Goal: Feedback & Contribution: Leave review/rating

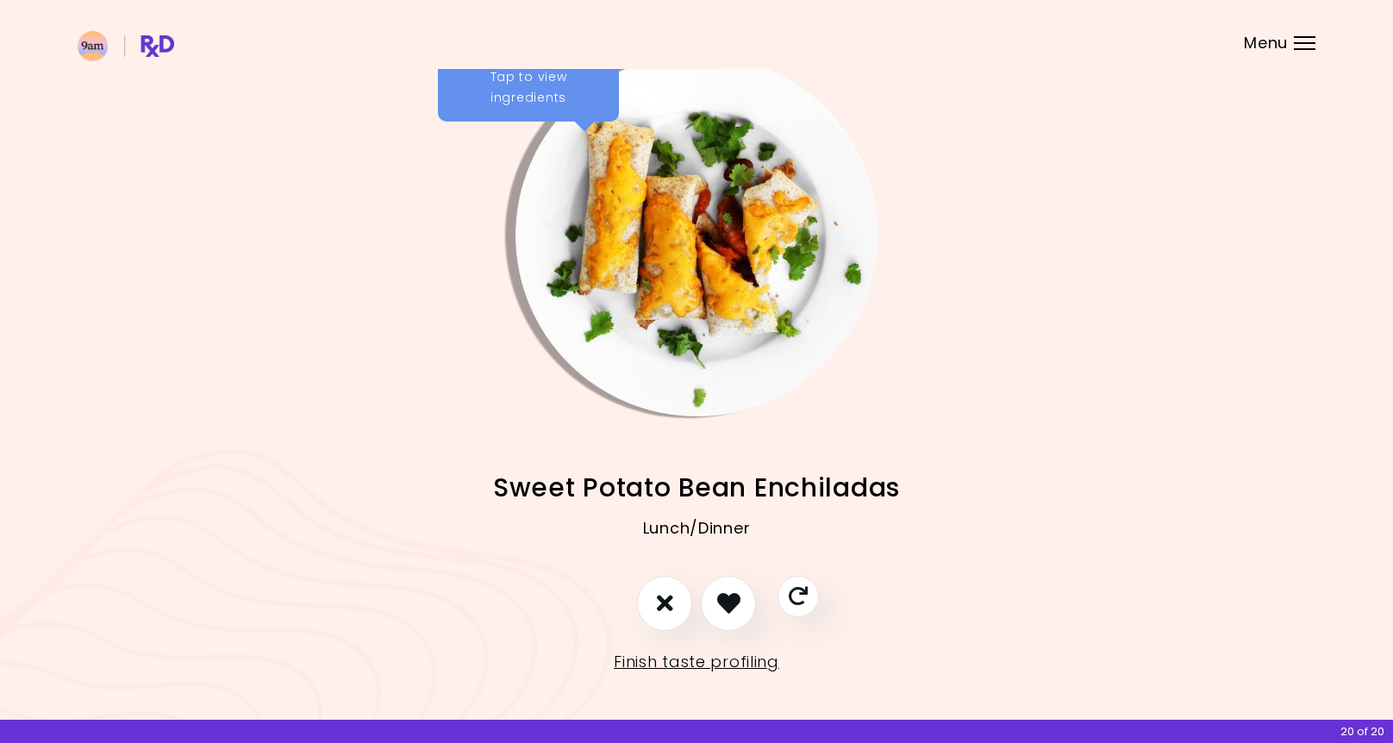
click at [691, 247] on img "Info - Sweet Potato Bean Enchiladas" at bounding box center [697, 235] width 362 height 362
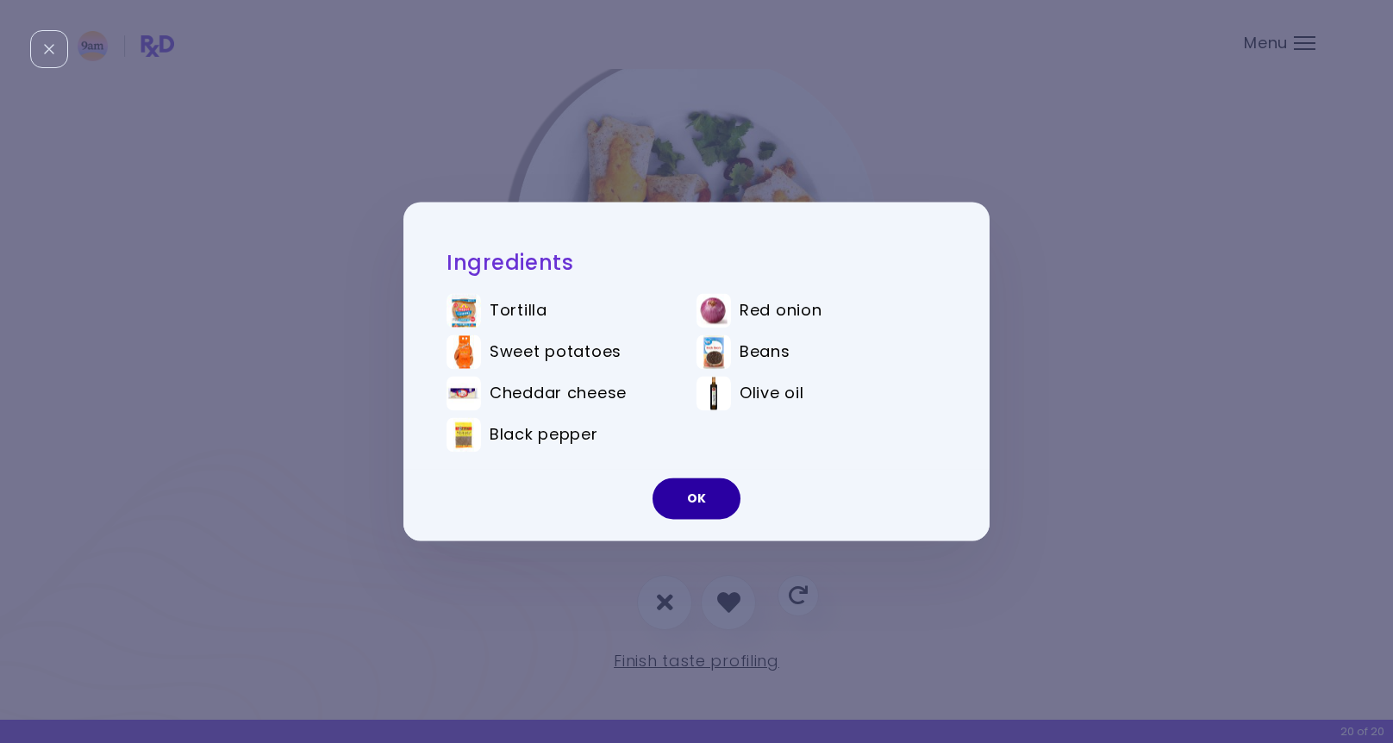
click at [680, 499] on button "OK" at bounding box center [697, 498] width 88 height 41
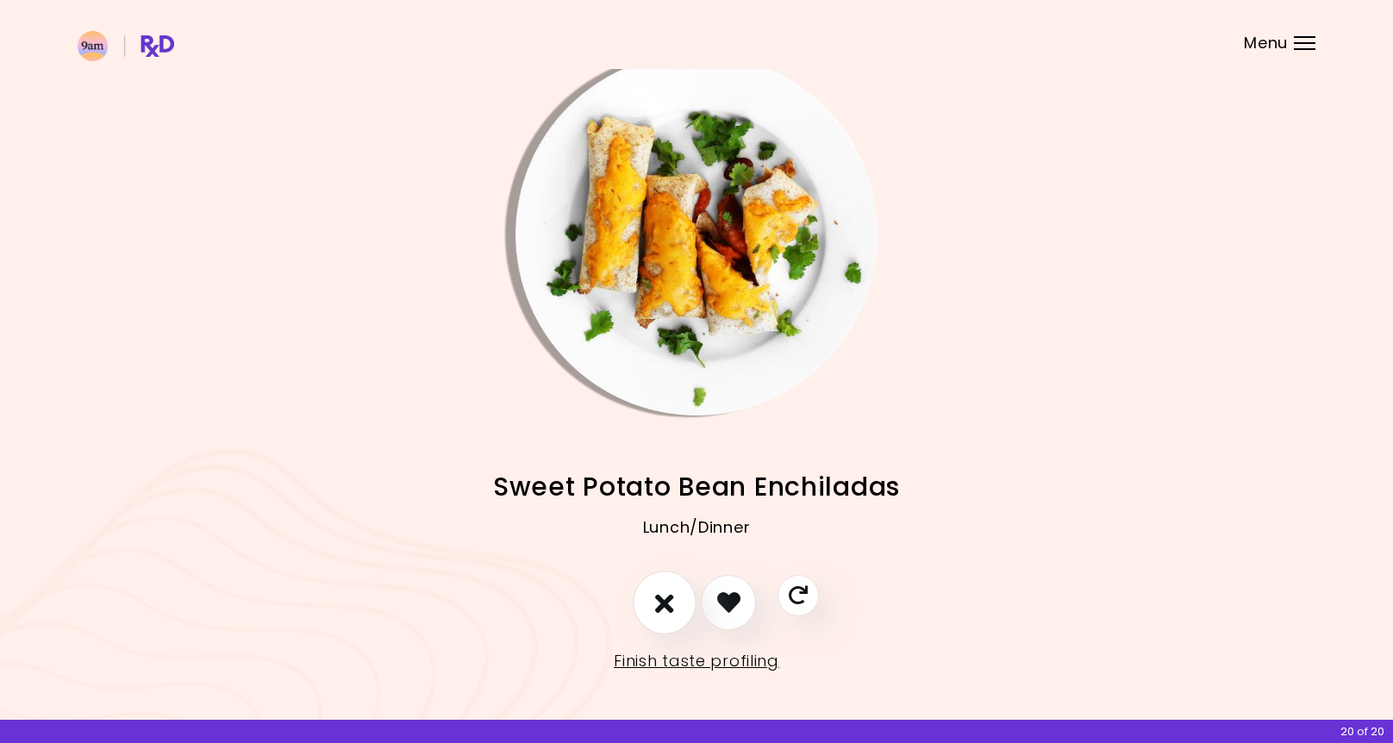
click at [670, 603] on icon "I don't like this recipe" at bounding box center [664, 602] width 19 height 27
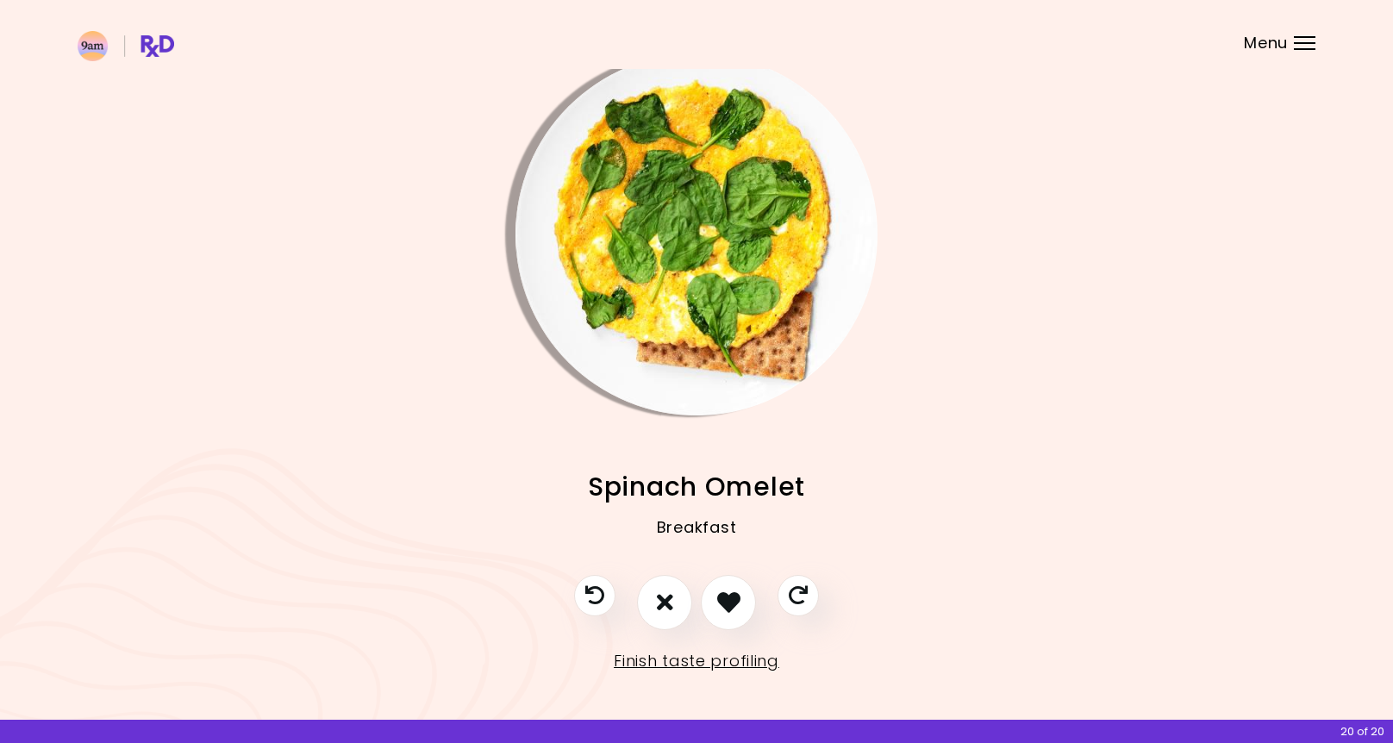
click at [741, 264] on img "Info - Spinach Omelet" at bounding box center [697, 234] width 362 height 362
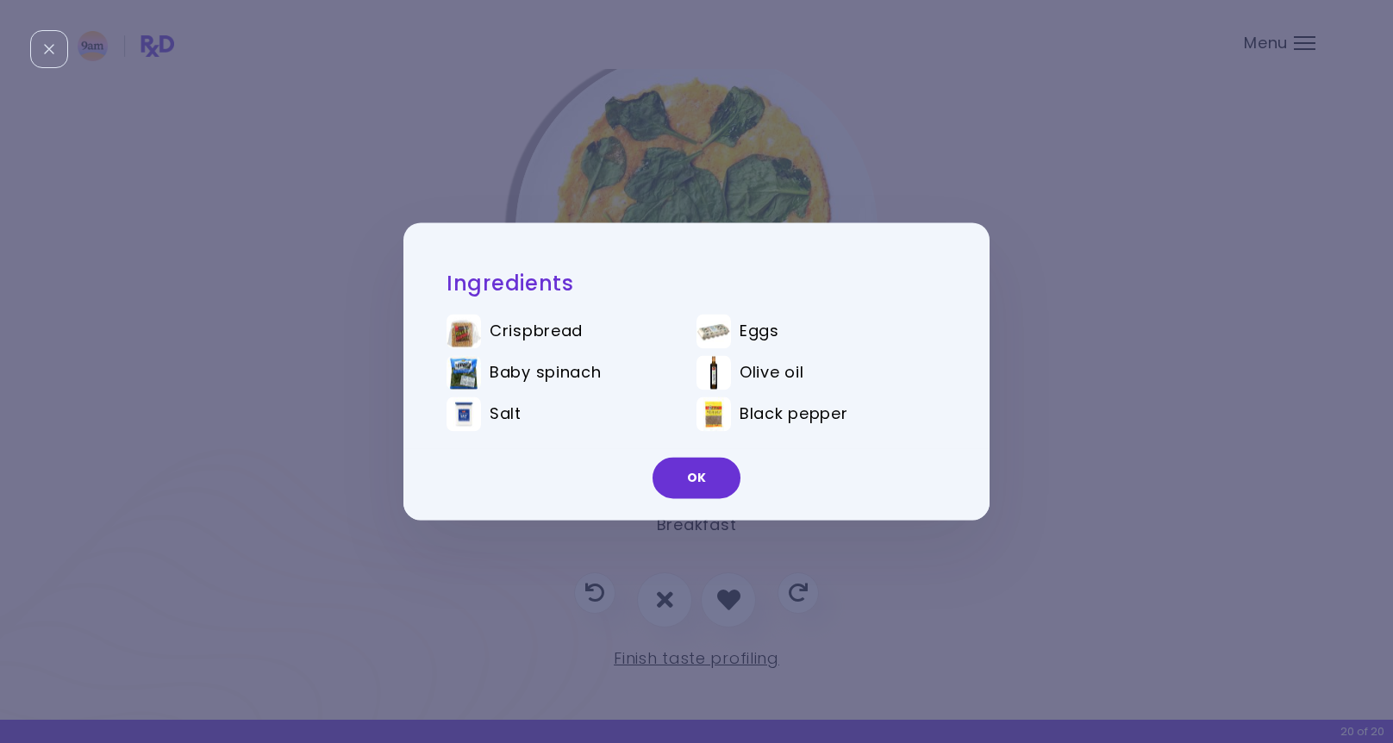
click at [711, 485] on button "OK" at bounding box center [697, 478] width 88 height 41
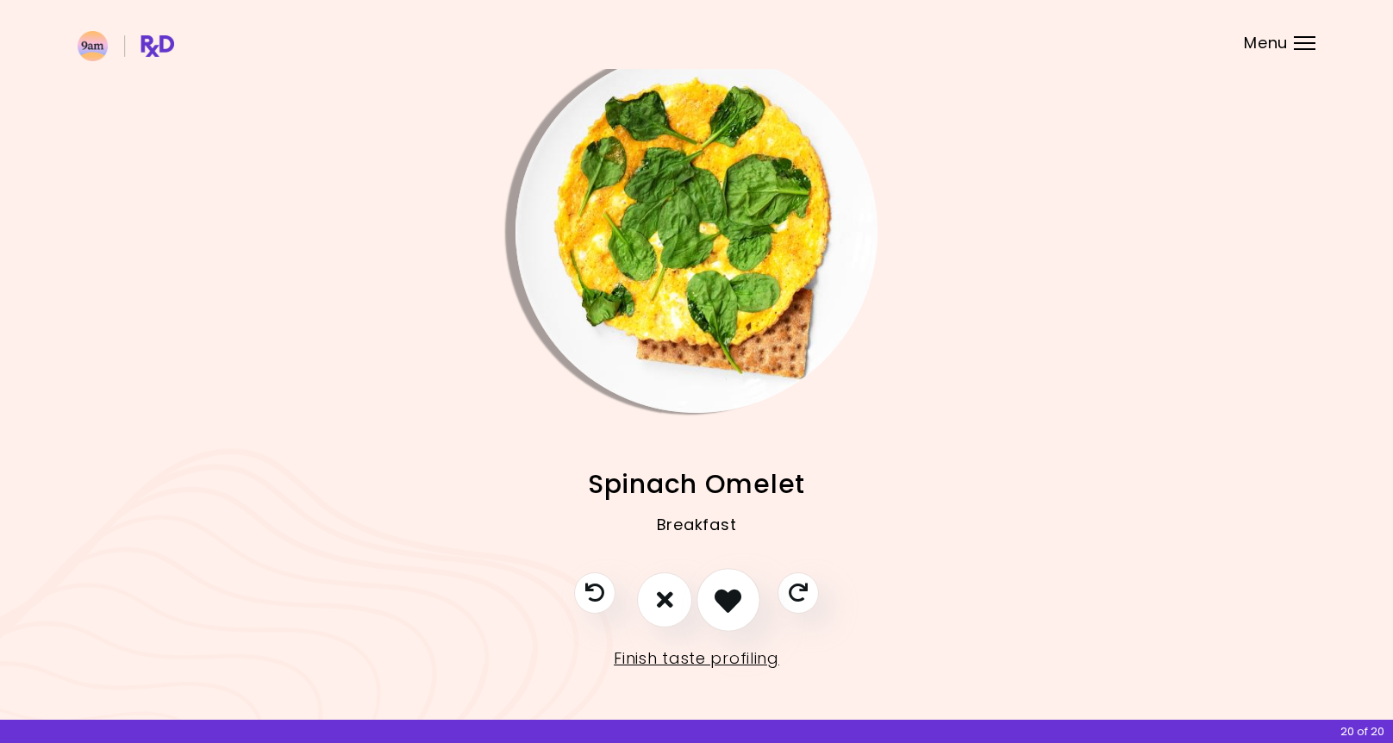
click at [728, 591] on icon "I like this recipe" at bounding box center [728, 599] width 27 height 27
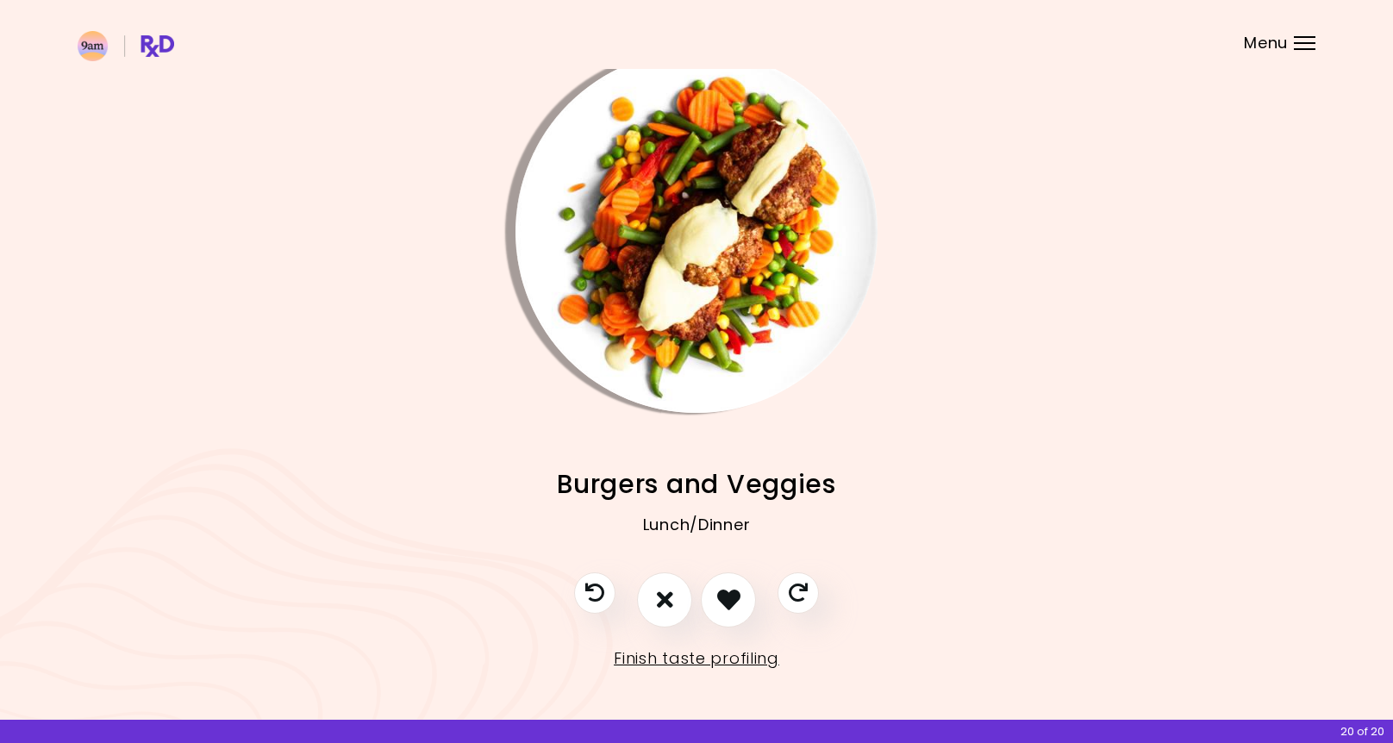
click at [664, 266] on img "Info - Burgers and Veggies" at bounding box center [697, 232] width 362 height 362
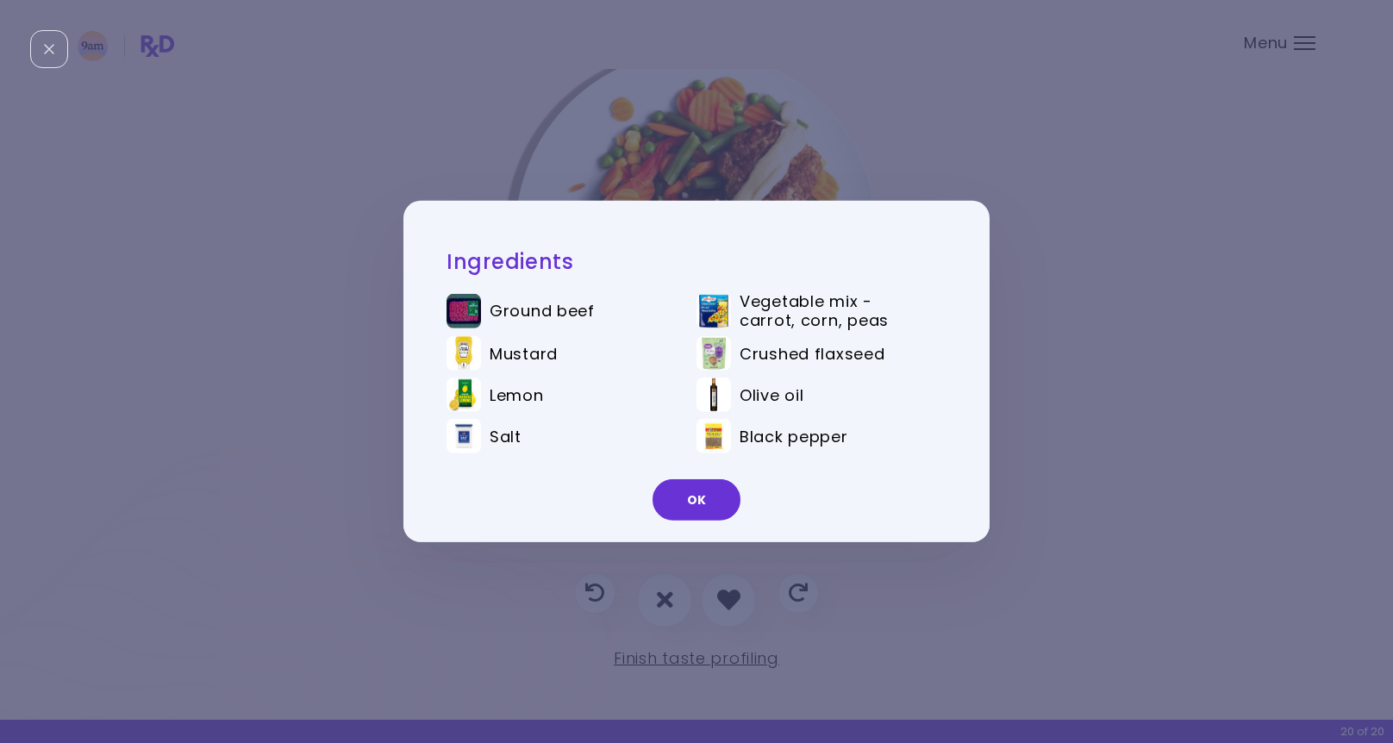
click at [724, 499] on button "OK" at bounding box center [697, 499] width 88 height 41
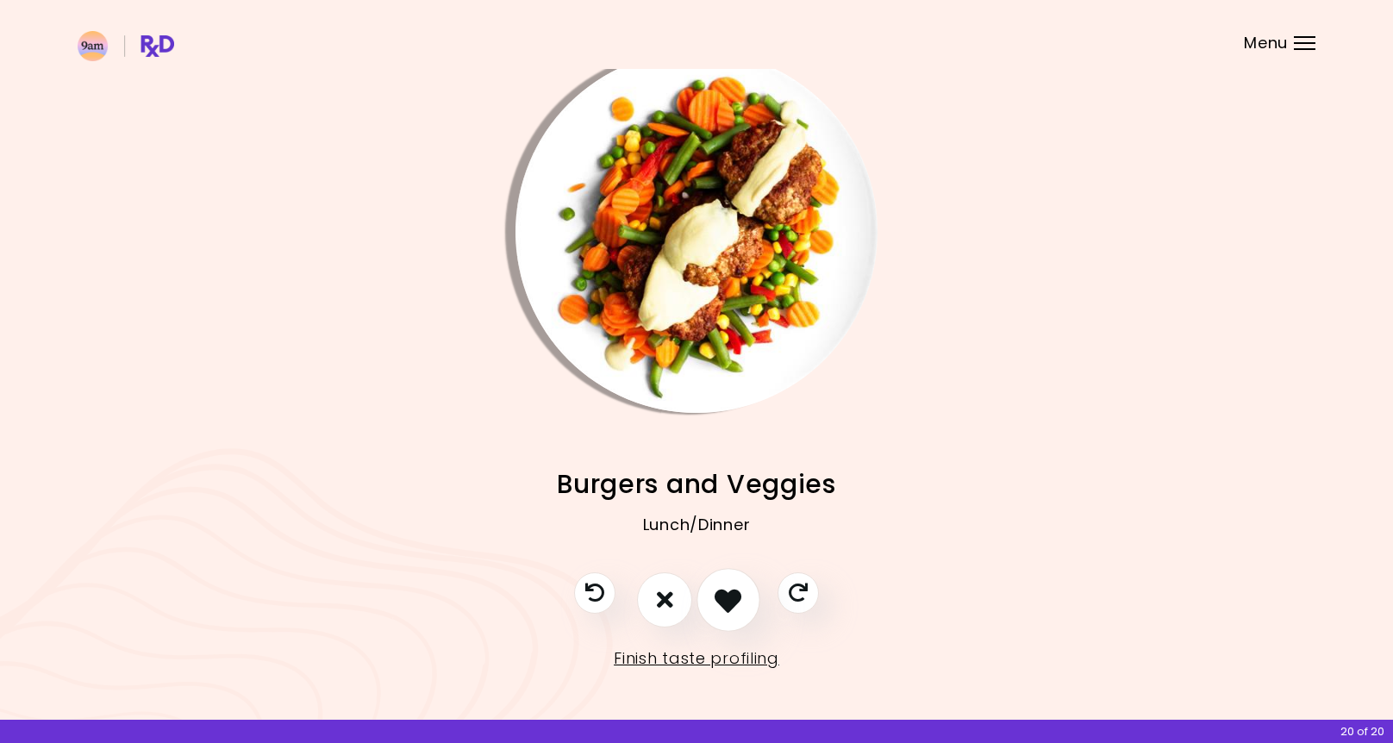
click at [719, 605] on icon "I like this recipe" at bounding box center [728, 599] width 27 height 27
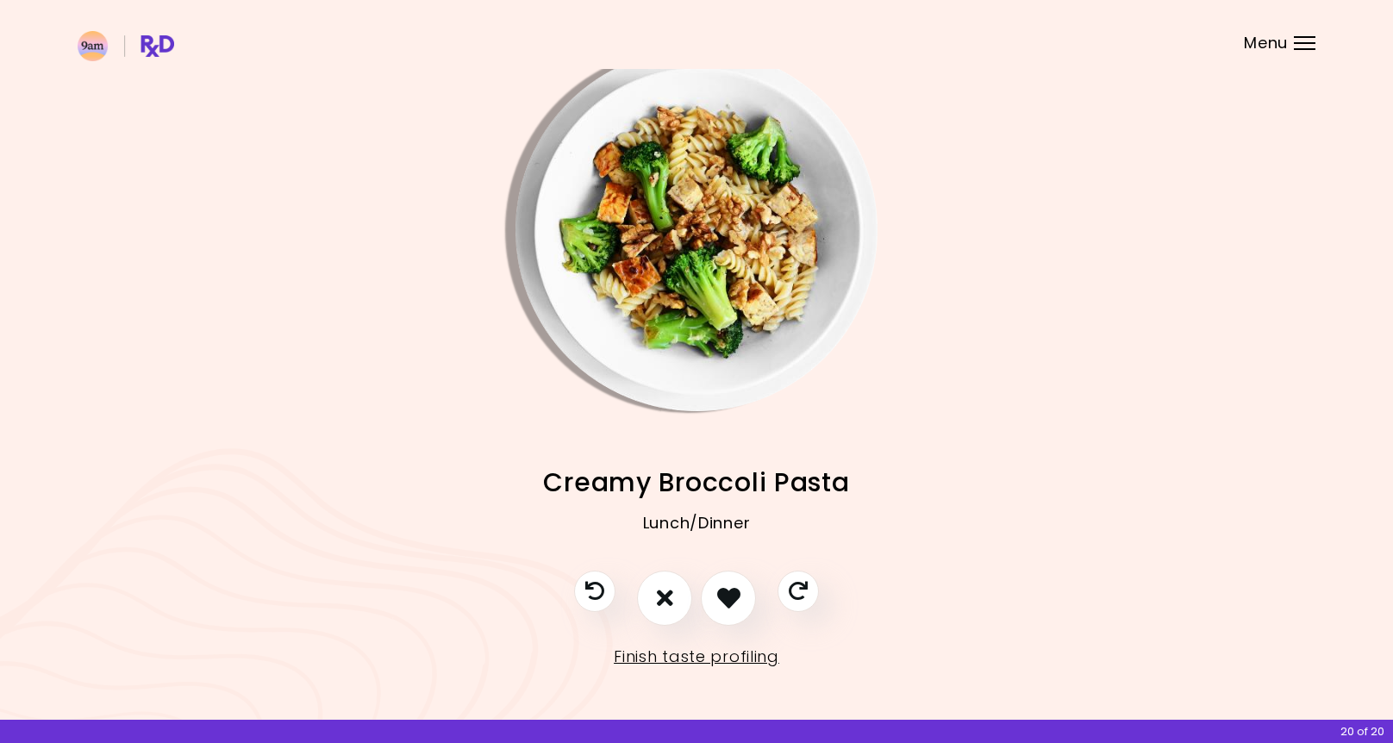
click at [689, 340] on img "Info - Creamy Broccoli Pasta" at bounding box center [697, 230] width 362 height 362
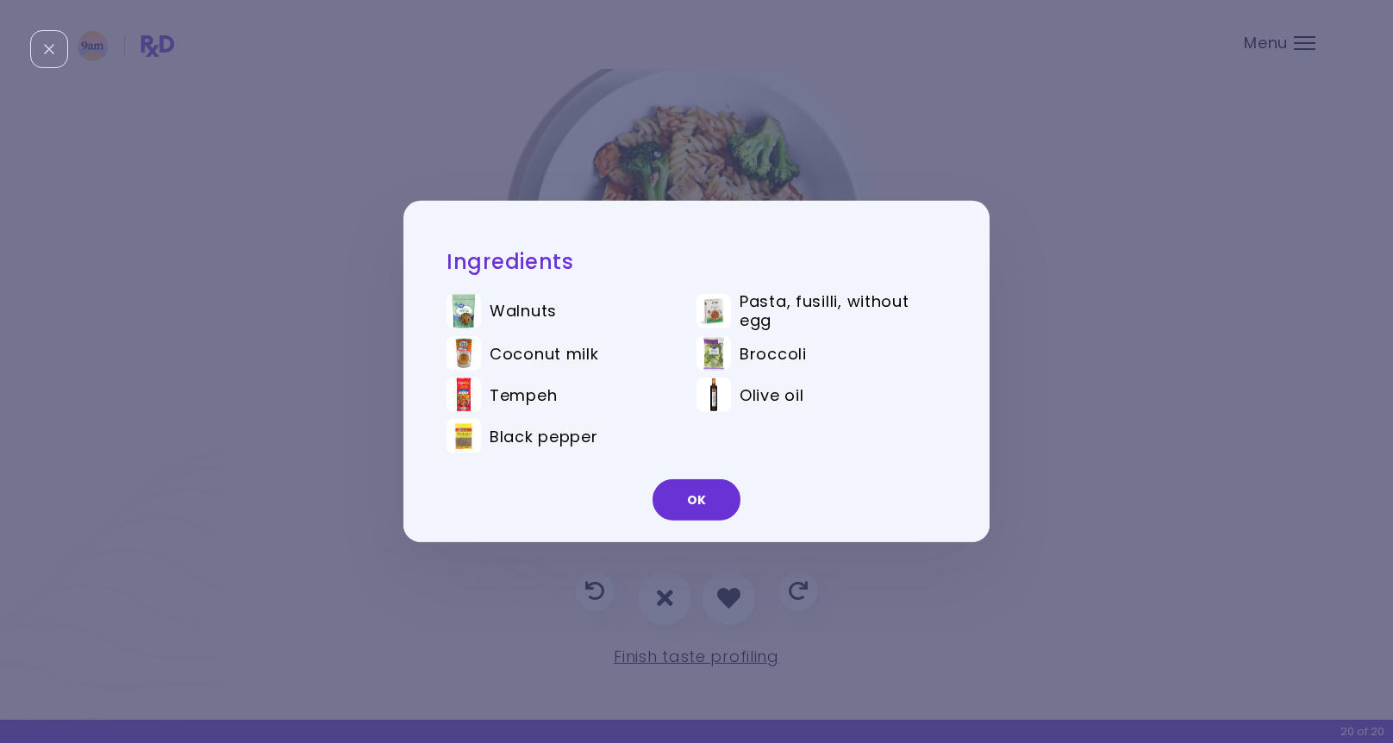
scroll to position [23, 0]
click at [694, 497] on button "OK" at bounding box center [697, 499] width 88 height 41
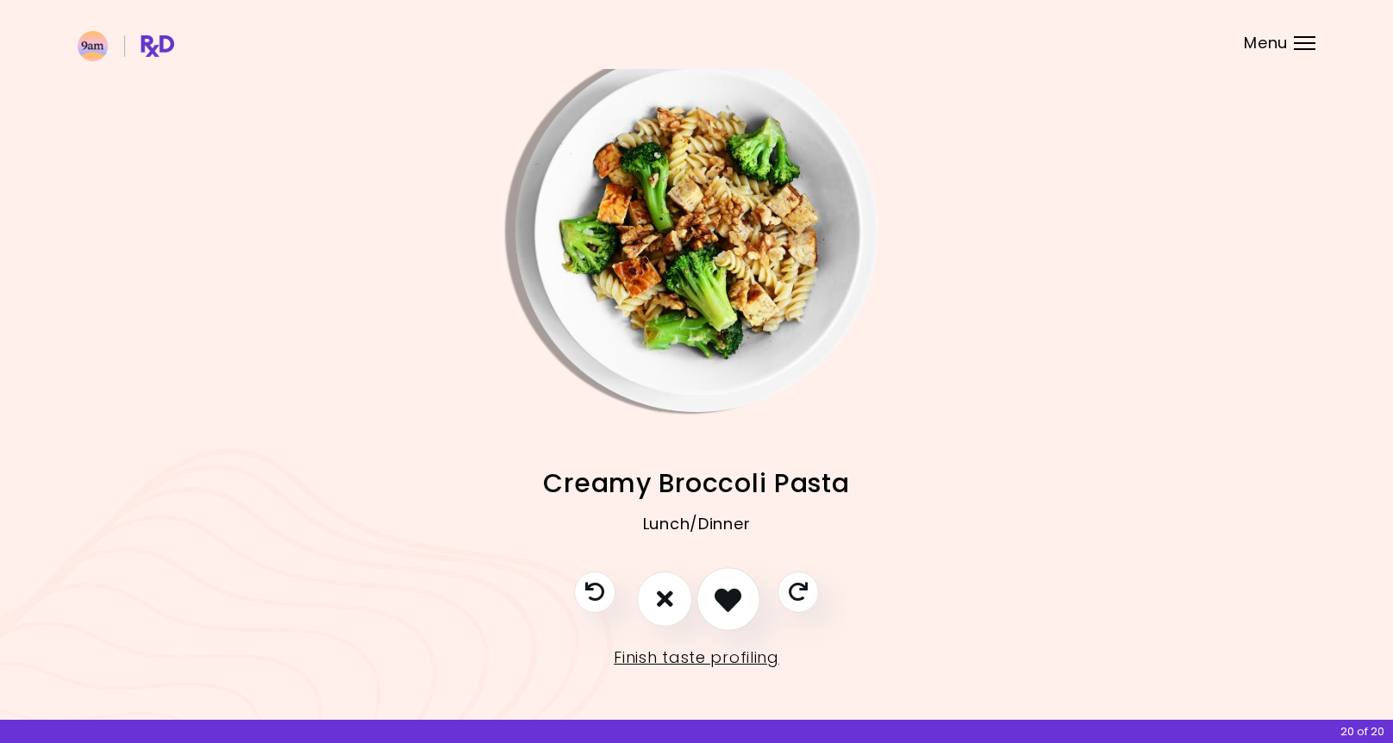
click at [728, 606] on icon "I like this recipe" at bounding box center [728, 598] width 27 height 27
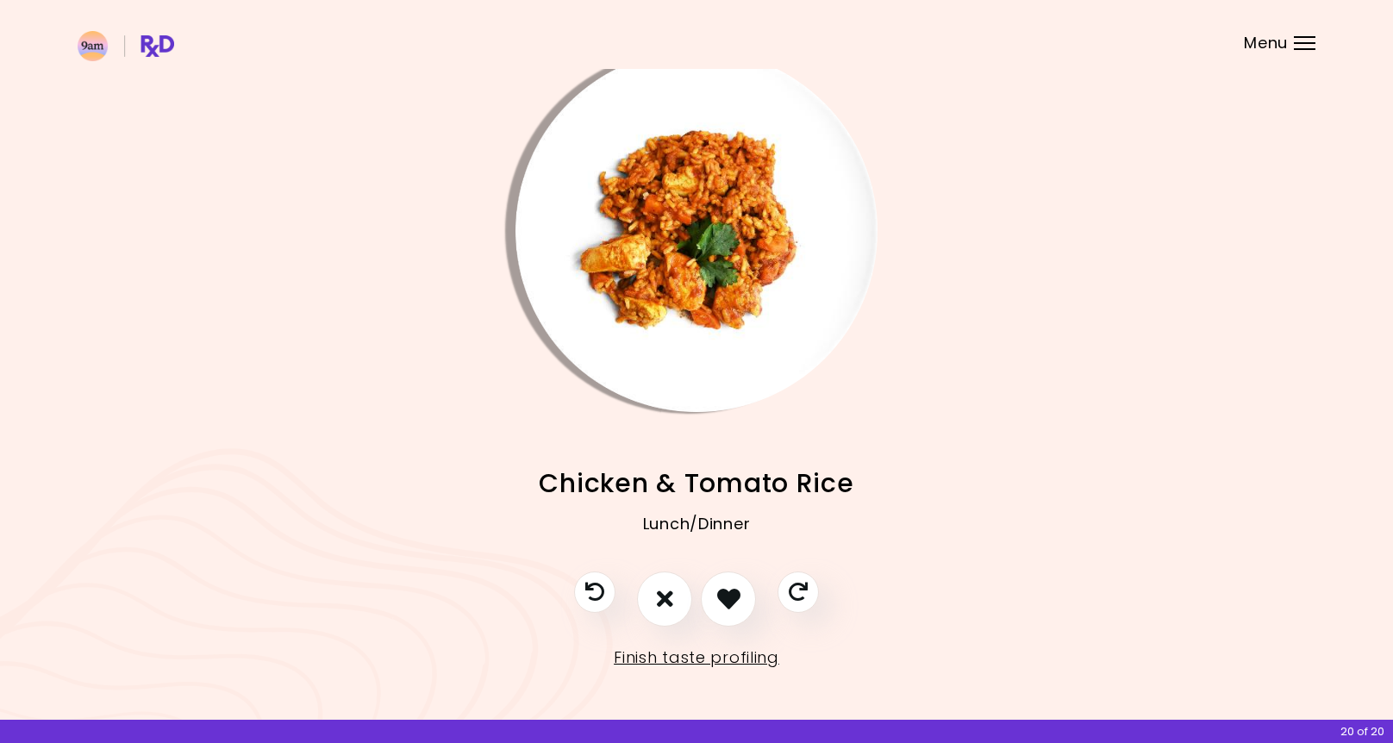
click at [708, 316] on img "Info - Chicken & Tomato Rice" at bounding box center [697, 231] width 362 height 362
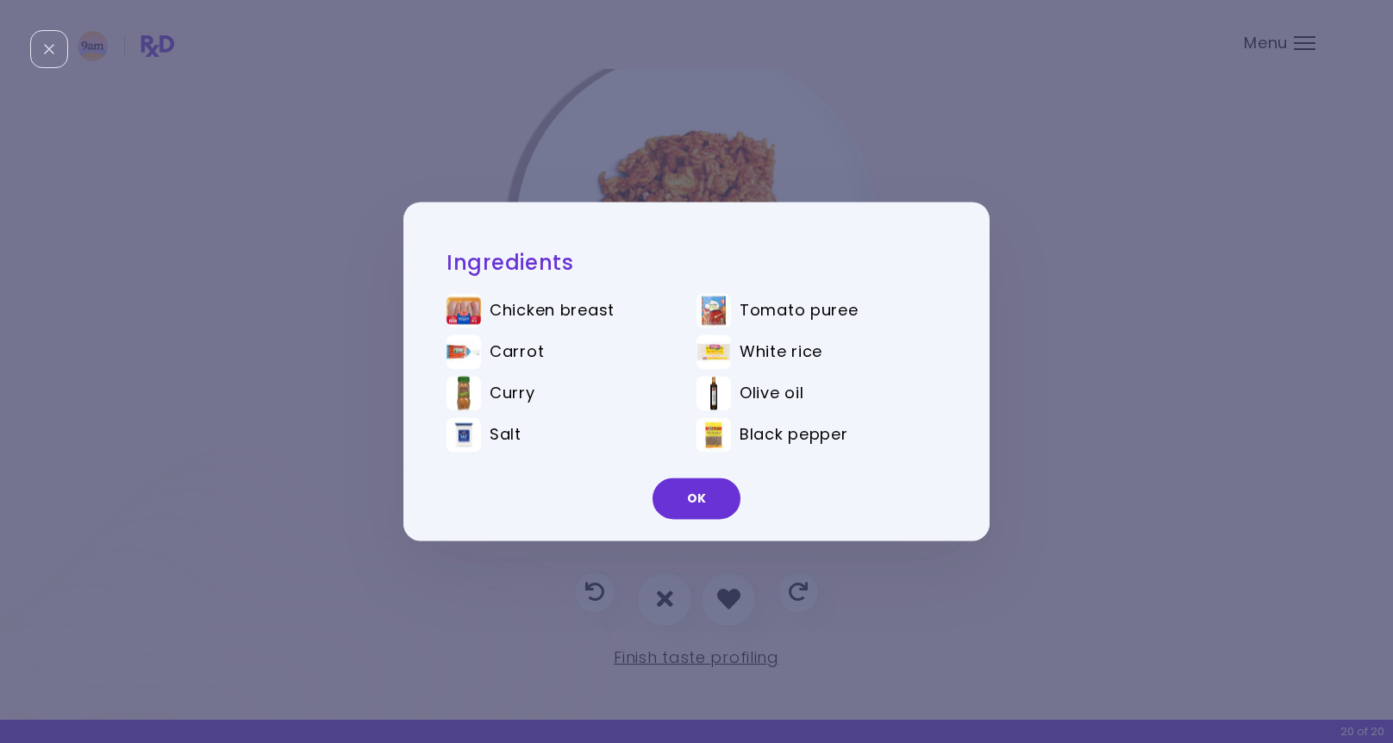
drag, startPoint x: 711, startPoint y: 501, endPoint x: 733, endPoint y: 540, distance: 44.4
click at [712, 502] on button "OK" at bounding box center [697, 498] width 88 height 41
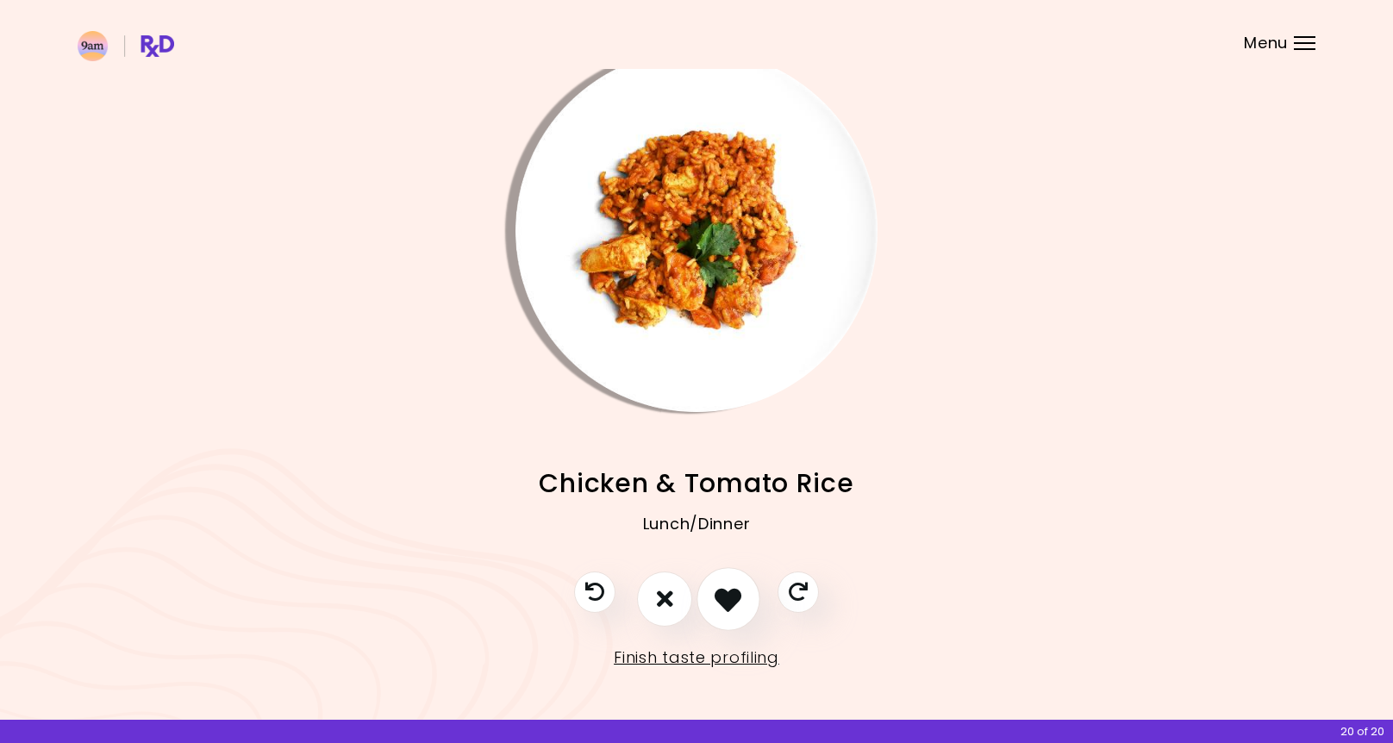
click at [724, 589] on icon "I like this recipe" at bounding box center [728, 598] width 27 height 27
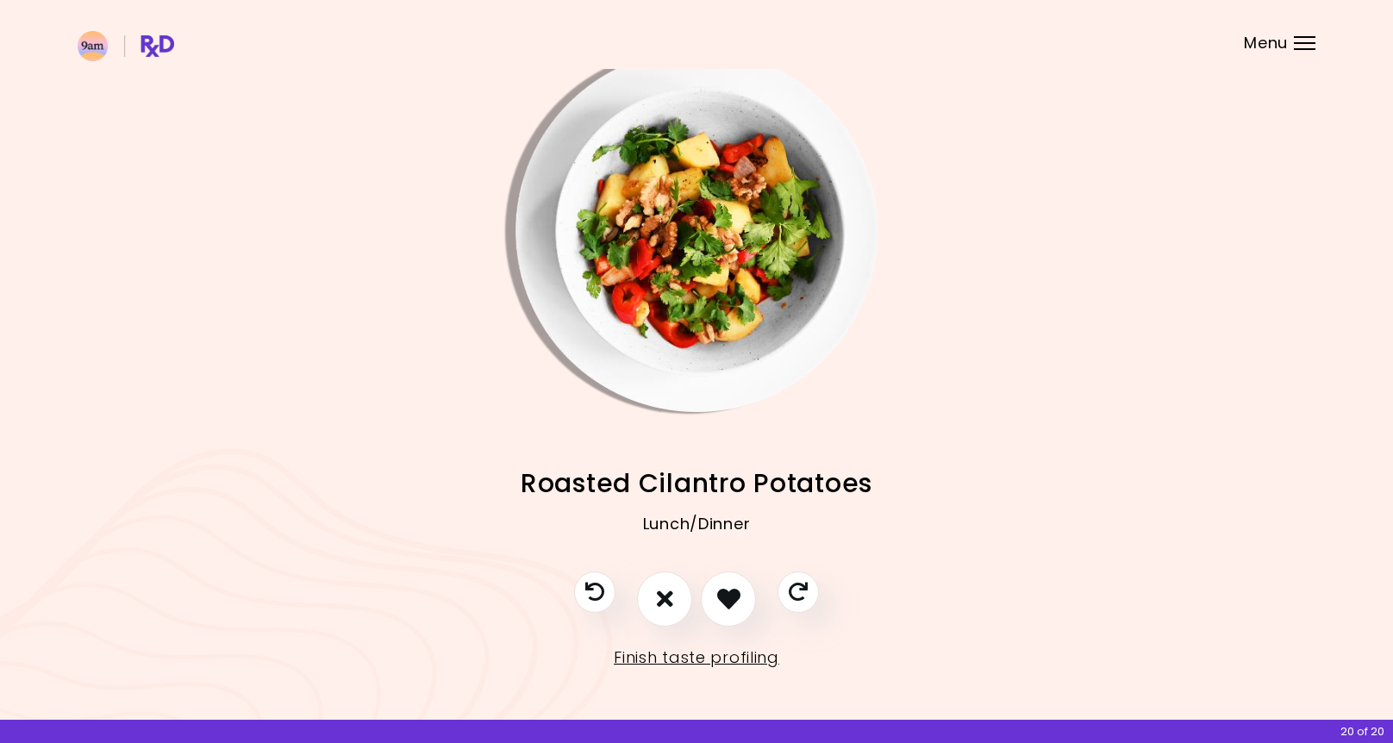
click at [757, 284] on img "Info - Roasted Cilantro Potatoes" at bounding box center [697, 231] width 362 height 362
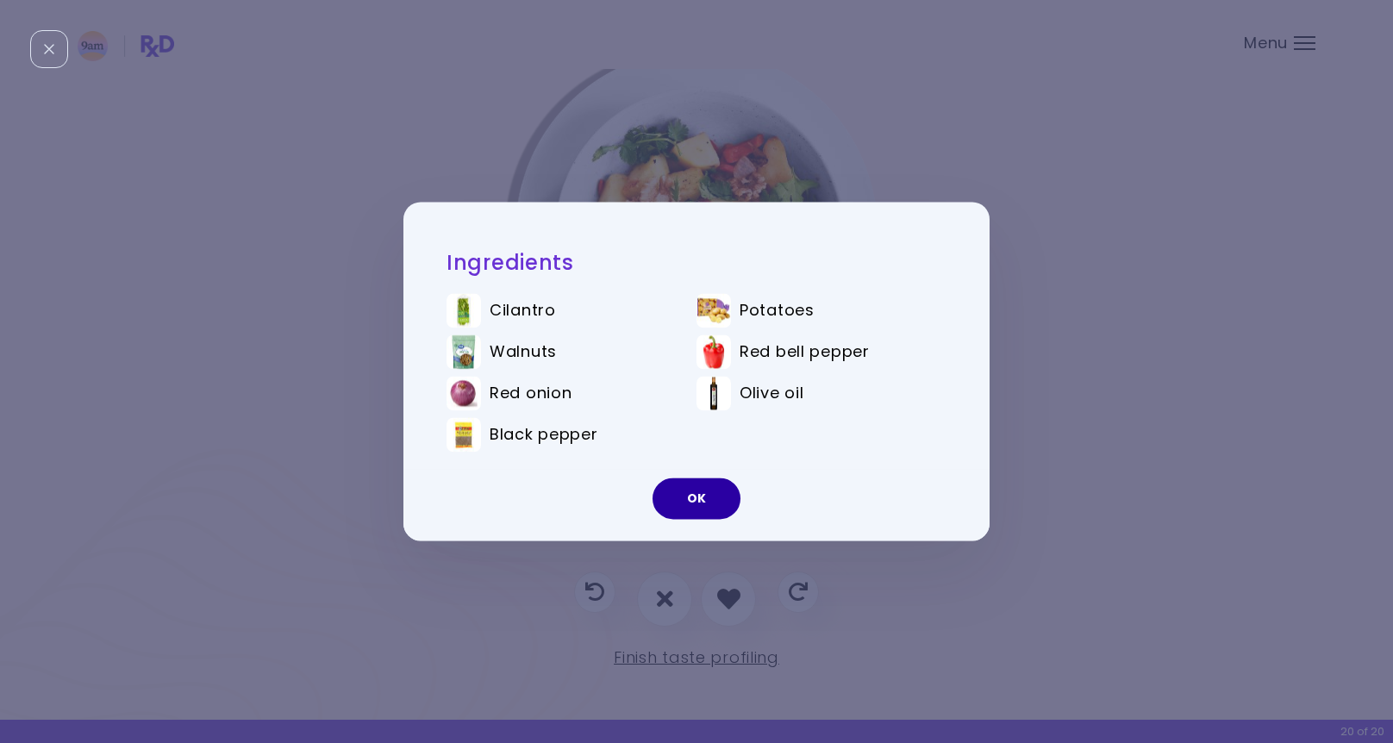
click at [717, 503] on button "OK" at bounding box center [697, 498] width 88 height 41
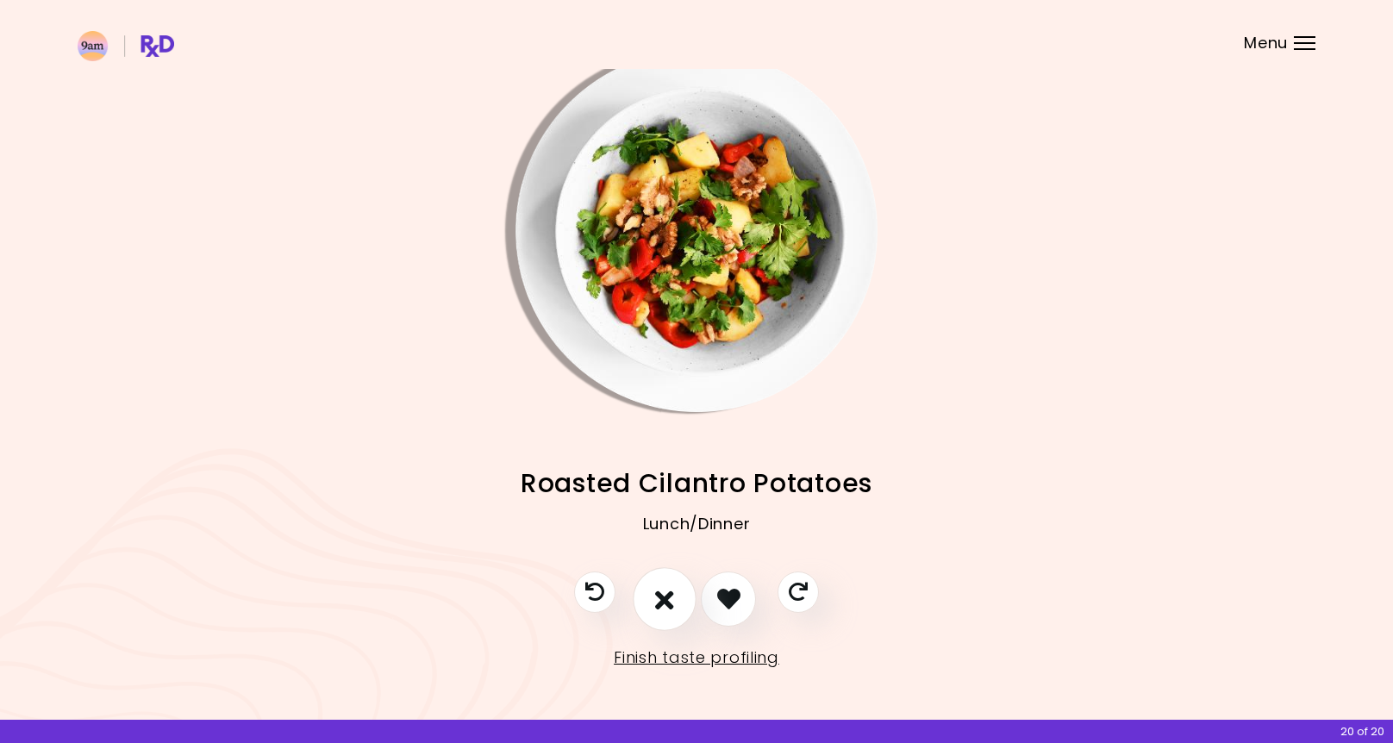
click at [662, 586] on icon "I don't like this recipe" at bounding box center [664, 598] width 19 height 27
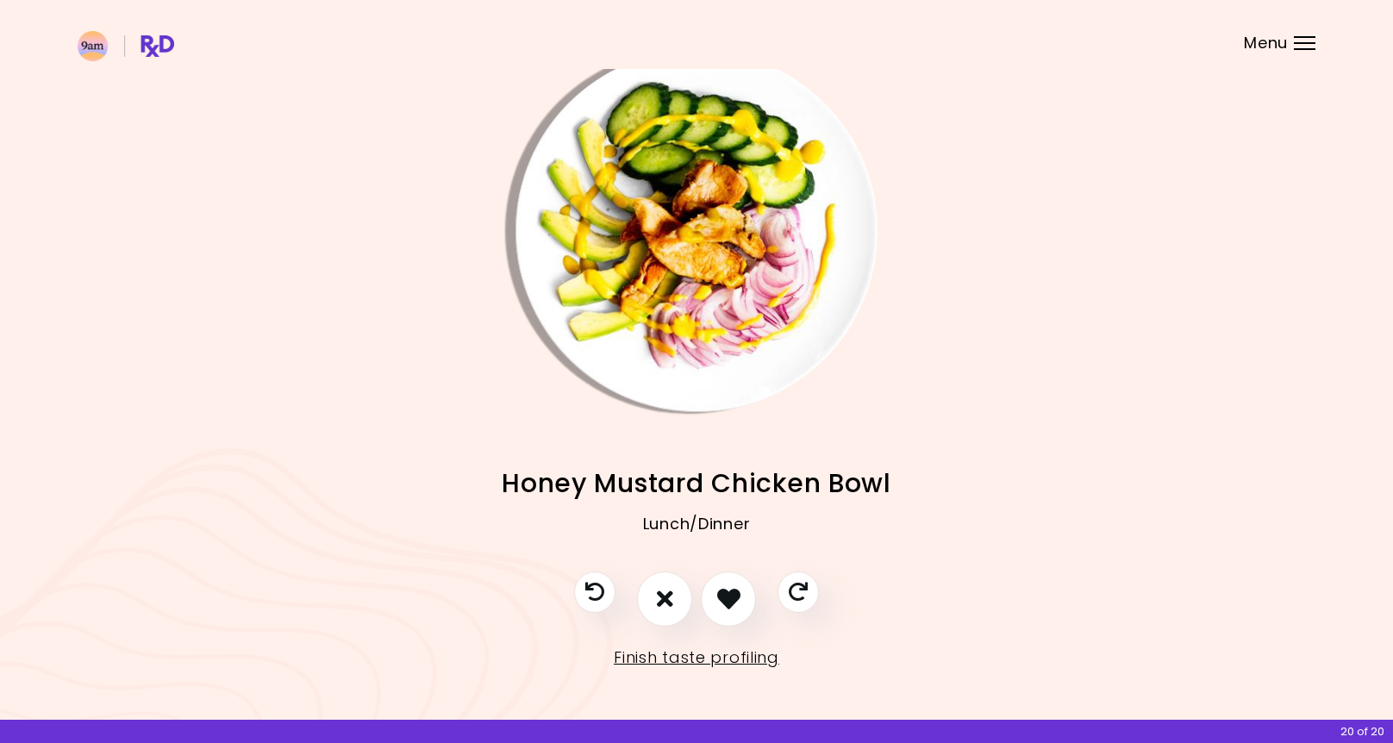
click at [690, 276] on img "Info - Honey Mustard Chicken Bowl" at bounding box center [697, 231] width 362 height 362
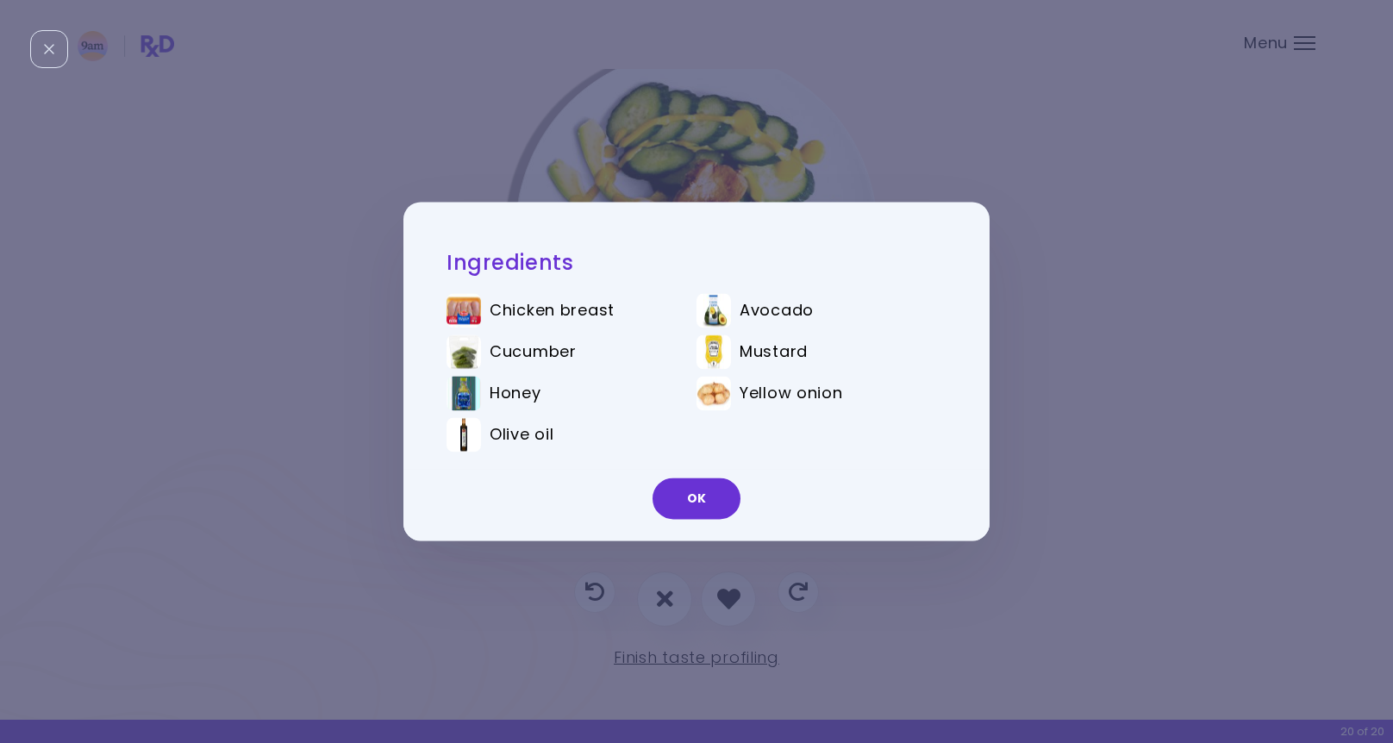
click at [685, 501] on button "OK" at bounding box center [697, 498] width 88 height 41
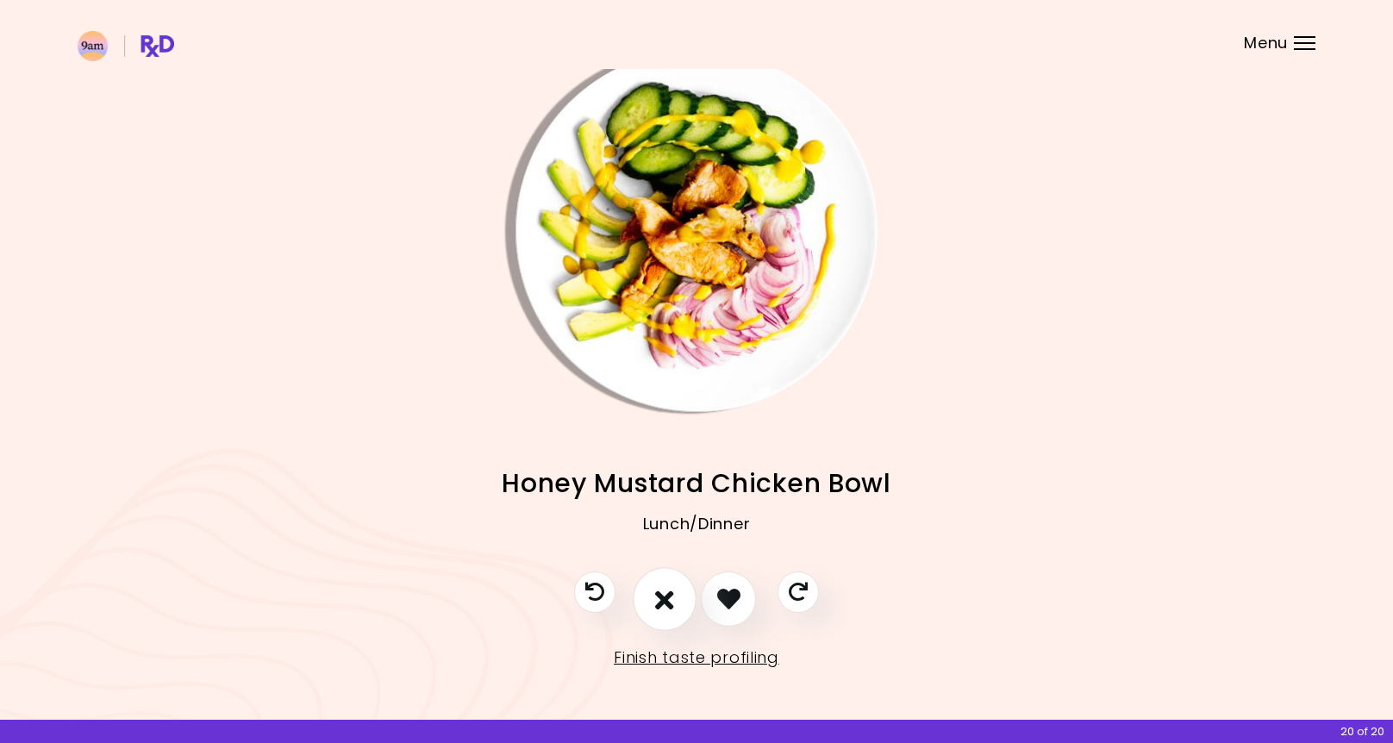
click at [664, 584] on button "I don't like this recipe" at bounding box center [665, 599] width 64 height 64
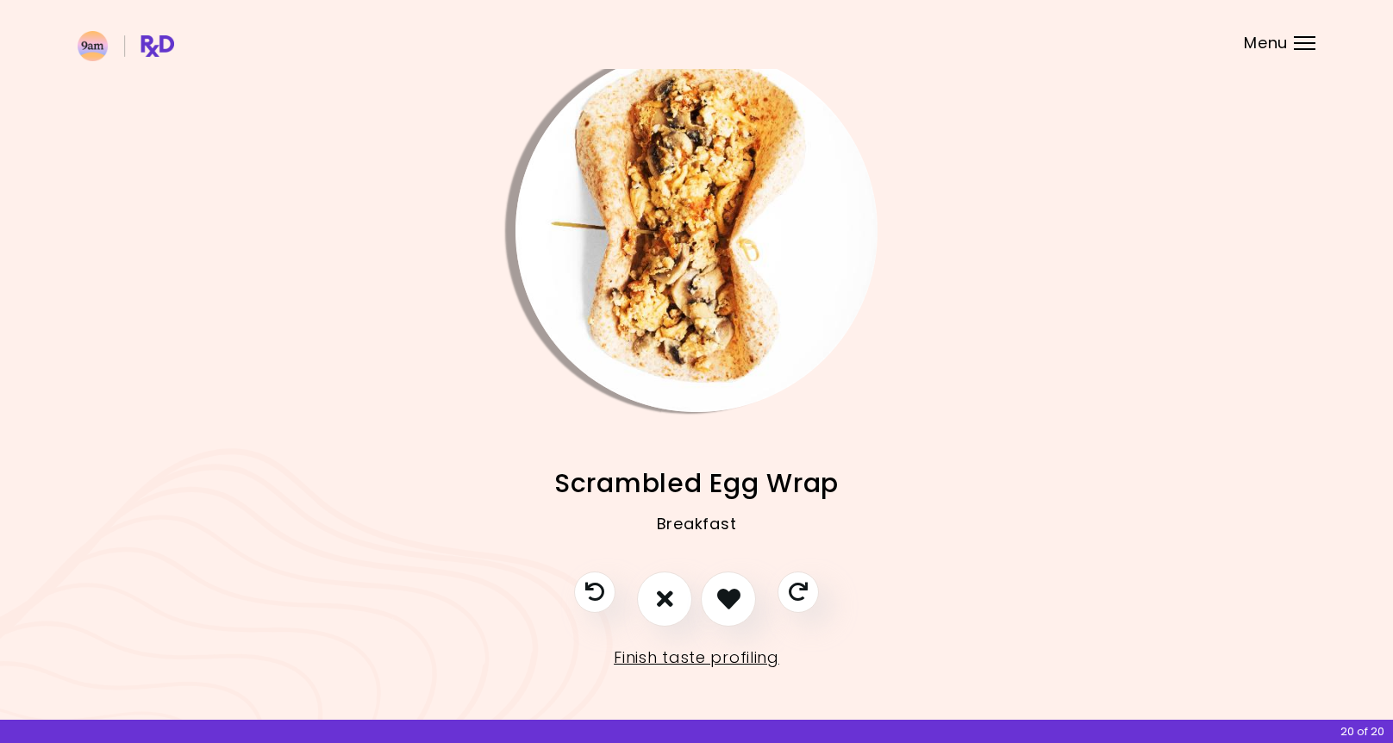
click at [735, 266] on img "Info - Scrambled Egg Wrap" at bounding box center [697, 231] width 362 height 362
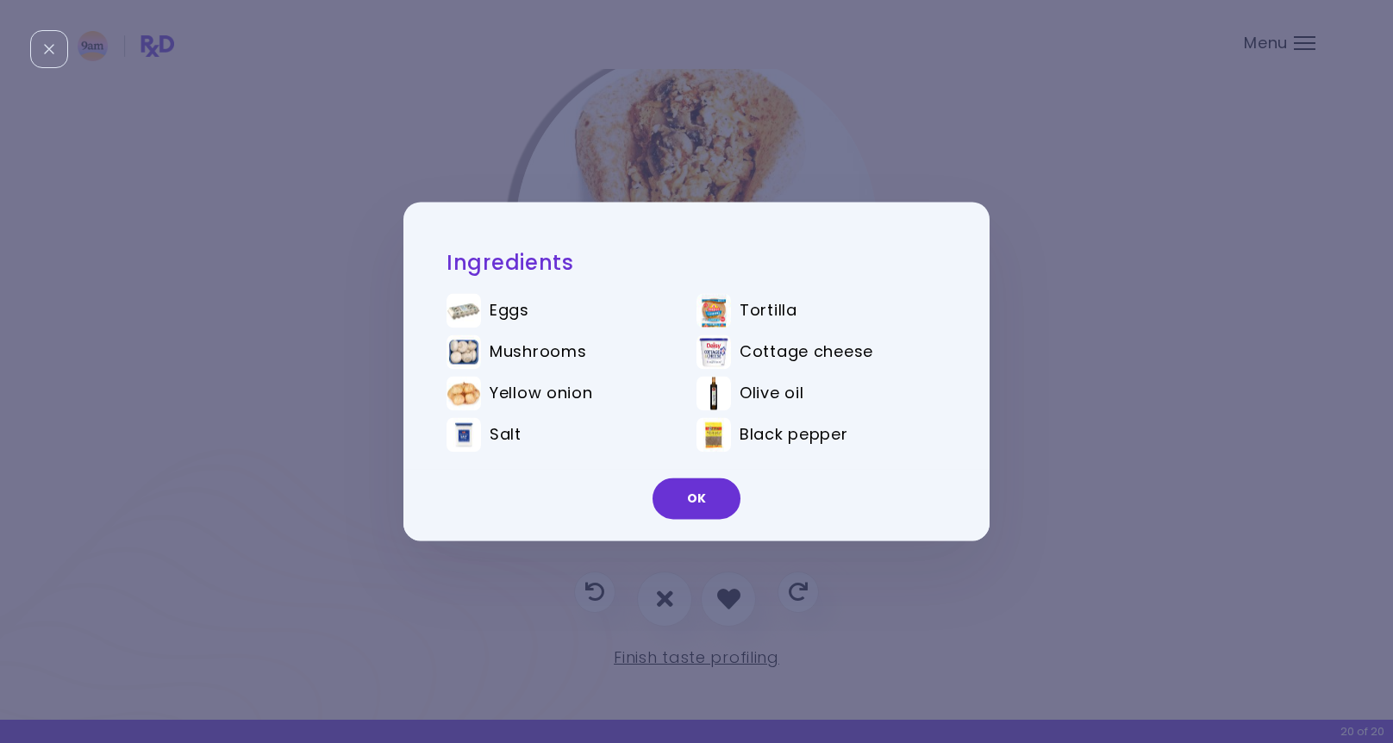
drag, startPoint x: 709, startPoint y: 492, endPoint x: 703, endPoint y: 519, distance: 27.4
click at [708, 492] on button "OK" at bounding box center [697, 498] width 88 height 41
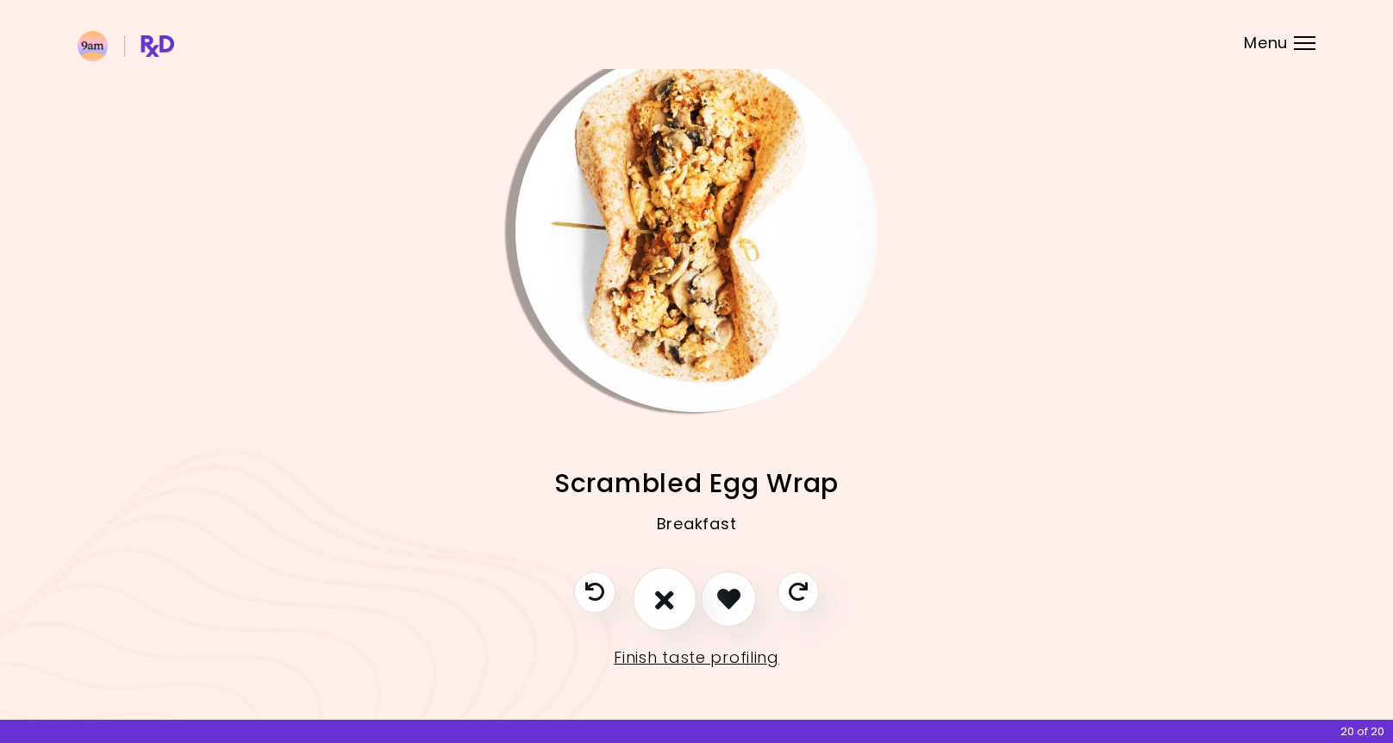
click at [663, 595] on icon "I don't like this recipe" at bounding box center [664, 598] width 19 height 27
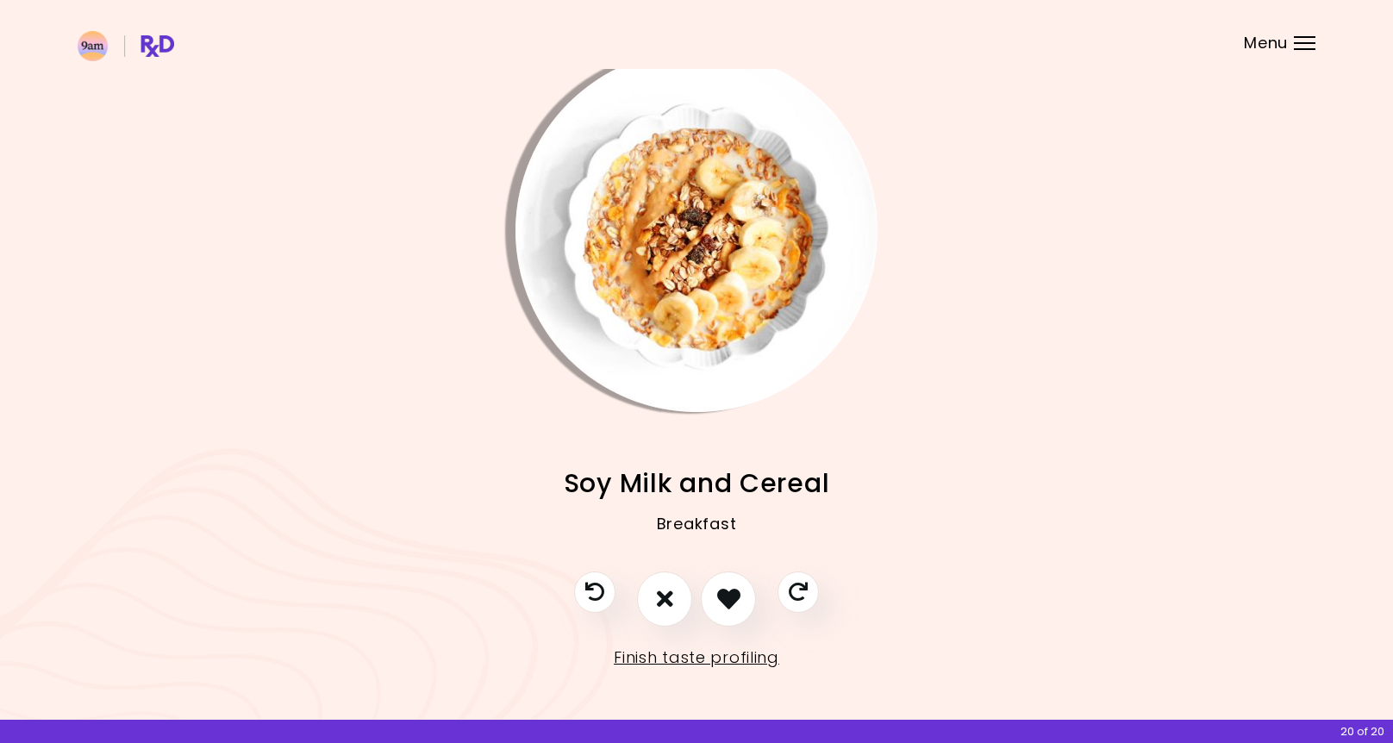
click at [714, 214] on img "Info - Soy Milk and Cereal" at bounding box center [697, 231] width 362 height 362
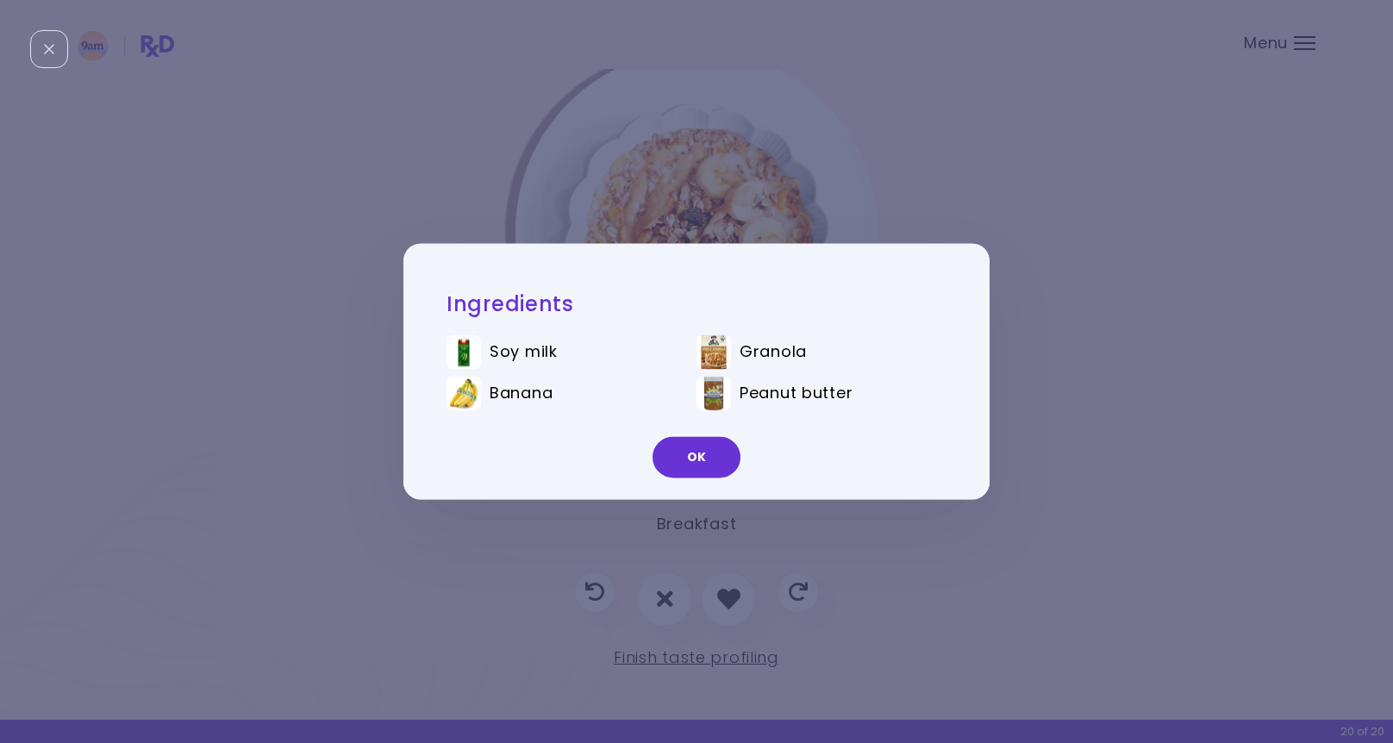
drag, startPoint x: 708, startPoint y: 466, endPoint x: 720, endPoint y: 506, distance: 41.5
click at [708, 466] on button "OK" at bounding box center [697, 457] width 88 height 41
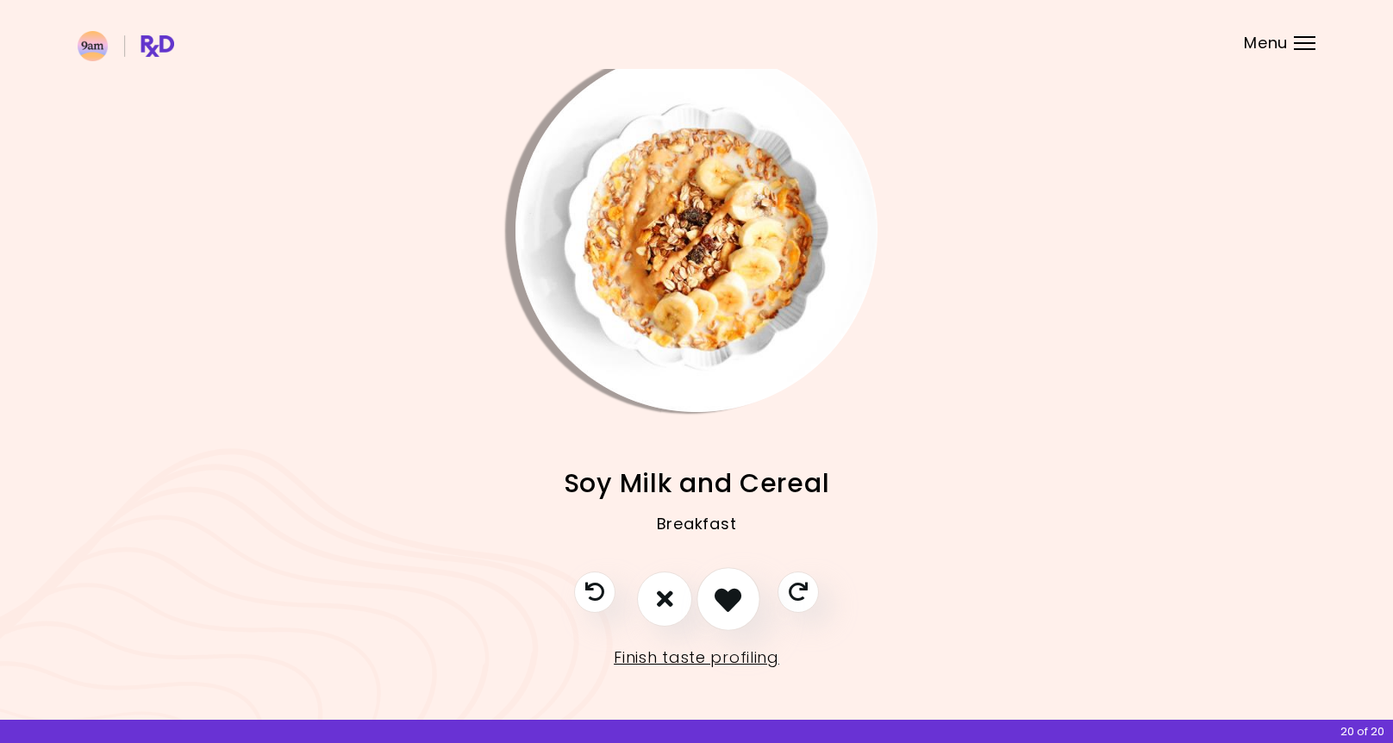
click at [732, 592] on icon "I like this recipe" at bounding box center [728, 598] width 27 height 27
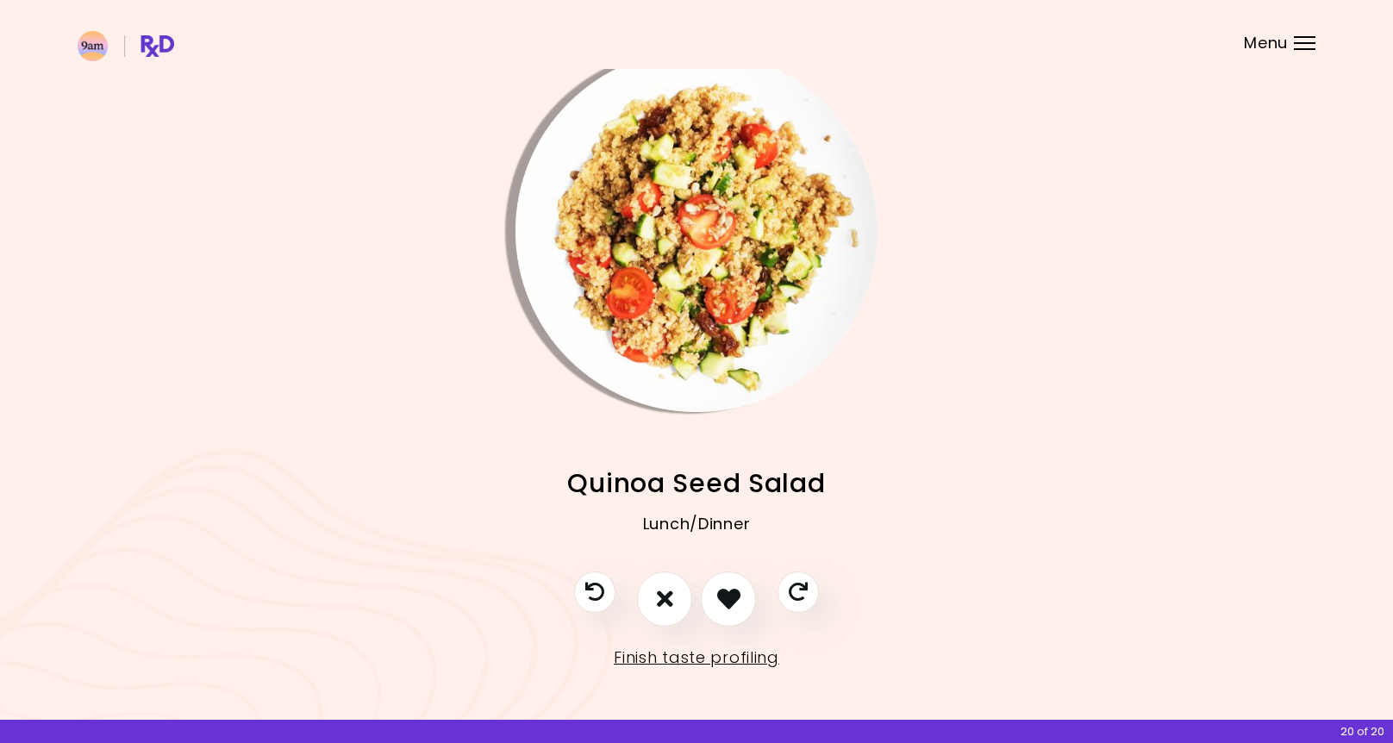
click at [725, 316] on img "Info - Quinoa Seed Salad" at bounding box center [697, 231] width 362 height 362
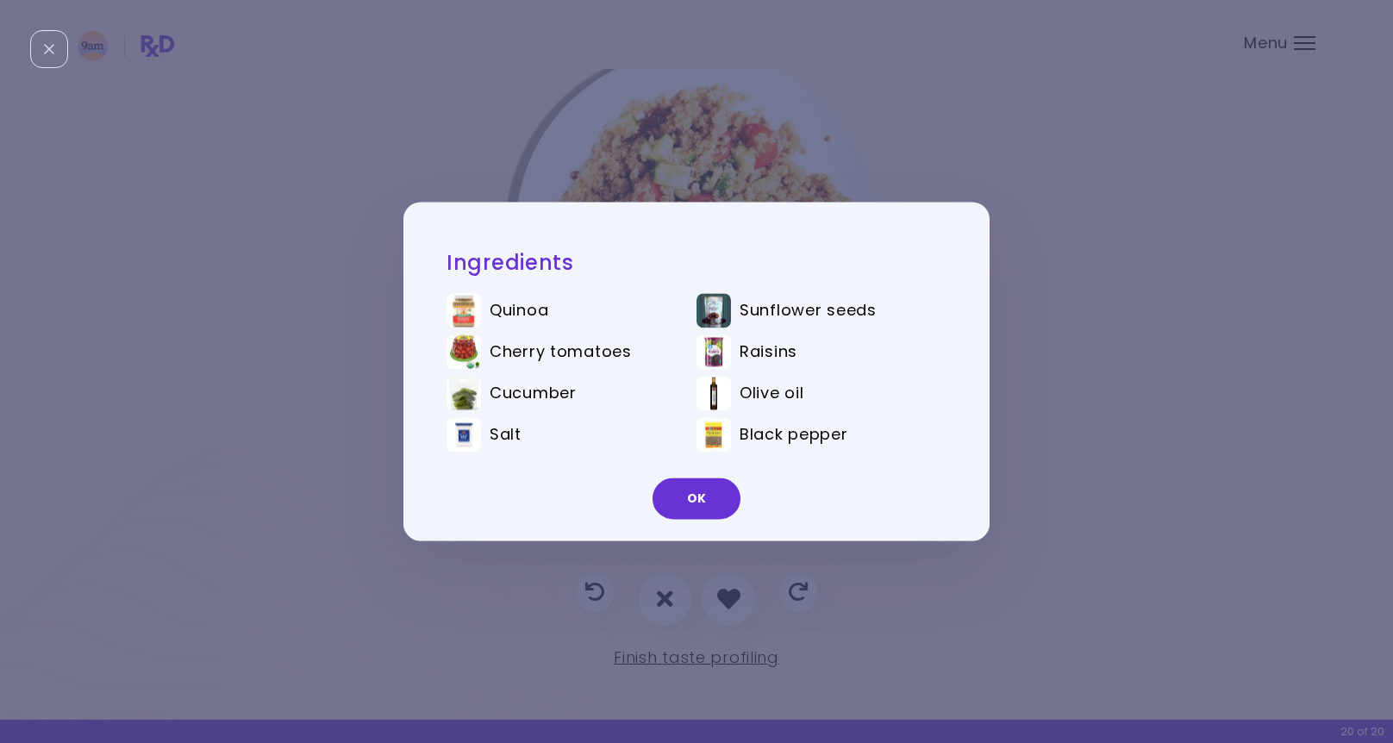
drag, startPoint x: 716, startPoint y: 508, endPoint x: 716, endPoint y: 518, distance: 10.3
click at [716, 508] on button "OK" at bounding box center [697, 498] width 88 height 41
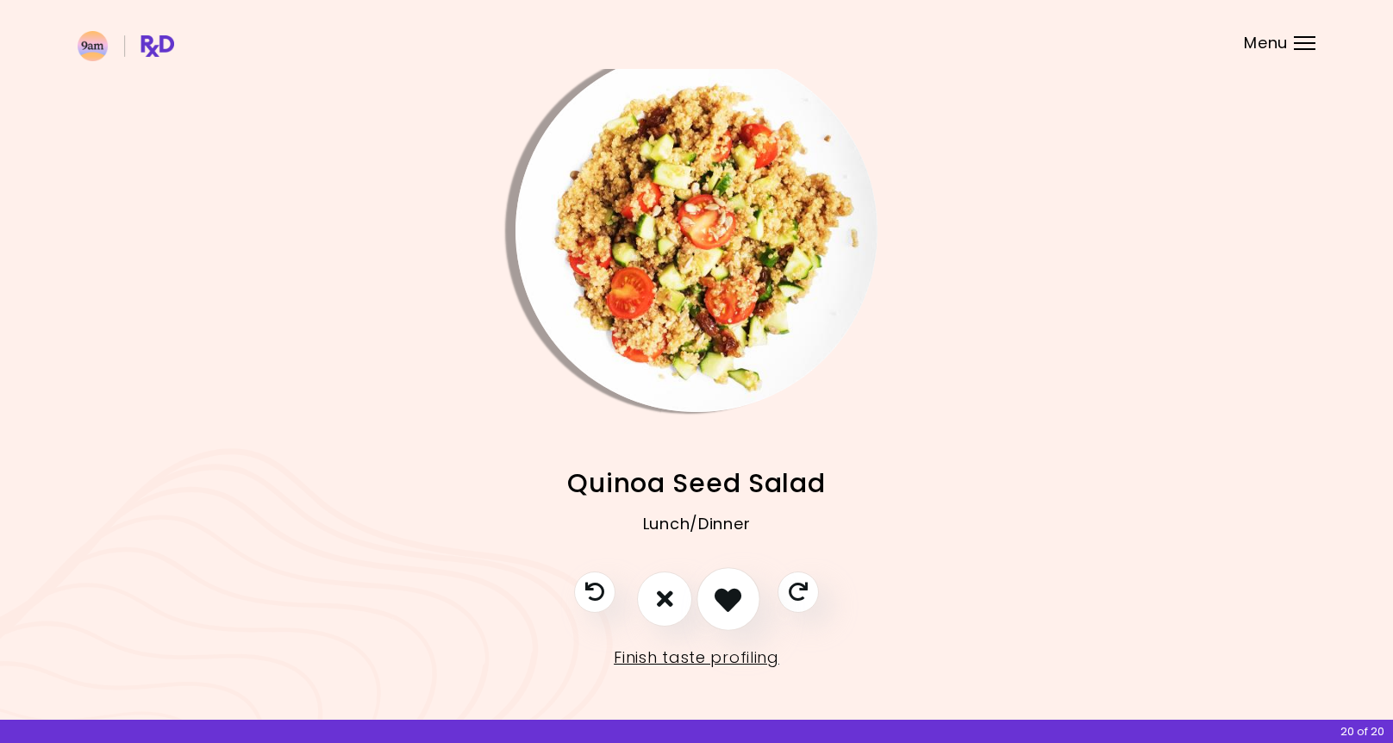
click at [728, 616] on button "I like this recipe" at bounding box center [729, 599] width 64 height 64
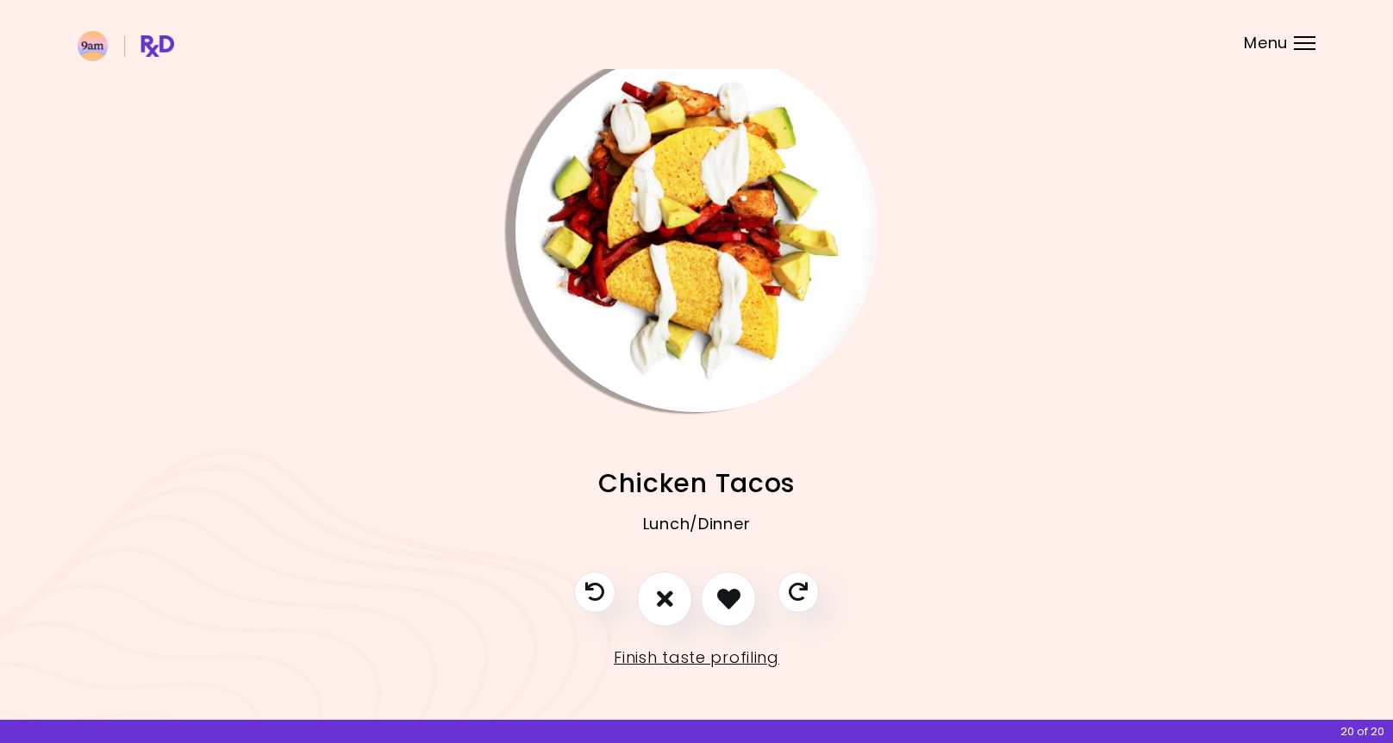
click at [705, 313] on img "Info - Chicken Tacos" at bounding box center [697, 231] width 362 height 362
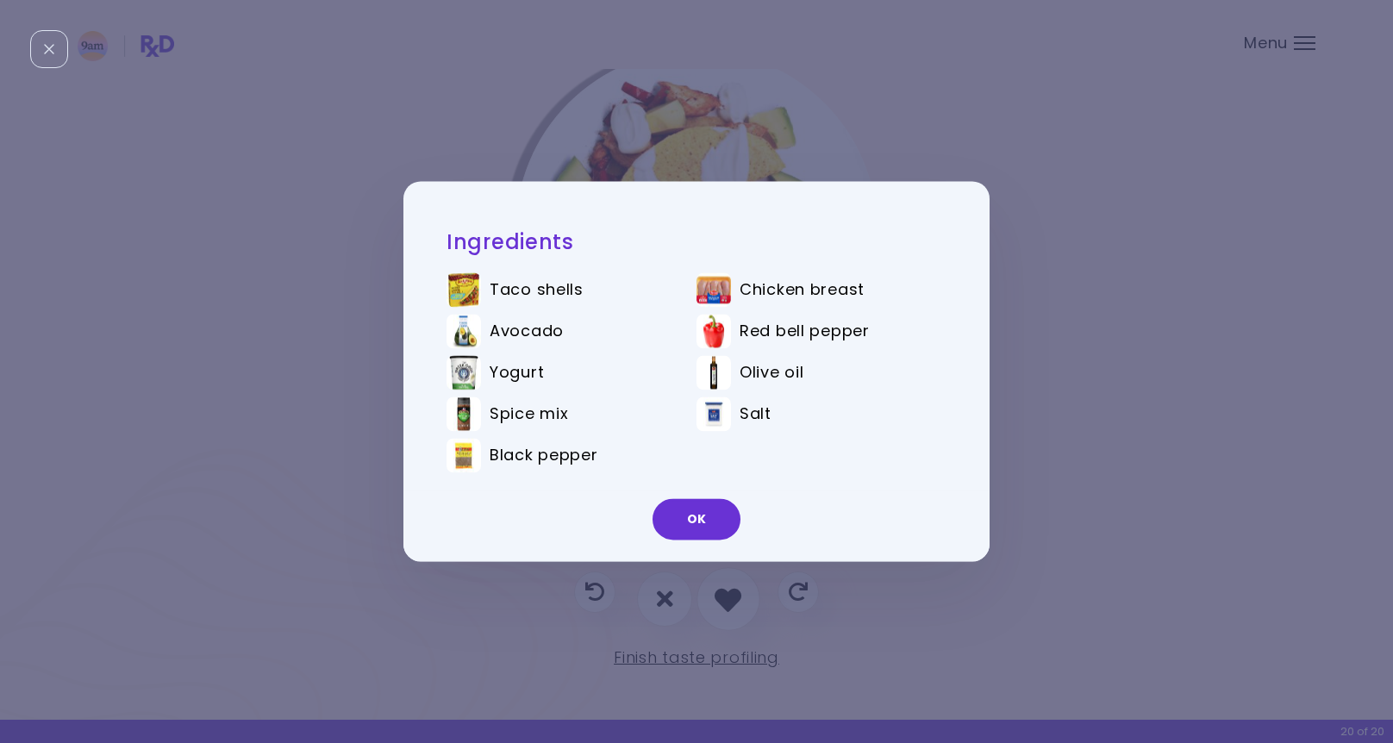
drag, startPoint x: 707, startPoint y: 526, endPoint x: 734, endPoint y: 571, distance: 52.2
click at [707, 527] on button "OK" at bounding box center [697, 519] width 88 height 41
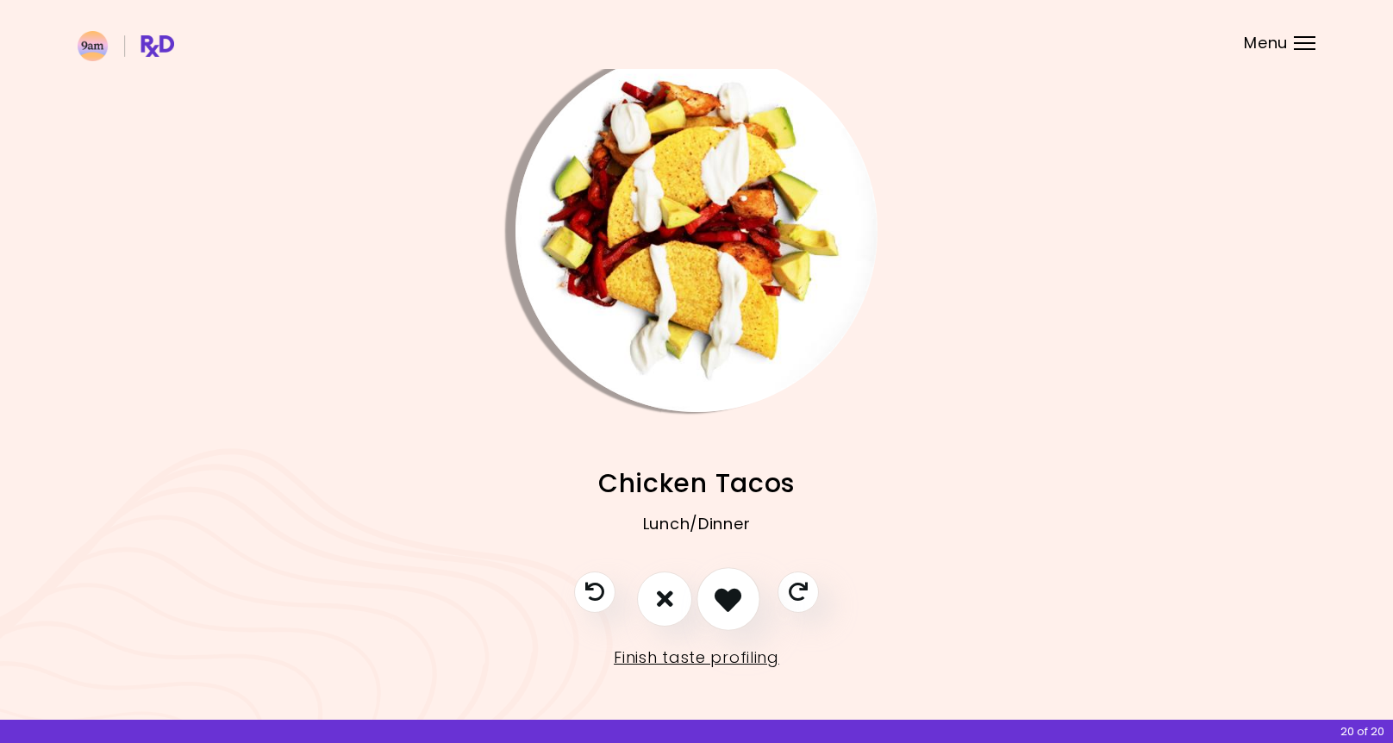
click at [730, 598] on icon "I like this recipe" at bounding box center [728, 598] width 27 height 27
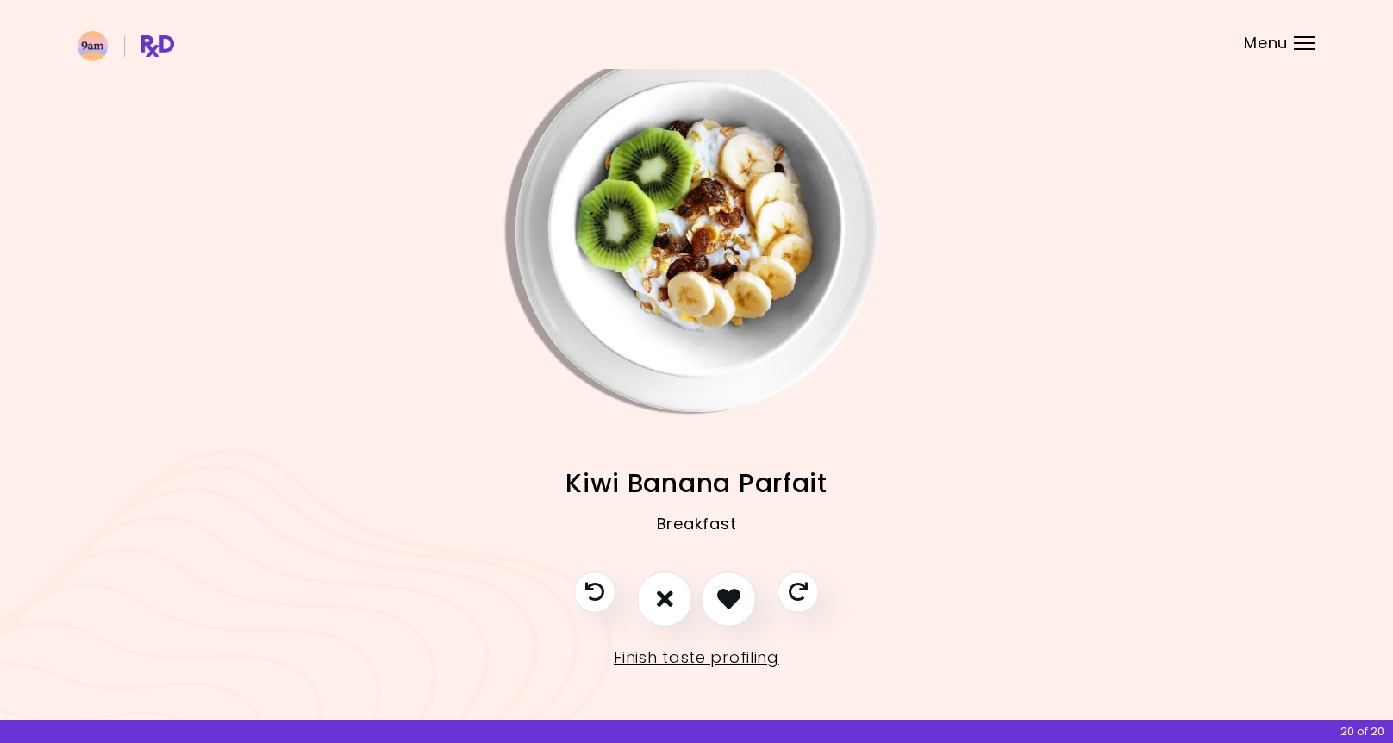
click at [715, 322] on img "Info - Kiwi Banana Parfait" at bounding box center [697, 231] width 362 height 362
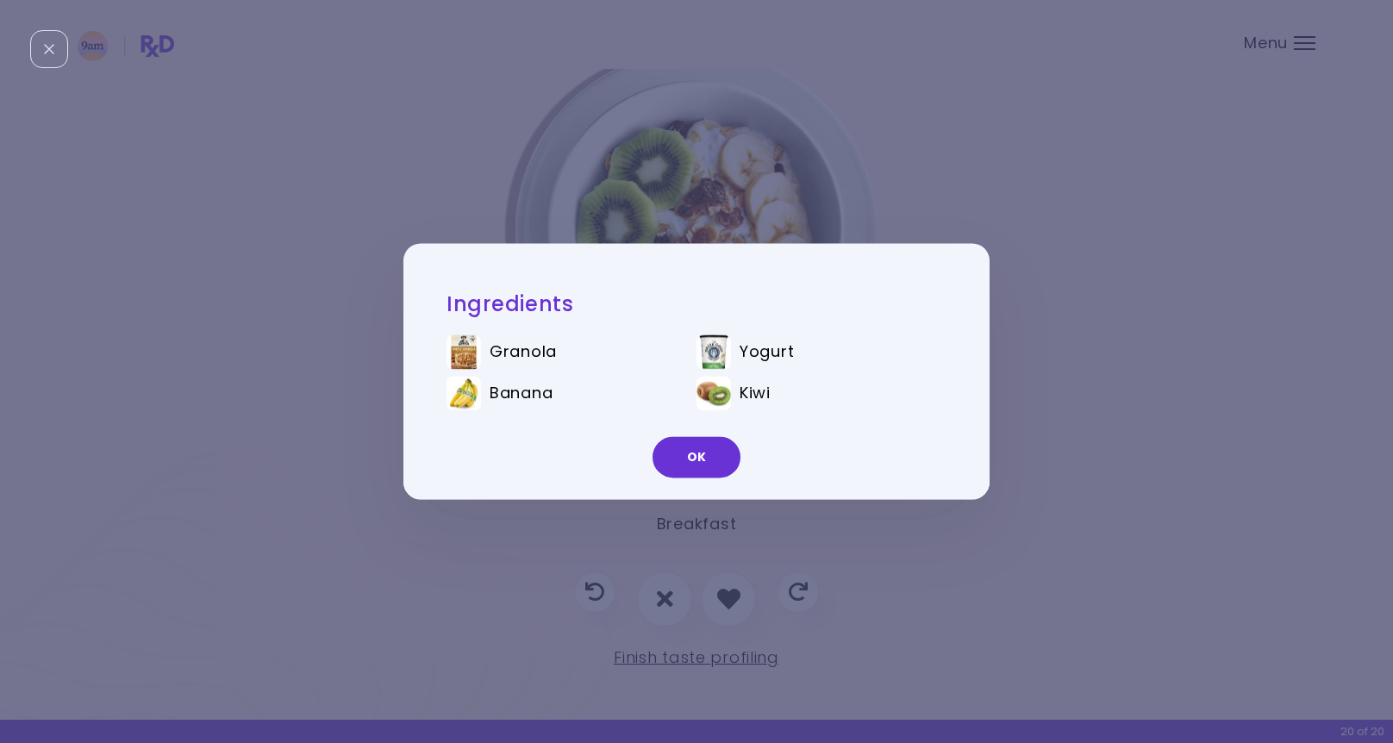
click at [708, 461] on button "OK" at bounding box center [697, 457] width 88 height 41
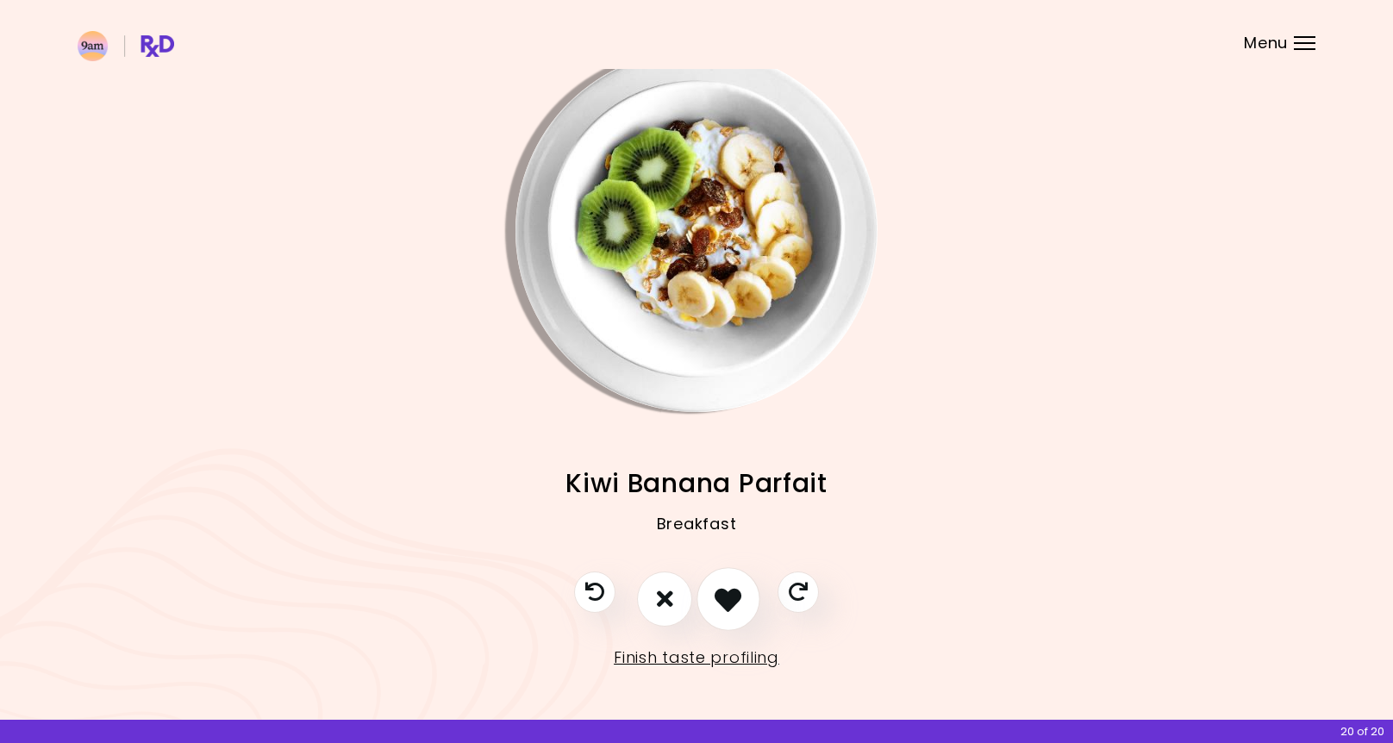
click at [717, 586] on icon "I like this recipe" at bounding box center [728, 598] width 27 height 27
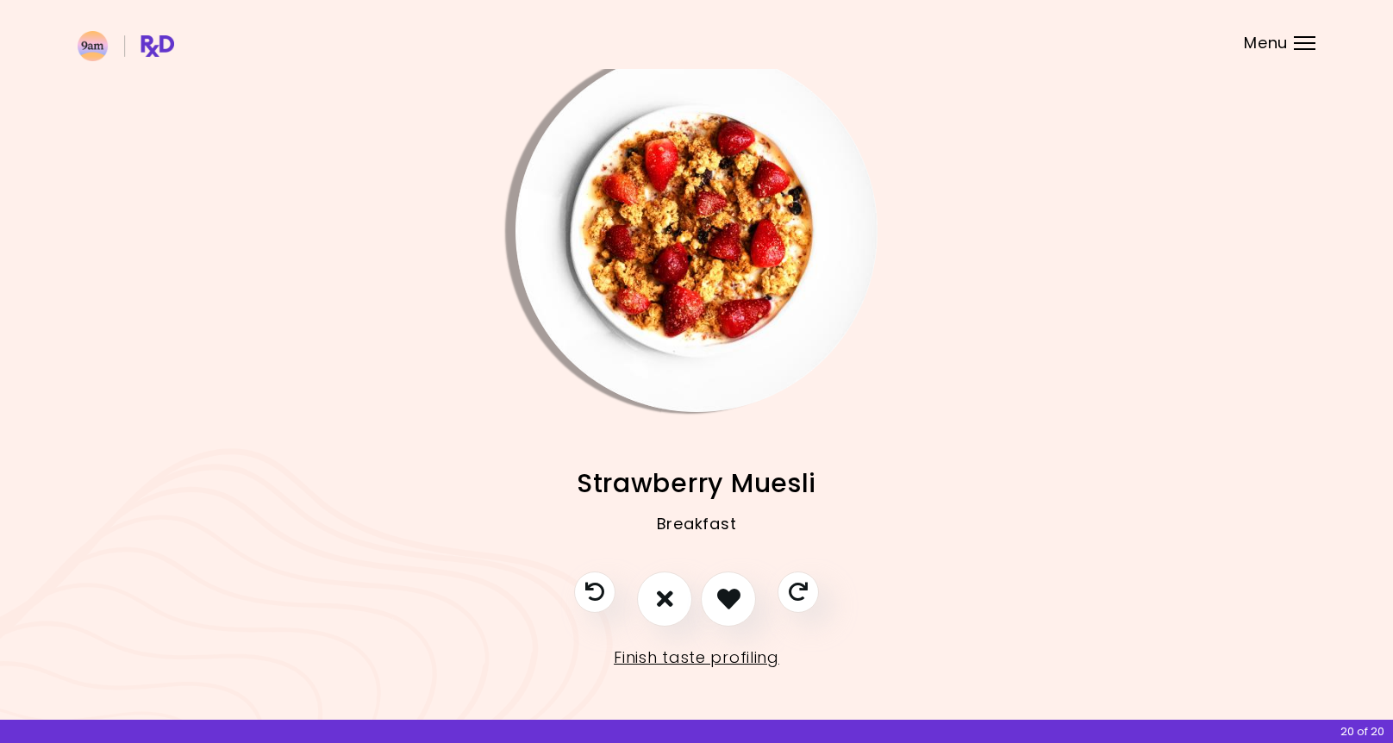
click at [714, 355] on img "Info - Strawberry Muesli" at bounding box center [697, 231] width 362 height 362
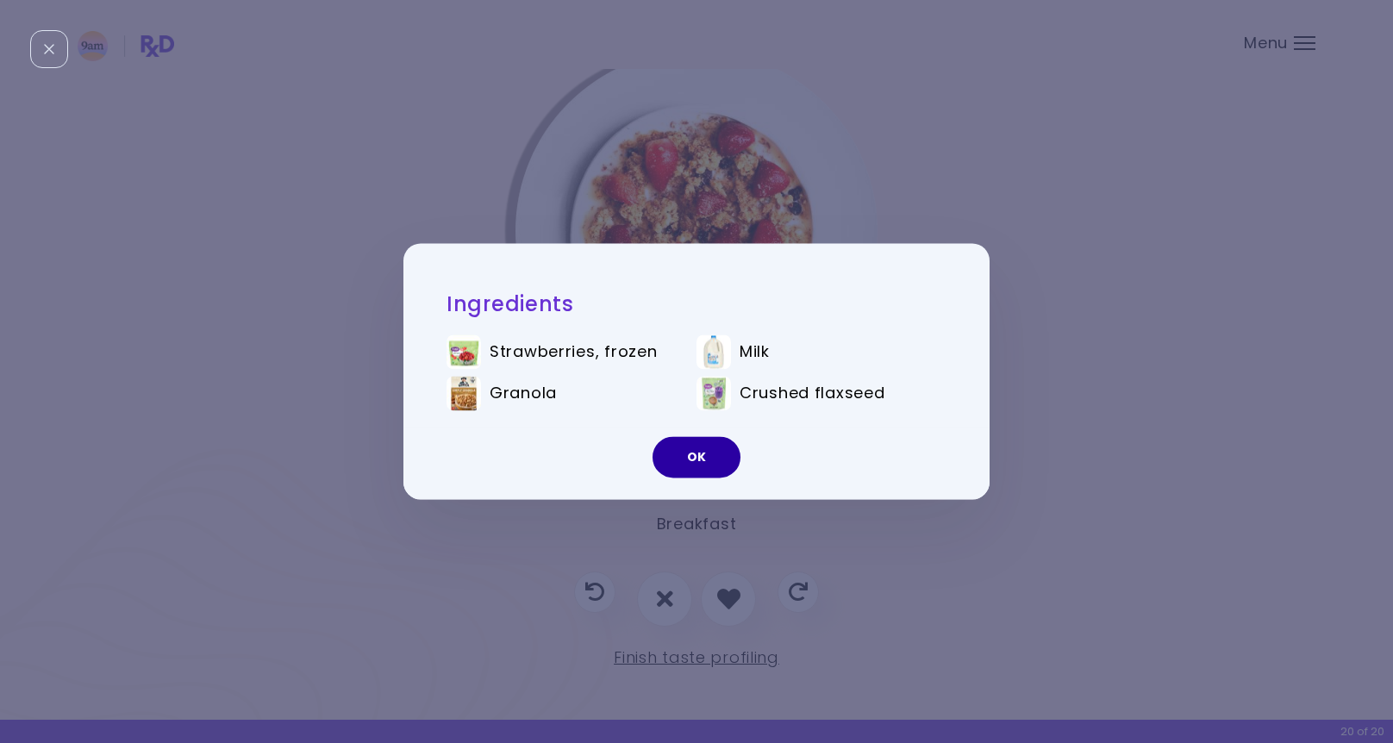
click at [697, 451] on button "OK" at bounding box center [697, 457] width 88 height 41
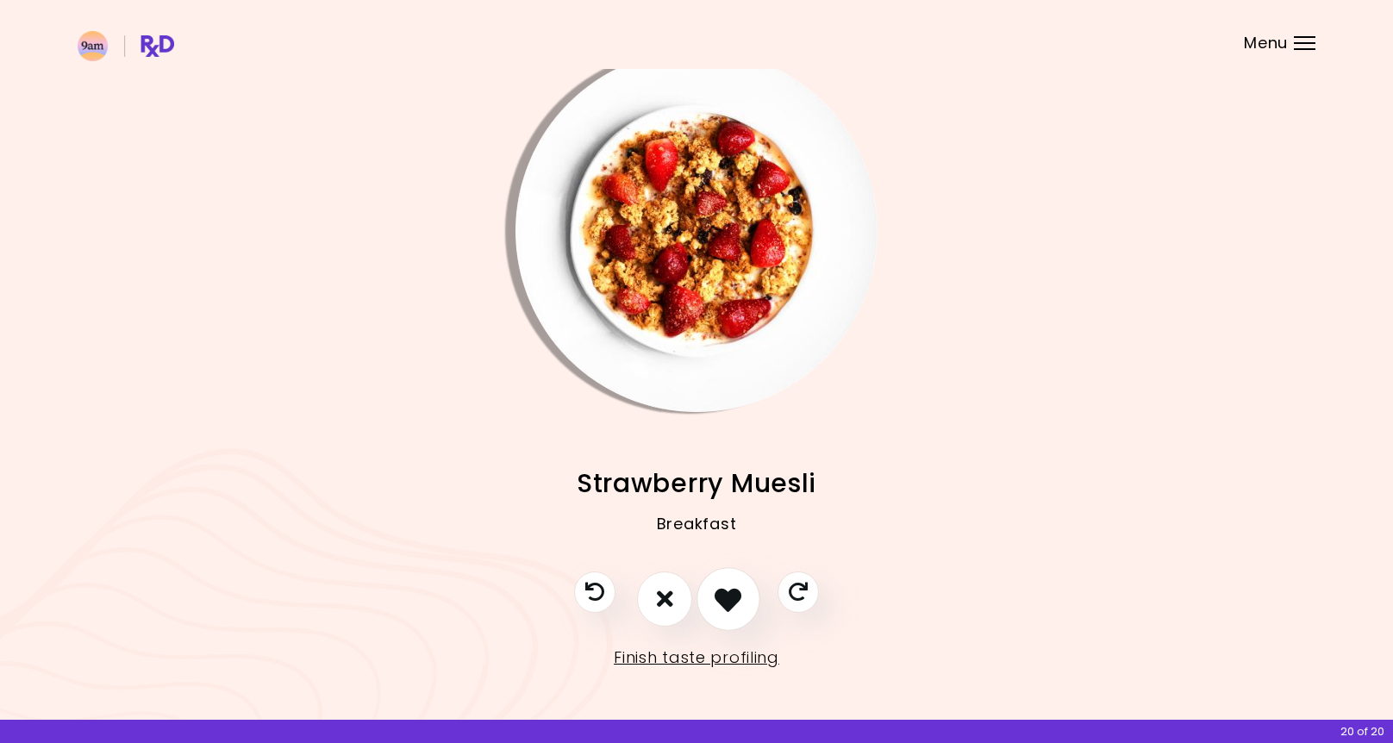
click at [718, 605] on icon "I like this recipe" at bounding box center [728, 598] width 27 height 27
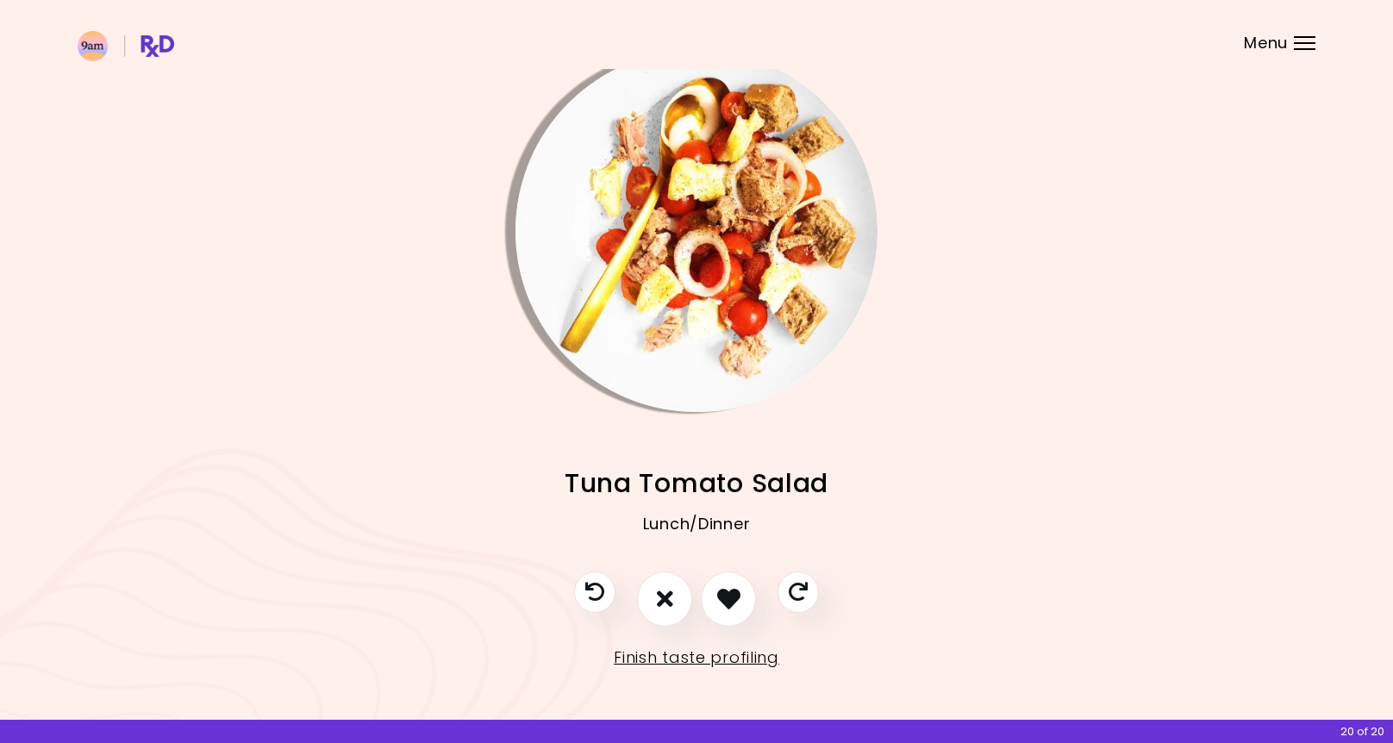
click at [703, 311] on img "Info - Tuna Tomato Salad" at bounding box center [697, 231] width 362 height 362
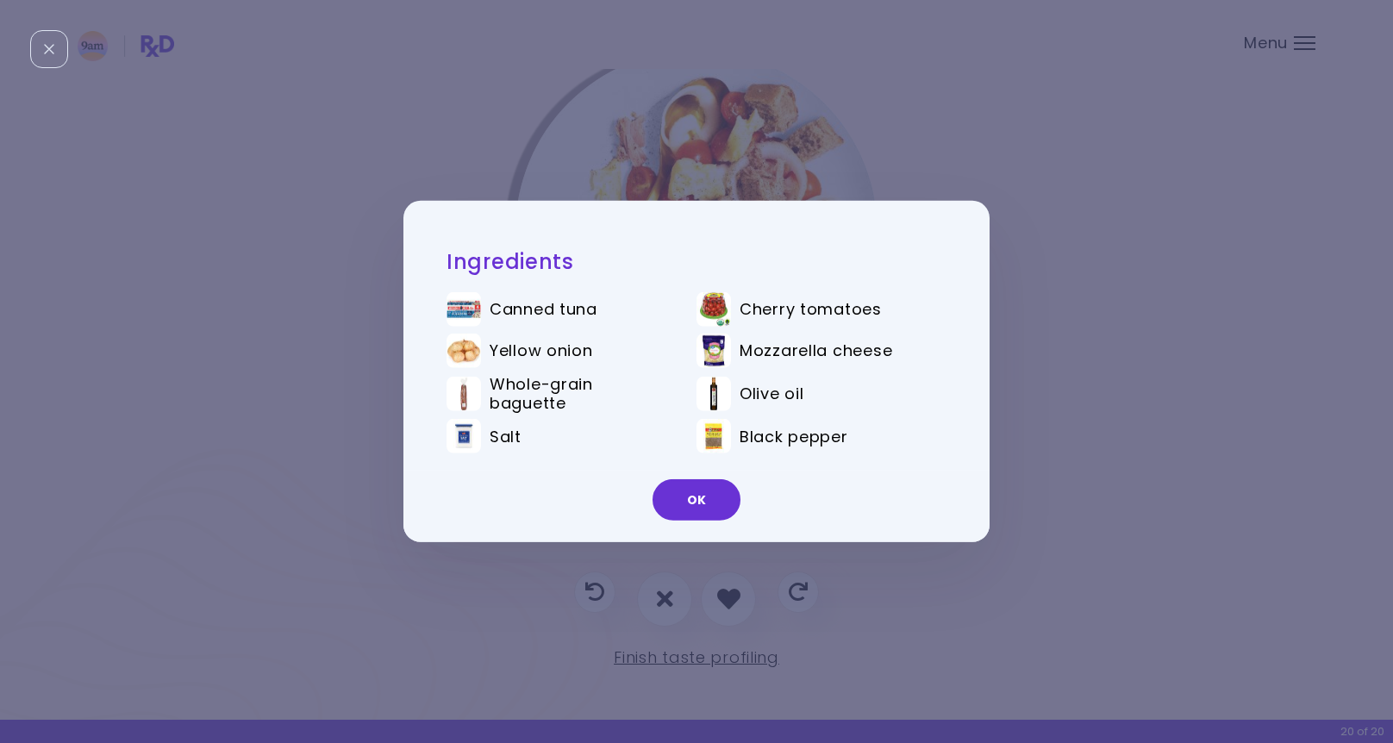
drag, startPoint x: 715, startPoint y: 500, endPoint x: 710, endPoint y: 522, distance: 22.8
click at [715, 500] on button "OK" at bounding box center [697, 499] width 88 height 41
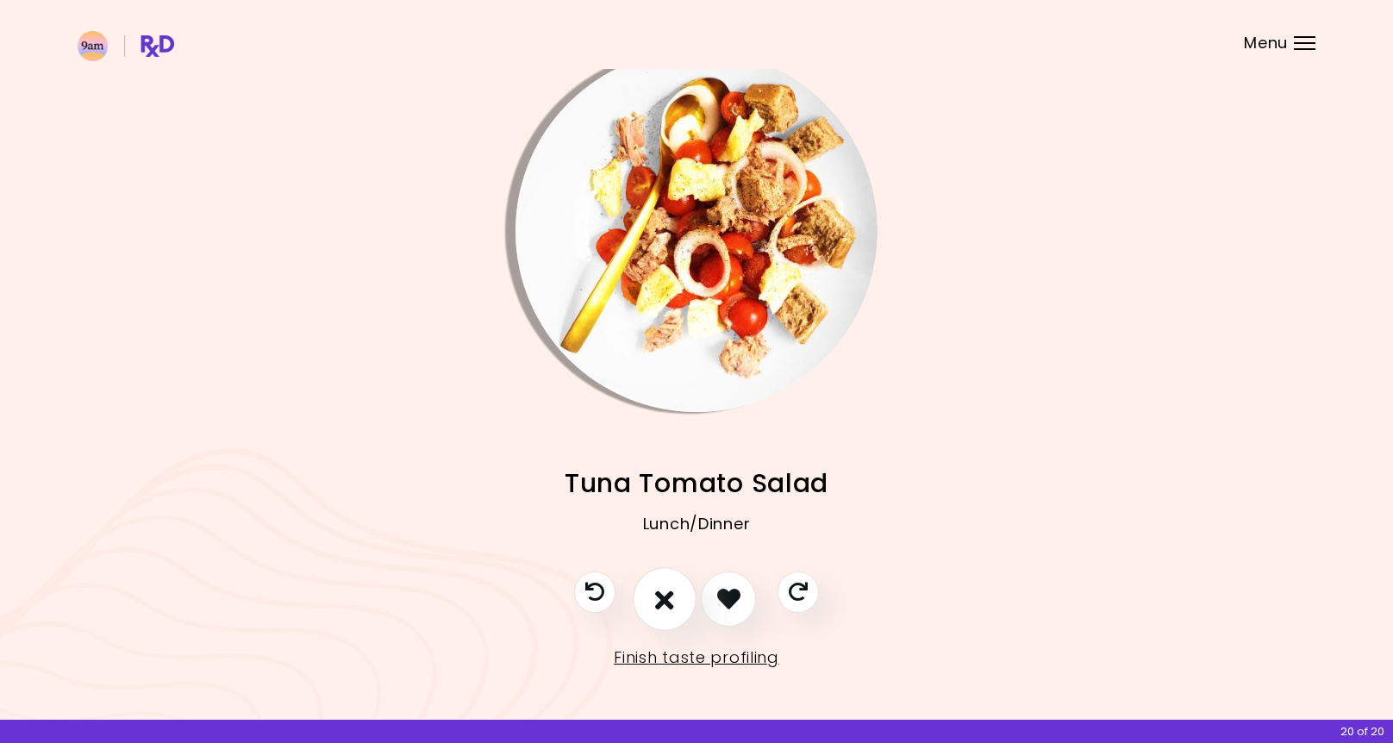
click at [668, 594] on icon "I don't like this recipe" at bounding box center [664, 598] width 19 height 27
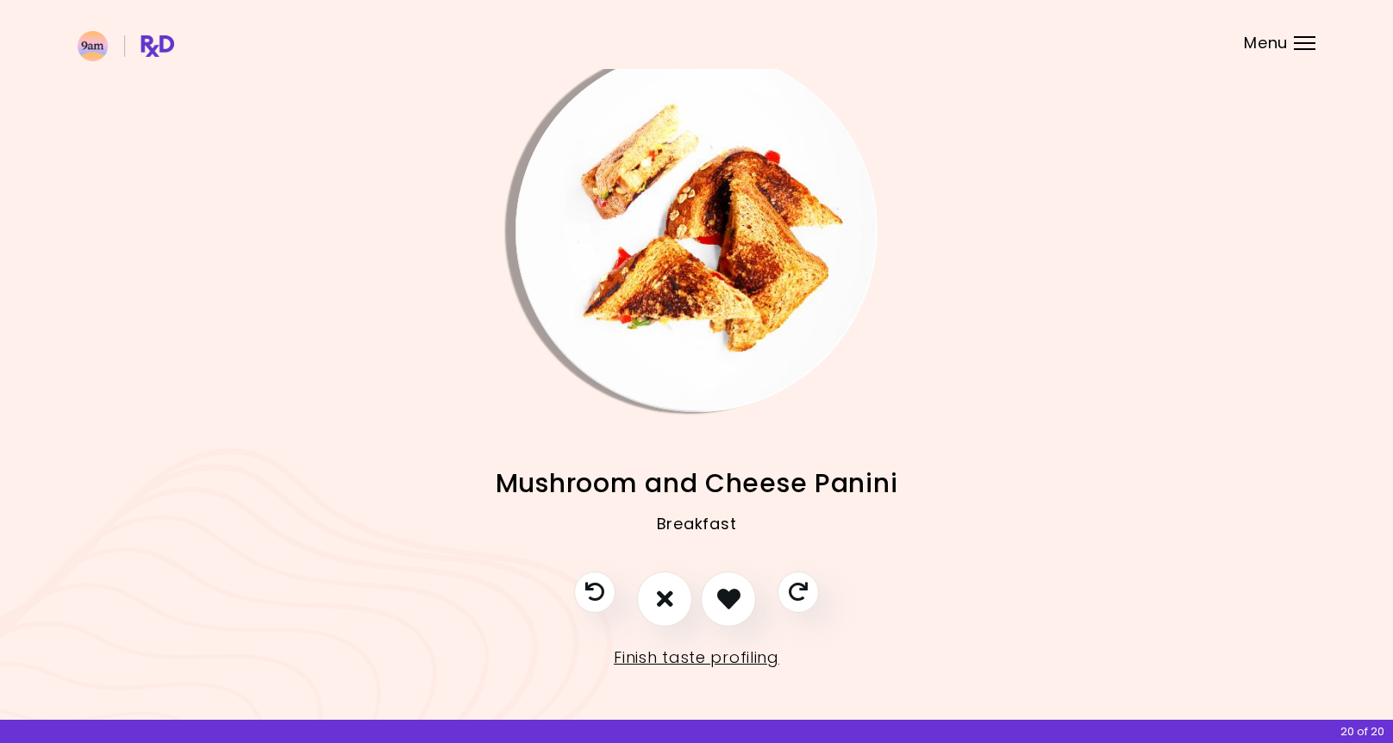
click at [717, 253] on img "Info - Mushroom and Cheese Panini" at bounding box center [697, 231] width 362 height 362
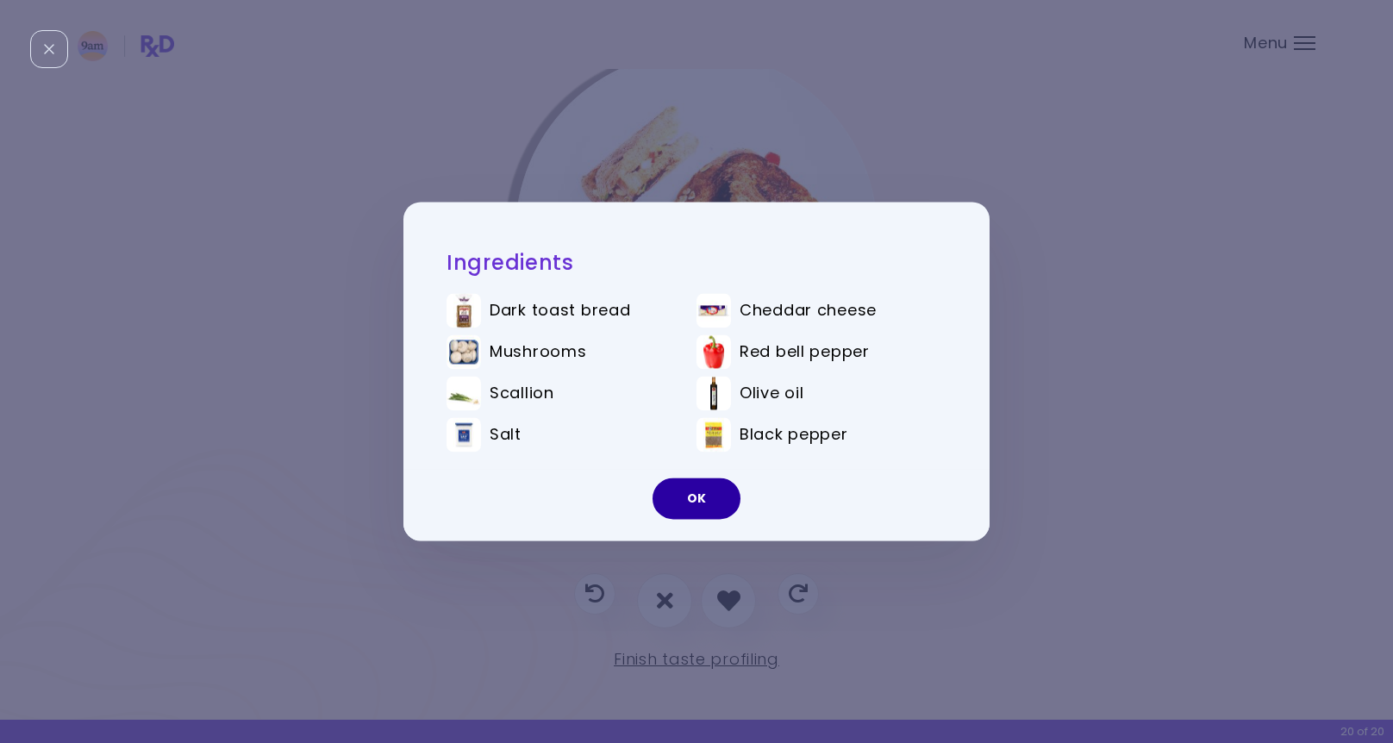
click at [695, 508] on button "OK" at bounding box center [697, 498] width 88 height 41
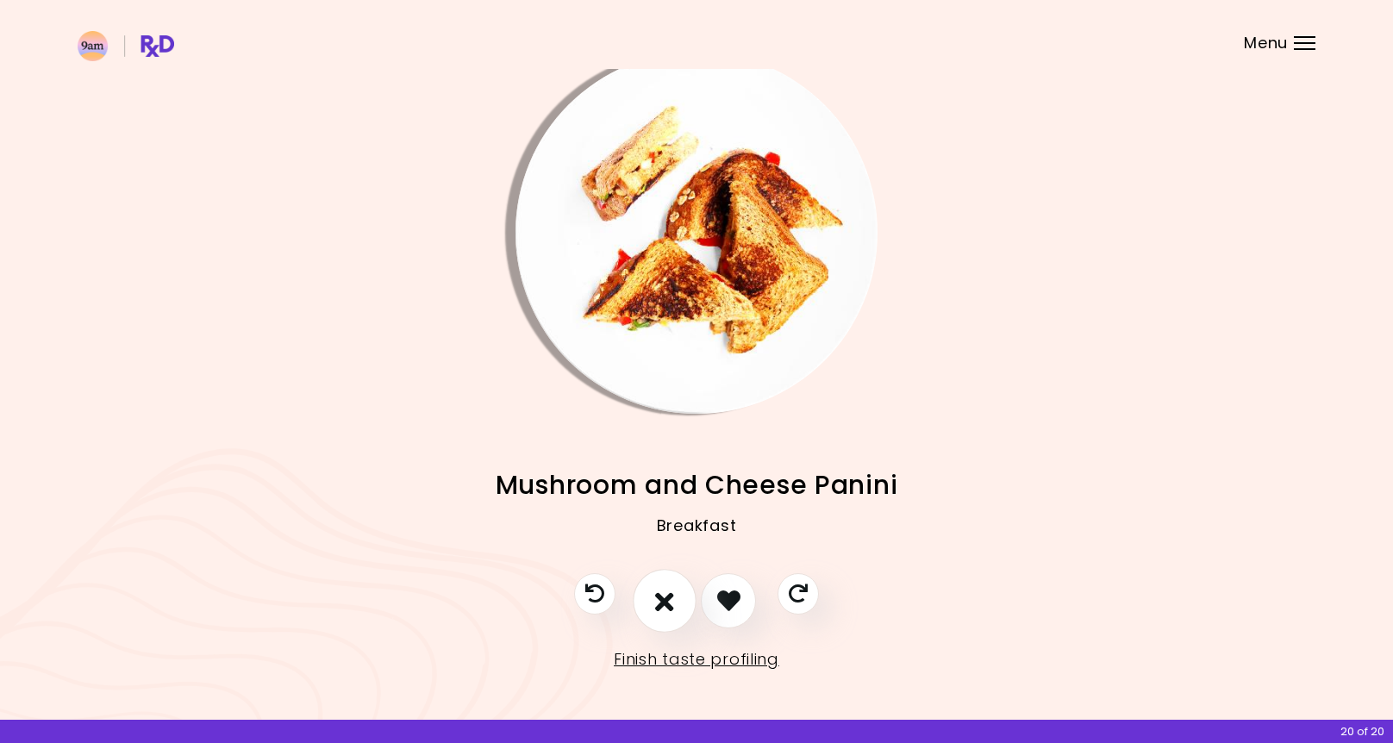
click at [663, 602] on icon "I don't like this recipe" at bounding box center [664, 600] width 19 height 27
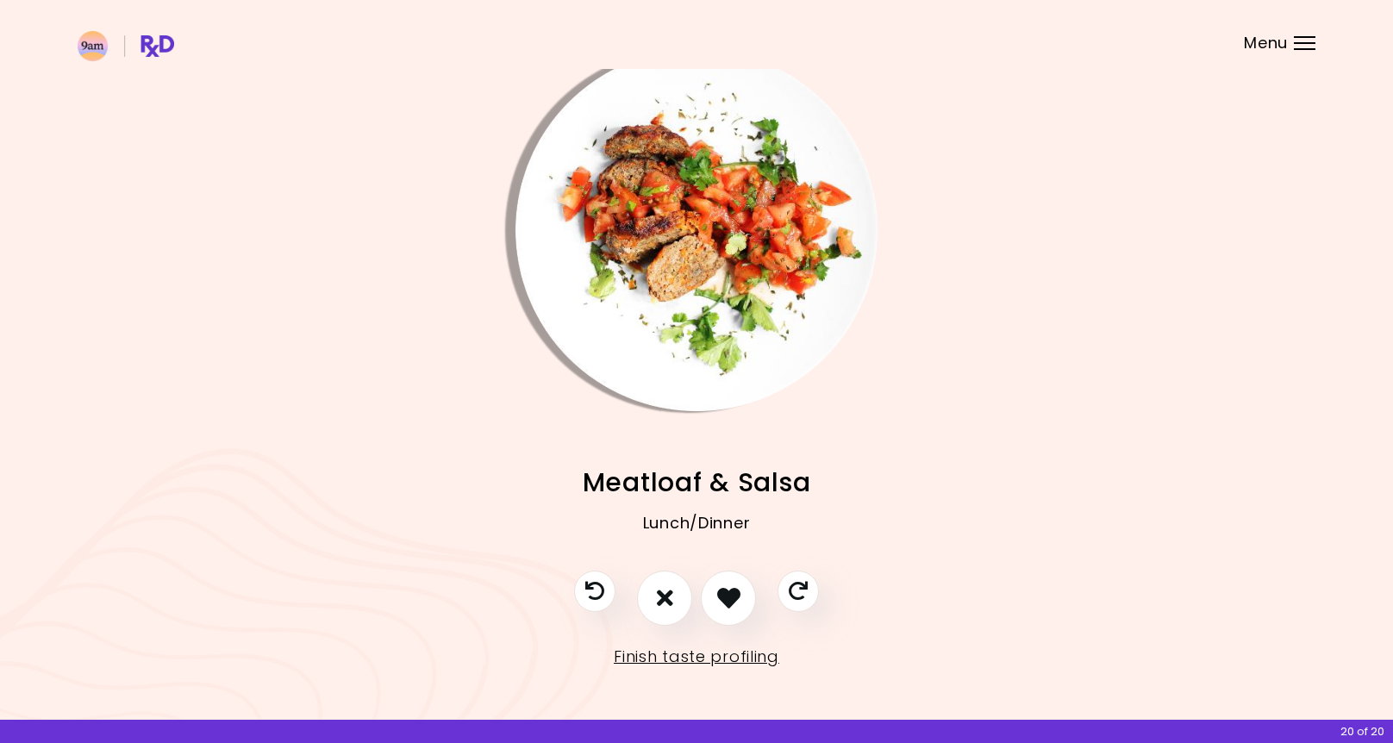
click at [702, 314] on img "Info - Meatloaf & Salsa" at bounding box center [697, 230] width 362 height 362
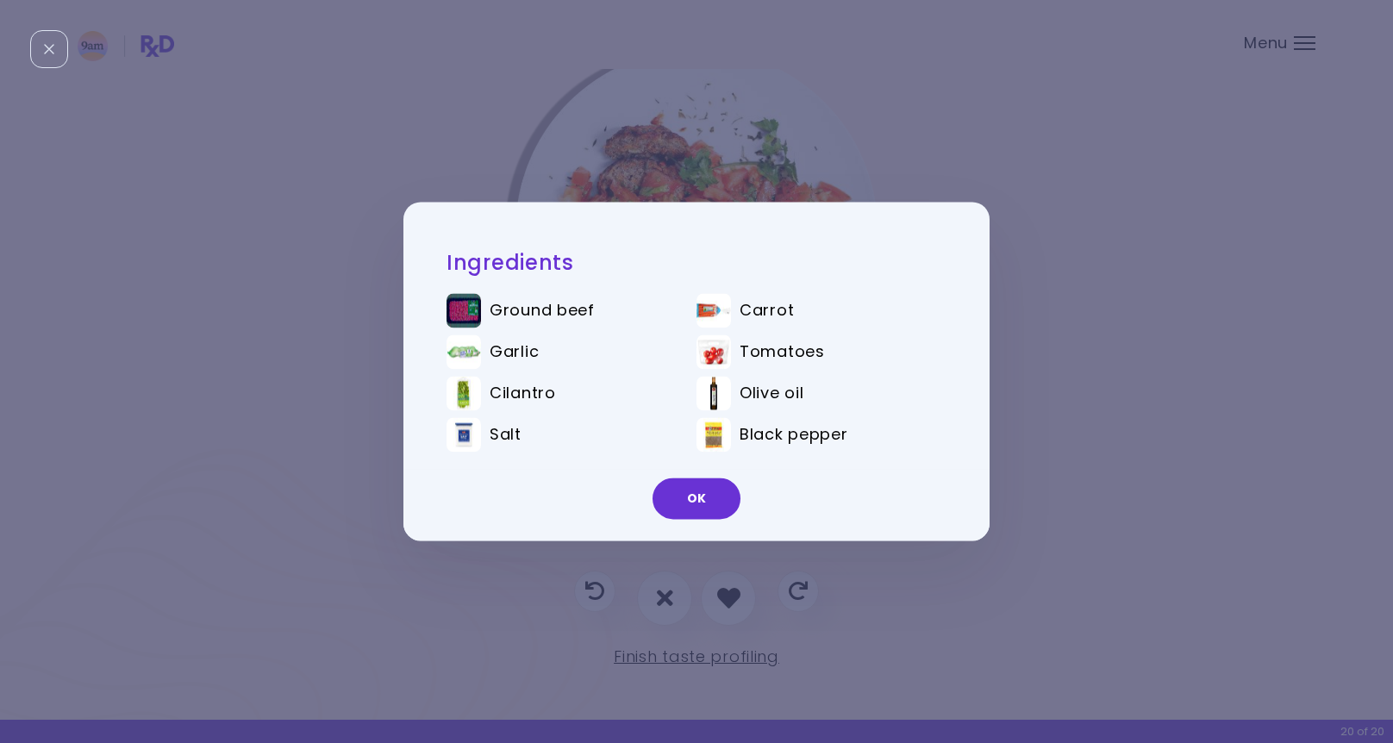
scroll to position [23, 0]
click at [710, 497] on button "OK" at bounding box center [697, 498] width 88 height 41
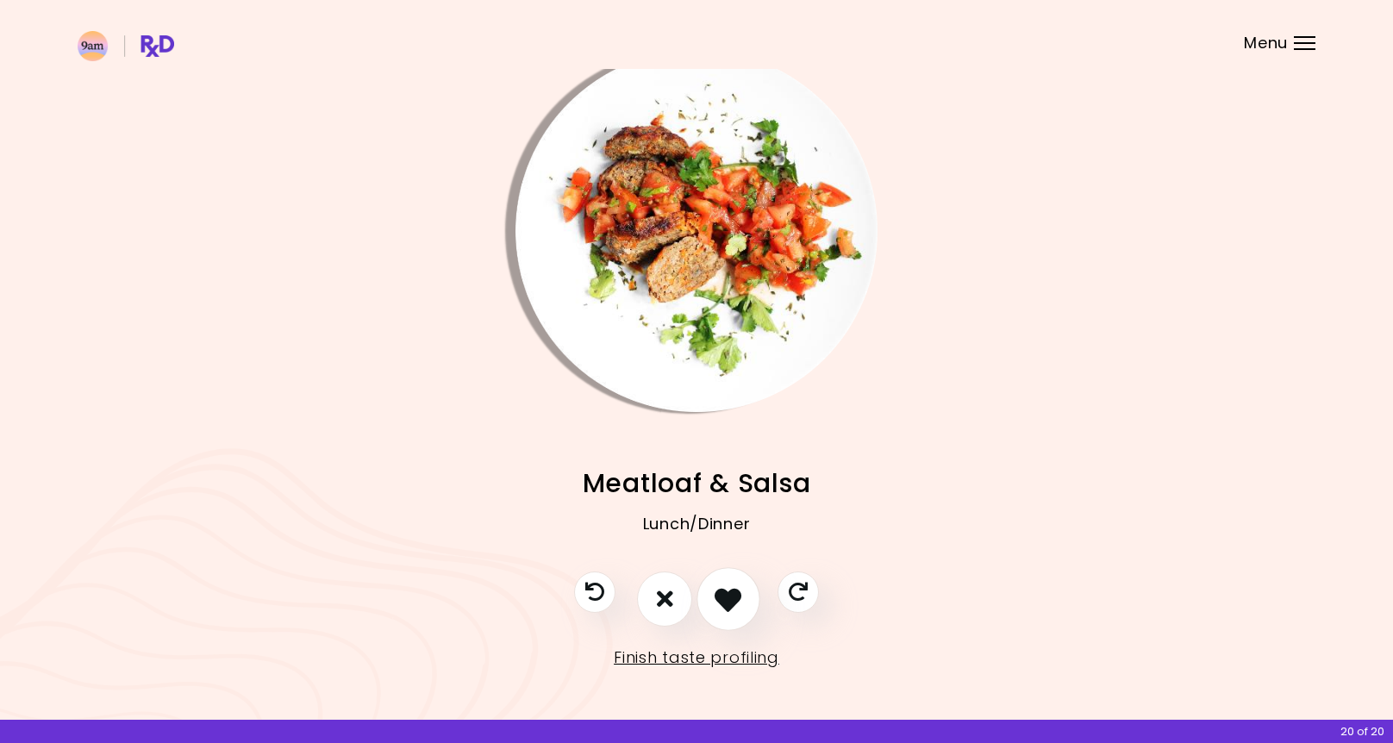
click at [732, 604] on icon "I like this recipe" at bounding box center [728, 598] width 27 height 27
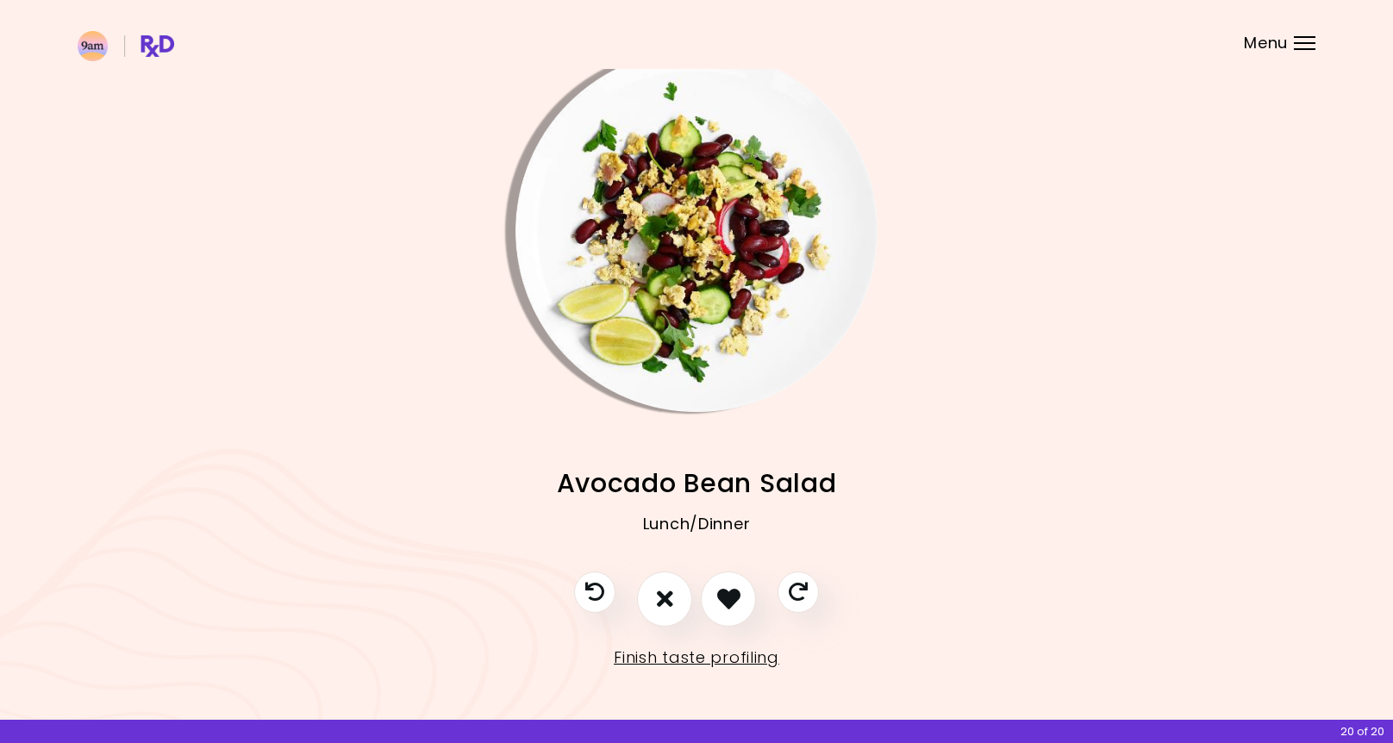
click at [710, 400] on img "Info - Avocado Bean Salad" at bounding box center [697, 231] width 362 height 362
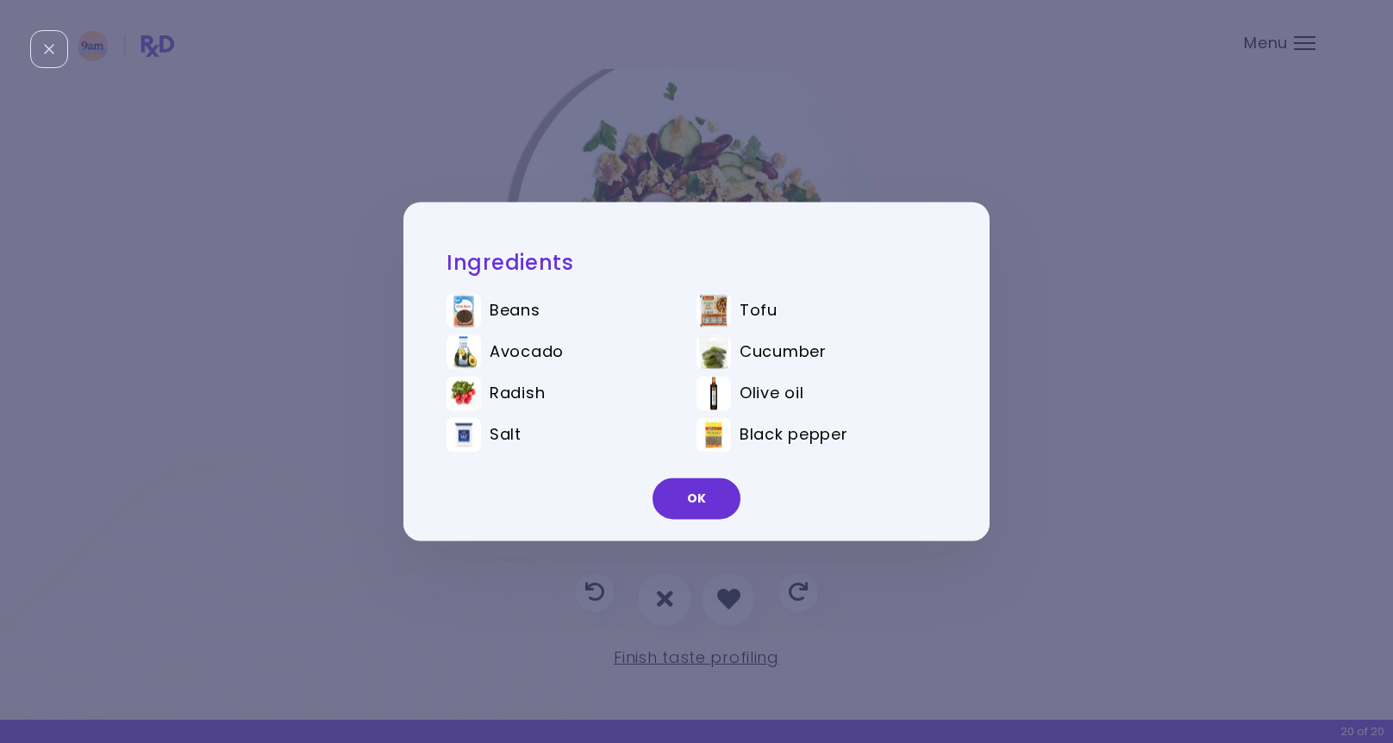
drag, startPoint x: 709, startPoint y: 503, endPoint x: 706, endPoint y: 545, distance: 42.3
click at [709, 503] on button "OK" at bounding box center [697, 498] width 88 height 41
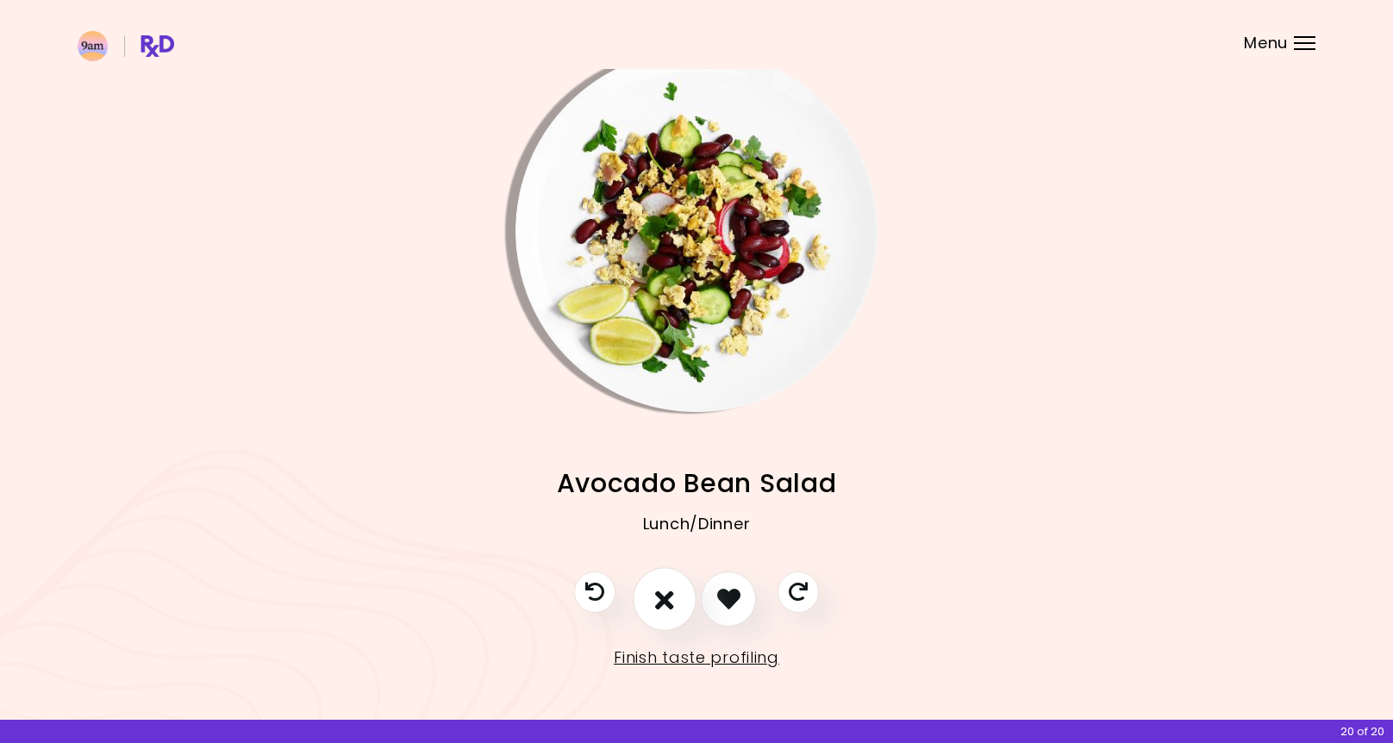
click at [664, 609] on icon "I don't like this recipe" at bounding box center [664, 598] width 19 height 27
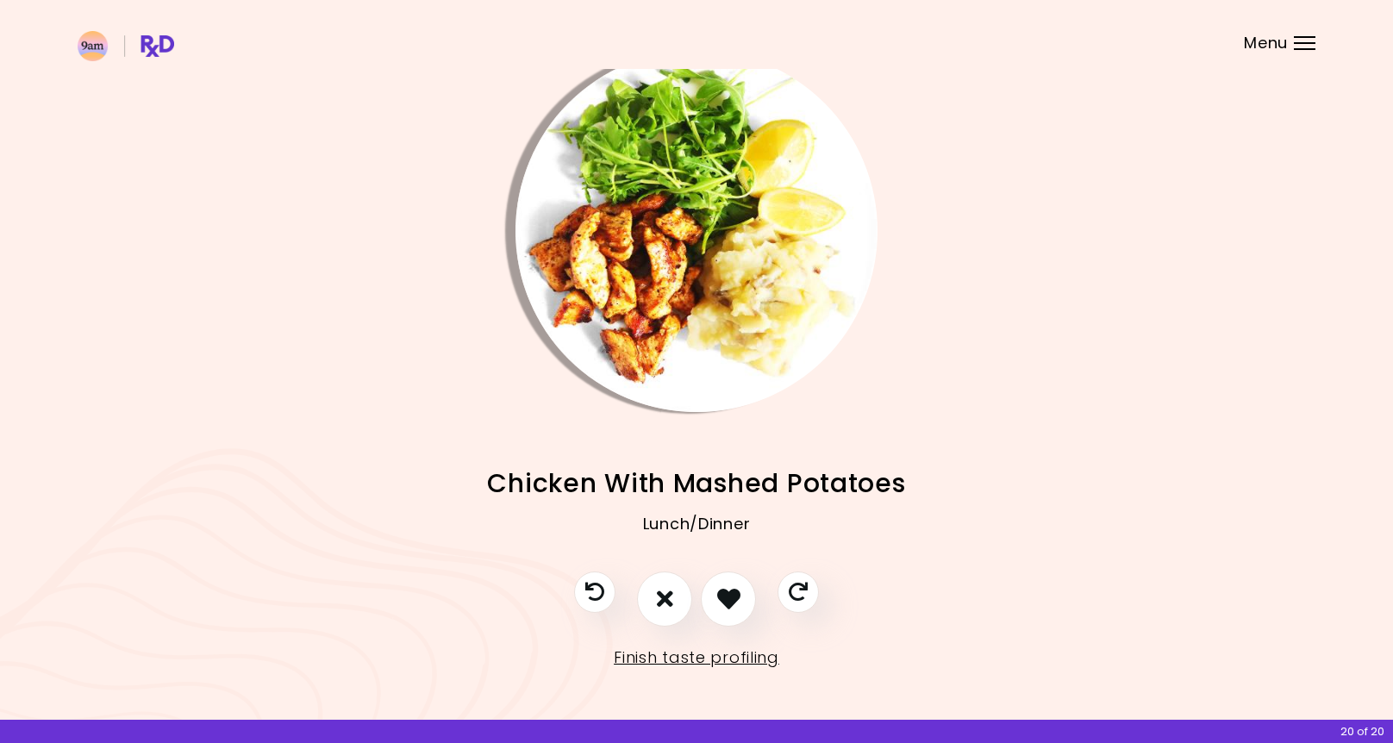
click at [678, 308] on img "Info - Chicken With Mashed Potatoes" at bounding box center [697, 231] width 362 height 362
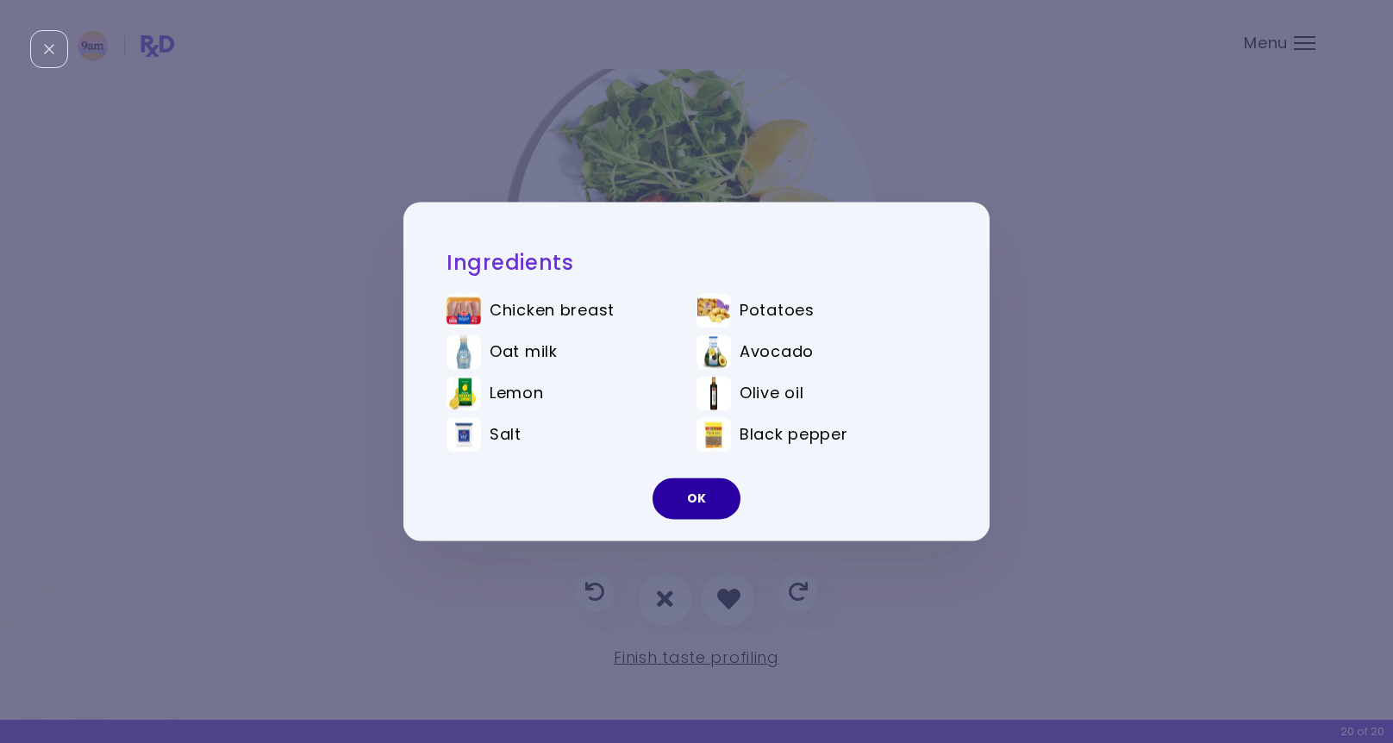
click at [699, 505] on button "OK" at bounding box center [697, 498] width 88 height 41
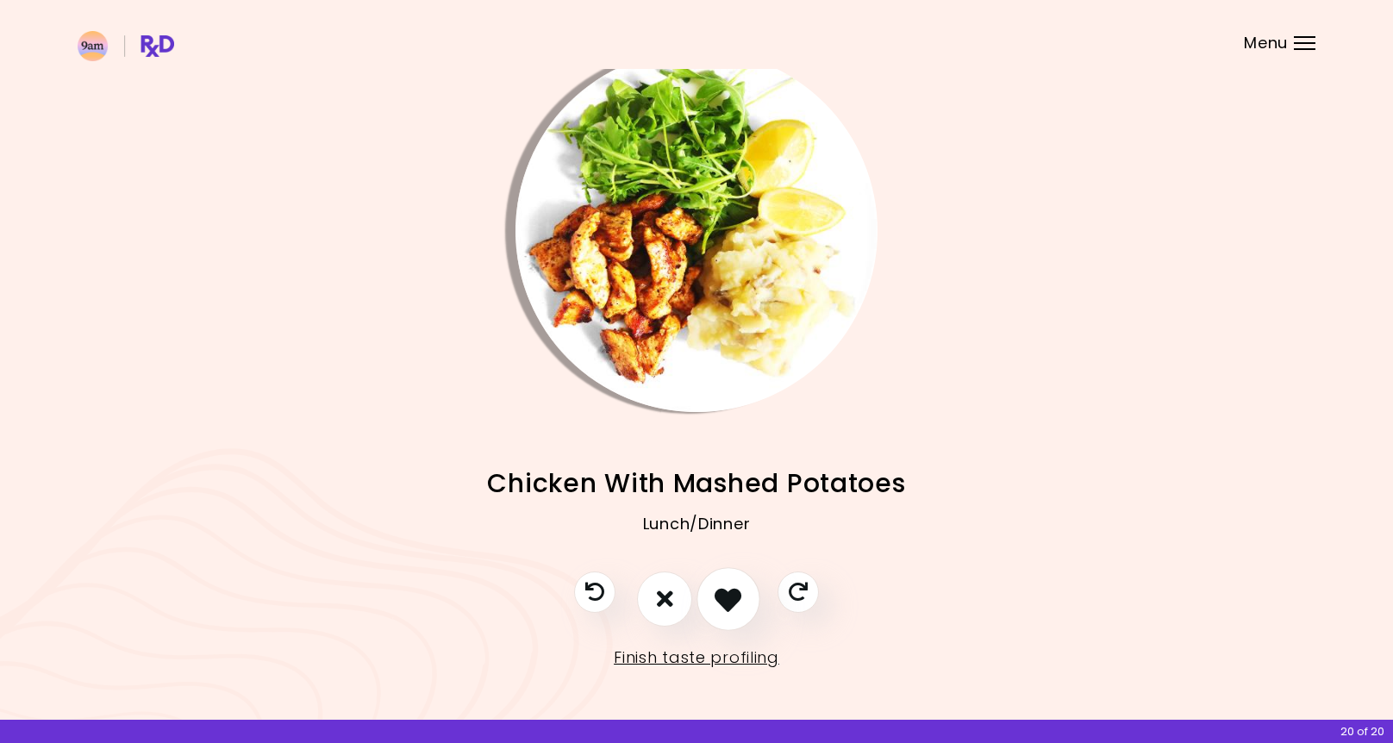
click at [720, 587] on icon "I like this recipe" at bounding box center [728, 598] width 27 height 27
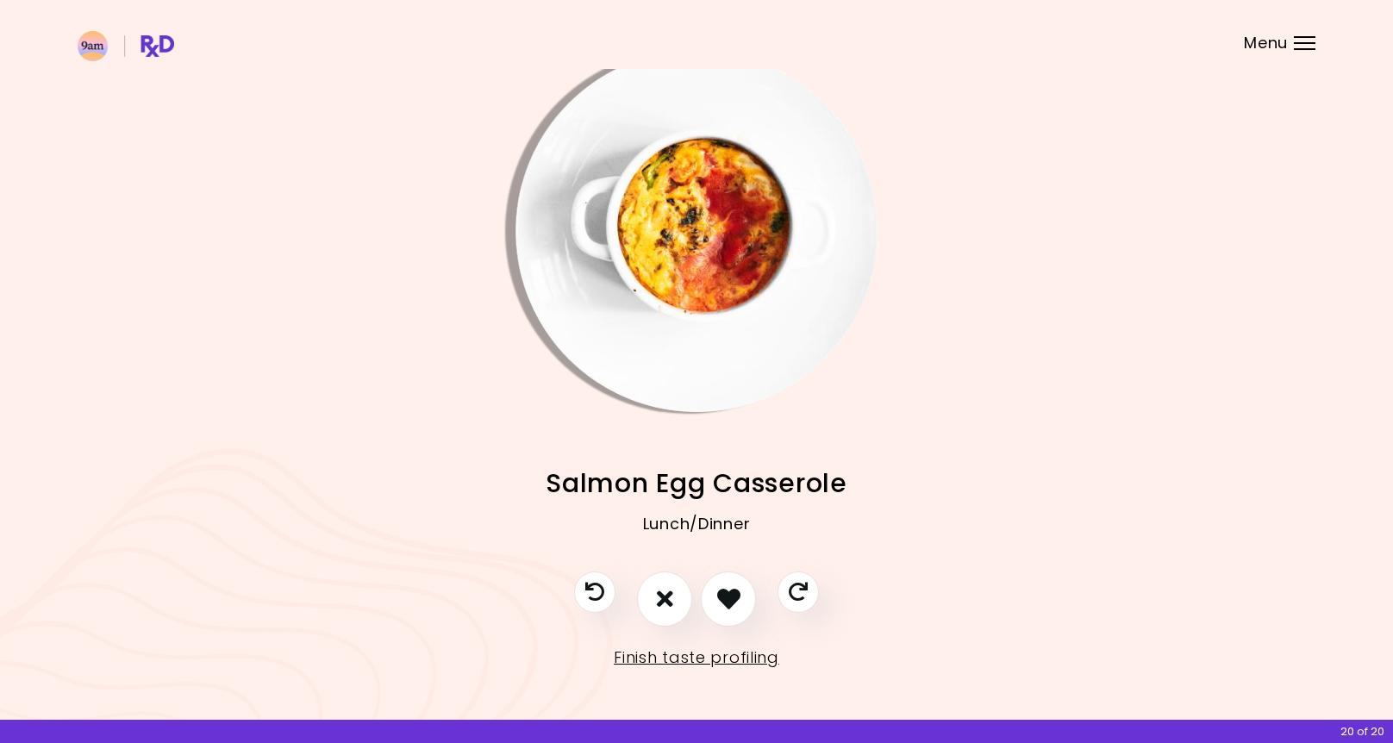
click at [691, 363] on img "Info - Salmon Egg Casserole" at bounding box center [697, 231] width 362 height 362
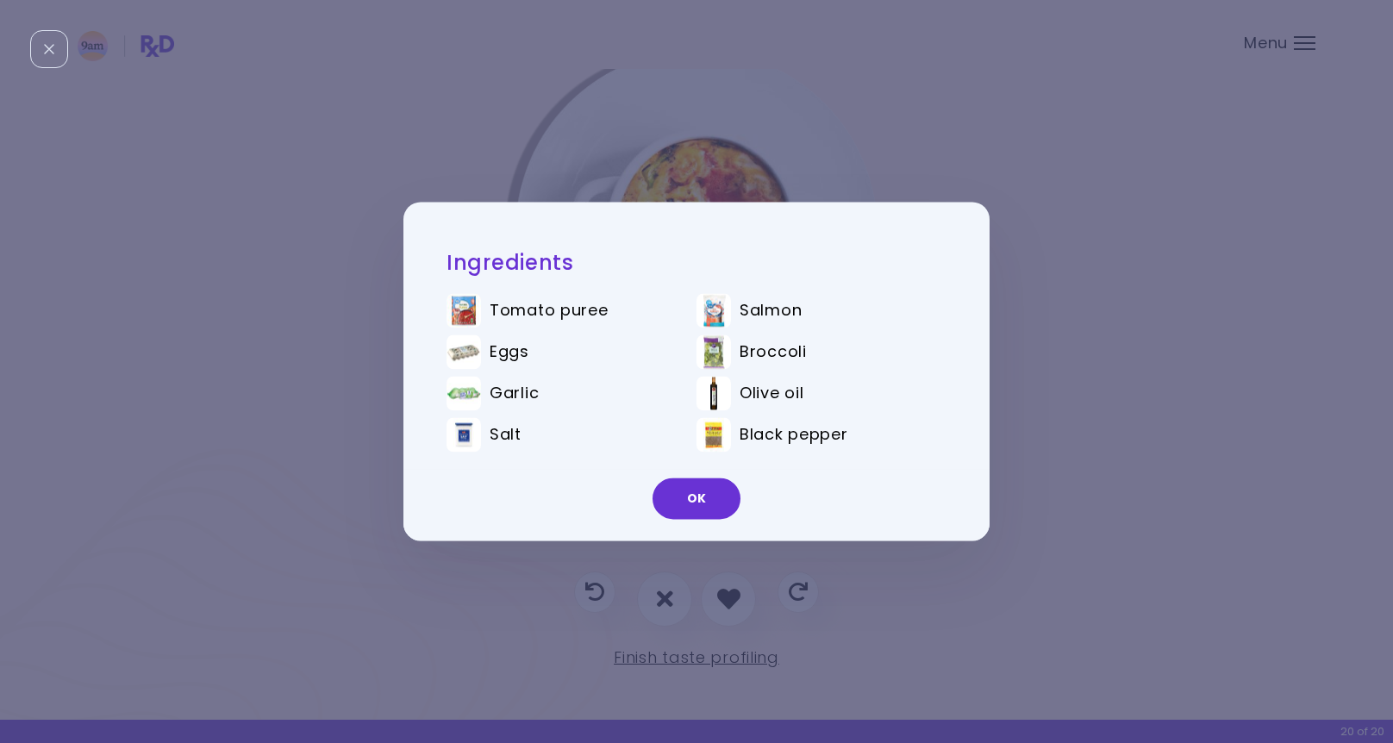
drag, startPoint x: 698, startPoint y: 495, endPoint x: 703, endPoint y: 516, distance: 21.1
click at [699, 495] on button "OK" at bounding box center [697, 498] width 88 height 41
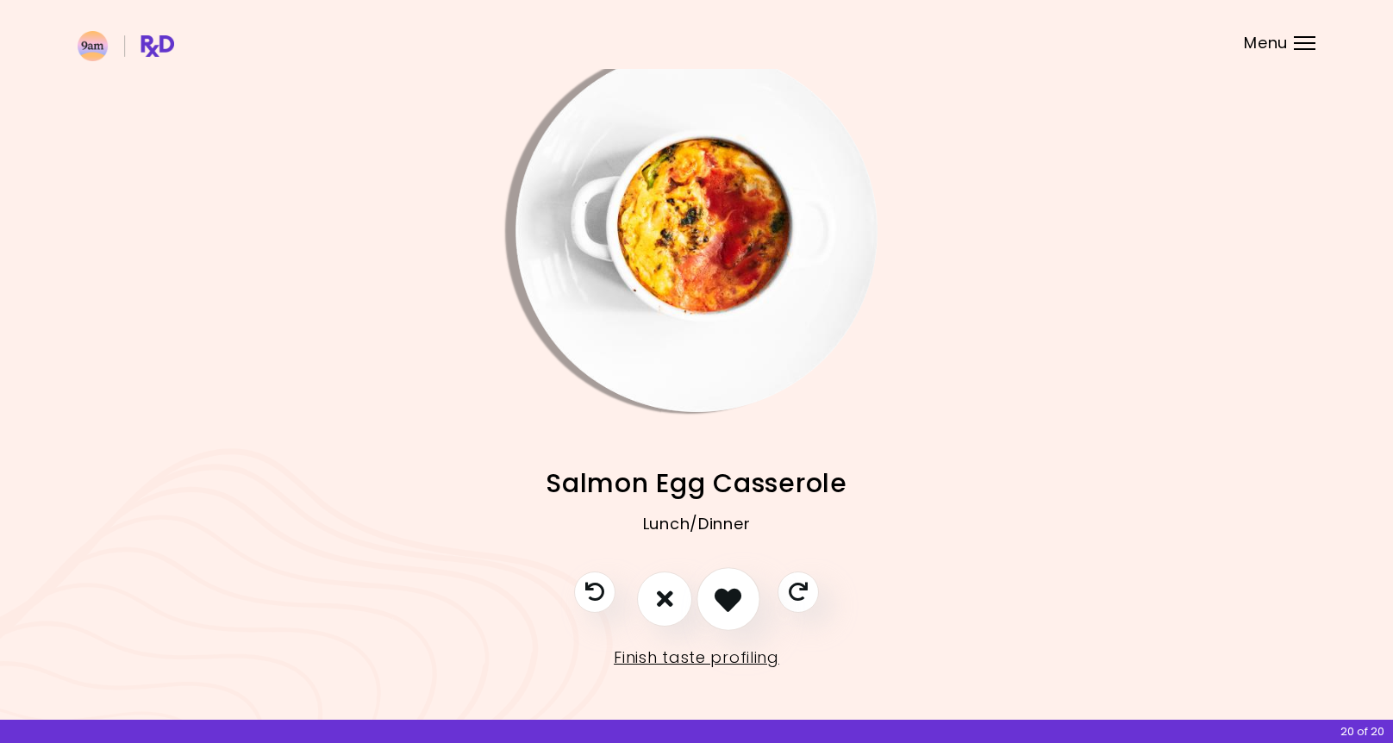
click at [721, 595] on icon "I like this recipe" at bounding box center [728, 598] width 27 height 27
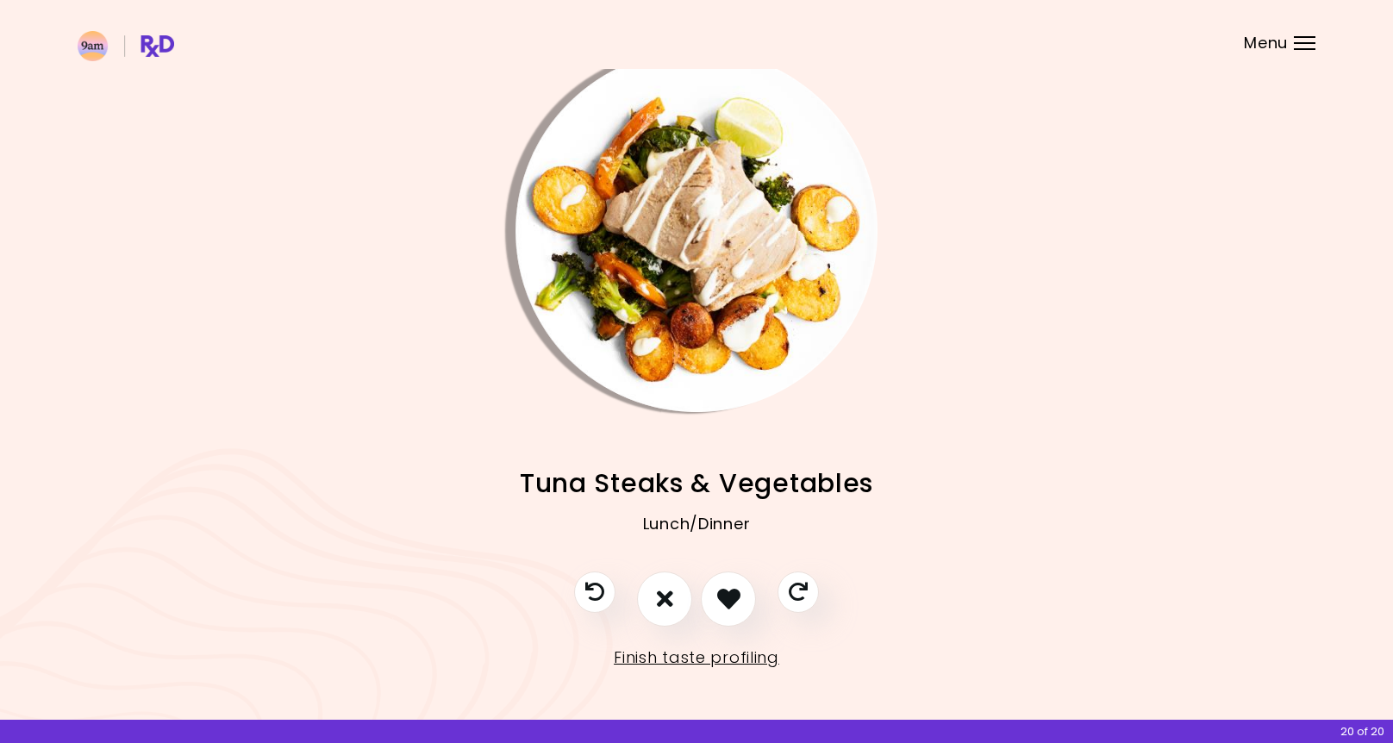
click at [689, 368] on img "Info - Tuna Steaks & Vegetables" at bounding box center [697, 231] width 362 height 362
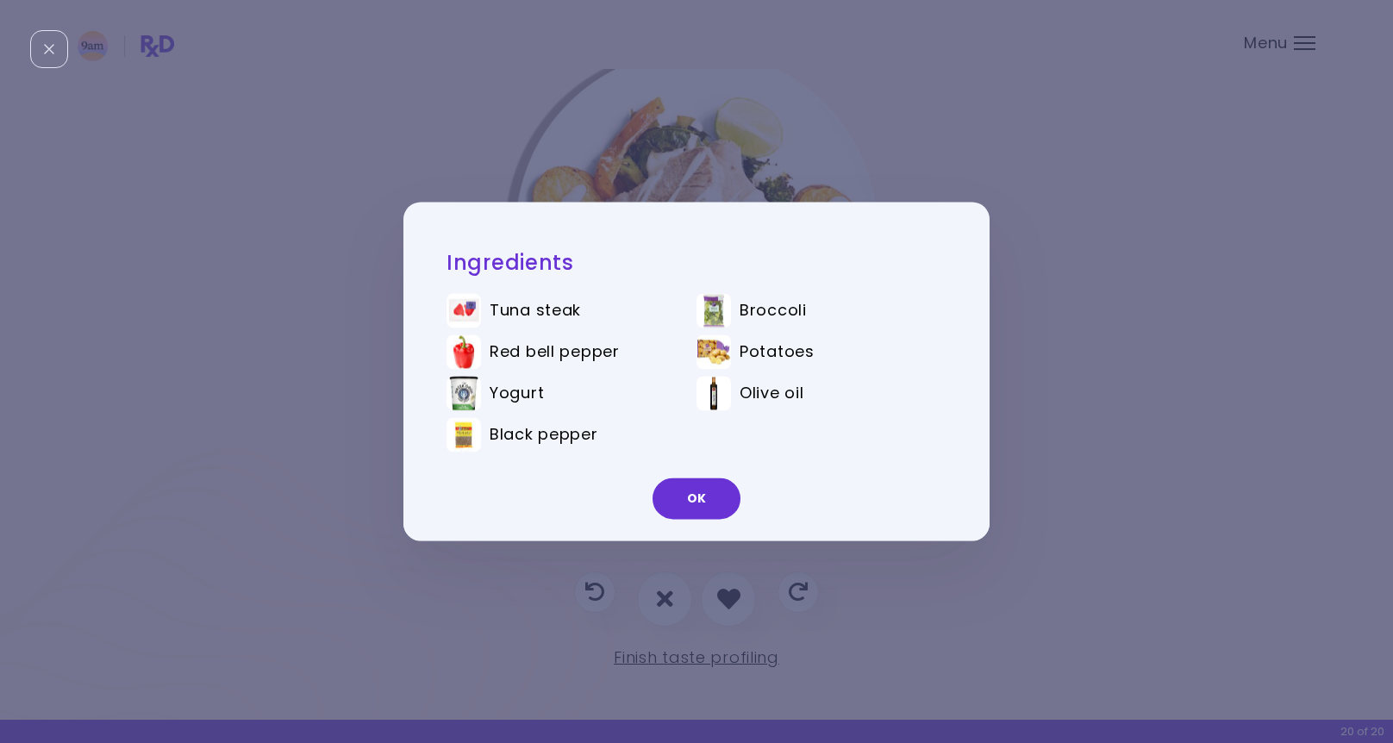
drag, startPoint x: 713, startPoint y: 495, endPoint x: 733, endPoint y: 566, distance: 74.3
click at [713, 497] on button "OK" at bounding box center [697, 498] width 88 height 41
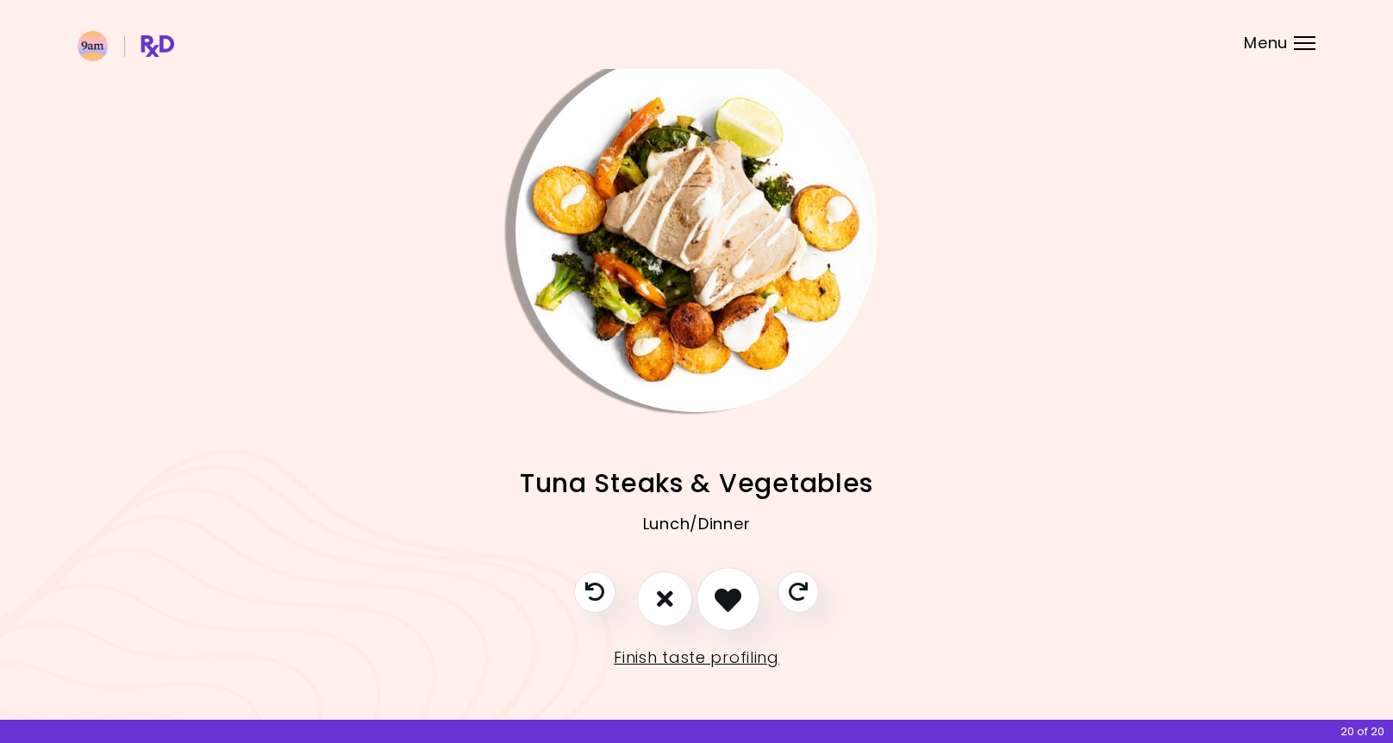
click at [729, 591] on icon "I like this recipe" at bounding box center [728, 598] width 27 height 27
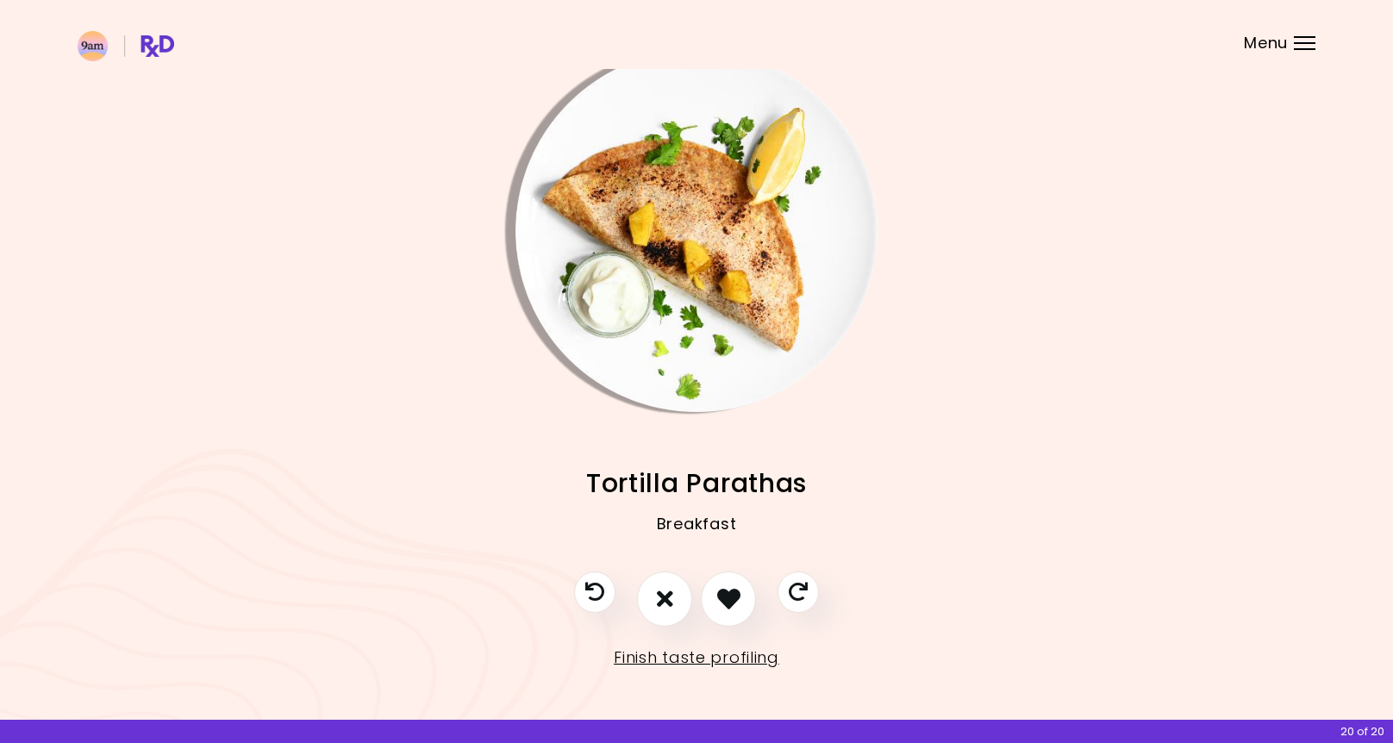
scroll to position [23, 3]
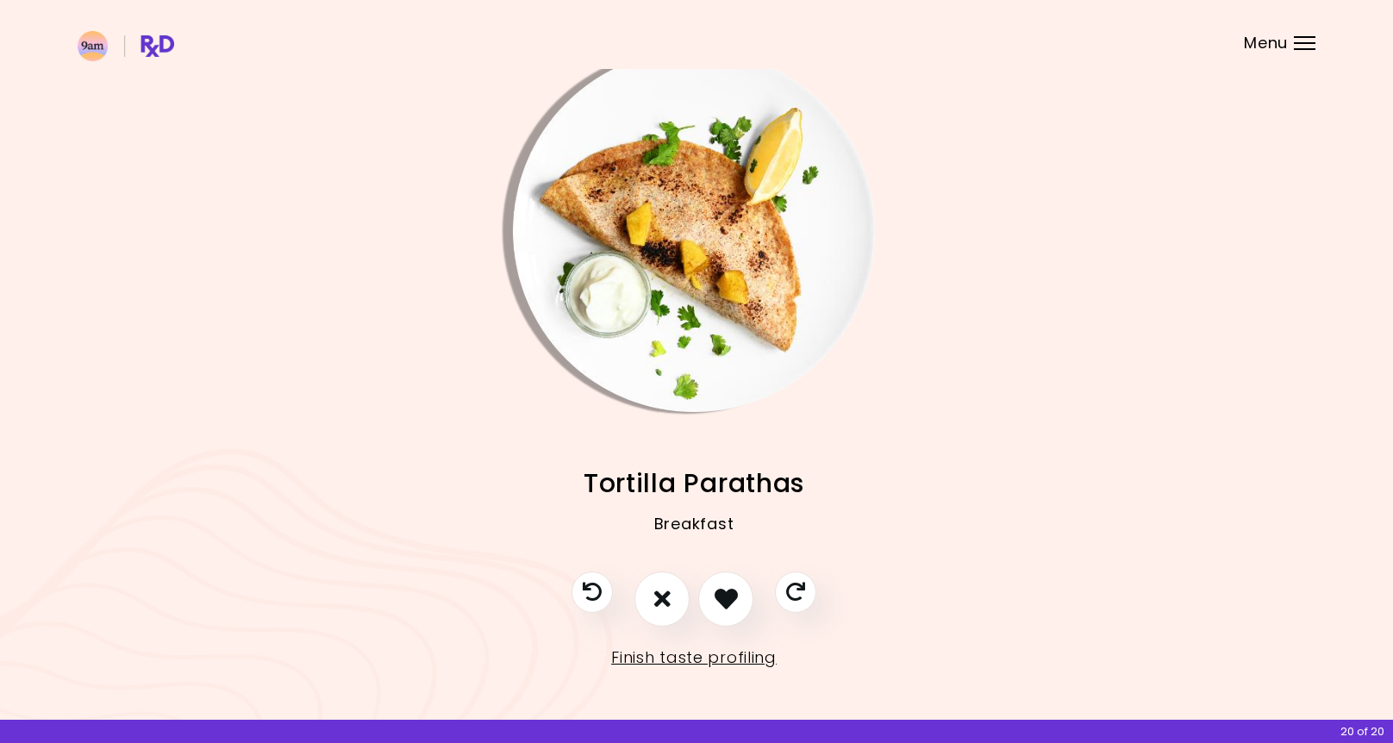
click at [707, 383] on img "Info - Tortilla Parathas" at bounding box center [694, 231] width 362 height 362
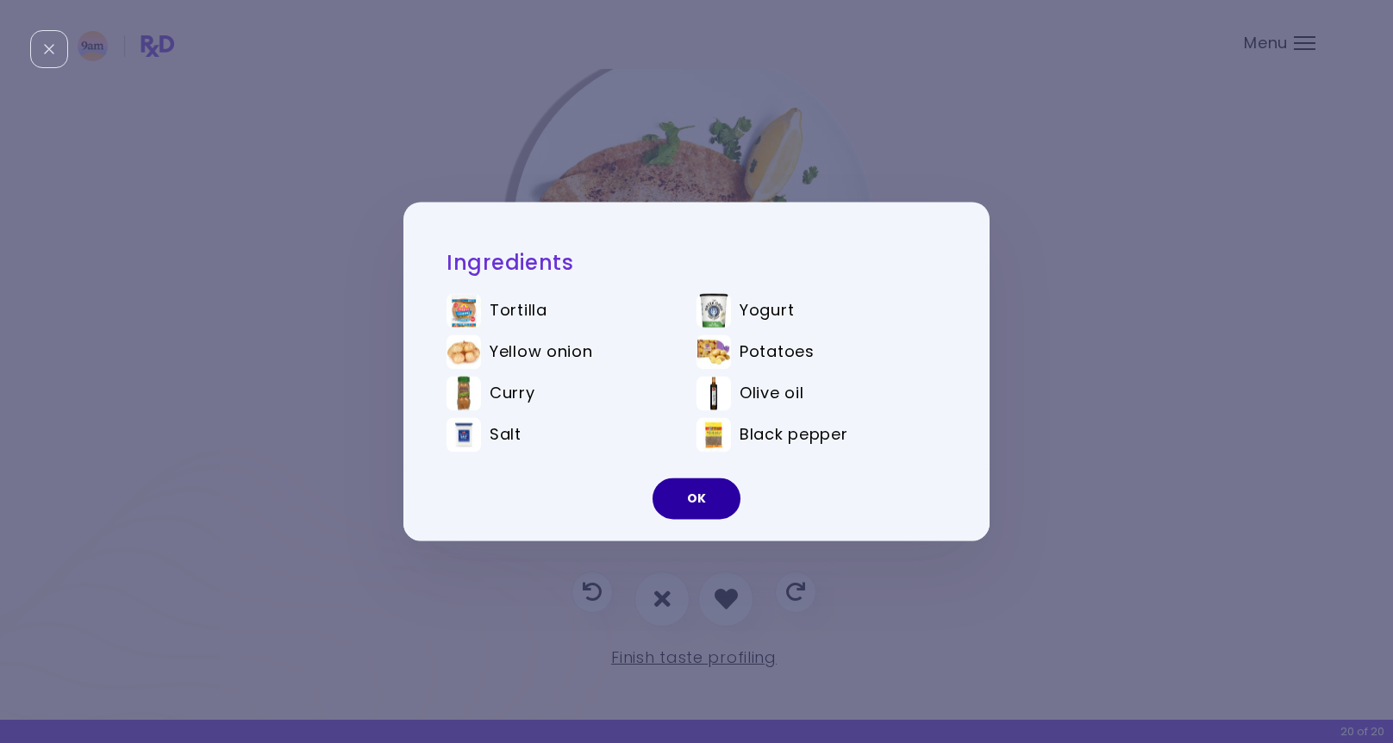
click at [710, 497] on button "OK" at bounding box center [697, 498] width 88 height 41
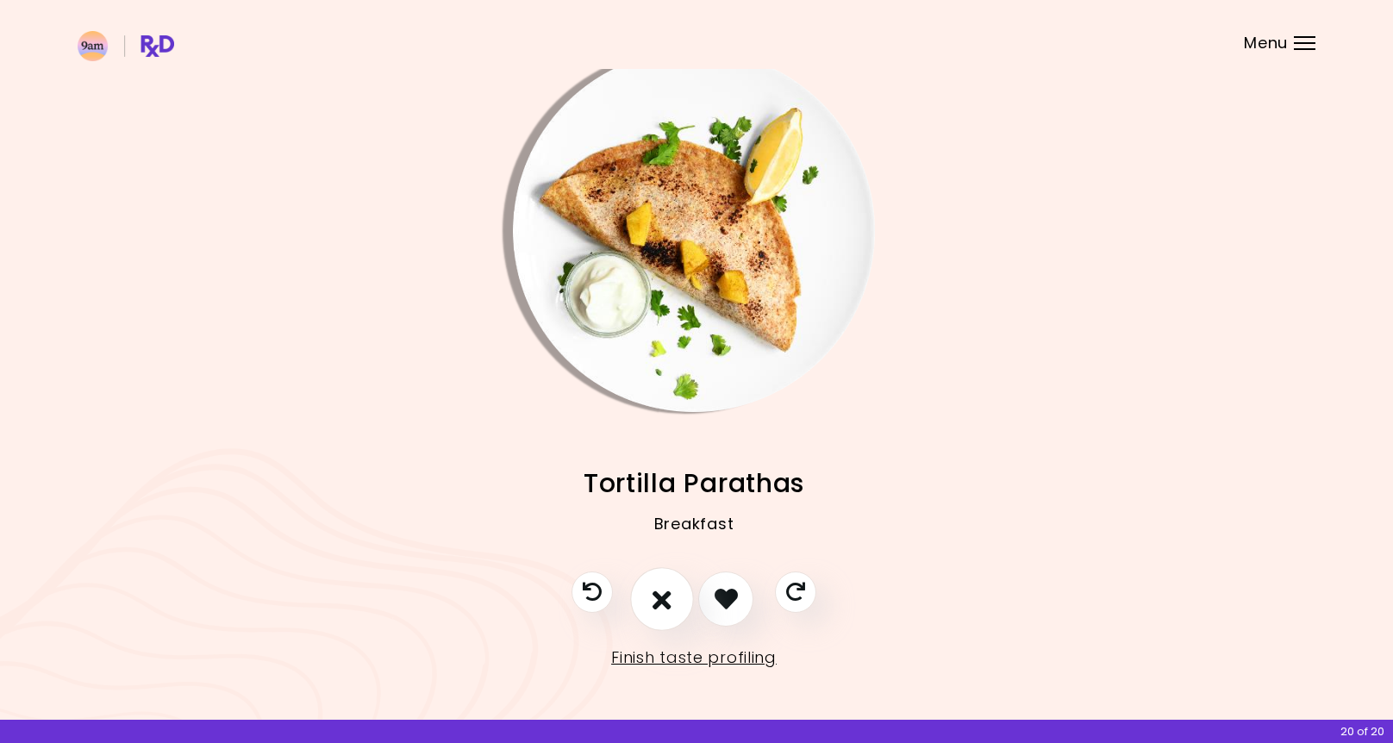
click at [666, 601] on icon "I don't like this recipe" at bounding box center [662, 598] width 19 height 27
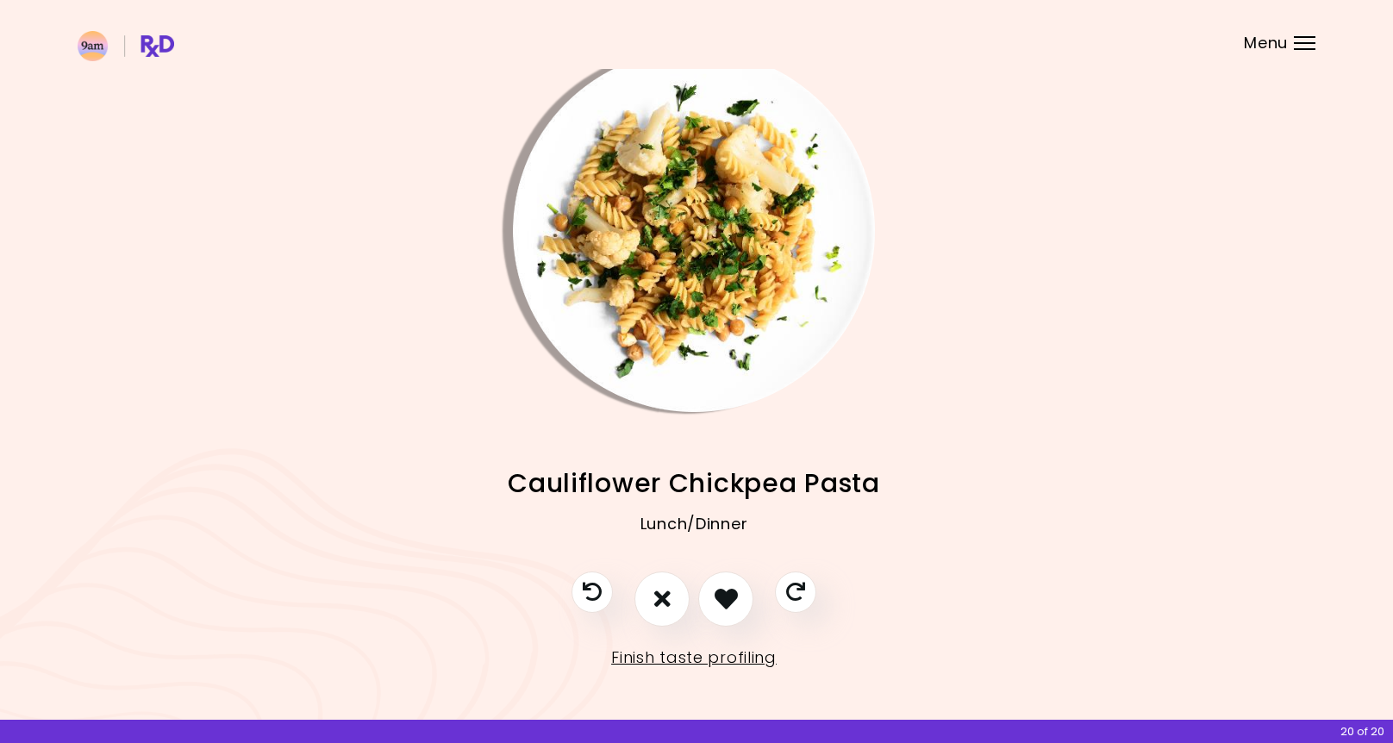
click at [697, 404] on img "Info - Cauliflower Chickpea Pasta" at bounding box center [694, 231] width 362 height 362
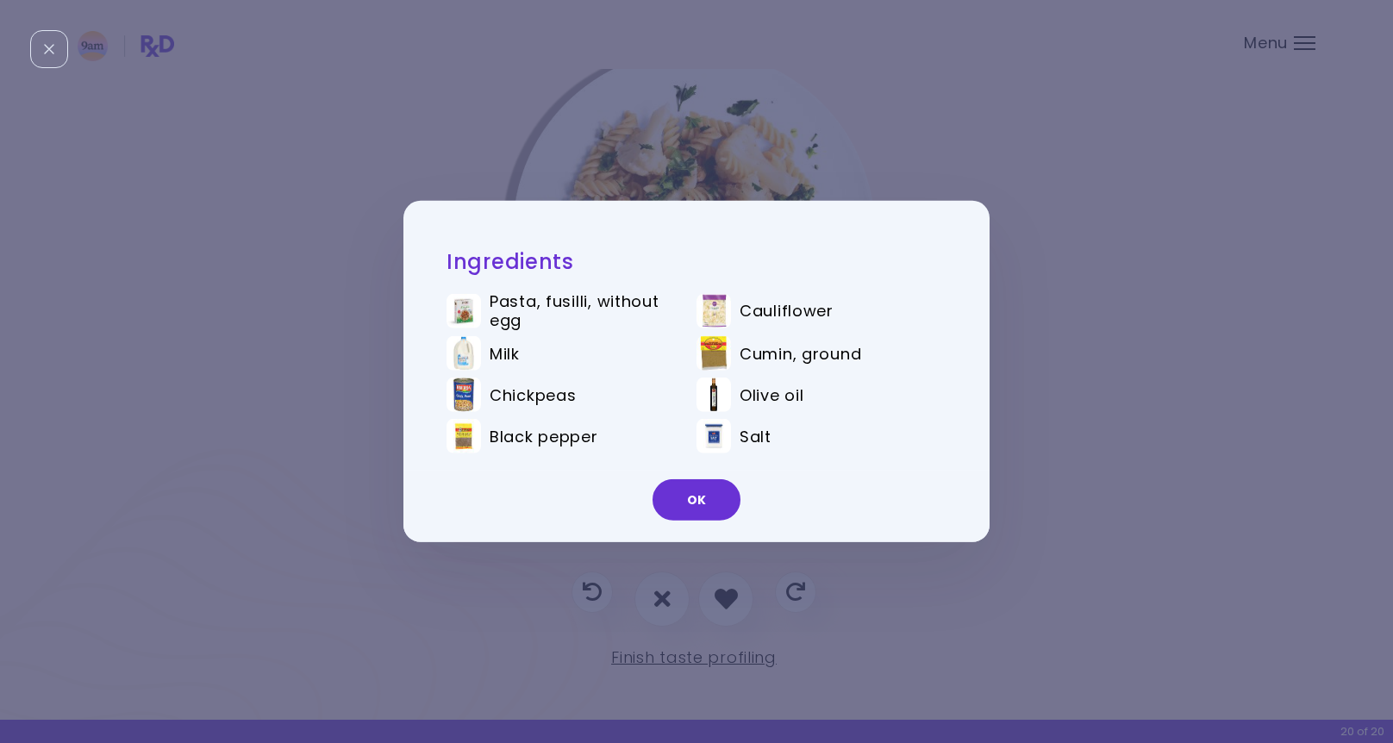
click at [710, 504] on button "OK" at bounding box center [697, 499] width 88 height 41
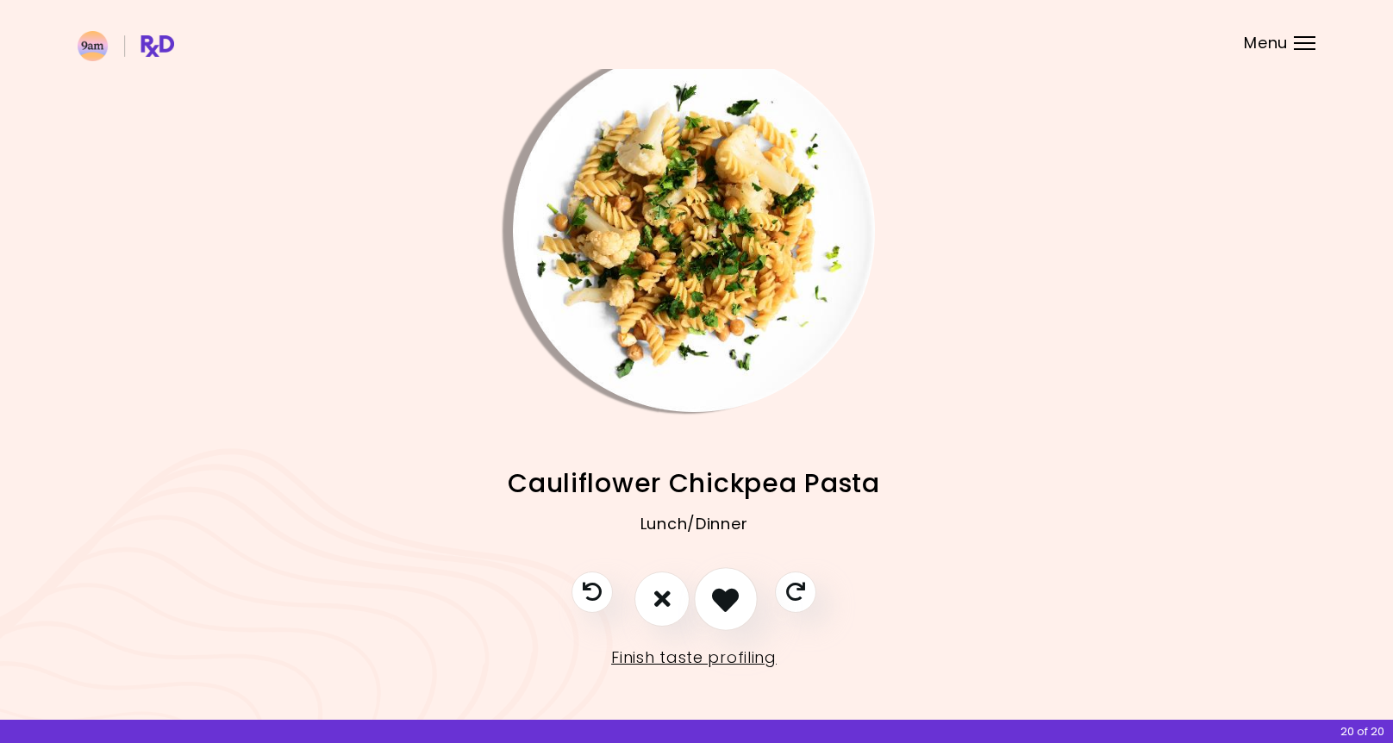
click at [729, 599] on icon "I like this recipe" at bounding box center [725, 598] width 27 height 27
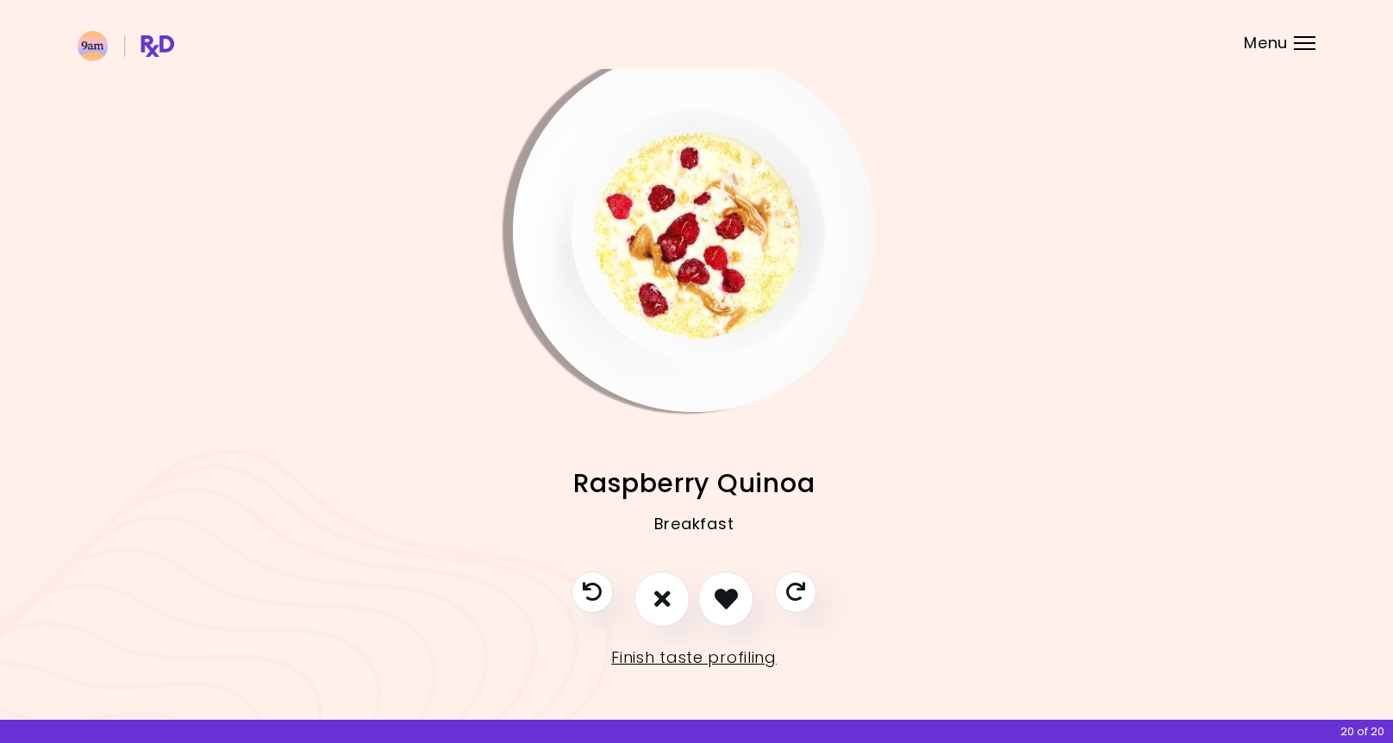
click at [678, 377] on img "Info - Raspberry Quinoa" at bounding box center [694, 231] width 362 height 362
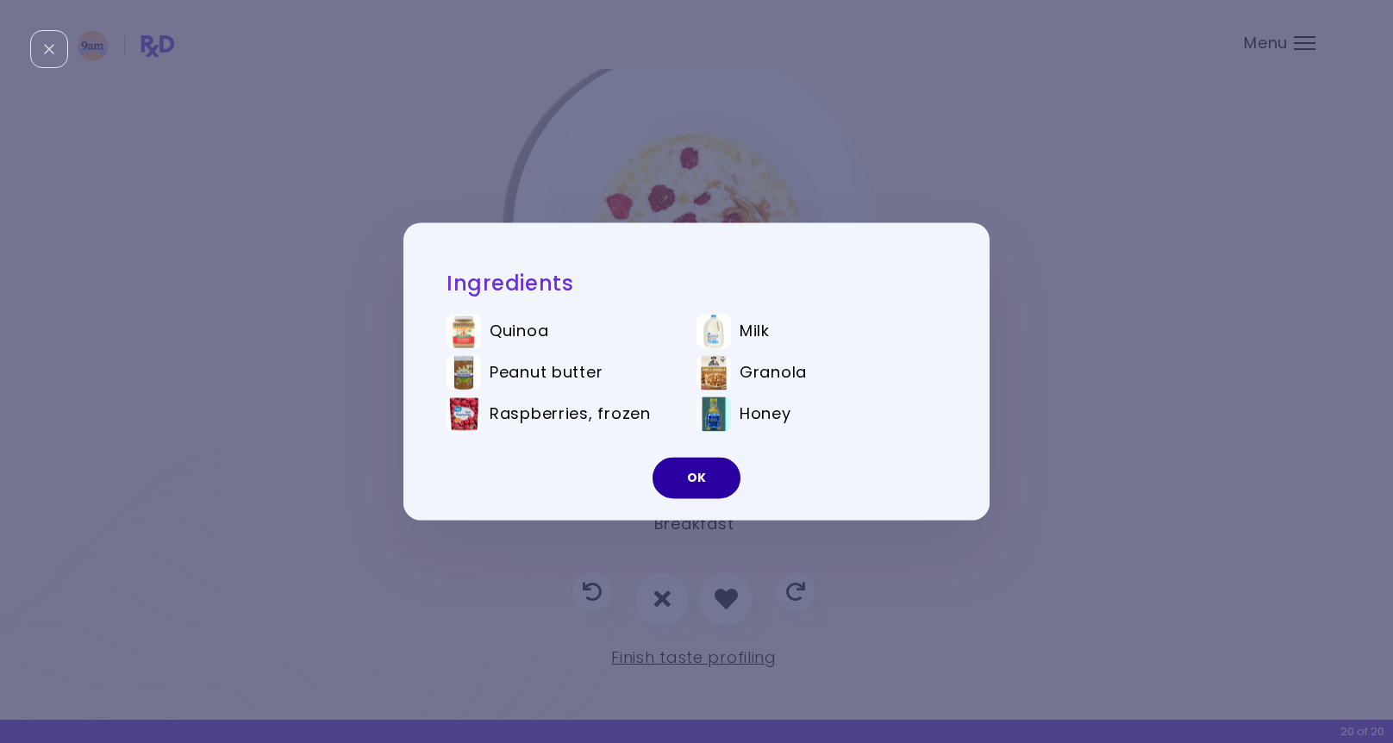
click at [701, 476] on button "OK" at bounding box center [697, 478] width 88 height 41
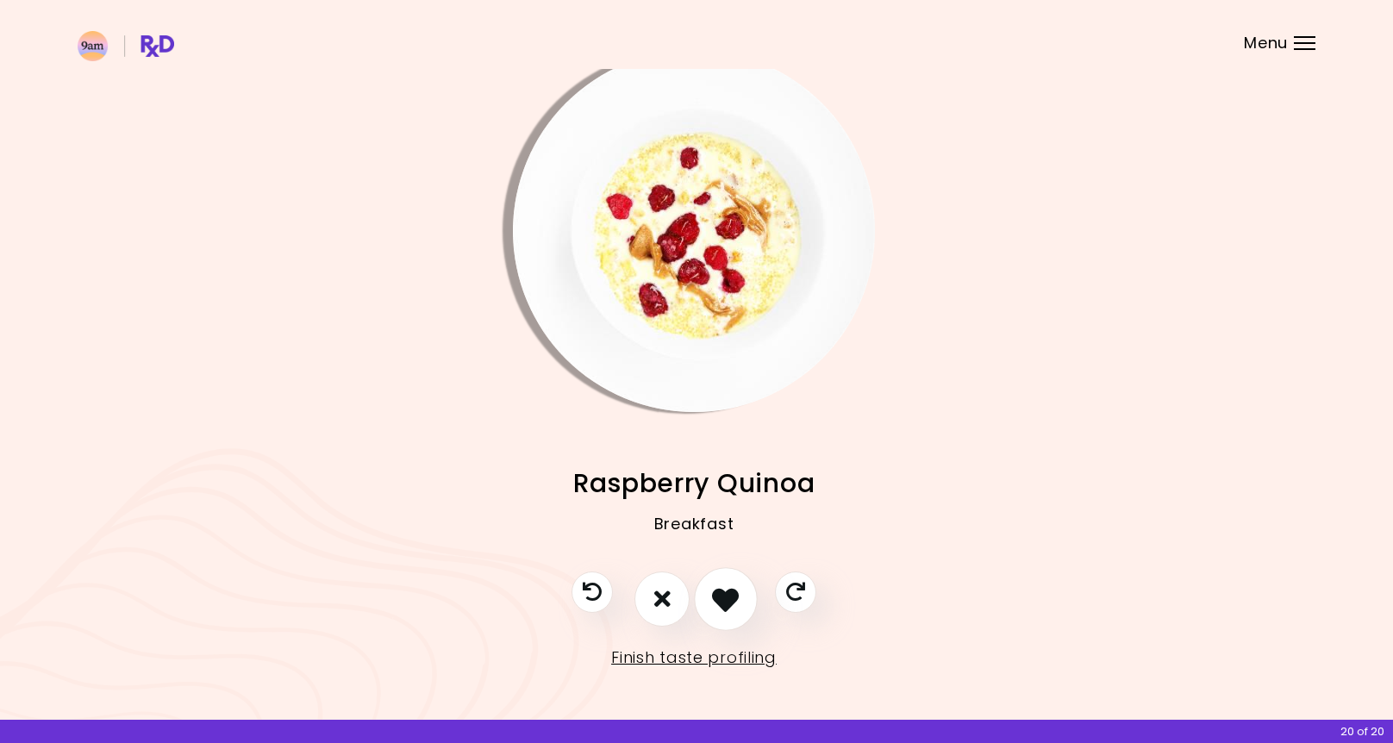
click at [724, 579] on button "I like this recipe" at bounding box center [726, 599] width 64 height 64
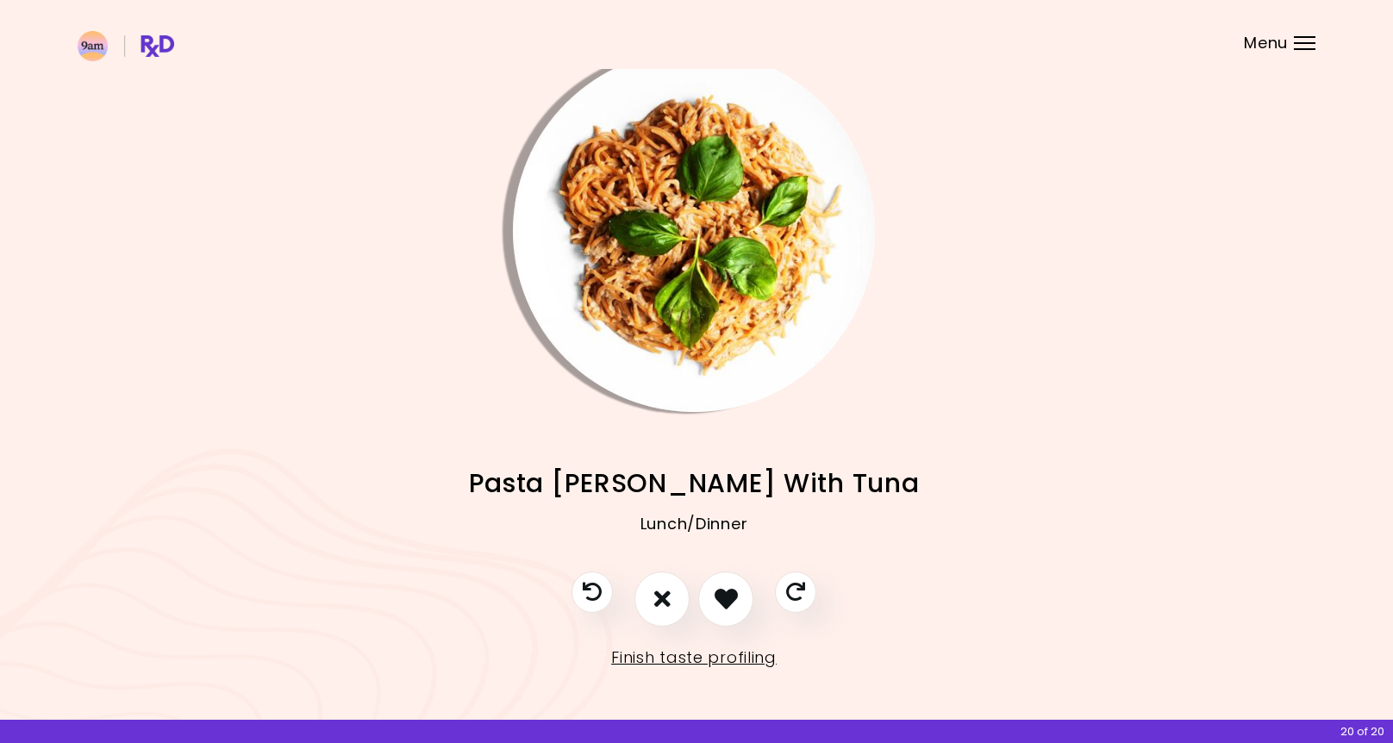
click at [691, 337] on img "Info - Pasta Alfredo With Tuna" at bounding box center [694, 231] width 362 height 362
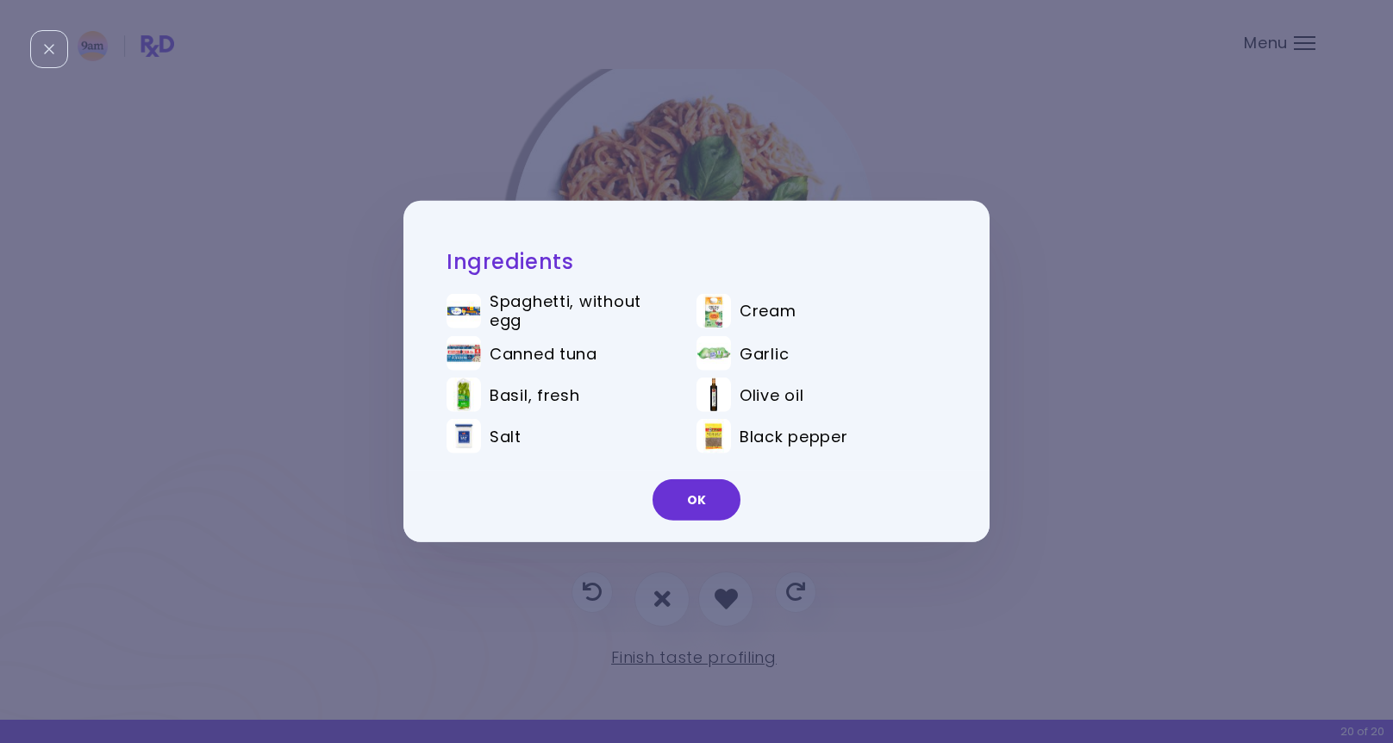
click at [703, 497] on button "OK" at bounding box center [697, 499] width 88 height 41
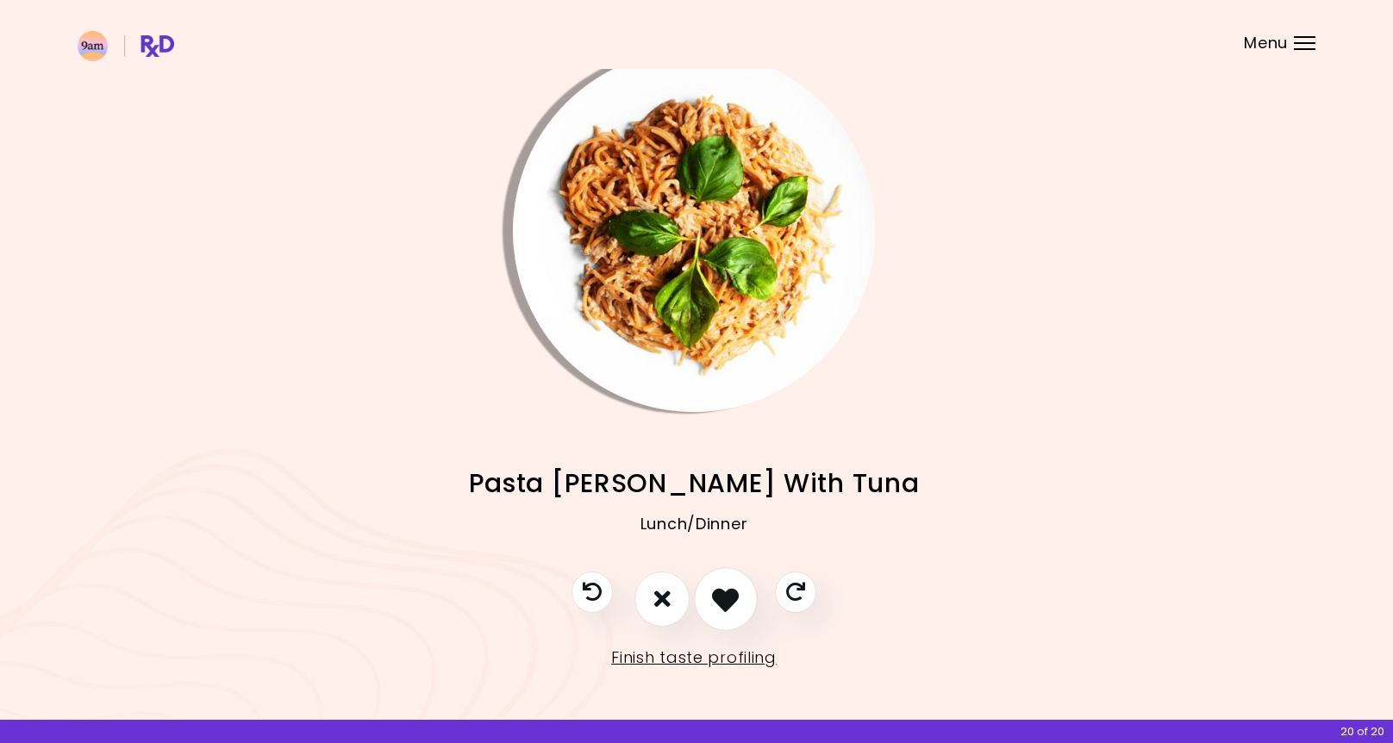
click at [728, 585] on icon "I like this recipe" at bounding box center [725, 598] width 27 height 27
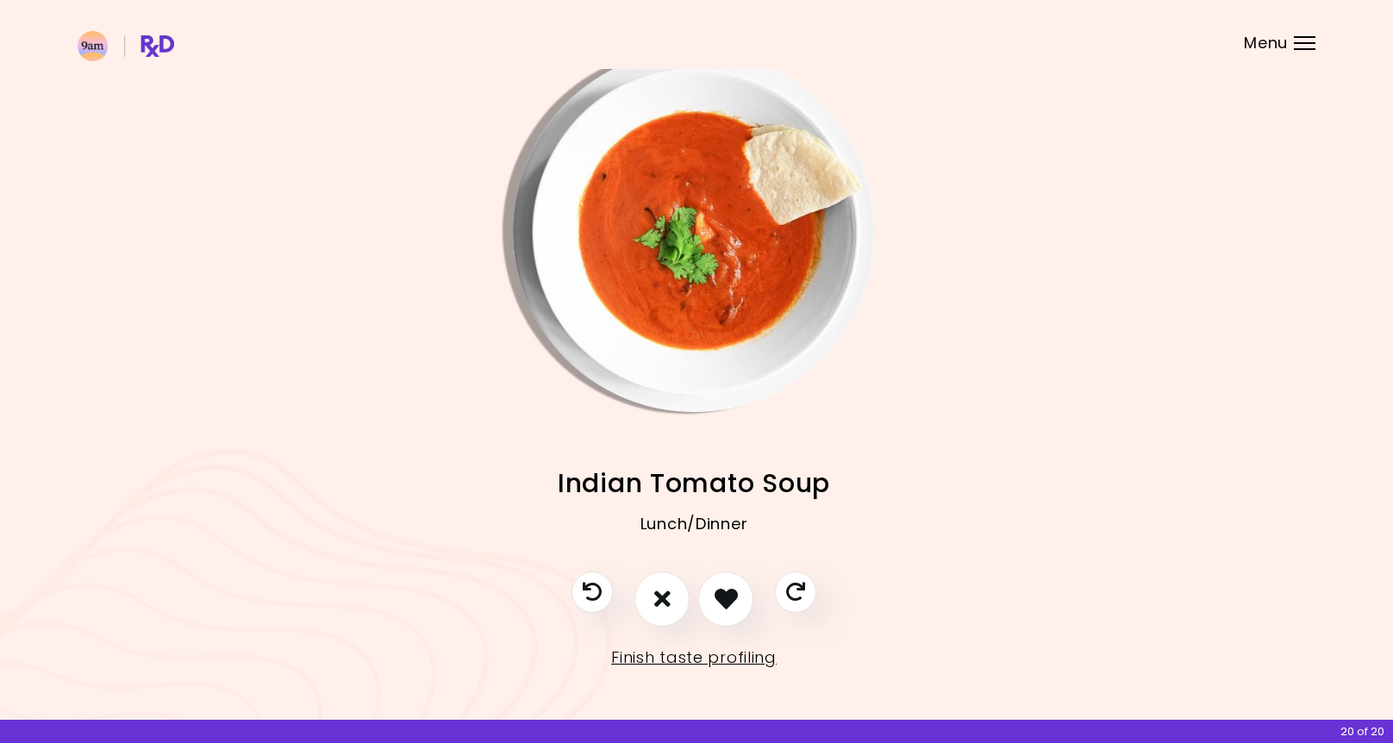
click at [731, 364] on img "Info - Indian Tomato Soup" at bounding box center [694, 231] width 362 height 362
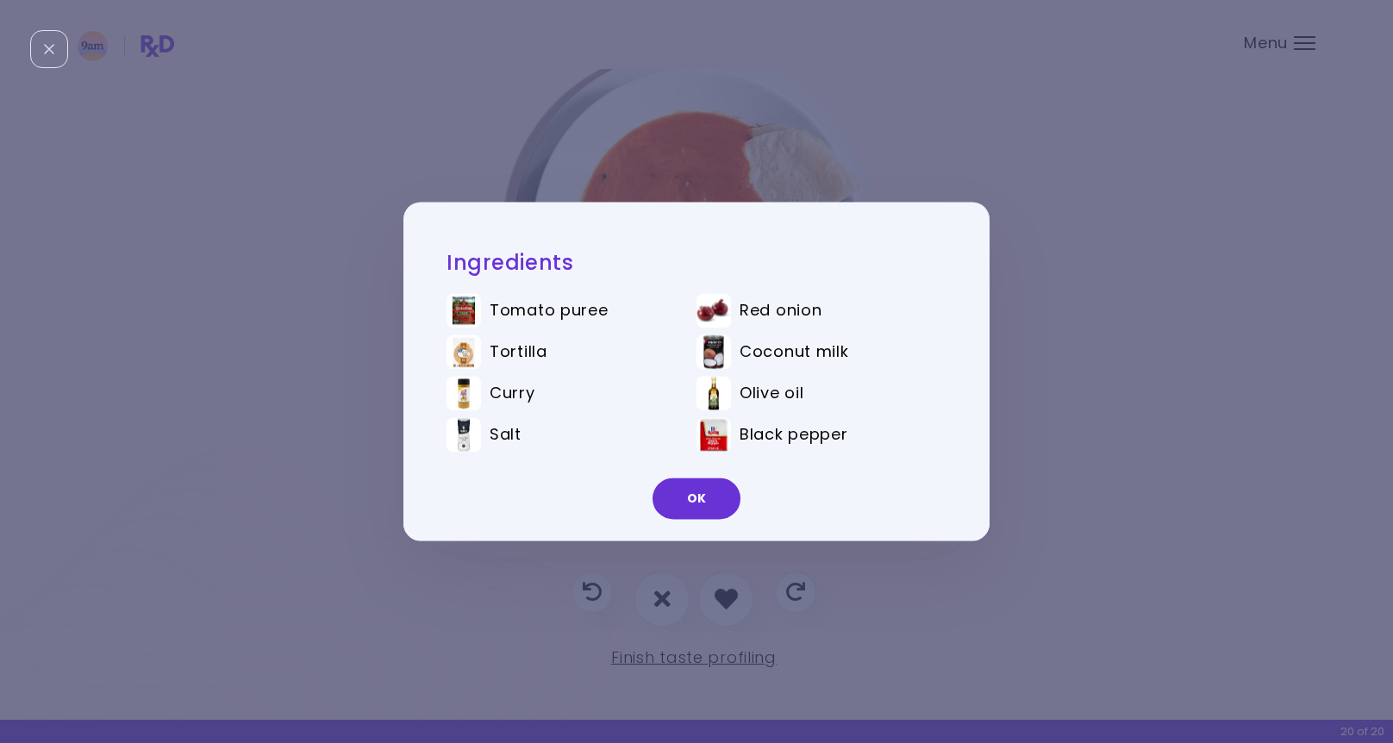
click at [710, 501] on button "OK" at bounding box center [697, 498] width 88 height 41
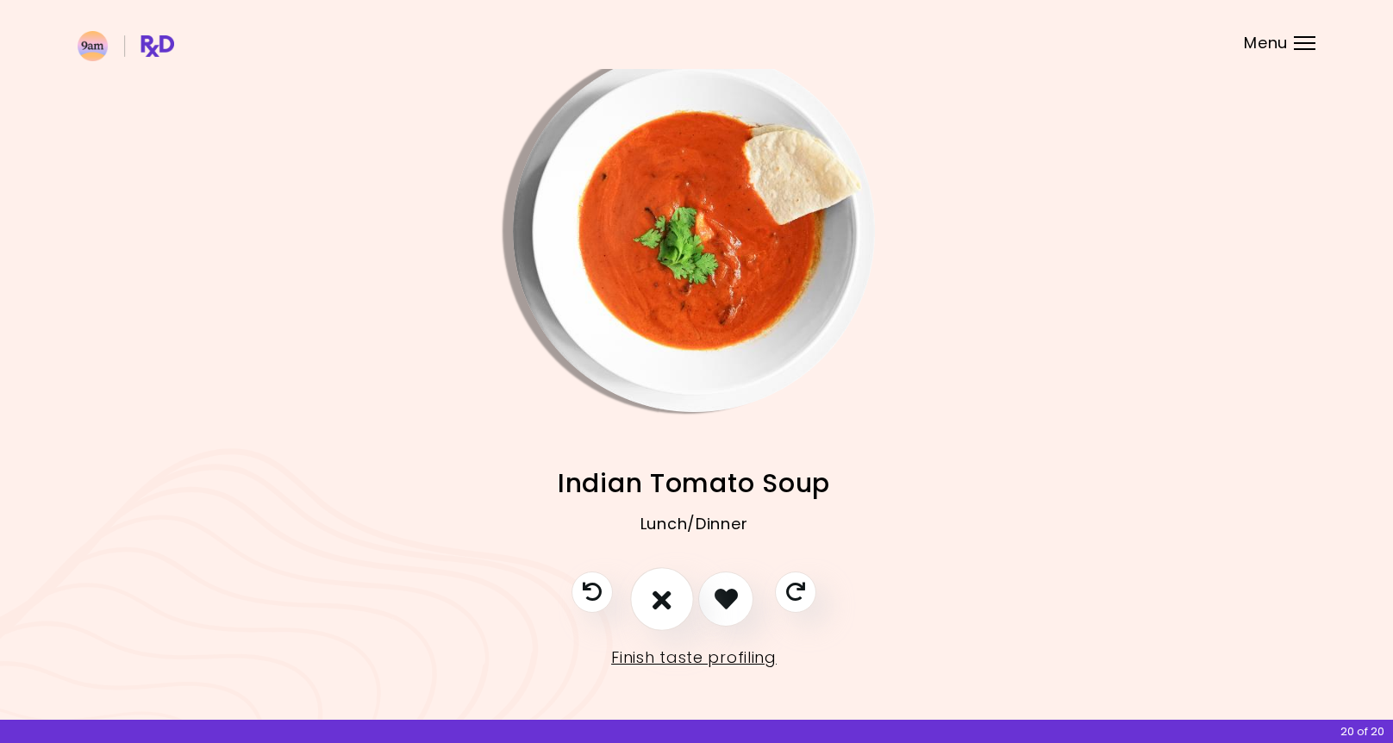
click at [672, 591] on icon "I don't like this recipe" at bounding box center [662, 598] width 19 height 27
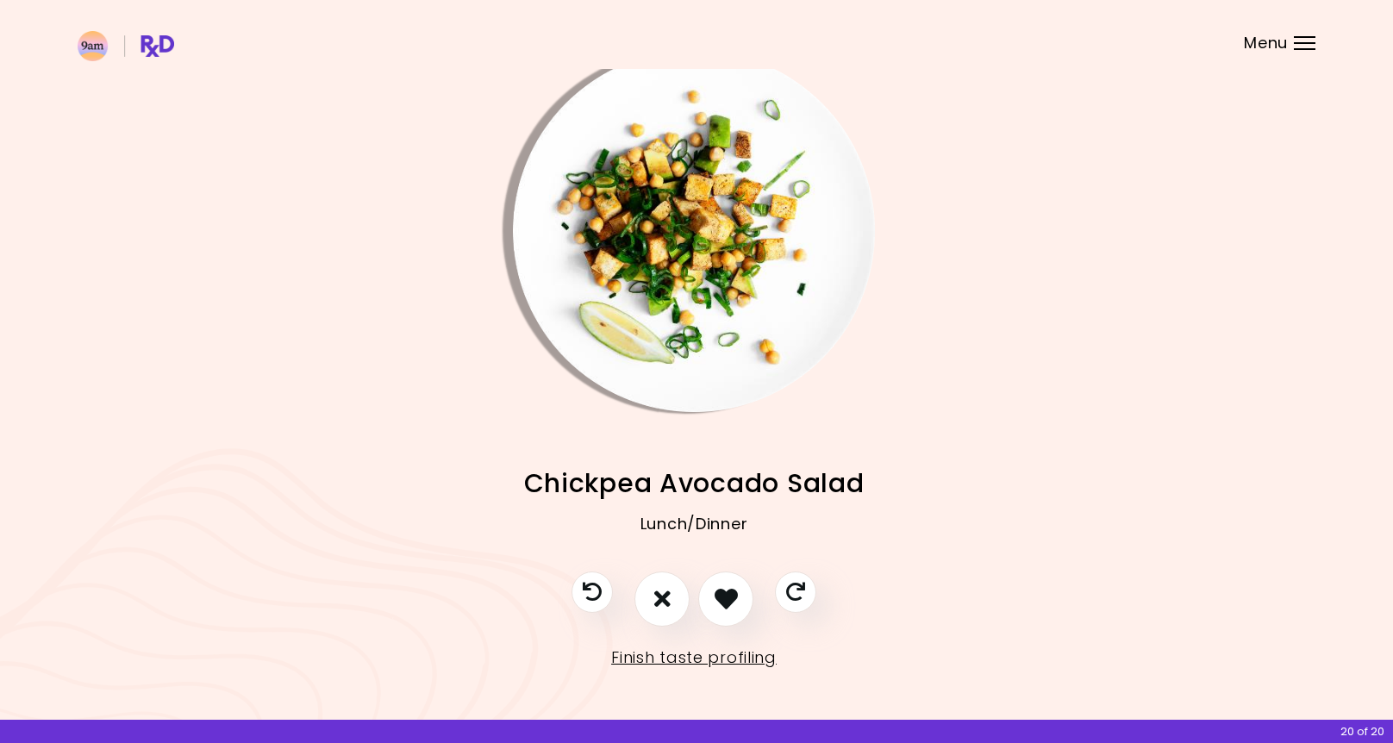
click at [753, 200] on img "Info - Chickpea Avocado Salad" at bounding box center [694, 231] width 362 height 362
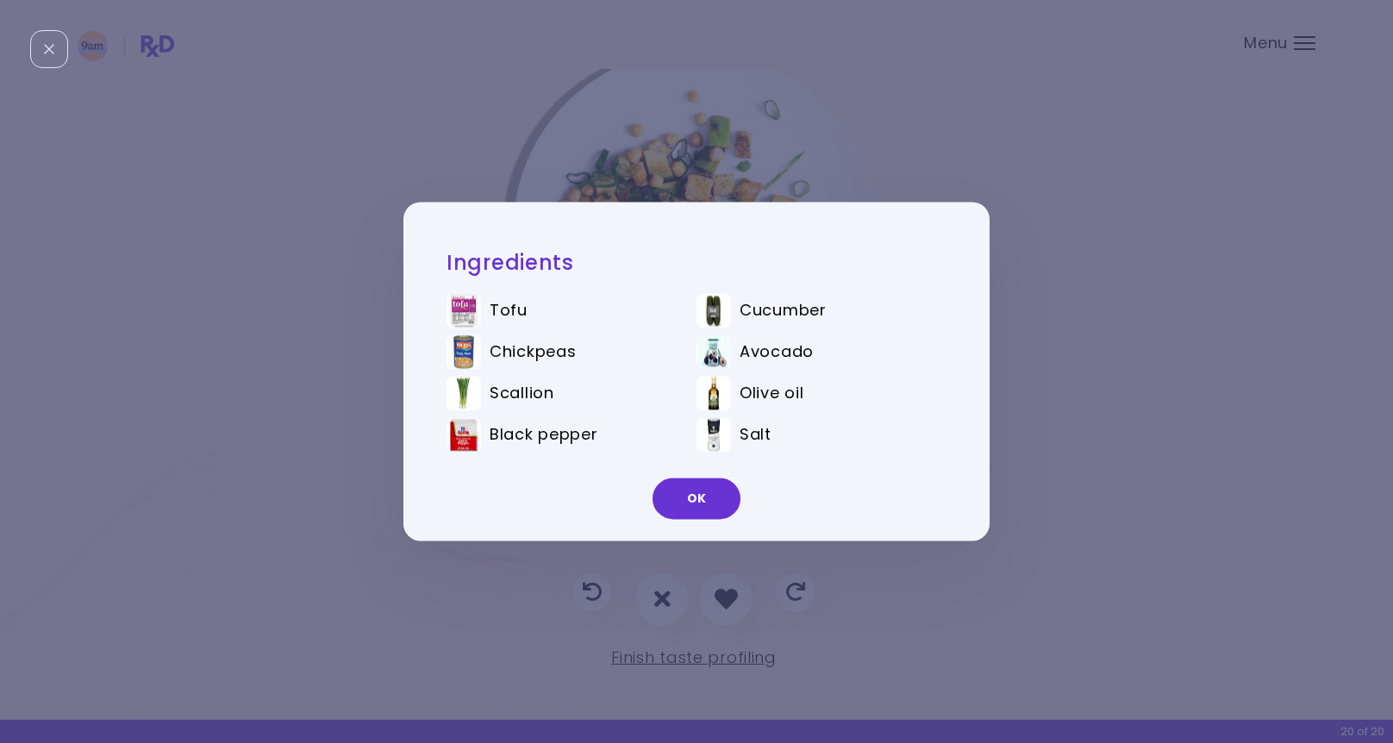
click at [707, 510] on button "OK" at bounding box center [697, 498] width 88 height 41
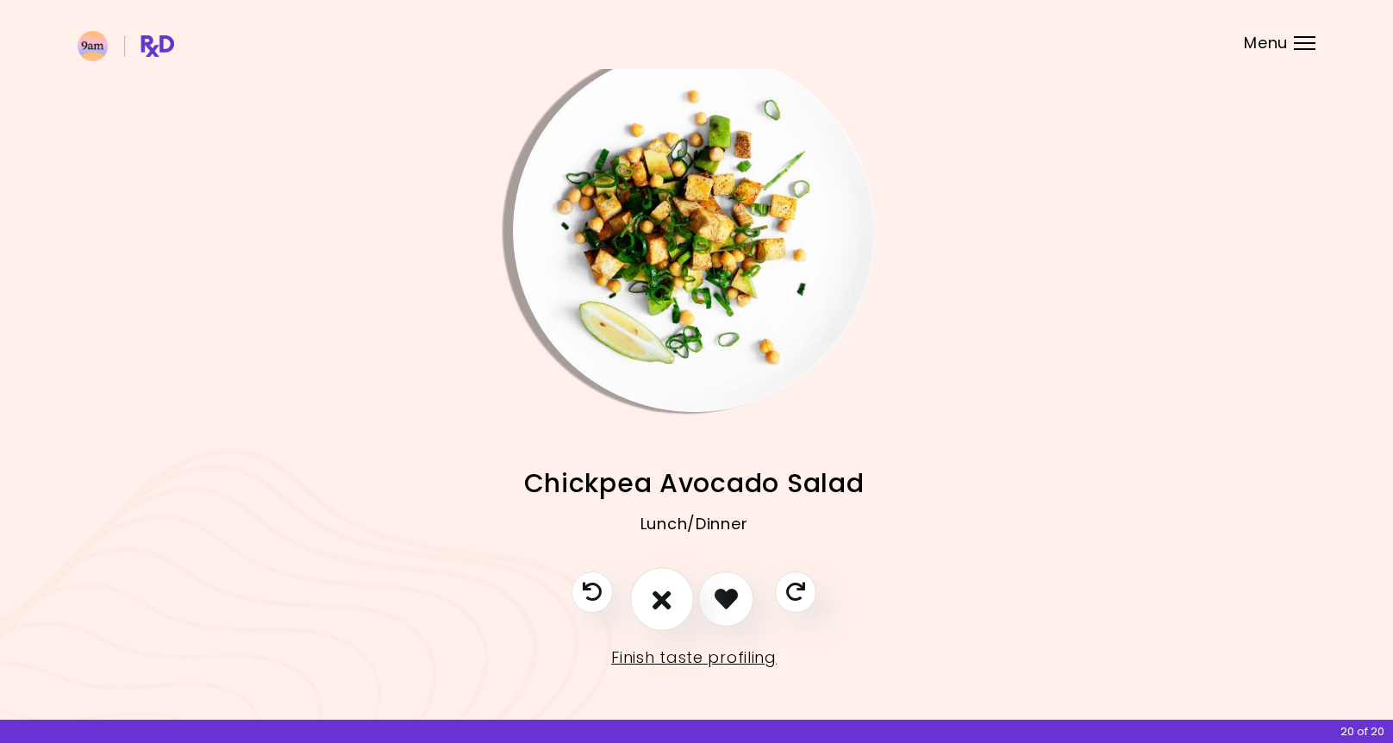
click at [669, 605] on icon "I don't like this recipe" at bounding box center [662, 598] width 19 height 27
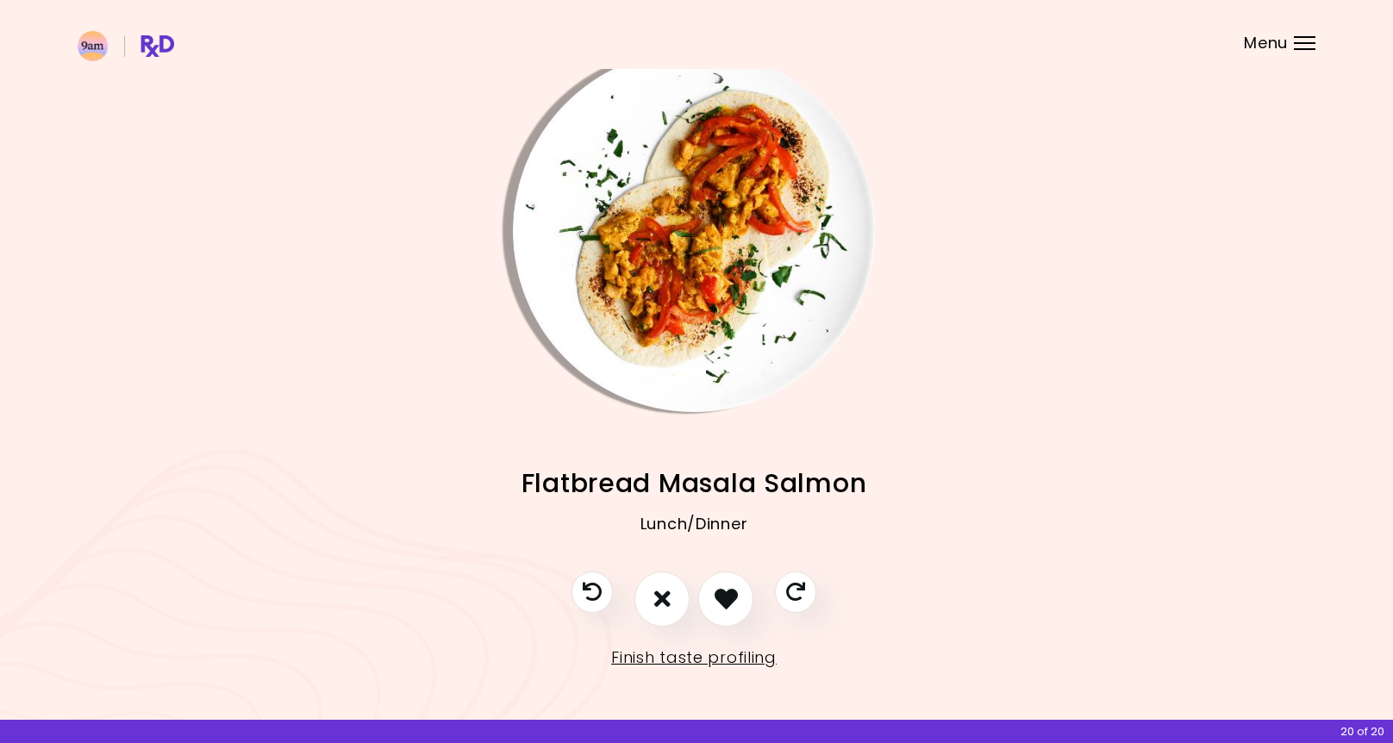
click at [752, 218] on img "Info - Flatbread Masala Salmon" at bounding box center [694, 231] width 362 height 362
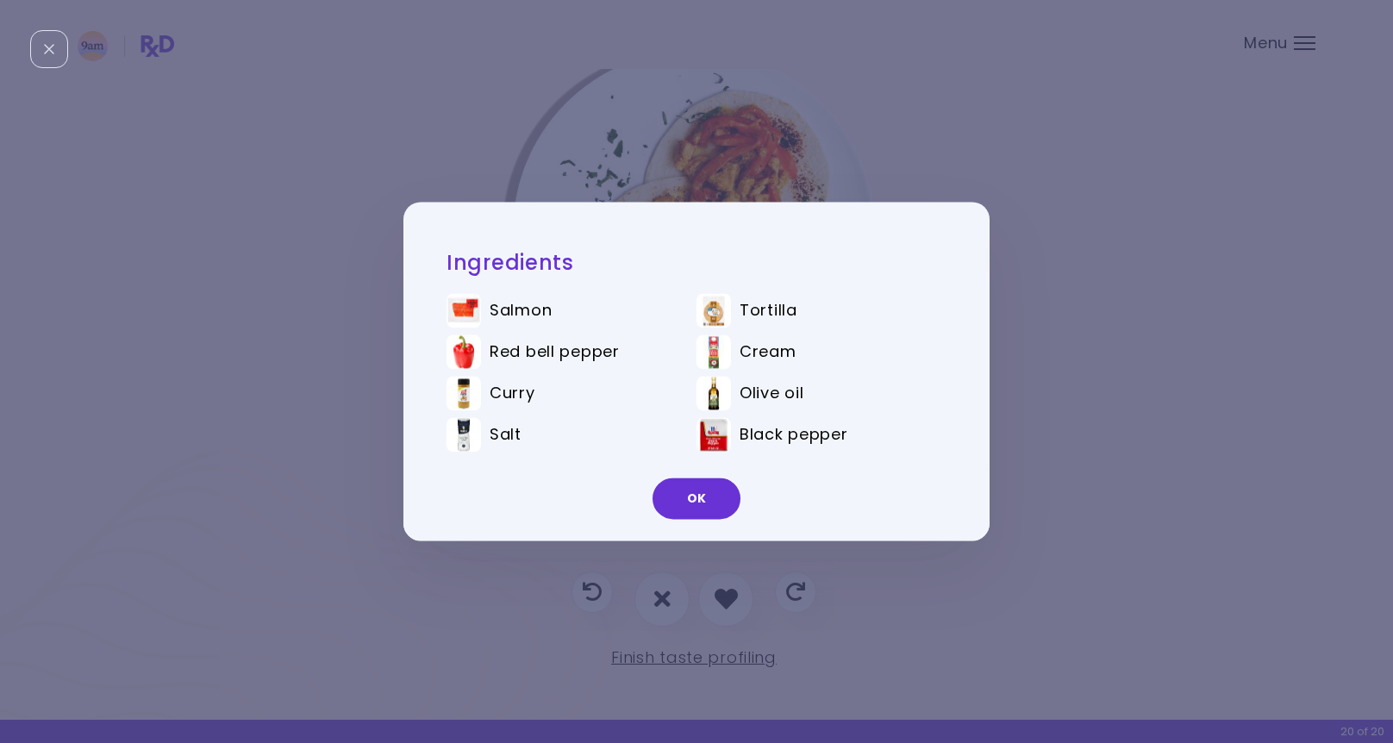
click at [710, 489] on button "OK" at bounding box center [697, 498] width 88 height 41
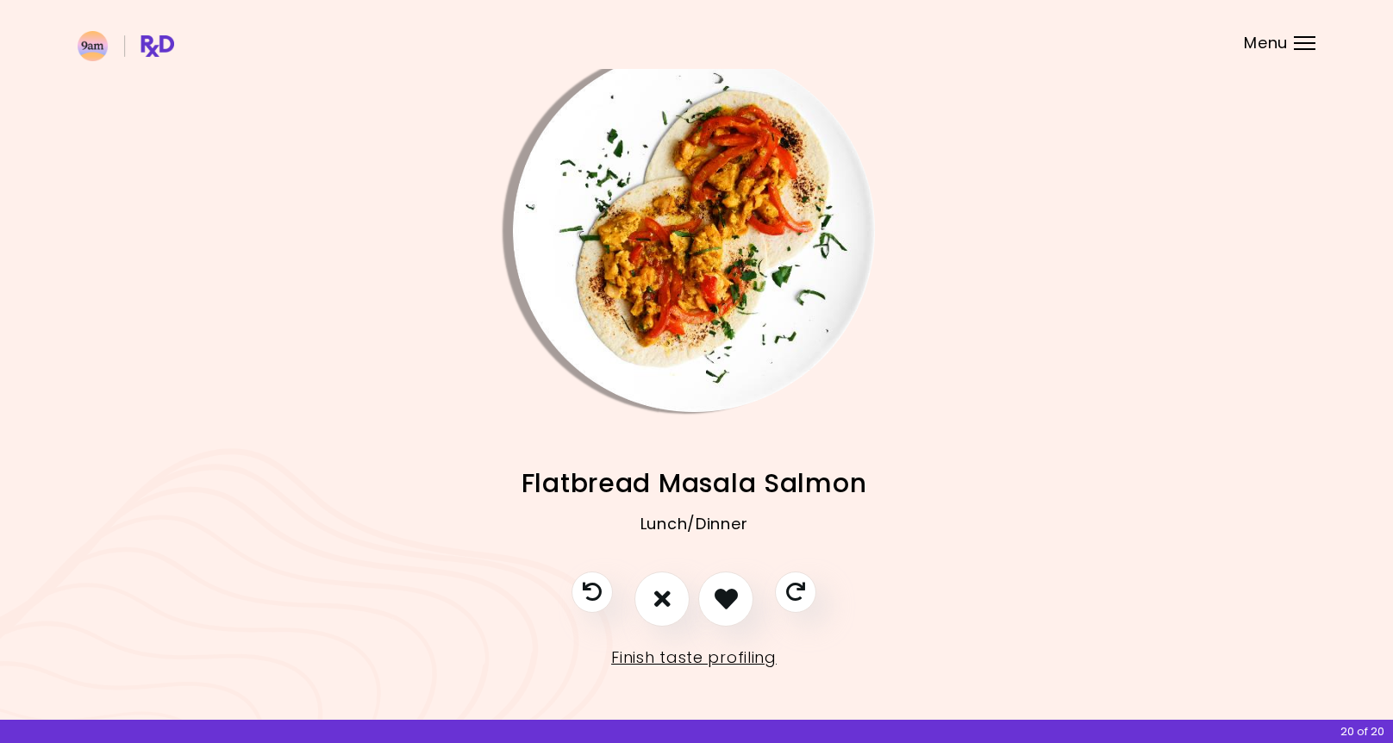
click at [718, 308] on img "Info - Flatbread Masala Salmon" at bounding box center [694, 231] width 362 height 362
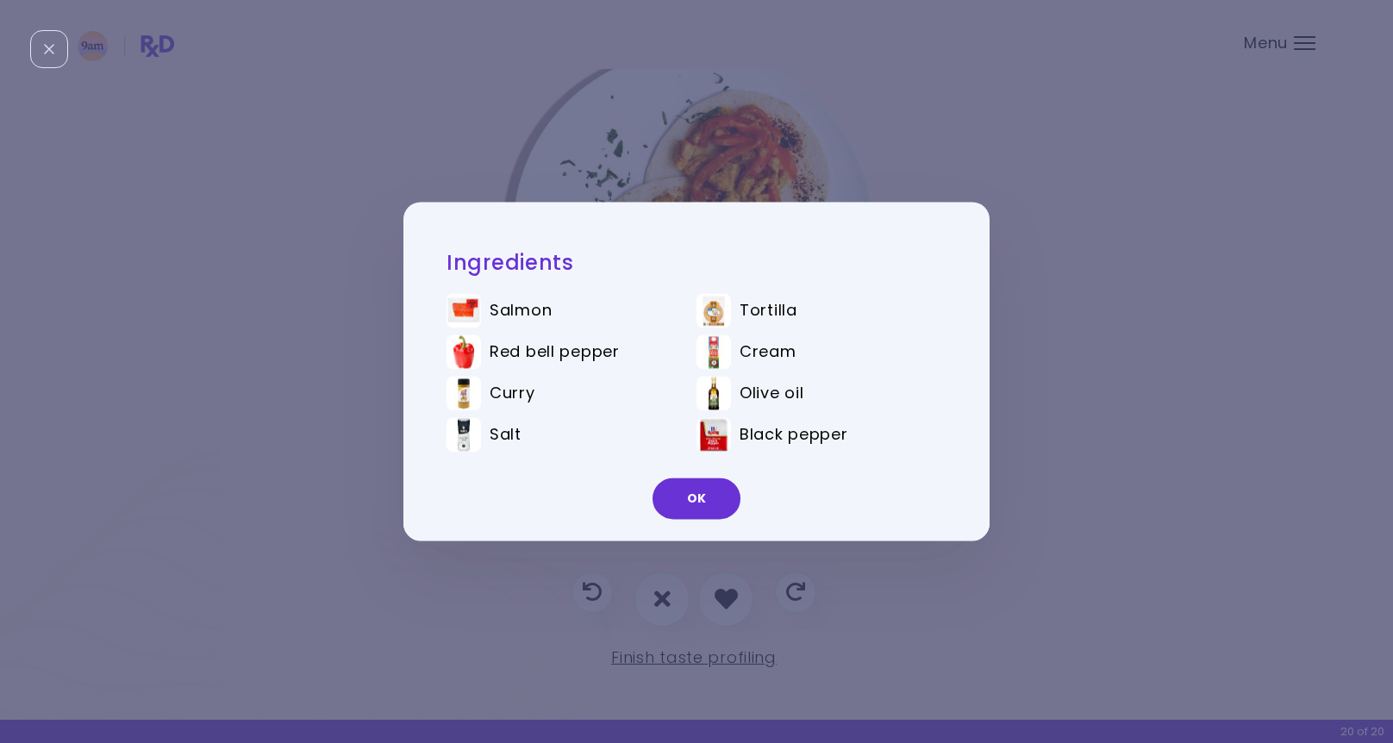
click at [719, 500] on button "OK" at bounding box center [697, 498] width 88 height 41
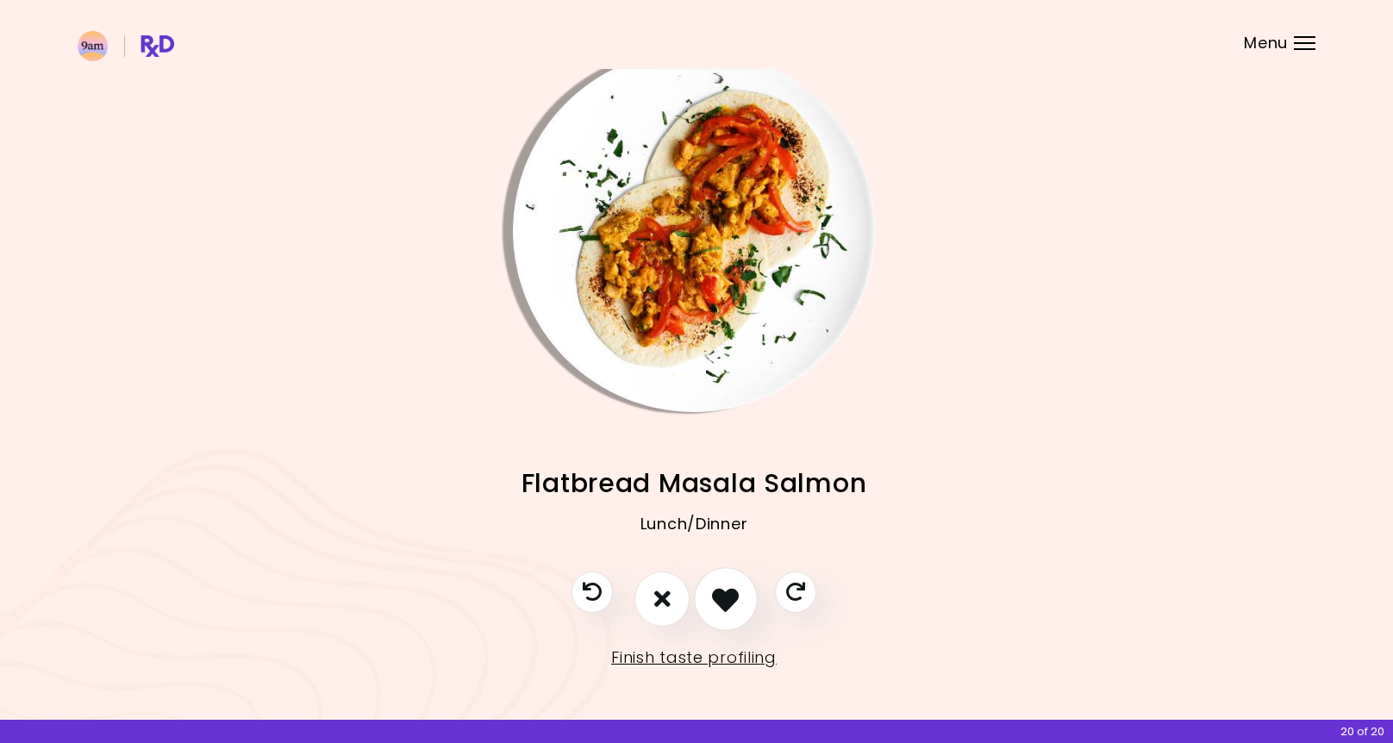
click at [724, 591] on icon "I like this recipe" at bounding box center [725, 598] width 27 height 27
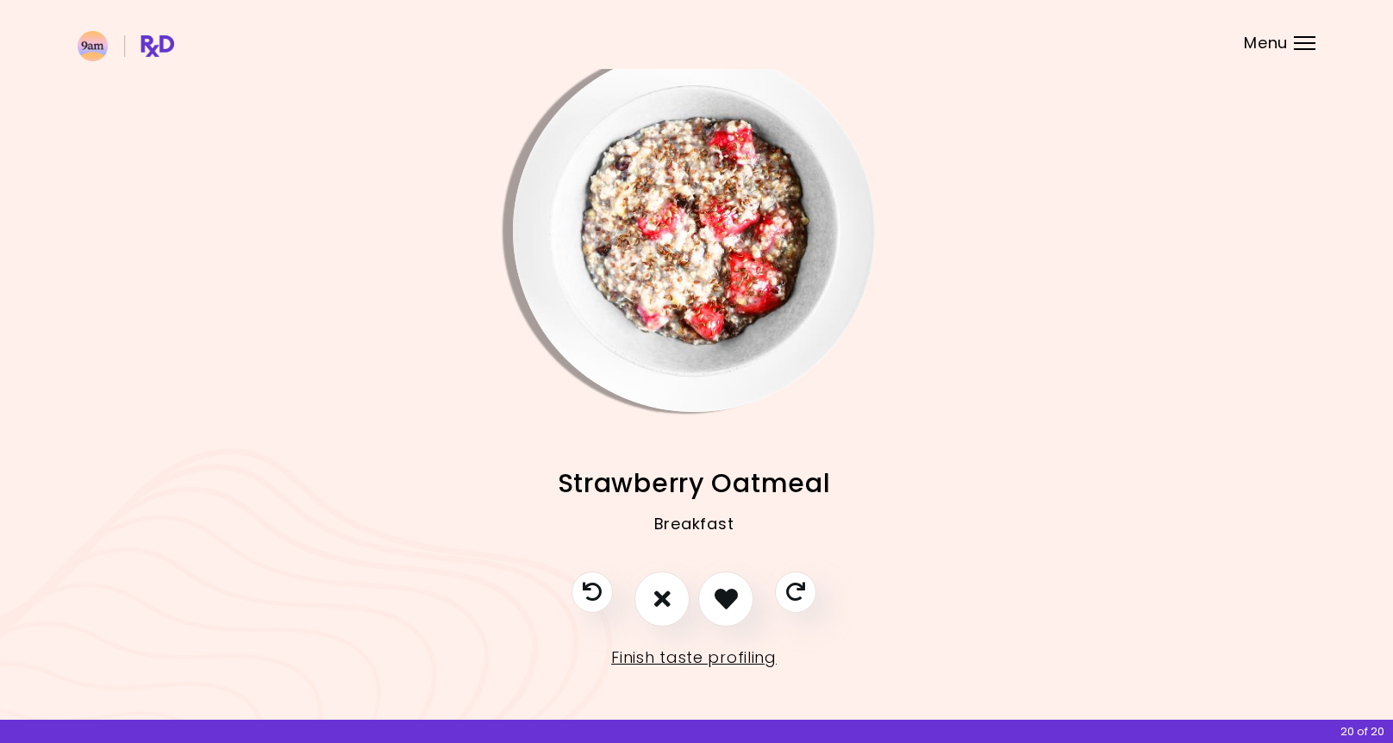
click at [734, 222] on img "Info - Strawberry Oatmeal" at bounding box center [694, 231] width 362 height 362
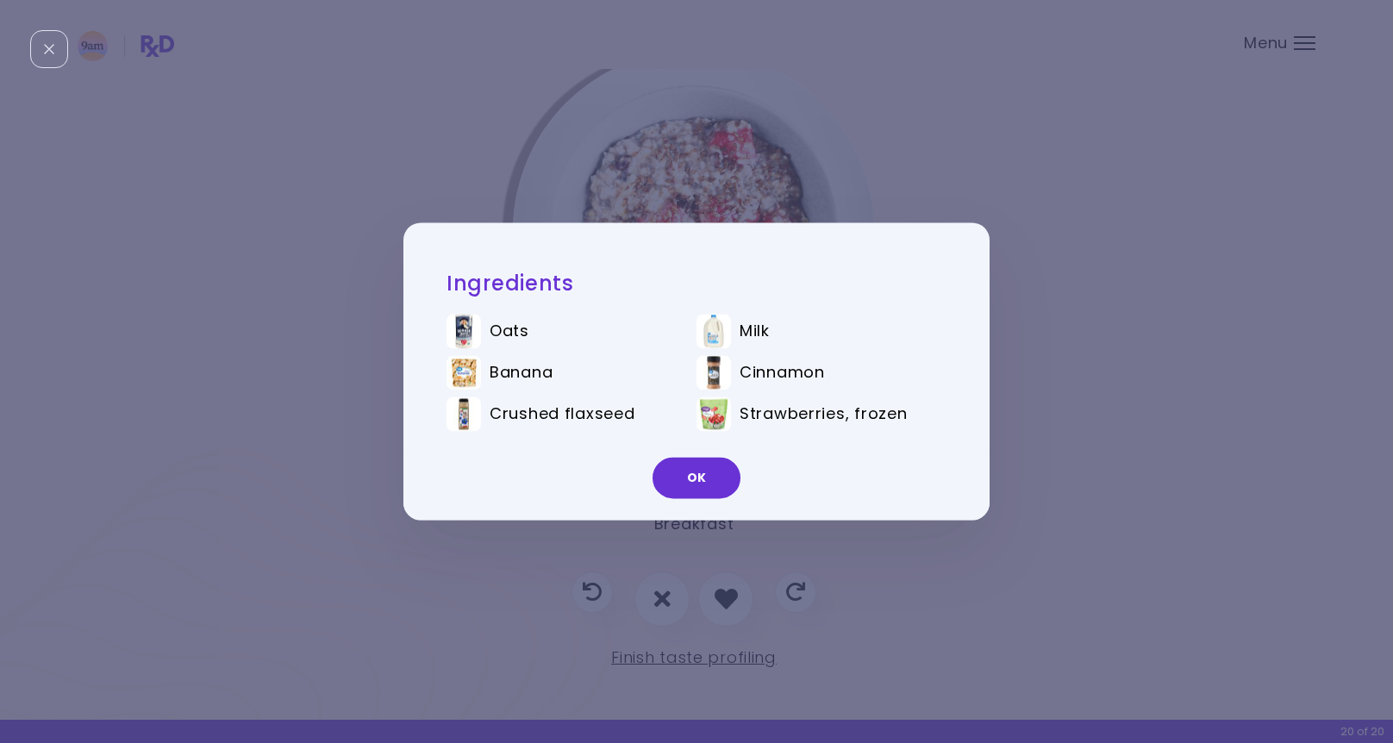
drag, startPoint x: 712, startPoint y: 470, endPoint x: 731, endPoint y: 489, distance: 26.8
click at [712, 470] on button "OK" at bounding box center [697, 478] width 88 height 41
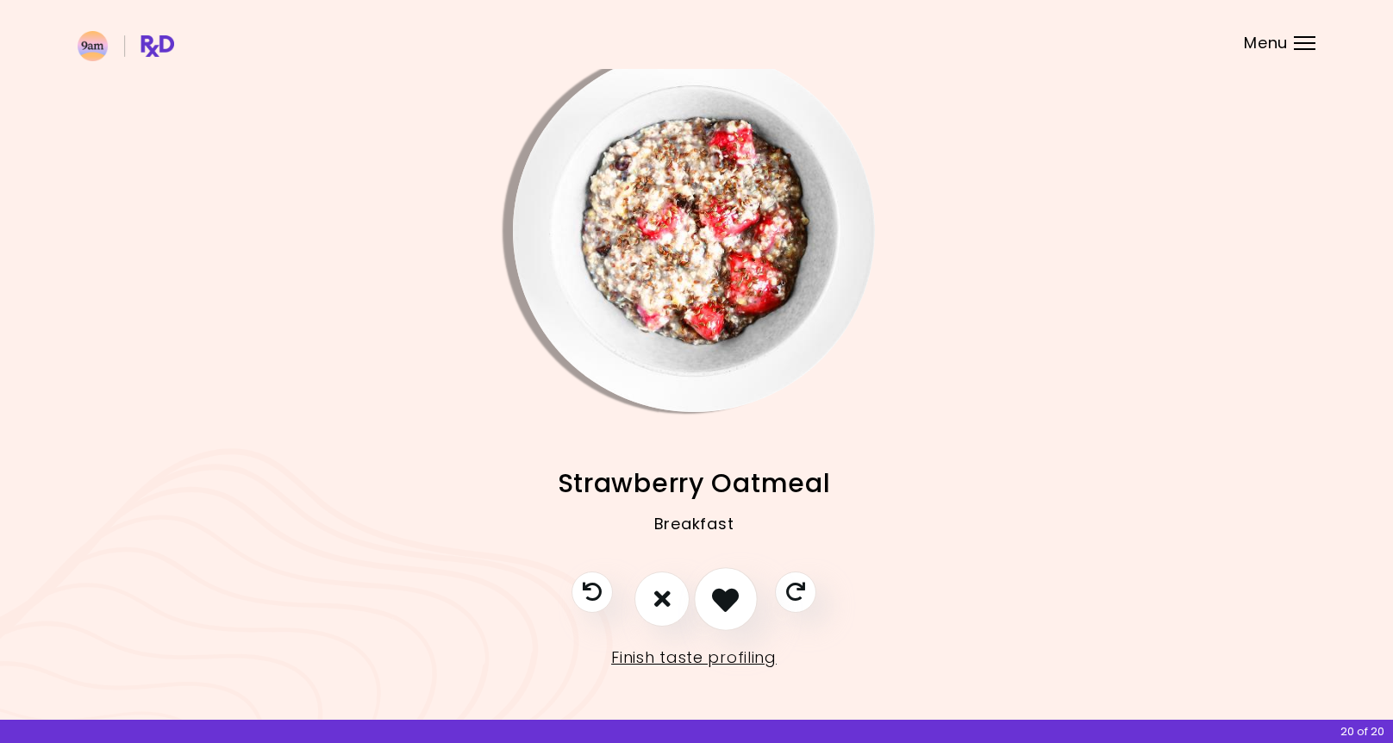
click at [728, 589] on icon "I like this recipe" at bounding box center [725, 598] width 27 height 27
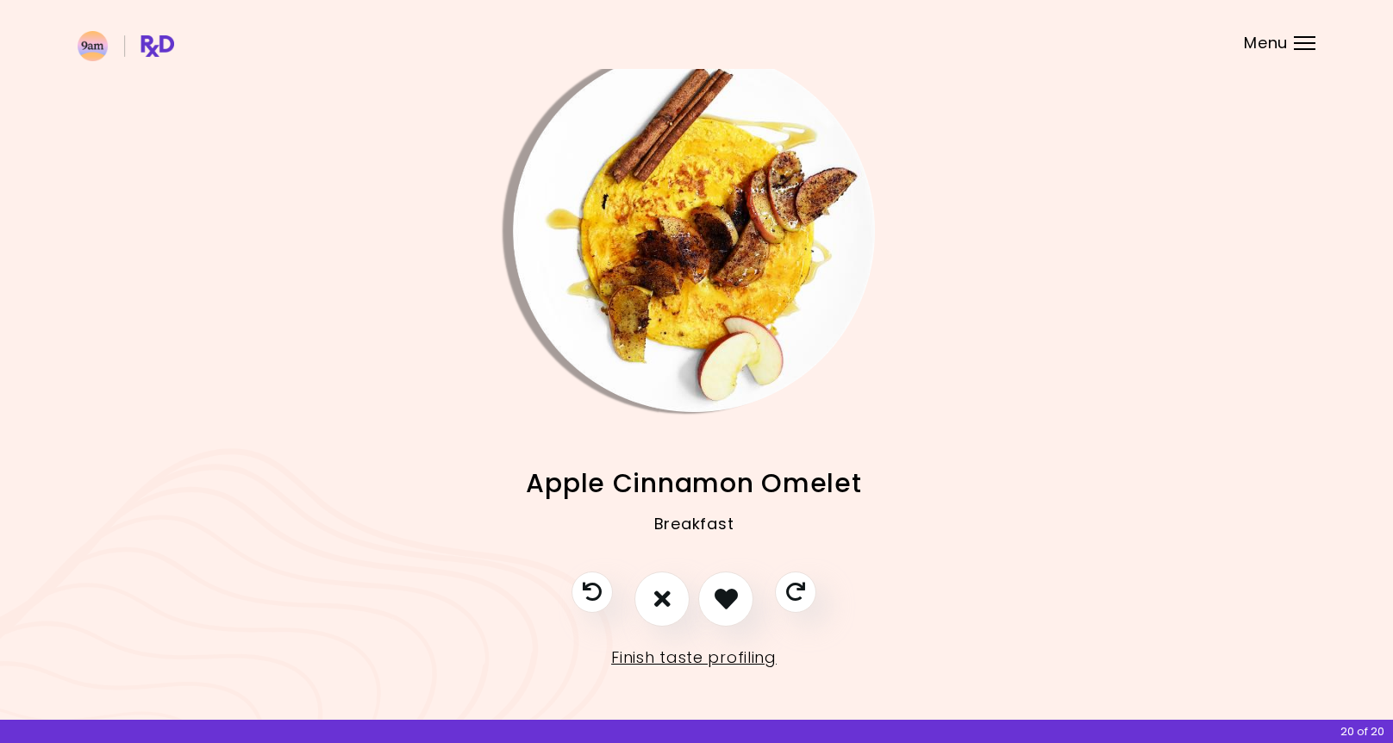
click at [722, 308] on img "Info - Apple Cinnamon Omelet" at bounding box center [694, 231] width 362 height 362
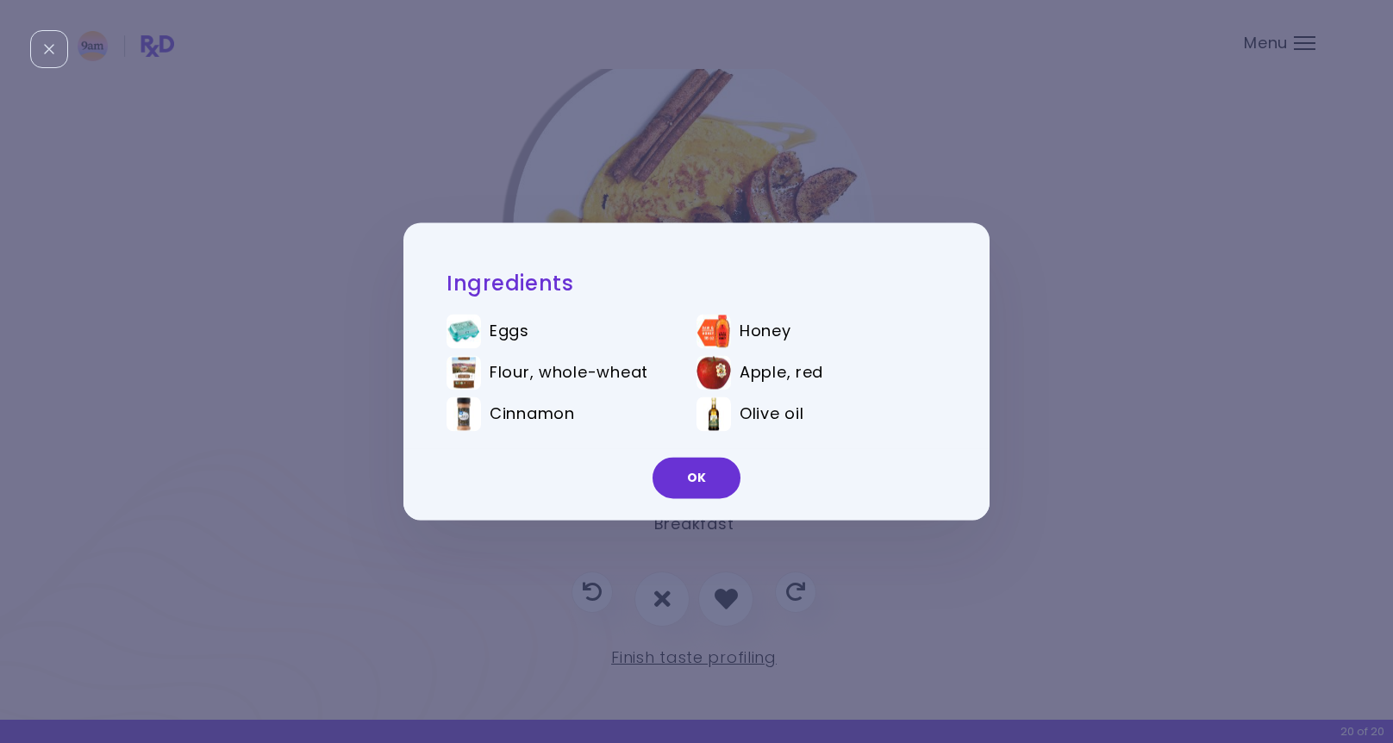
click at [703, 453] on div "OK" at bounding box center [696, 485] width 586 height 72
drag, startPoint x: 719, startPoint y: 479, endPoint x: 705, endPoint y: 535, distance: 56.9
click at [719, 479] on button "OK" at bounding box center [697, 478] width 88 height 41
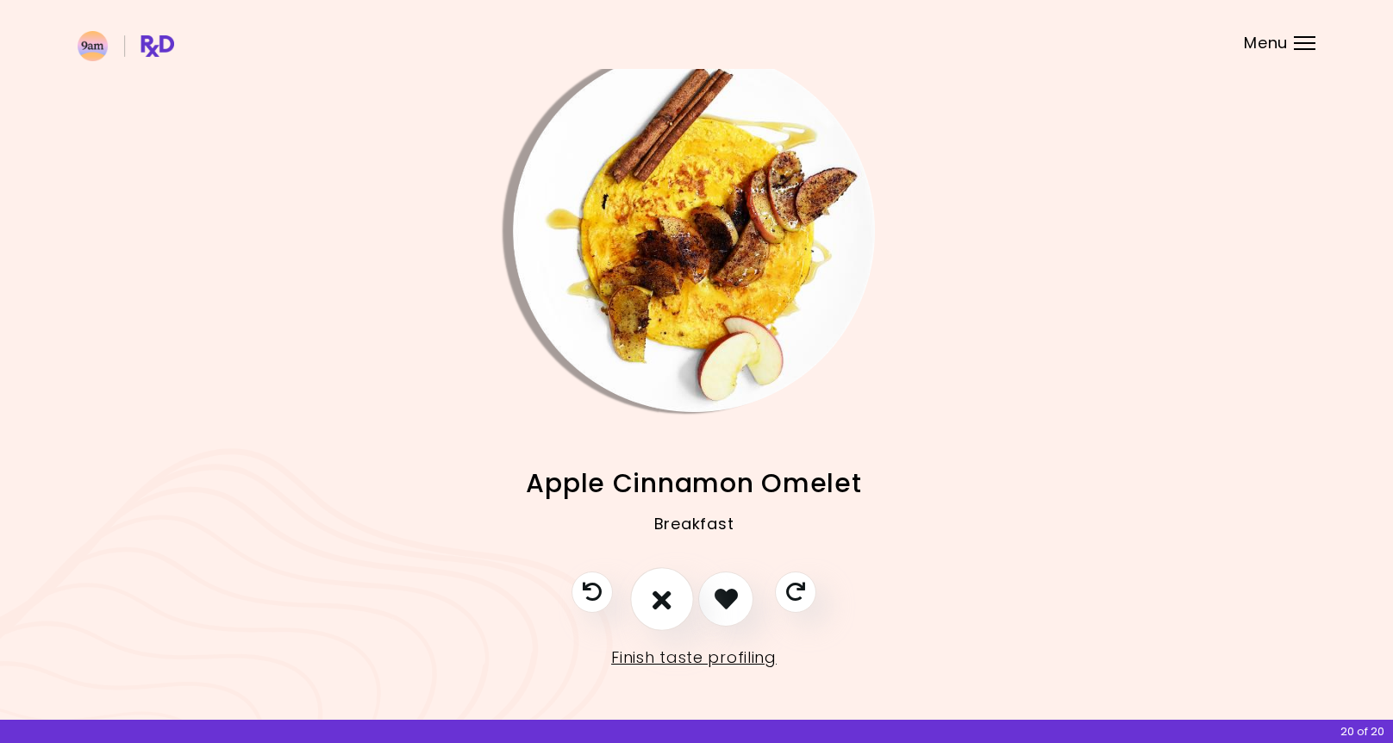
click at [659, 589] on icon "I don't like this recipe" at bounding box center [662, 598] width 19 height 27
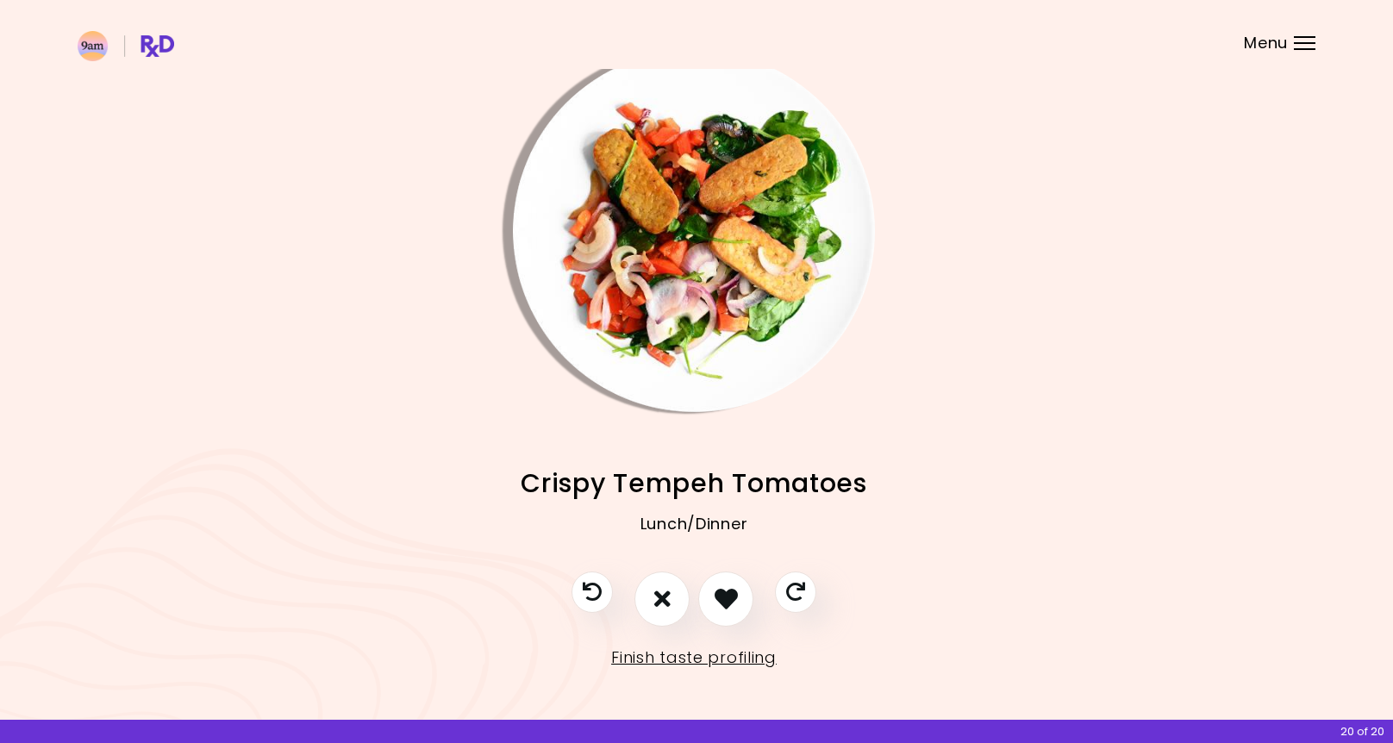
click at [685, 285] on img "Info - Crispy Tempeh Tomatoes" at bounding box center [694, 231] width 362 height 362
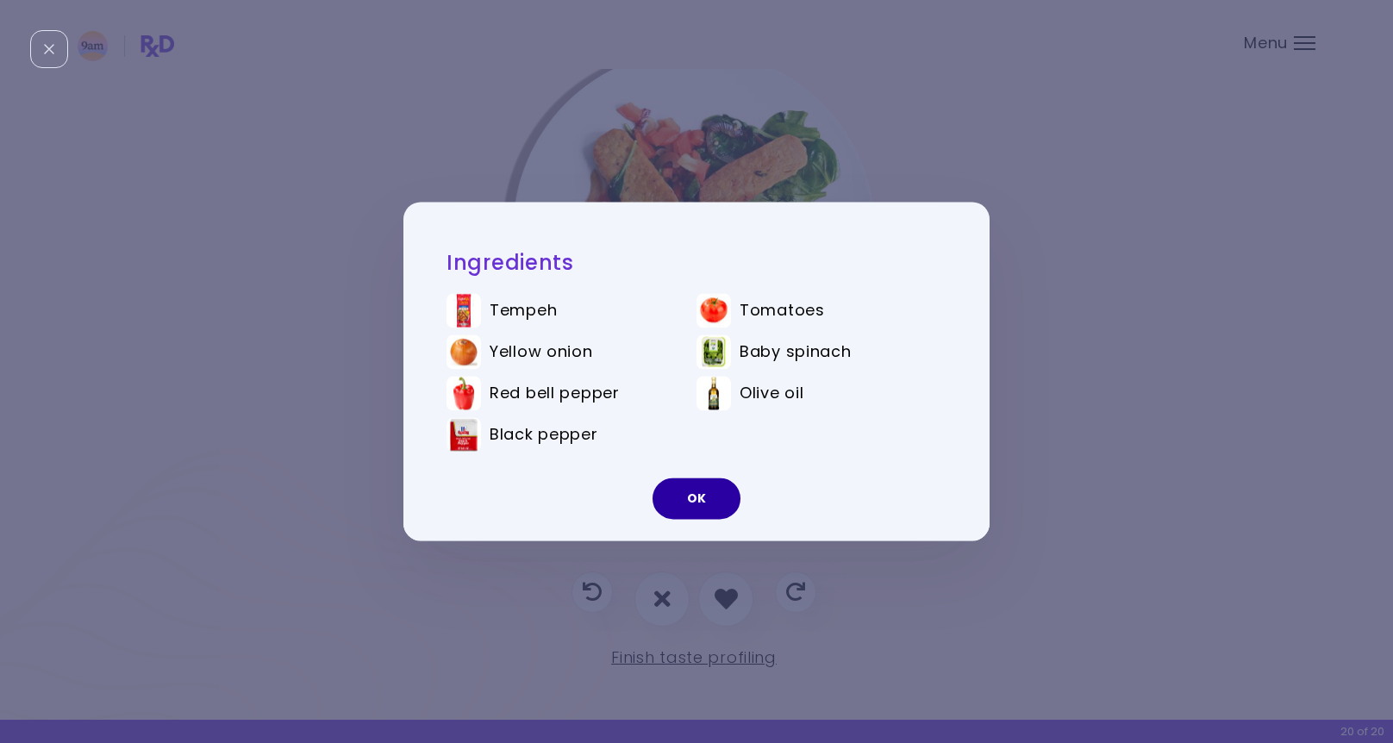
click at [697, 497] on button "OK" at bounding box center [697, 498] width 88 height 41
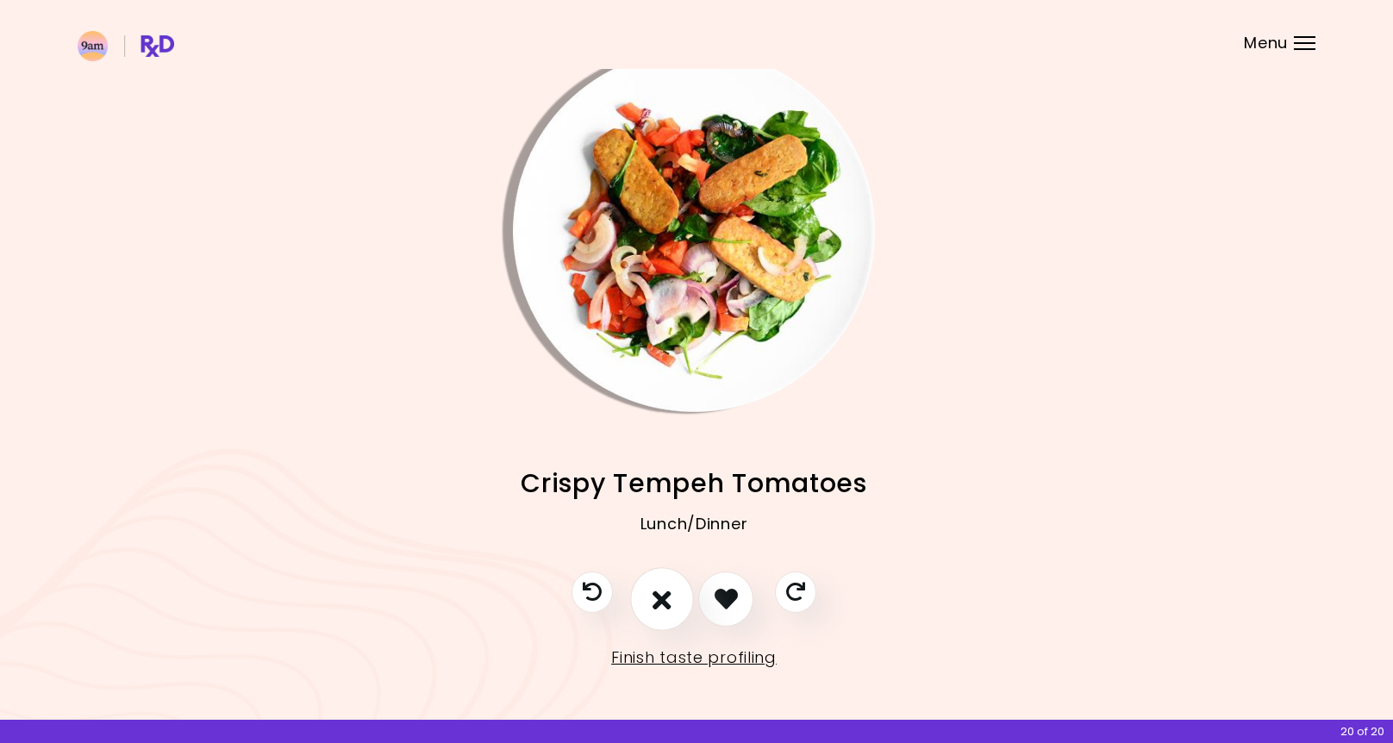
click at [664, 604] on icon "I don't like this recipe" at bounding box center [662, 598] width 19 height 27
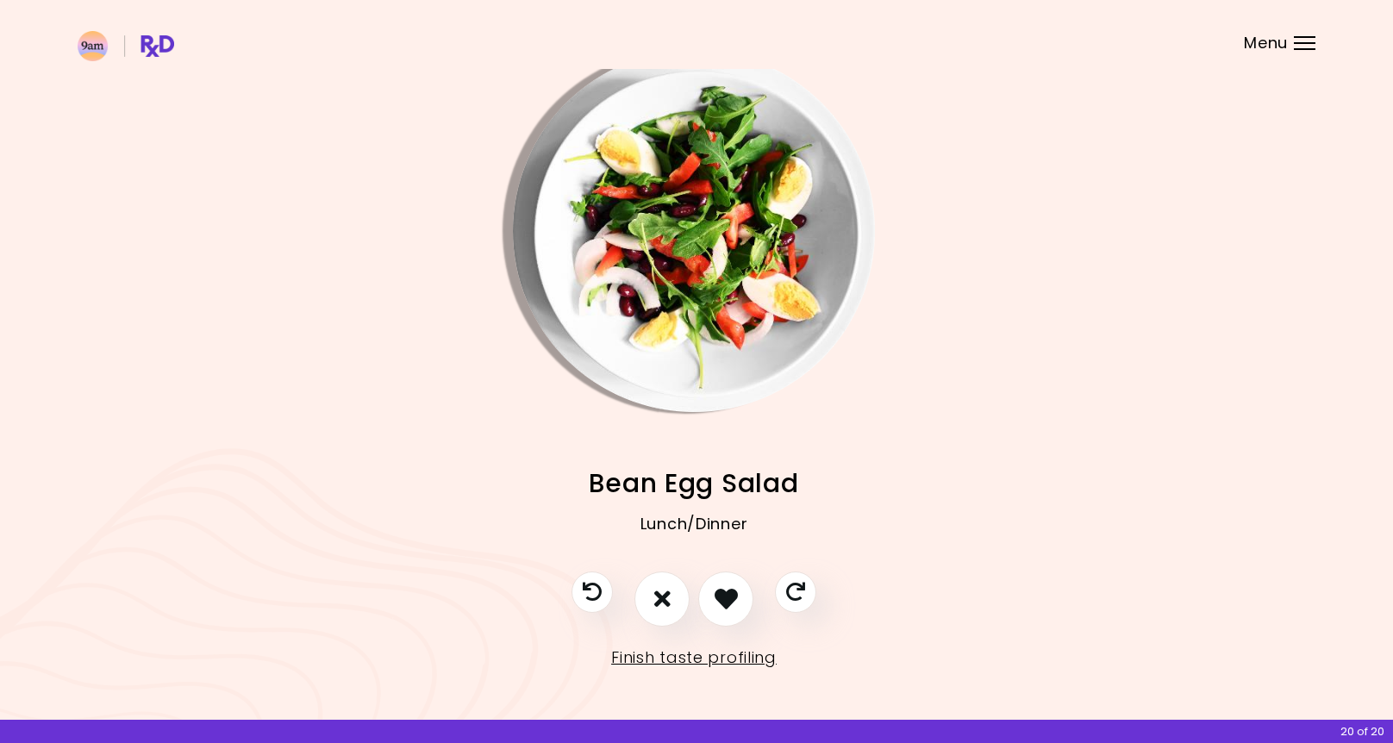
click at [733, 305] on img "Info - Bean Egg Salad" at bounding box center [694, 231] width 362 height 362
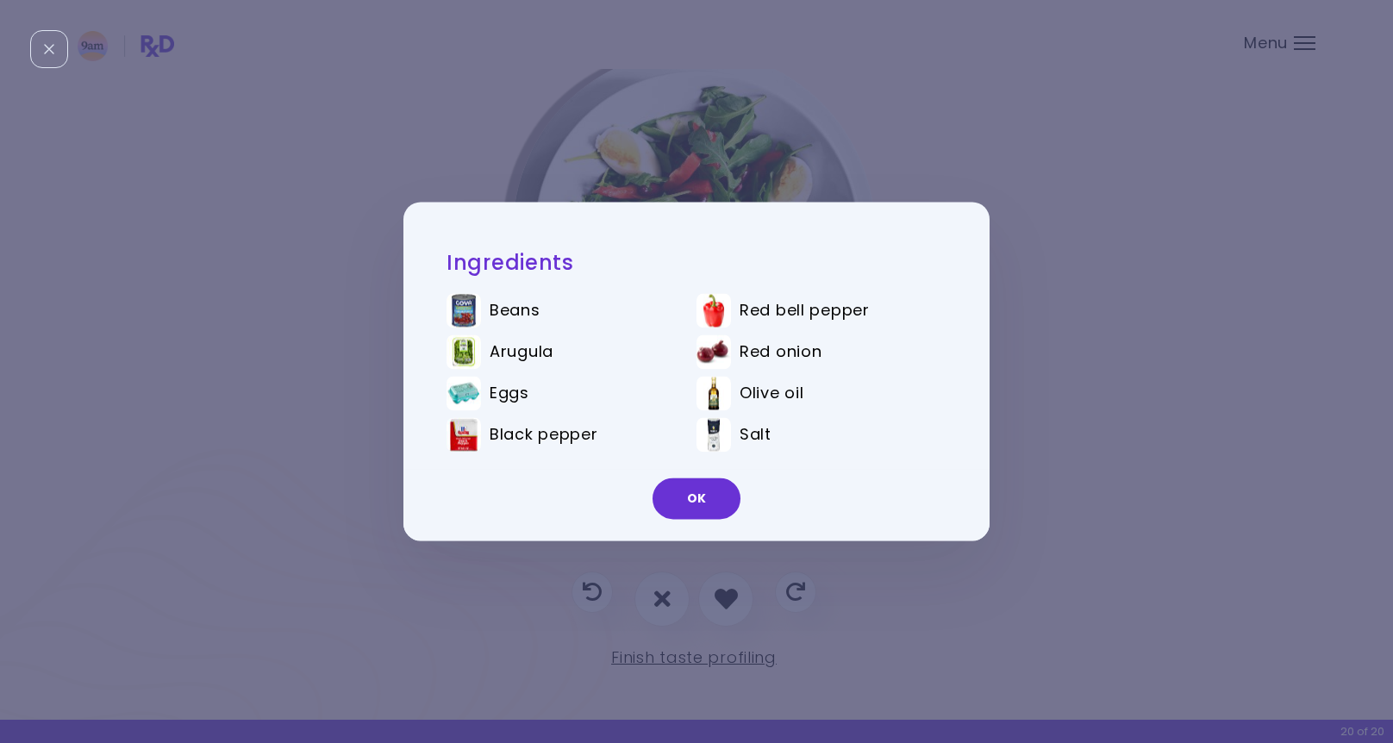
click at [705, 509] on button "OK" at bounding box center [697, 498] width 88 height 41
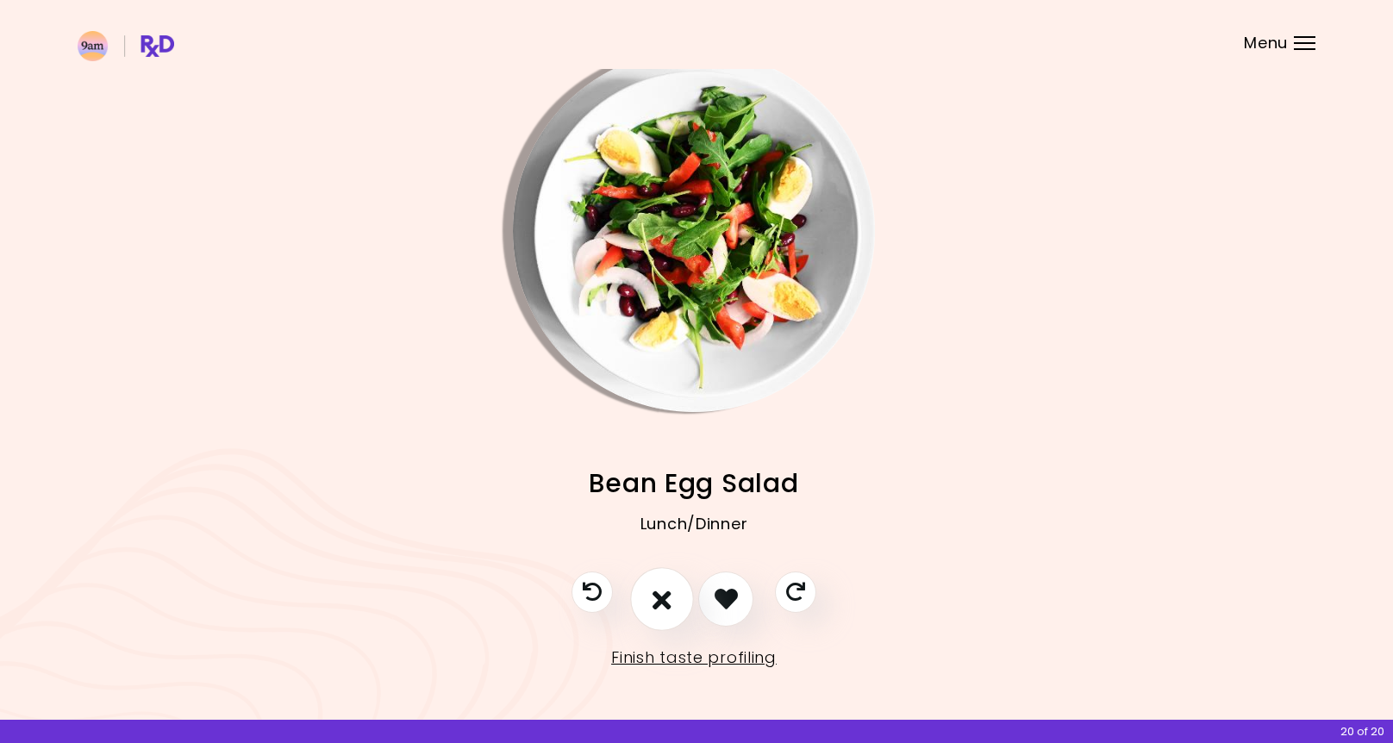
click at [660, 589] on icon "I don't like this recipe" at bounding box center [662, 598] width 19 height 27
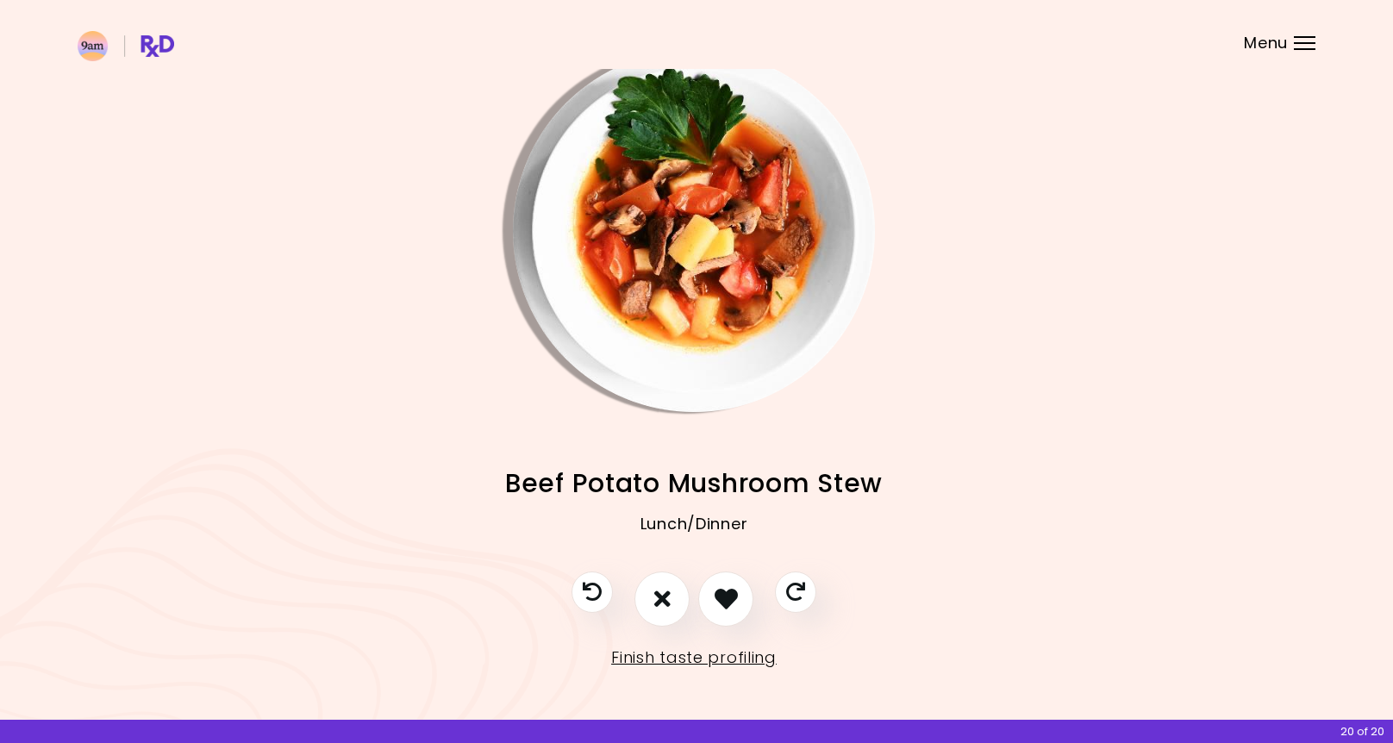
click at [733, 299] on img "Info - Beef Potato Mushroom Stew" at bounding box center [694, 231] width 362 height 362
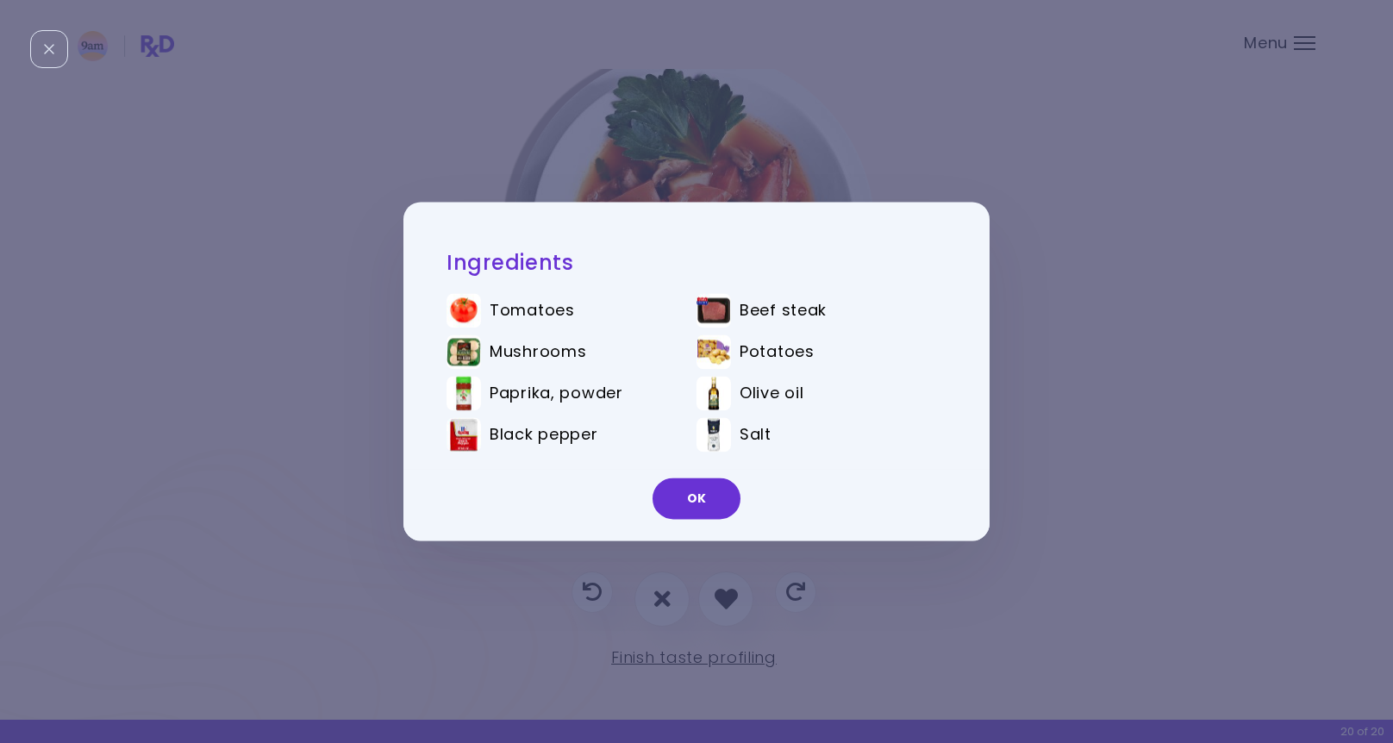
click at [703, 491] on button "OK" at bounding box center [697, 498] width 88 height 41
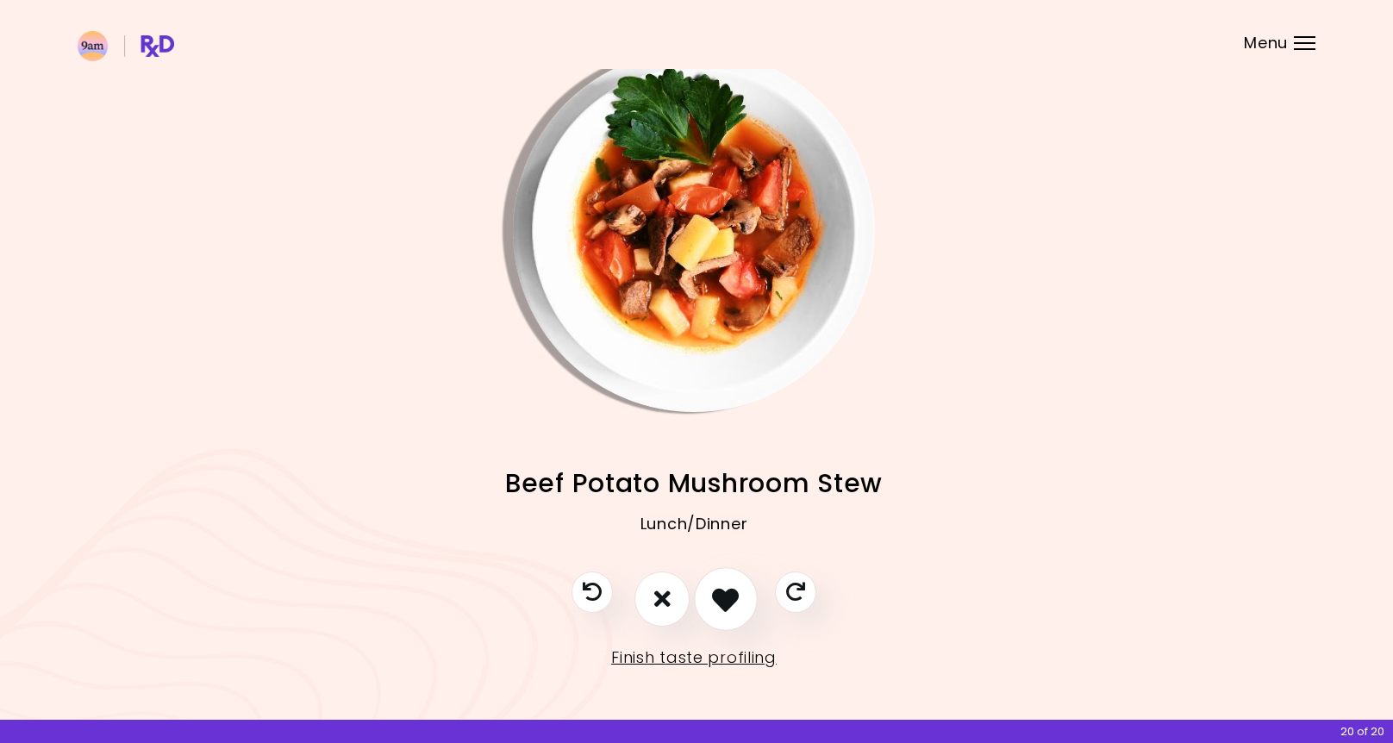
click at [729, 588] on icon "I like this recipe" at bounding box center [725, 598] width 27 height 27
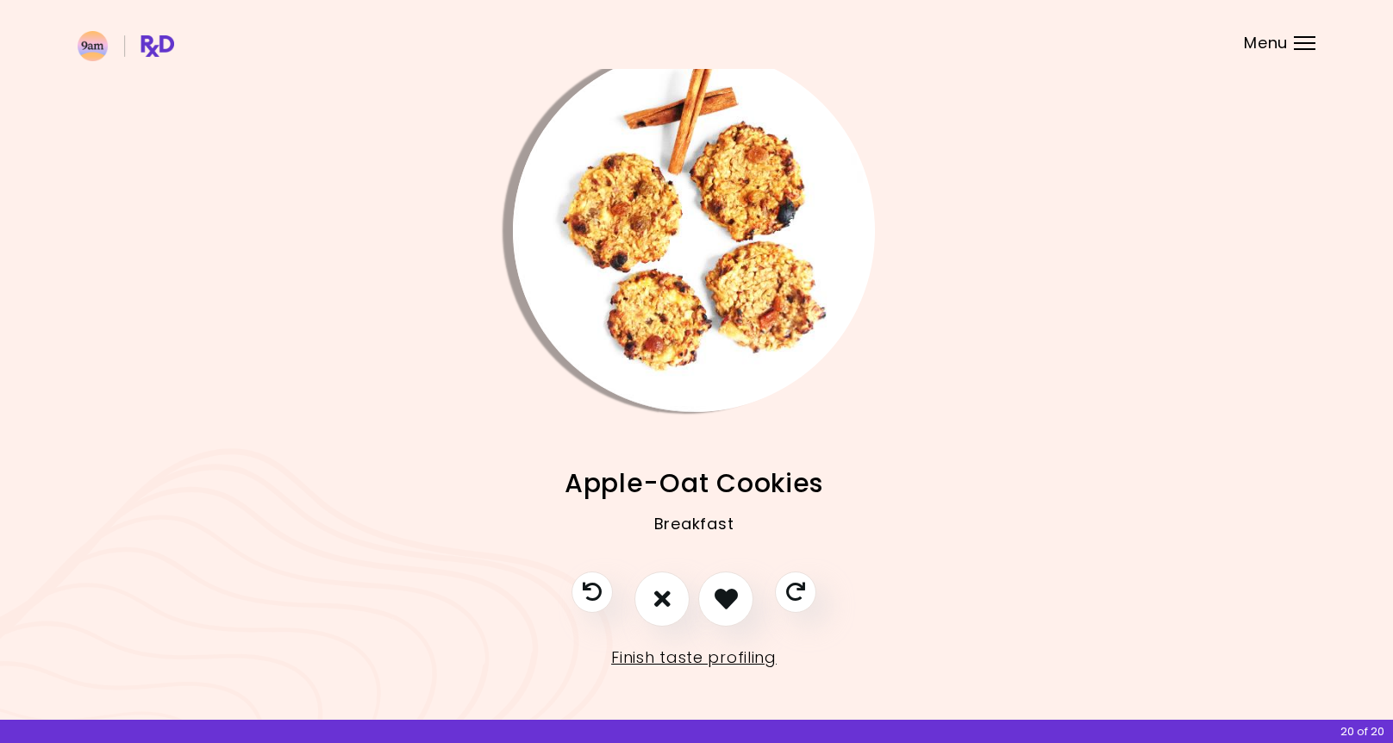
click at [697, 283] on img "Info - Apple-Oat Cookies" at bounding box center [694, 231] width 362 height 362
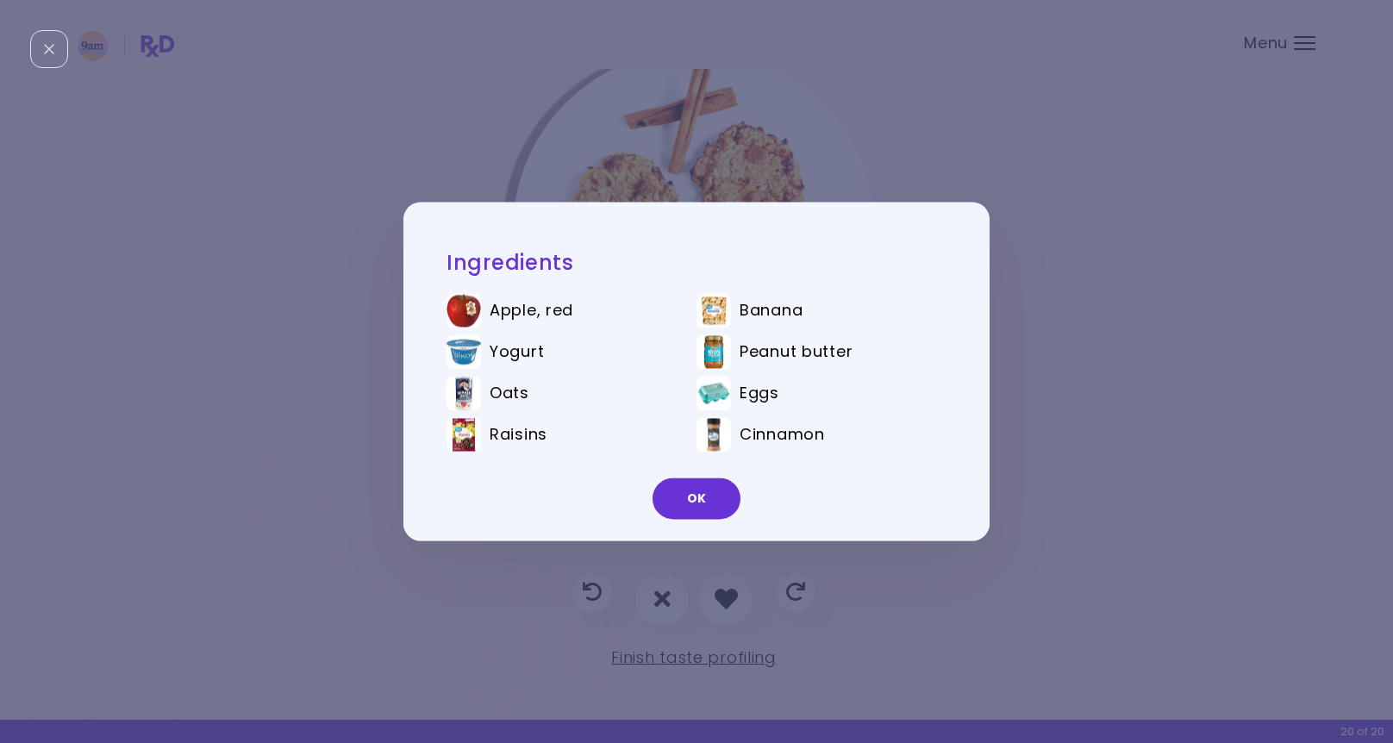
click at [702, 495] on button "OK" at bounding box center [697, 498] width 88 height 41
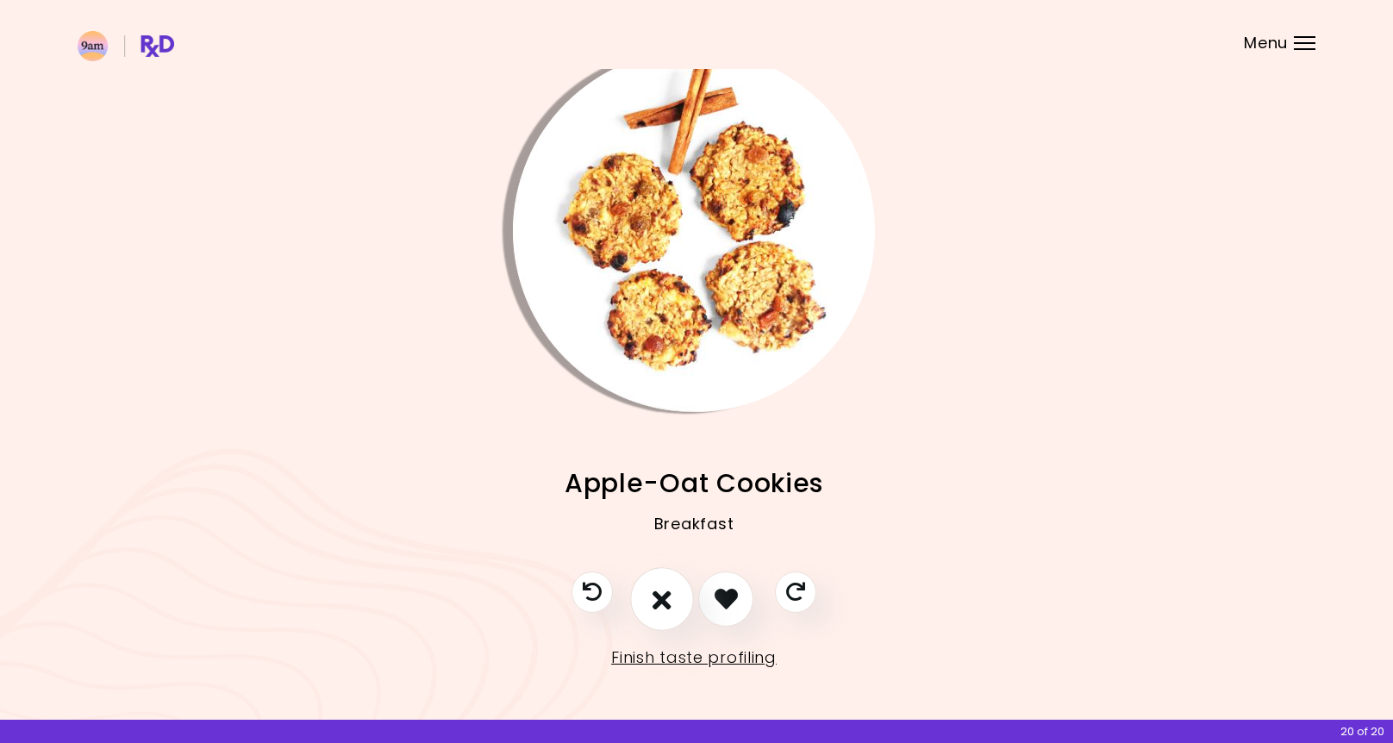
click at [666, 597] on icon "I don't like this recipe" at bounding box center [662, 598] width 19 height 27
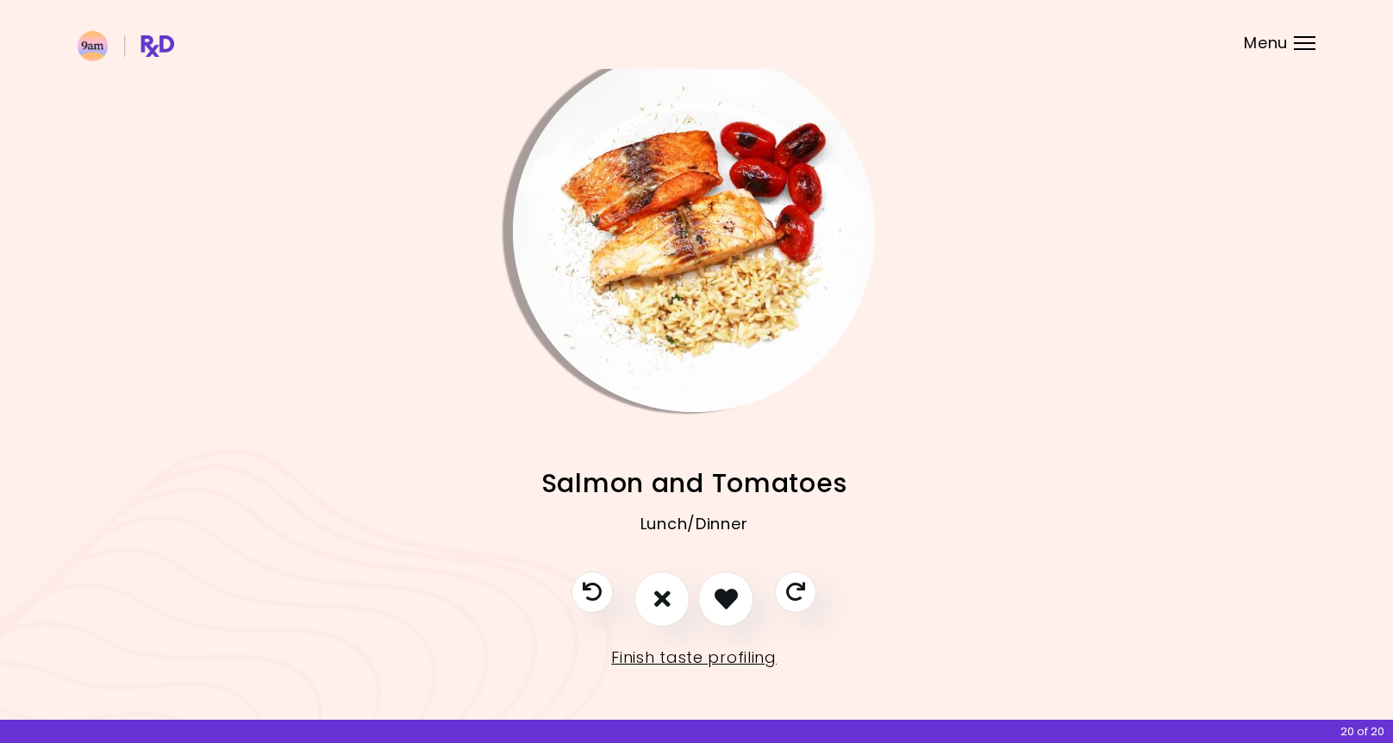
click at [712, 324] on img "Info - Salmon and Tomatoes" at bounding box center [694, 231] width 362 height 362
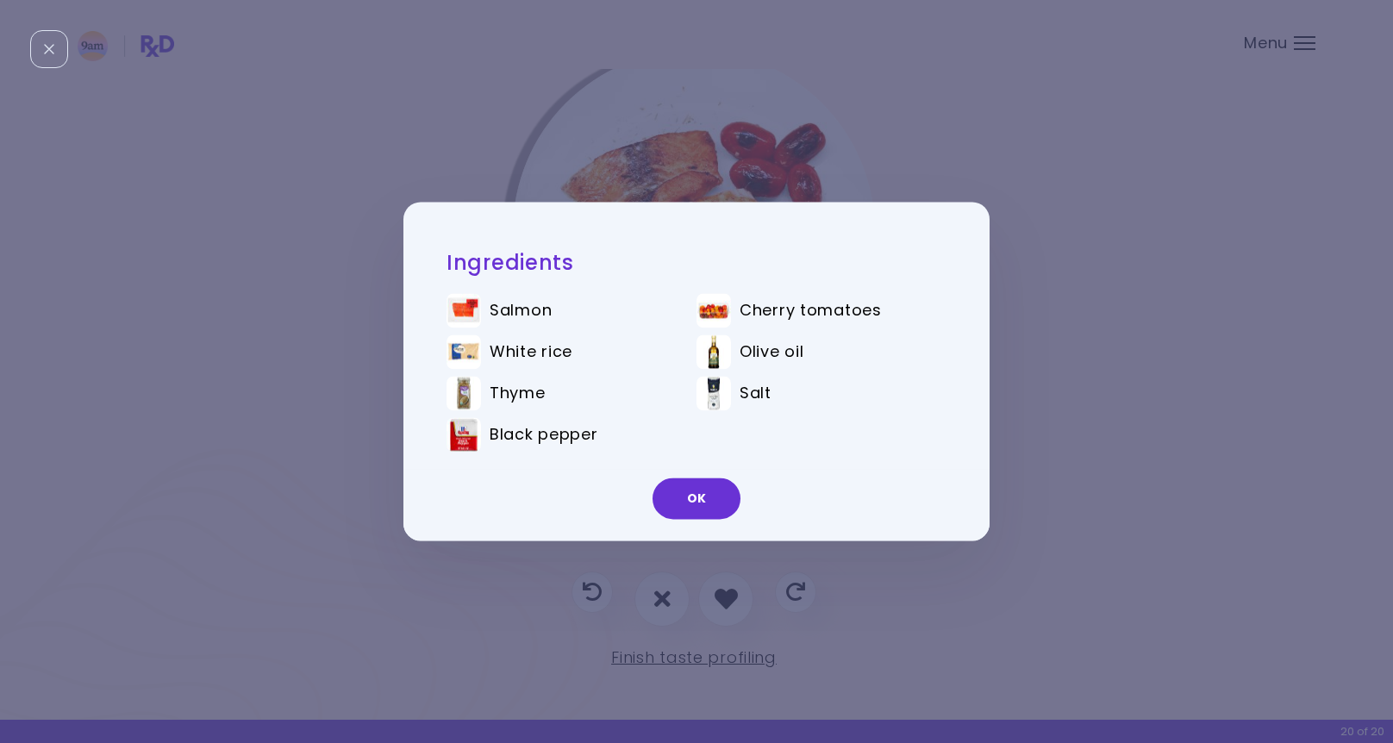
click at [701, 507] on button "OK" at bounding box center [697, 498] width 88 height 41
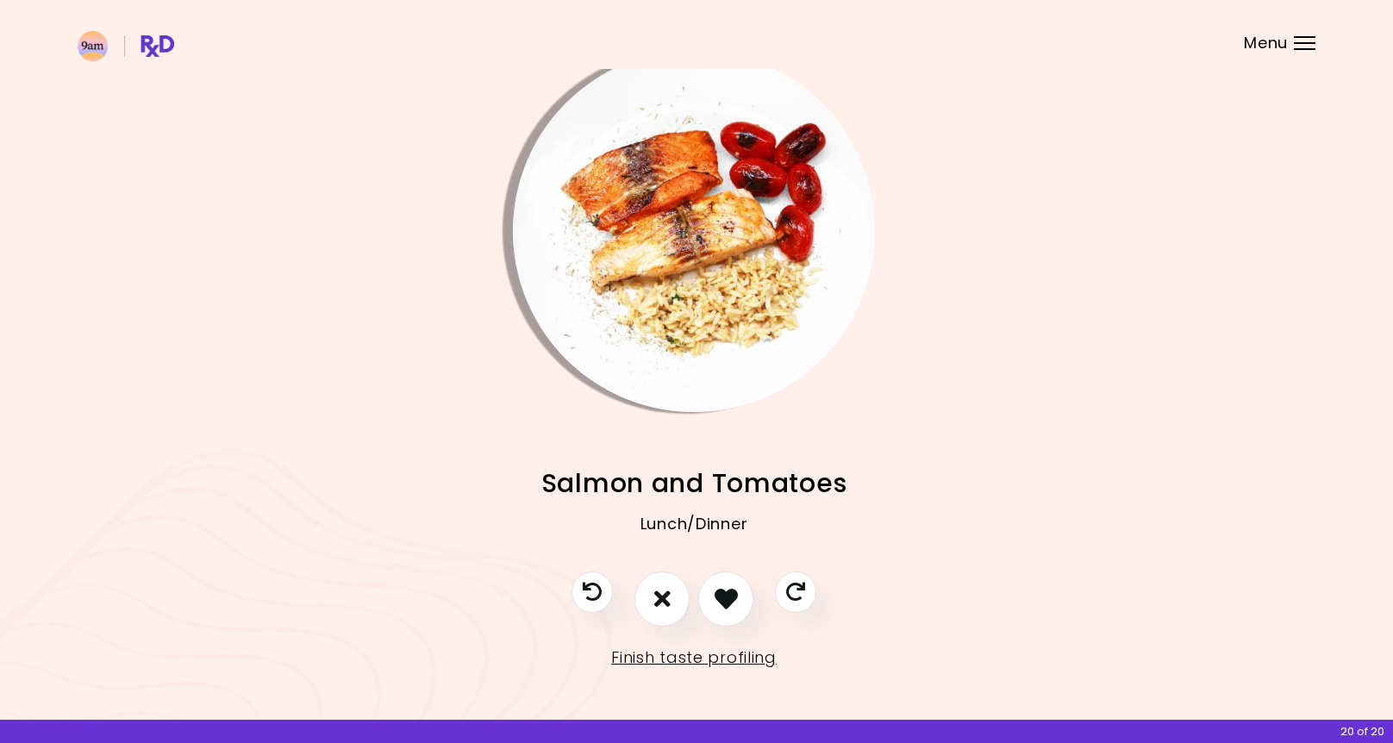
drag, startPoint x: 720, startPoint y: 585, endPoint x: 721, endPoint y: 569, distance: 16.4
click at [722, 587] on icon "I like this recipe" at bounding box center [726, 598] width 23 height 23
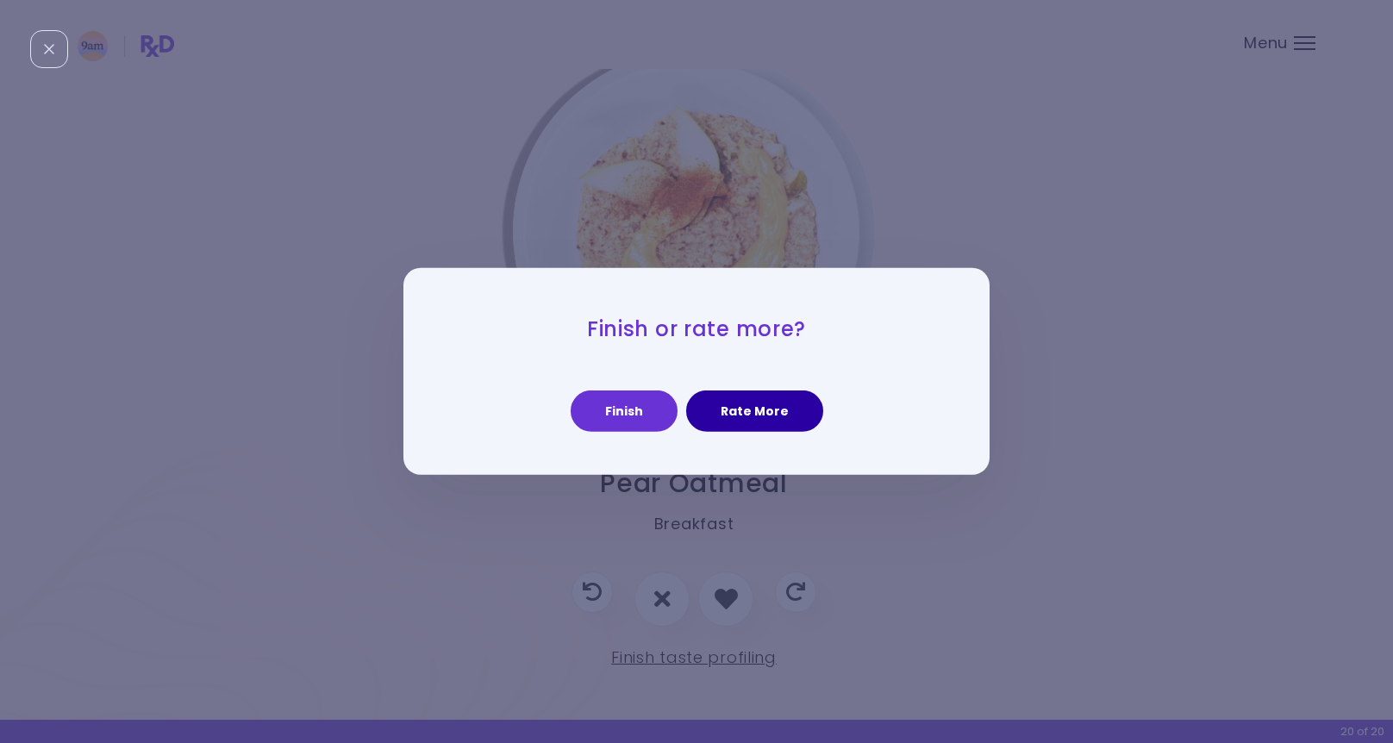
click at [728, 413] on button "Rate More" at bounding box center [754, 411] width 137 height 41
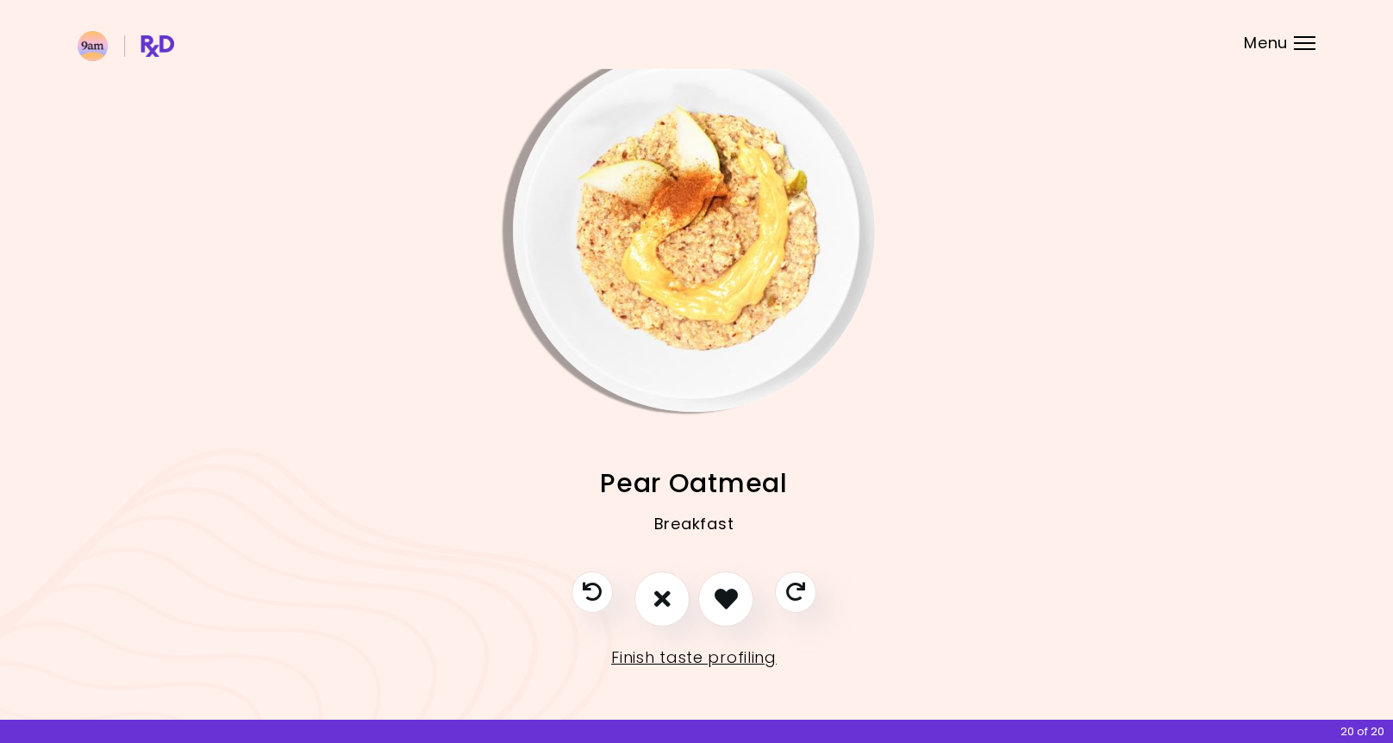
click at [690, 283] on img "Info - Pear Oatmeal" at bounding box center [694, 231] width 362 height 362
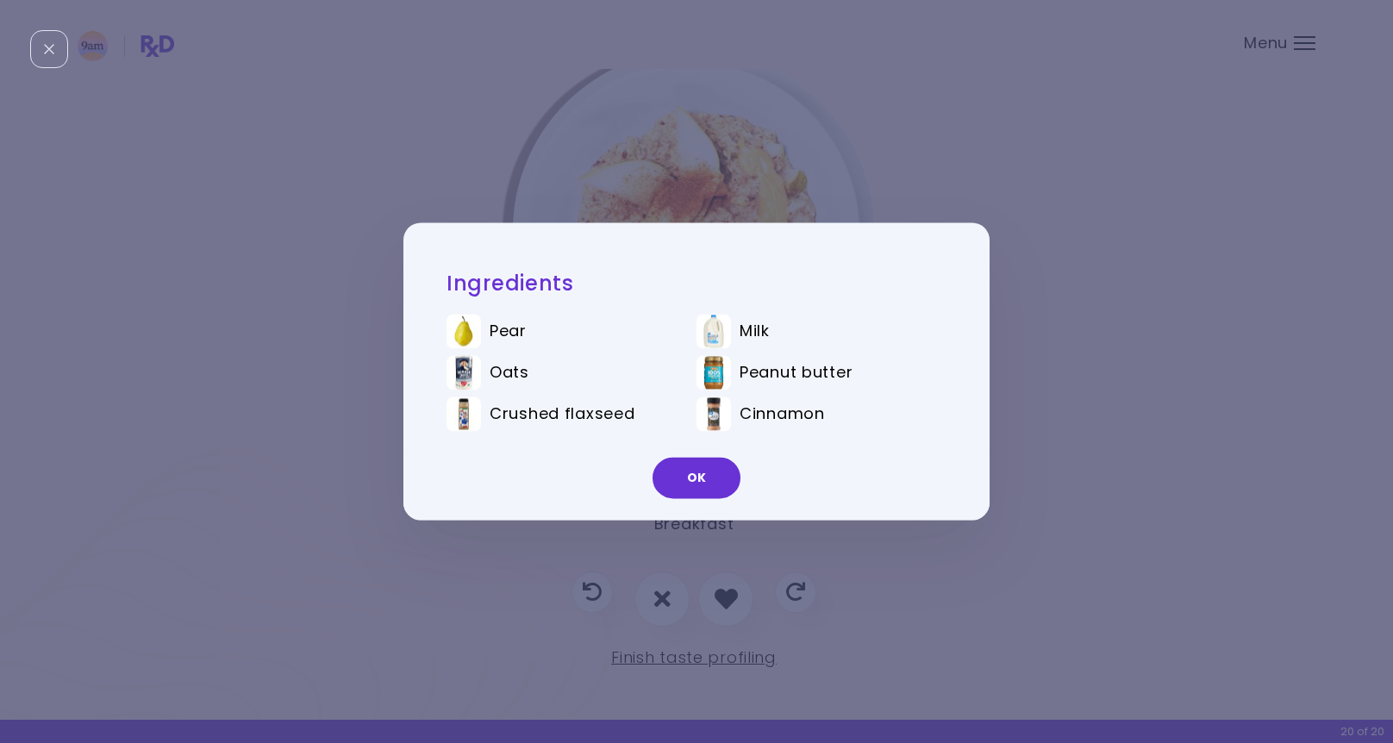
click at [697, 481] on button "OK" at bounding box center [697, 478] width 88 height 41
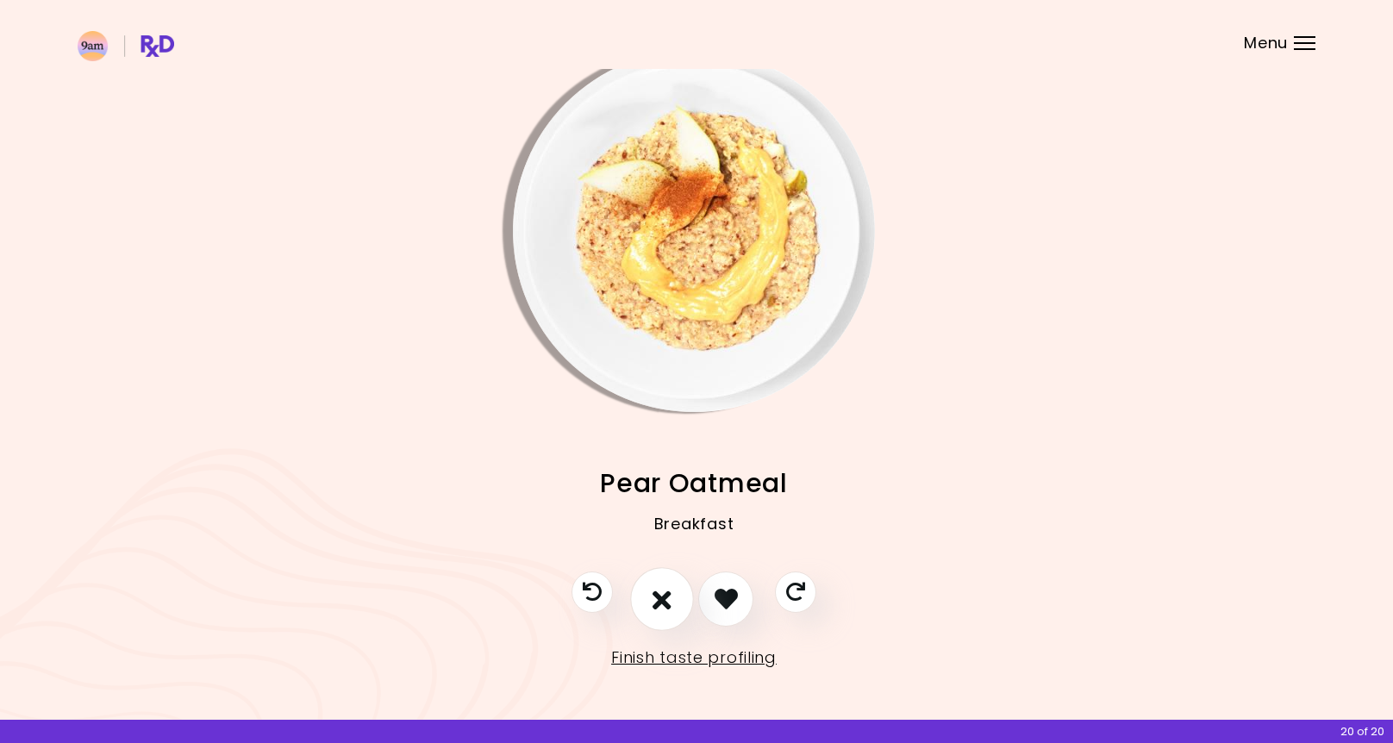
click at [660, 597] on icon "I don't like this recipe" at bounding box center [662, 598] width 19 height 27
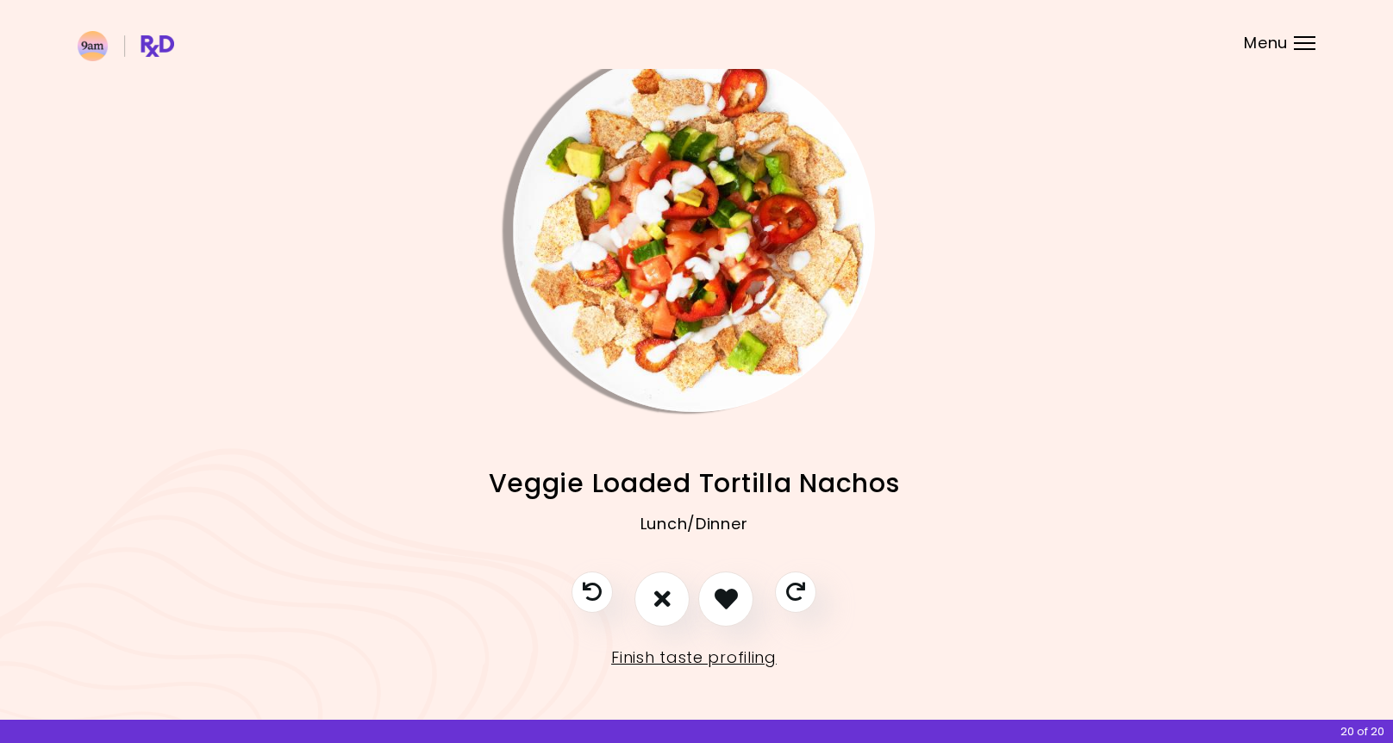
click at [707, 314] on img "Info - Veggie Loaded Tortilla Nachos" at bounding box center [694, 231] width 362 height 362
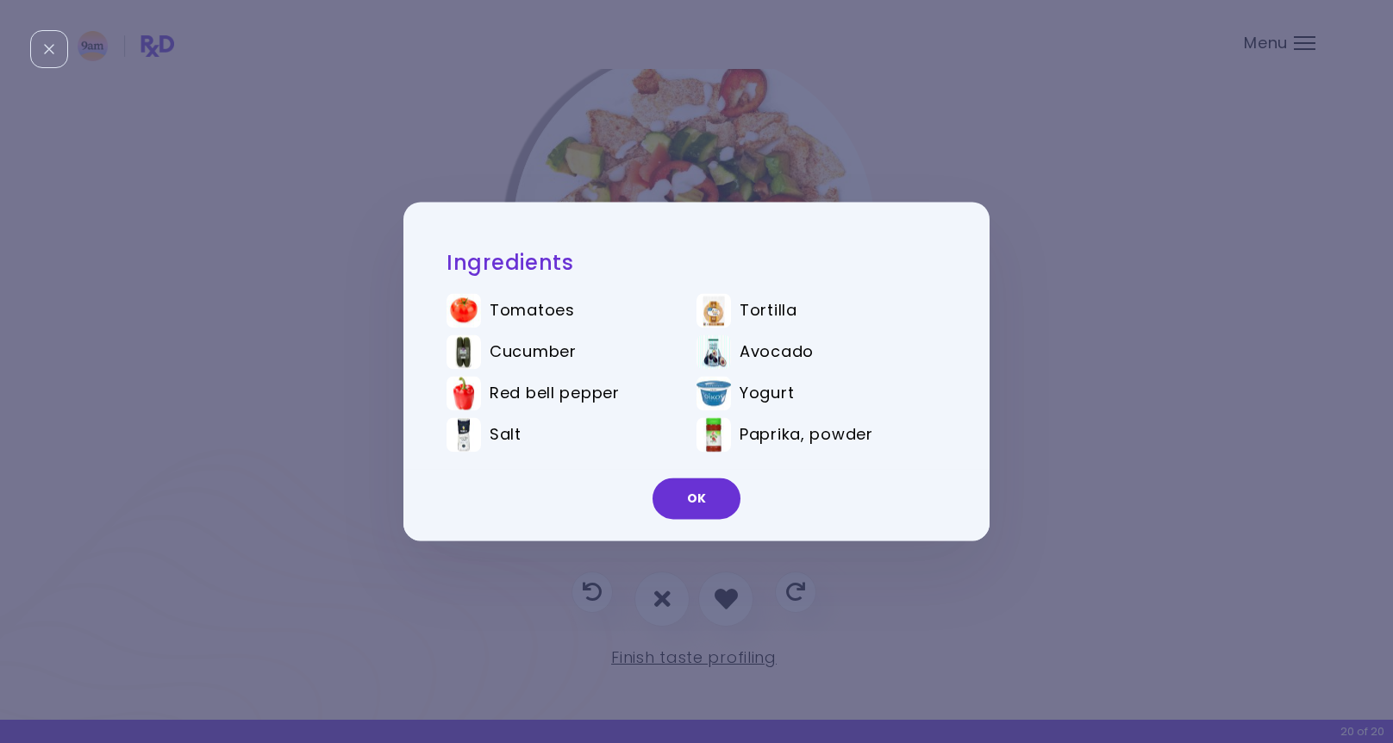
click at [703, 498] on button "OK" at bounding box center [697, 498] width 88 height 41
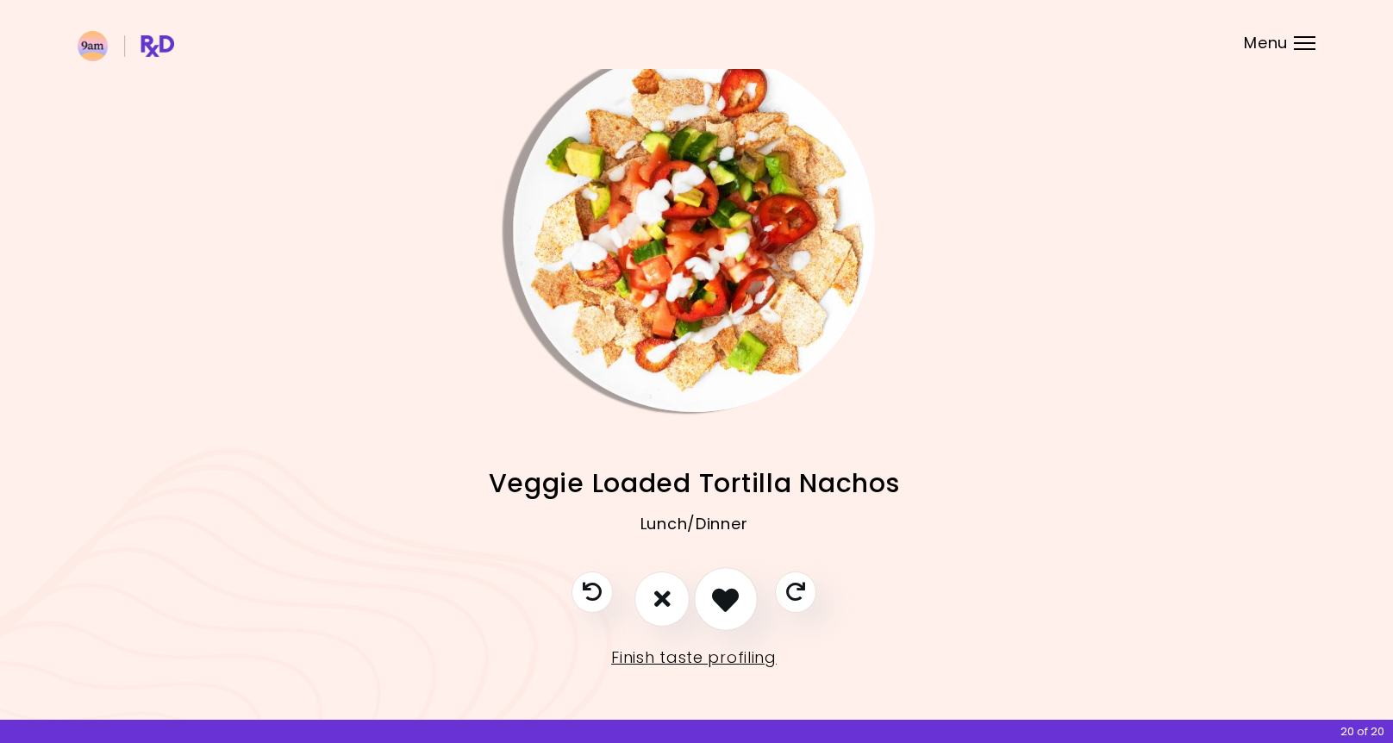
click at [728, 612] on button "I like this recipe" at bounding box center [726, 599] width 64 height 64
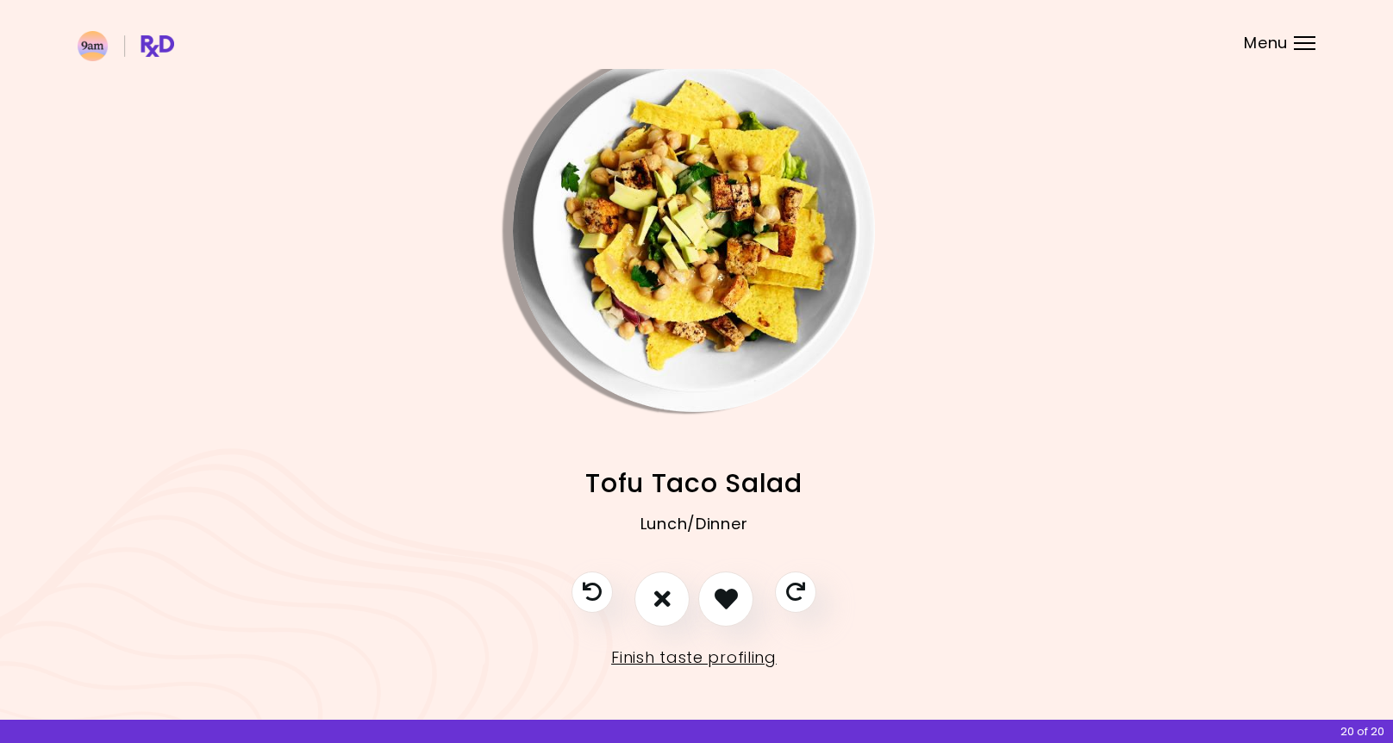
click at [699, 303] on img "Info - Tofu Taco Salad" at bounding box center [694, 231] width 362 height 362
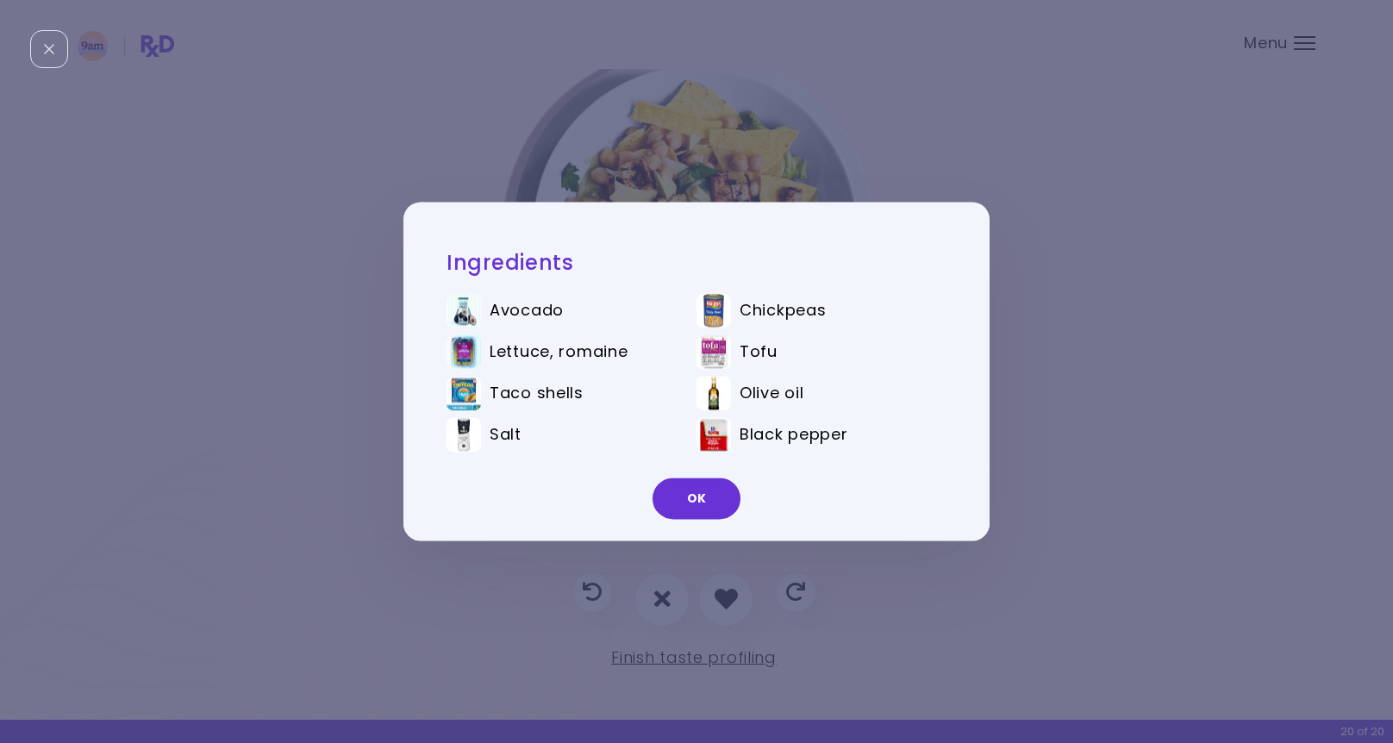
click at [704, 506] on button "OK" at bounding box center [697, 498] width 88 height 41
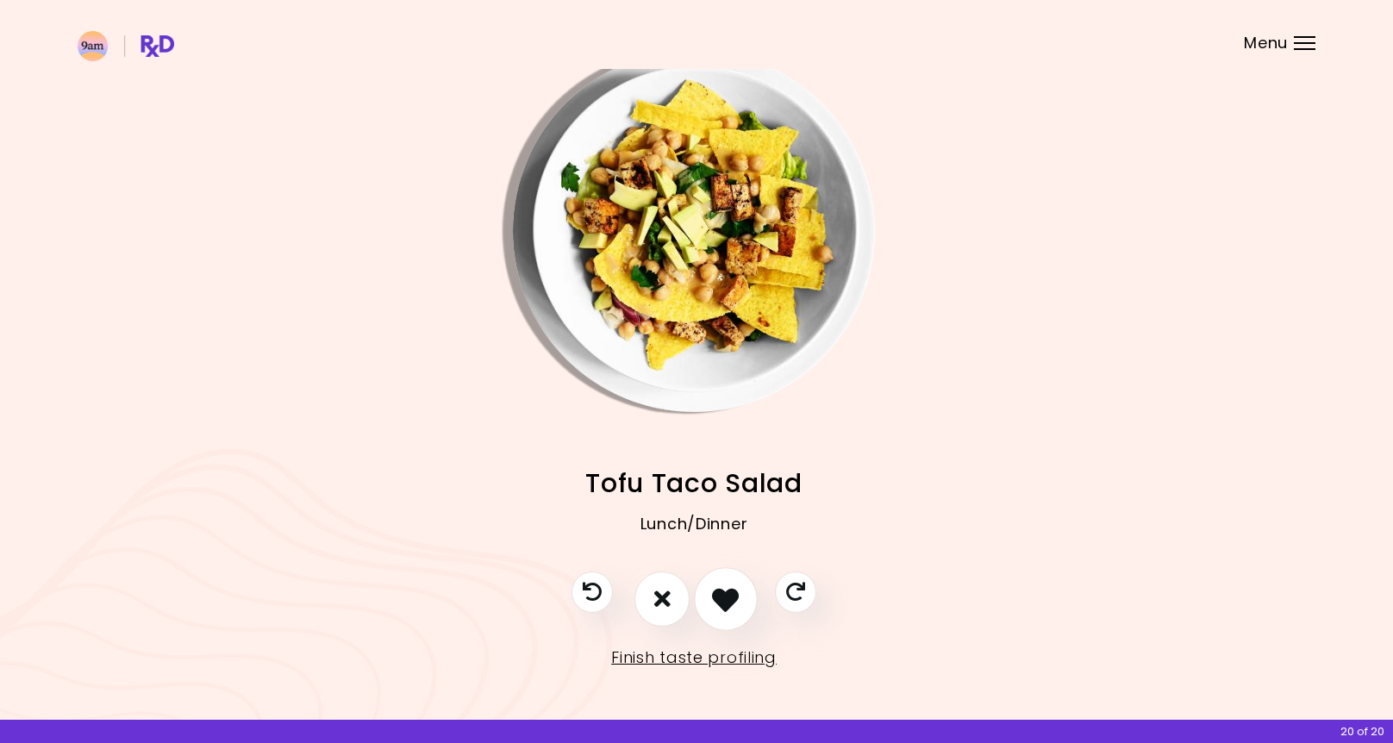
click at [729, 614] on button "I like this recipe" at bounding box center [726, 599] width 64 height 64
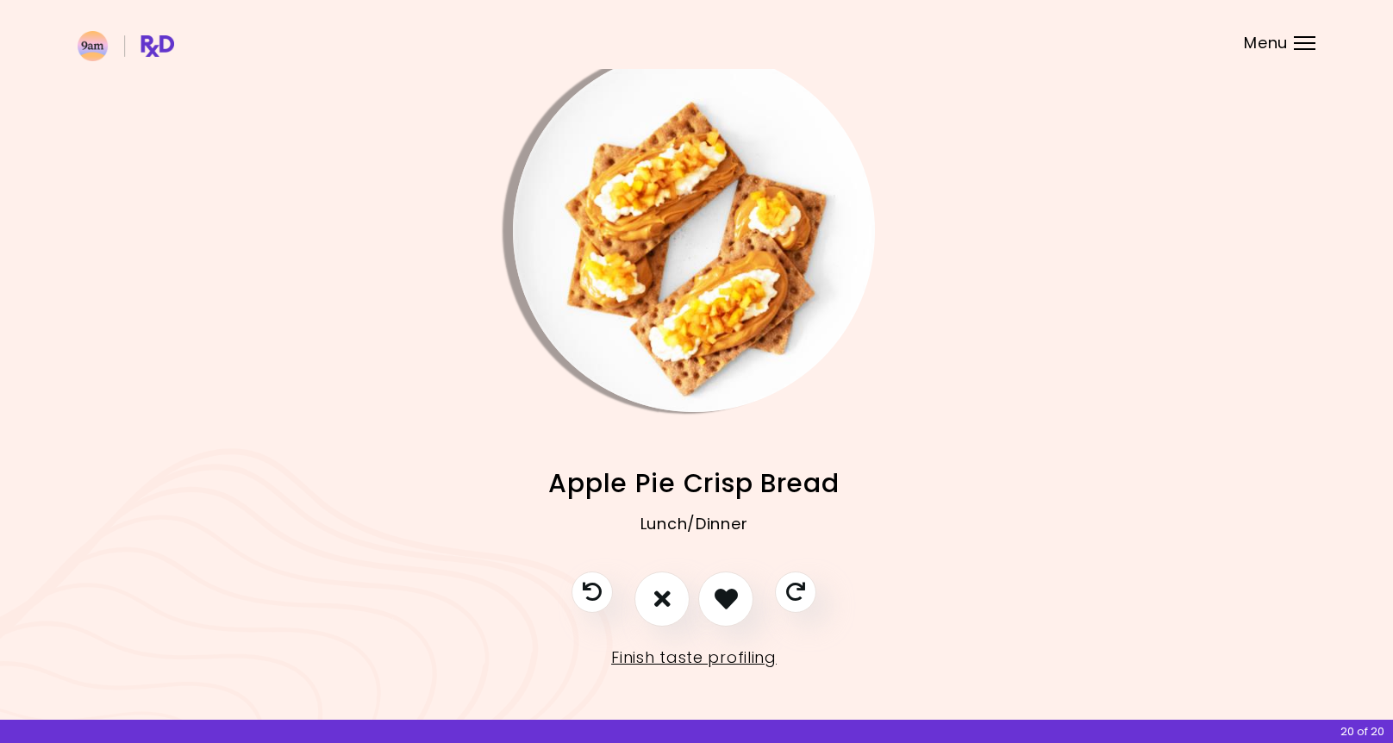
click at [718, 327] on img "Info - Apple Pie Crisp Bread" at bounding box center [694, 231] width 362 height 362
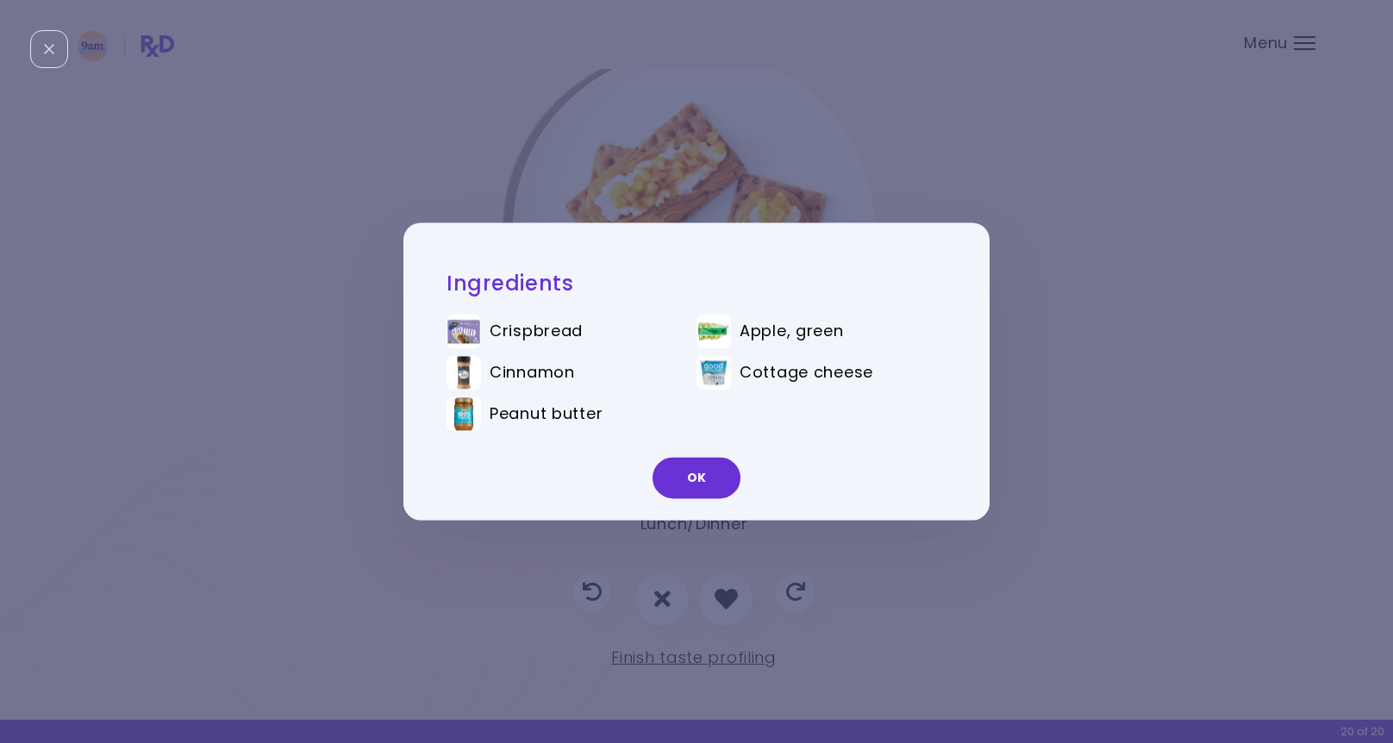
click at [690, 474] on button "OK" at bounding box center [697, 478] width 88 height 41
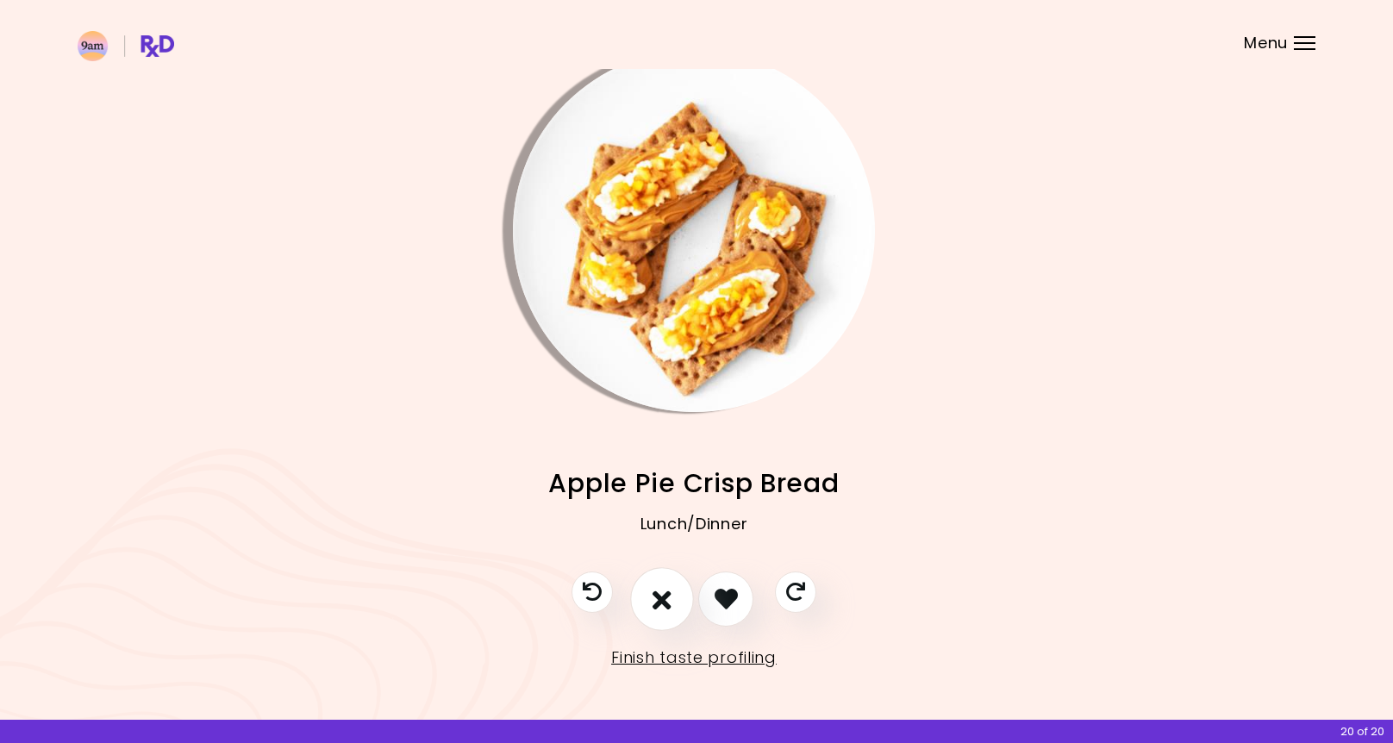
click at [669, 607] on icon "I don't like this recipe" at bounding box center [662, 598] width 19 height 27
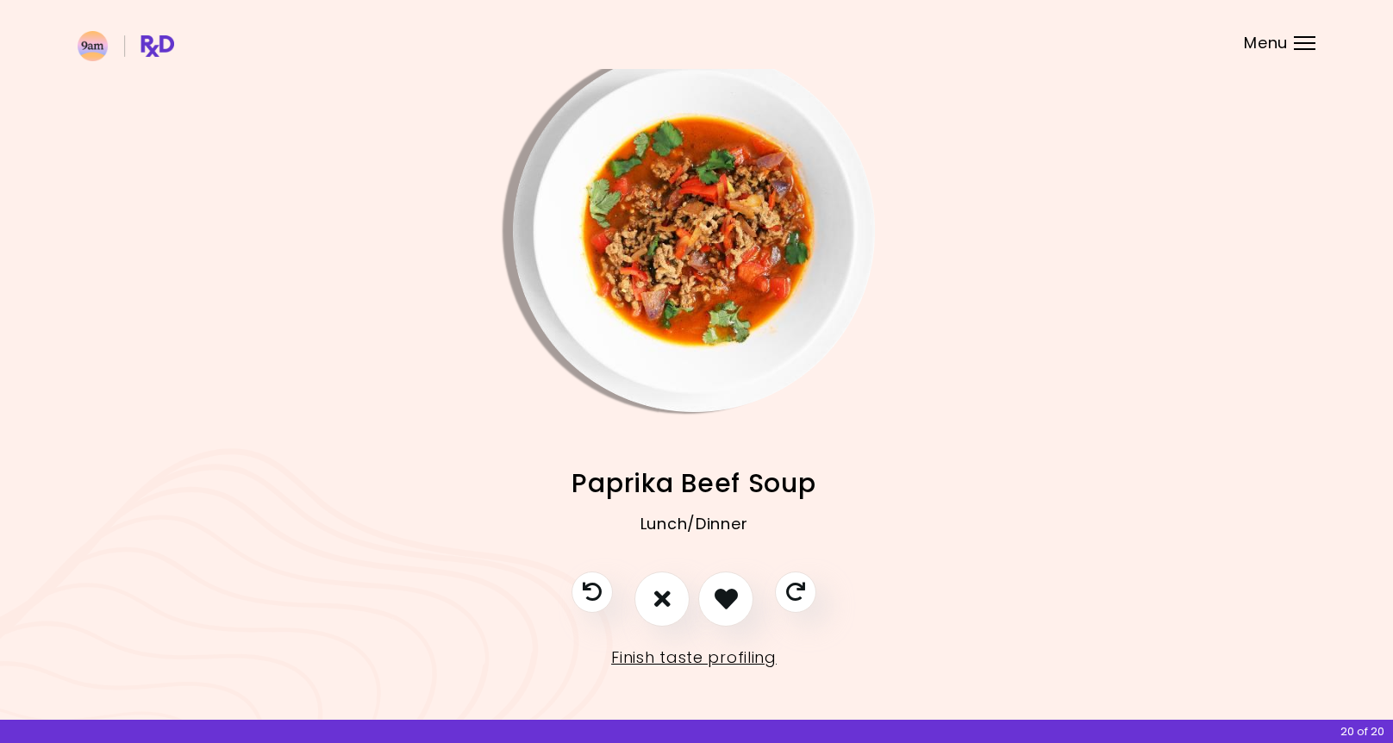
click at [699, 340] on img "Info - Paprika Beef Soup" at bounding box center [694, 231] width 362 height 362
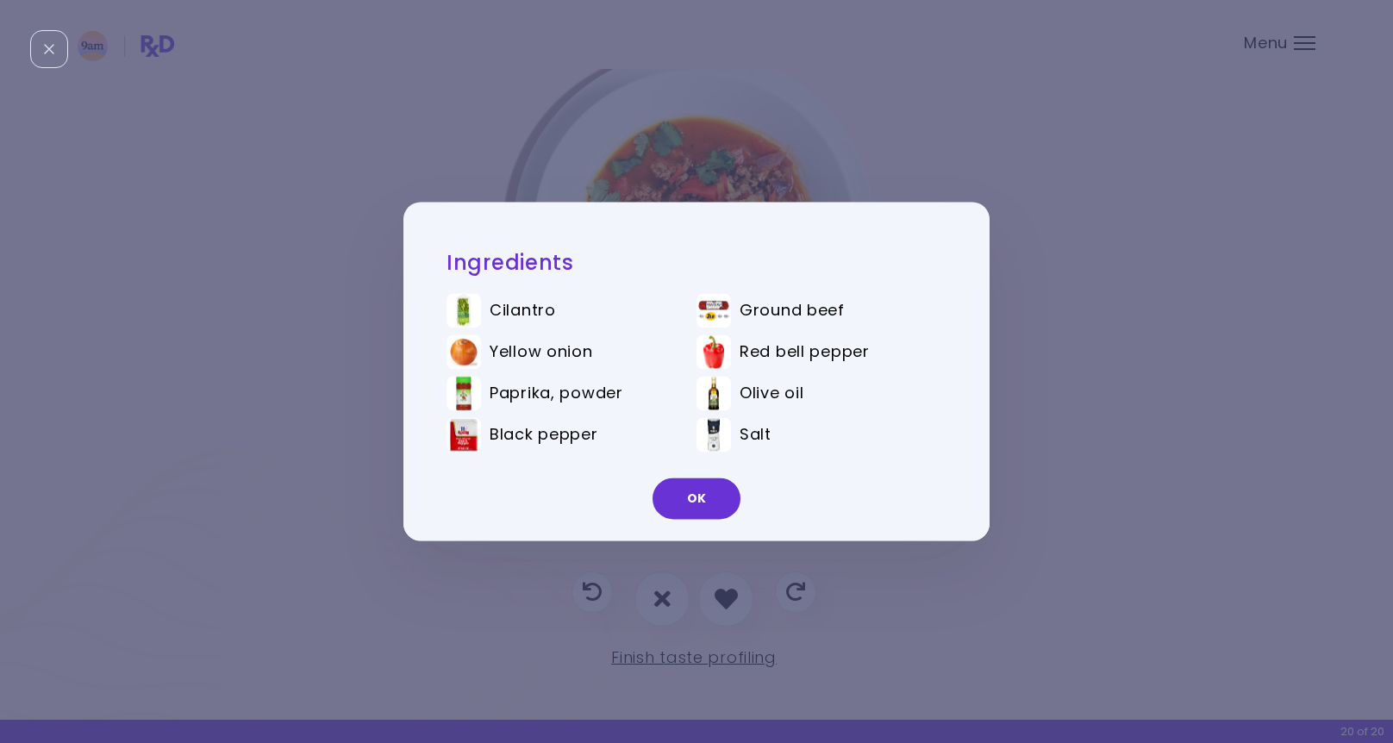
click at [701, 507] on button "OK" at bounding box center [697, 498] width 88 height 41
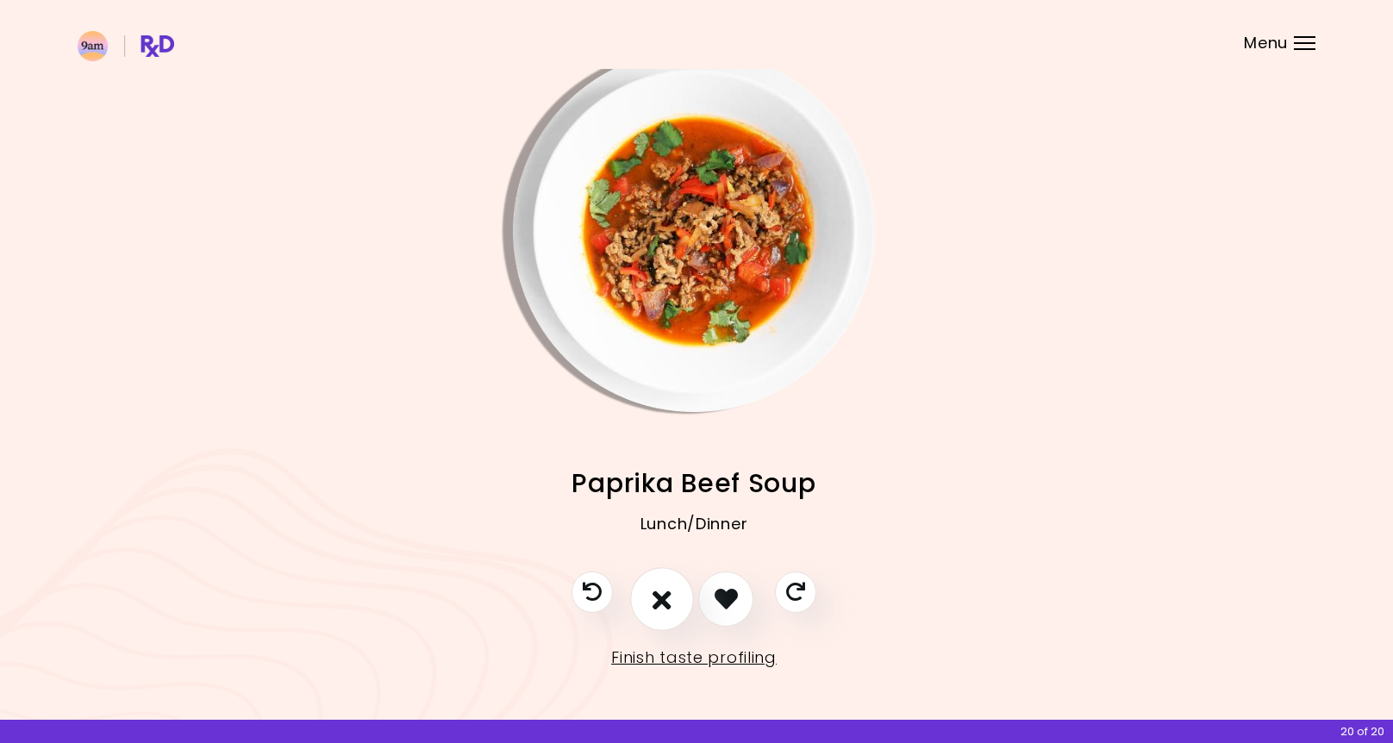
click at [660, 607] on icon "I don't like this recipe" at bounding box center [662, 598] width 19 height 27
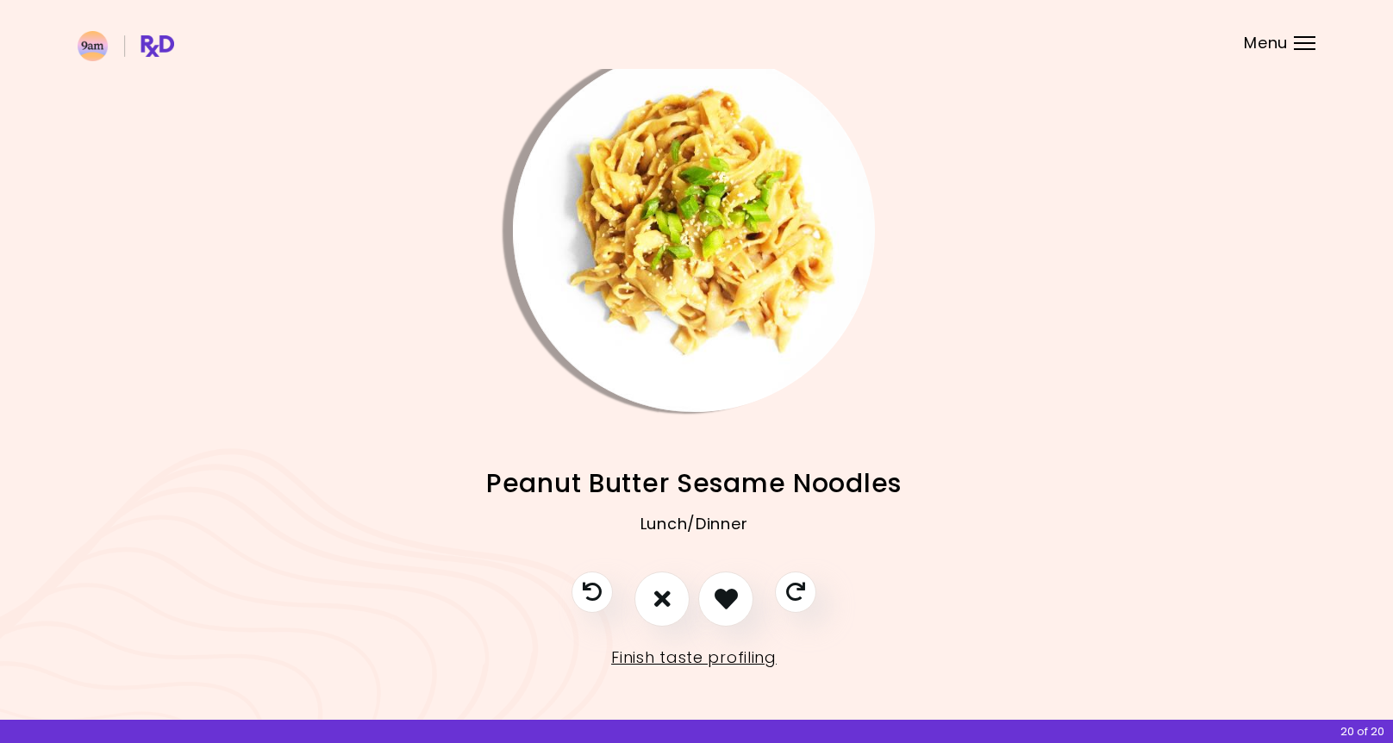
click at [712, 380] on img "Info - Peanut Butter Sesame Noodles" at bounding box center [694, 231] width 362 height 362
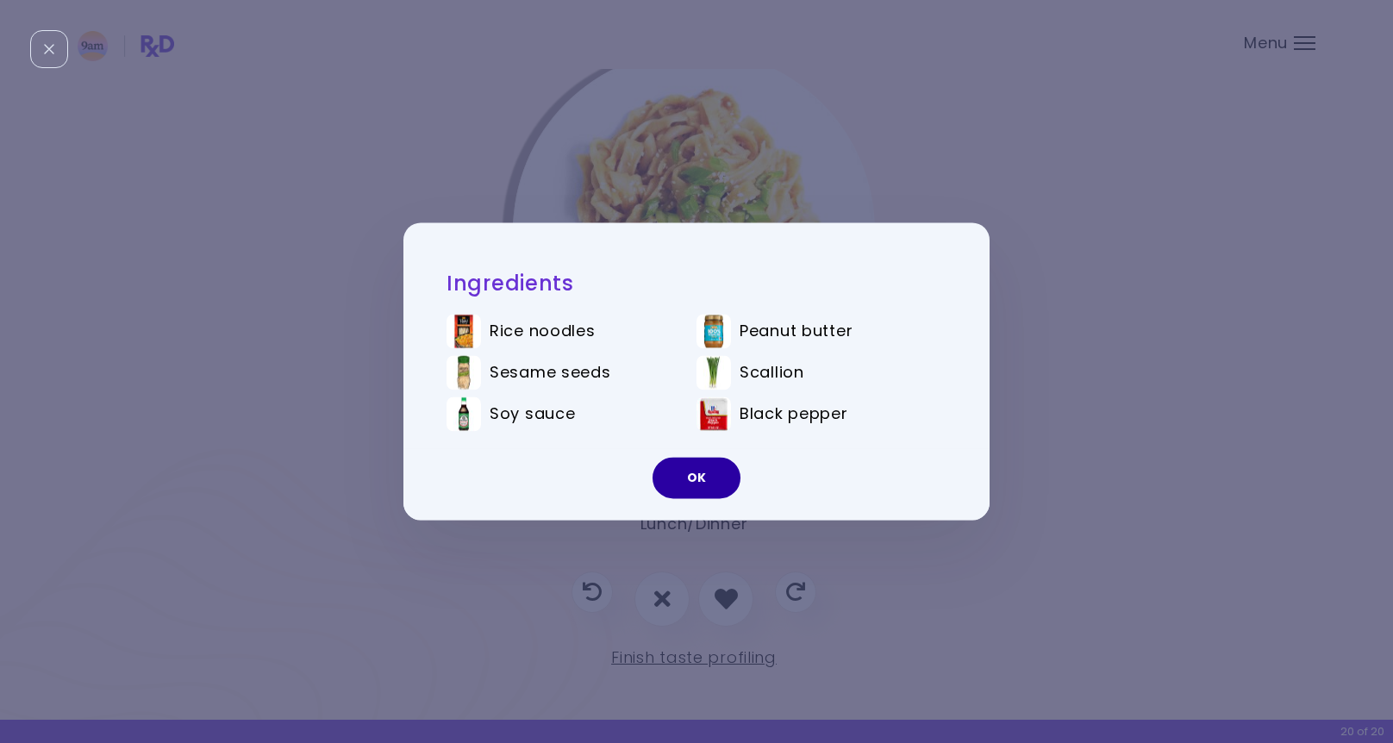
click at [690, 476] on button "OK" at bounding box center [697, 478] width 88 height 41
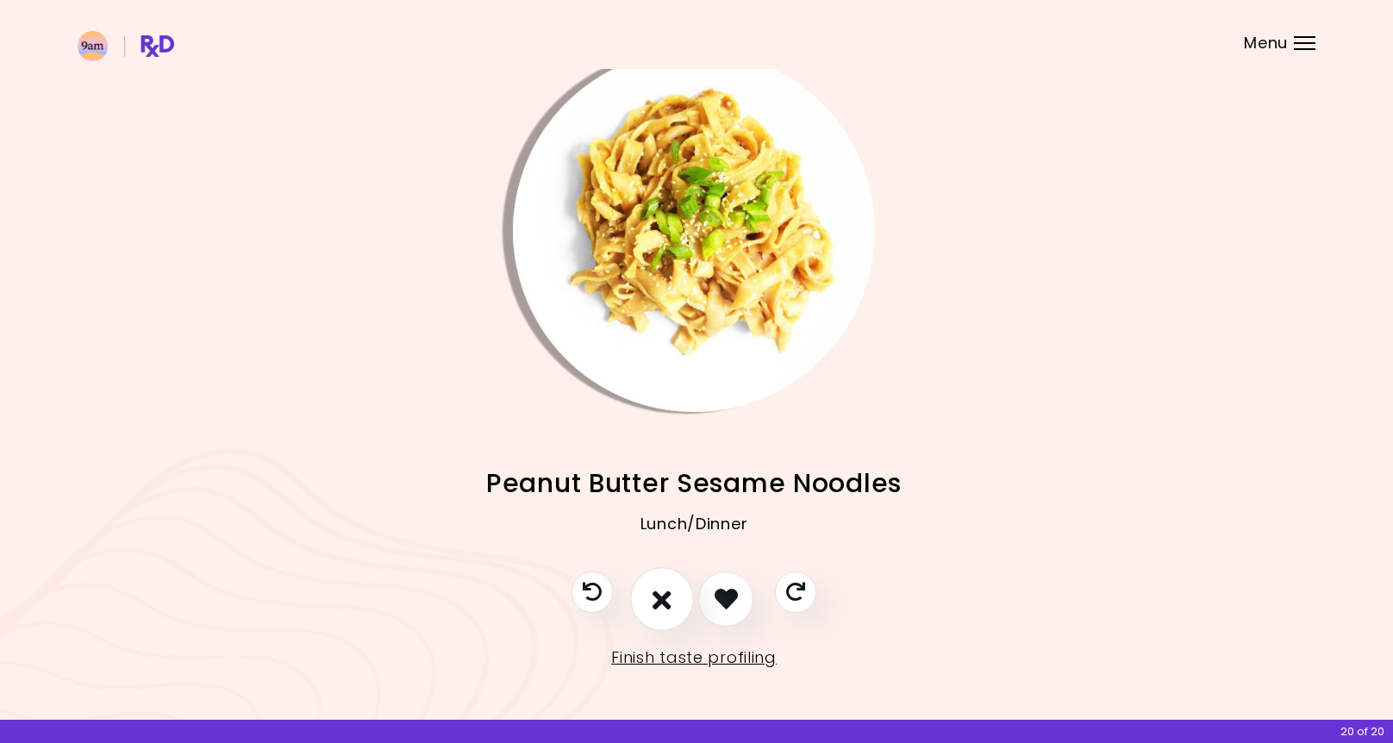
click at [668, 591] on icon "I don't like this recipe" at bounding box center [662, 598] width 19 height 27
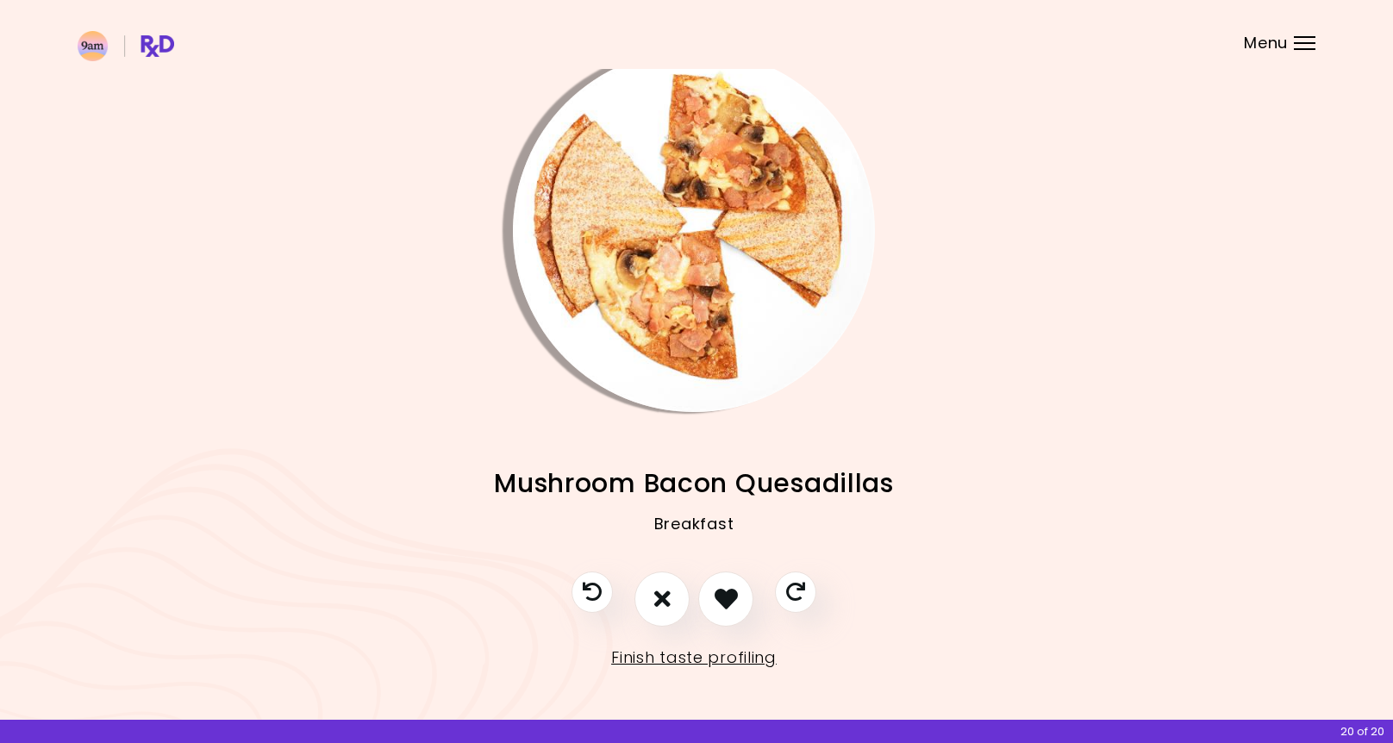
click at [707, 298] on img "Info - Mushroom Bacon Quesadillas" at bounding box center [694, 231] width 362 height 362
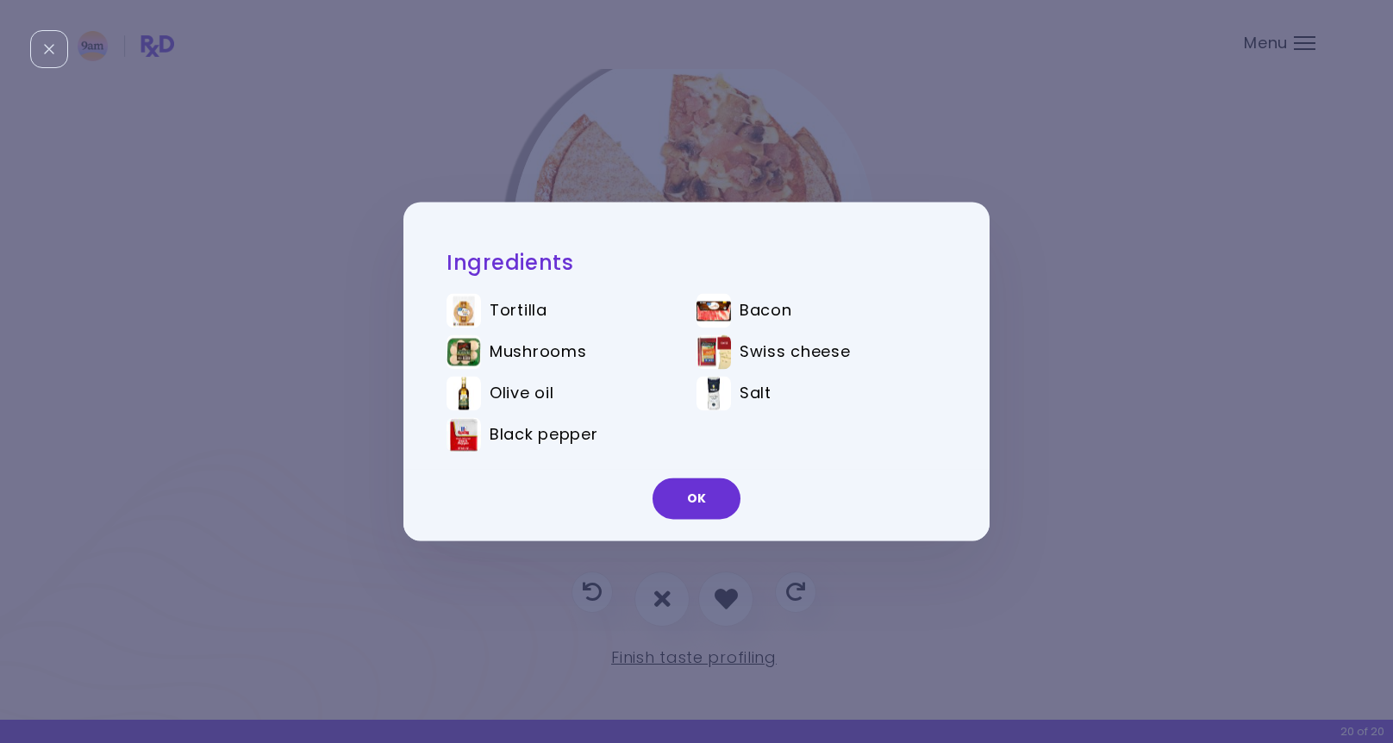
click at [710, 510] on button "OK" at bounding box center [697, 498] width 88 height 41
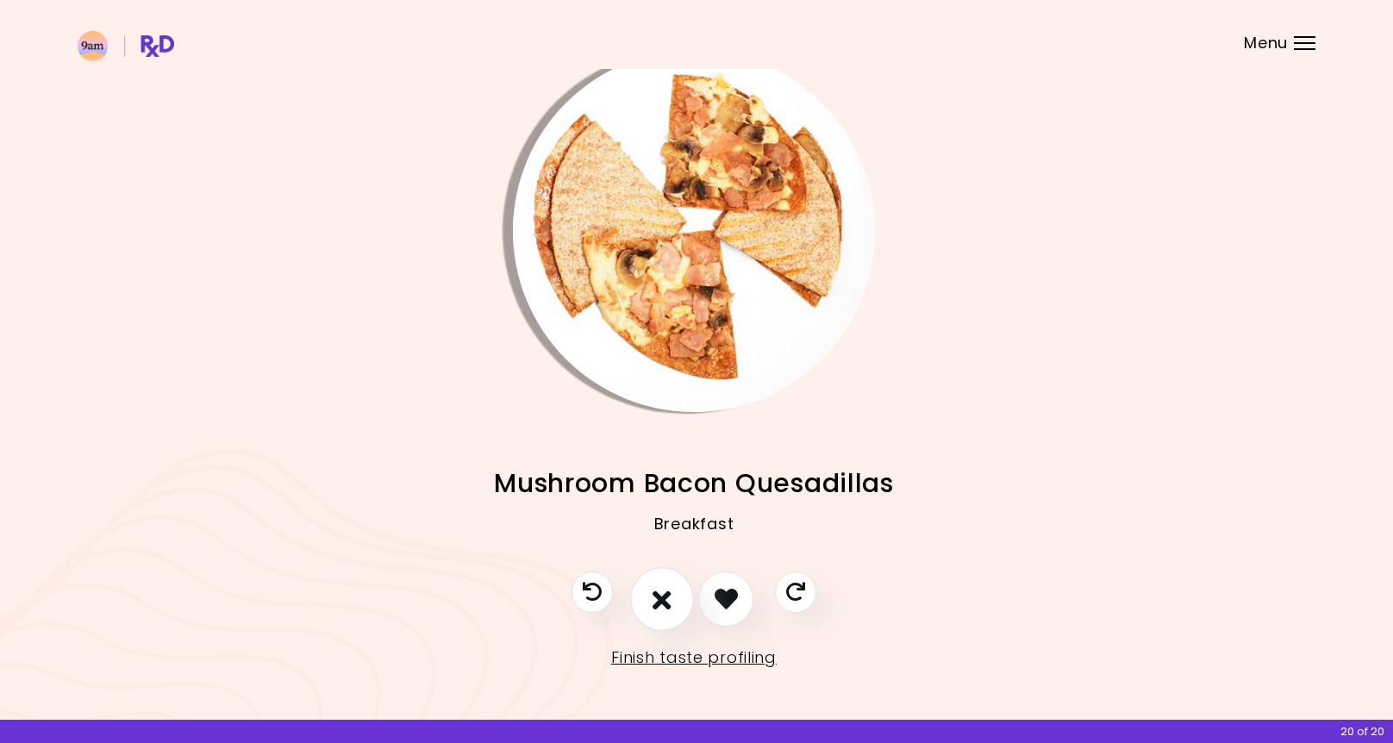
click at [650, 571] on button "I don't like this recipe" at bounding box center [662, 599] width 64 height 64
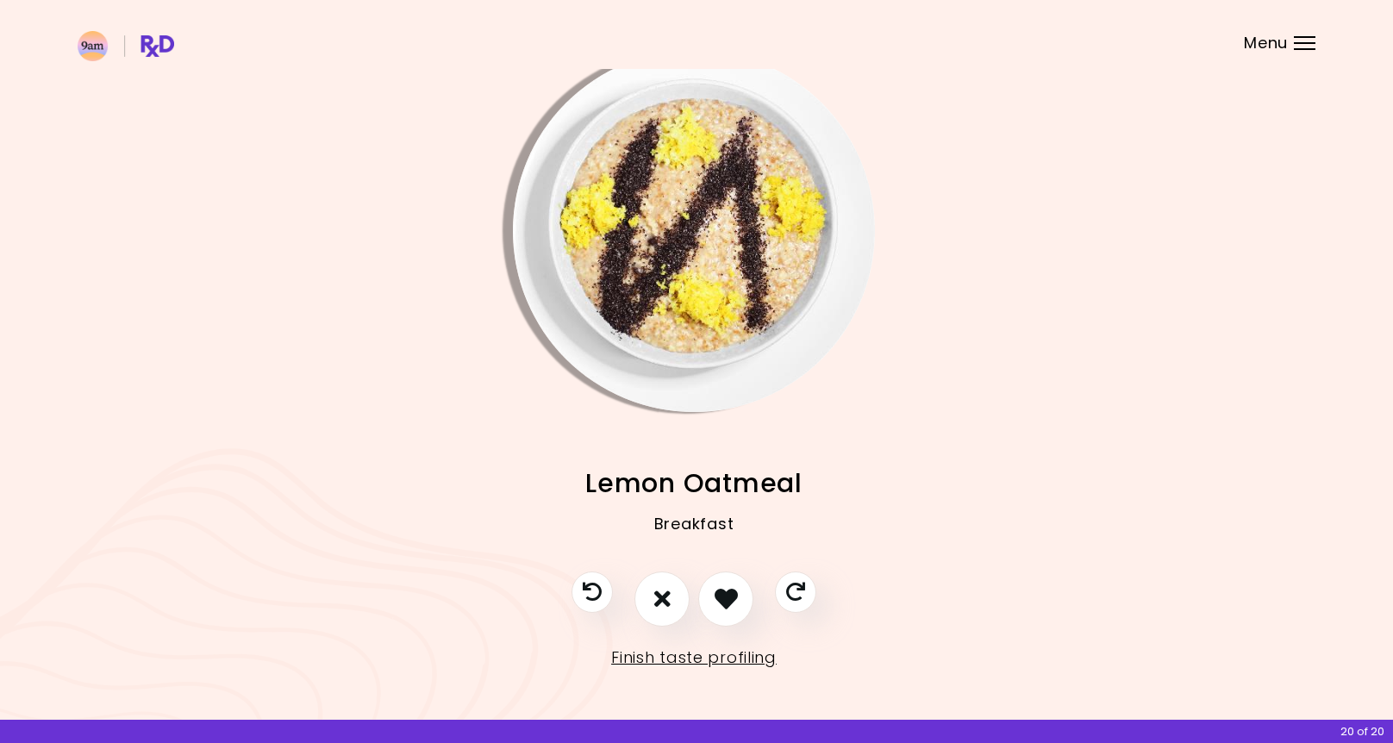
click at [707, 285] on img "Info - Lemon Oatmeal" at bounding box center [694, 231] width 362 height 362
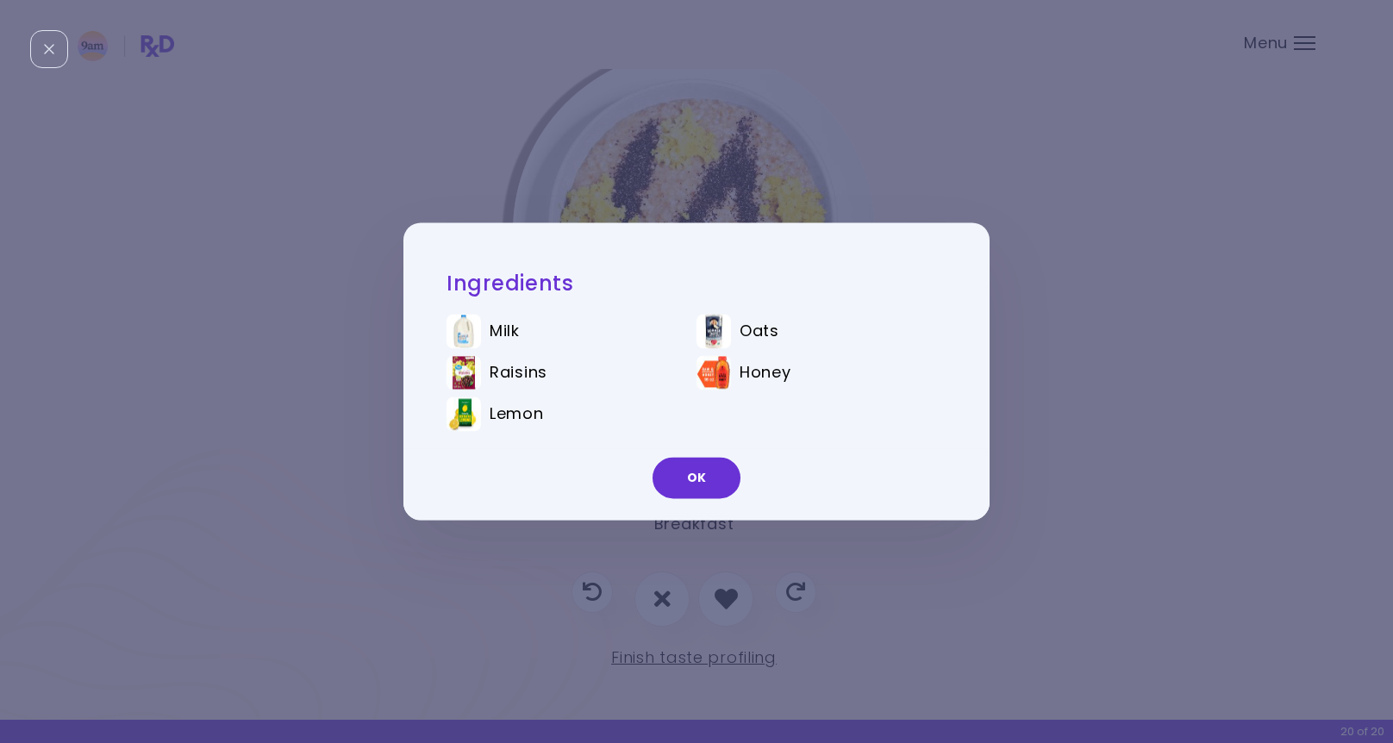
click at [714, 477] on button "OK" at bounding box center [697, 478] width 88 height 41
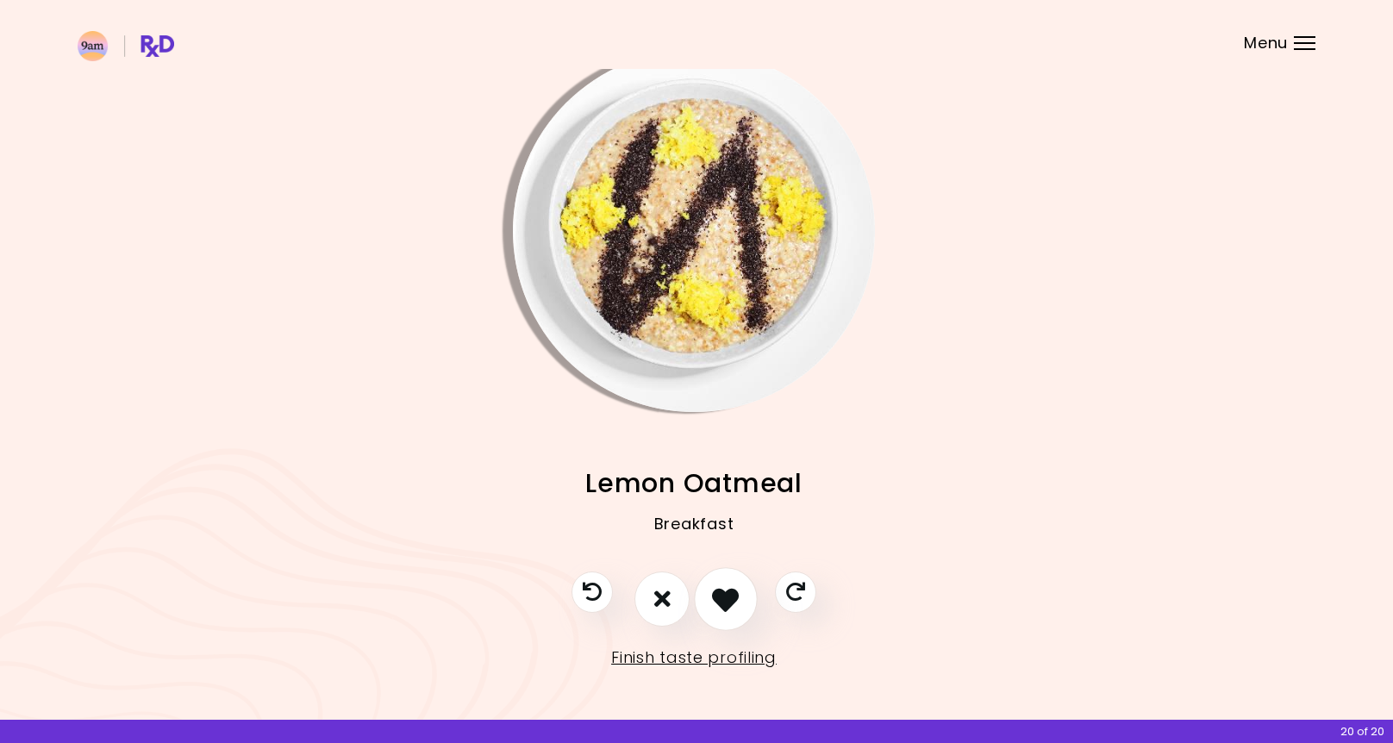
click at [740, 593] on button "I like this recipe" at bounding box center [726, 599] width 64 height 64
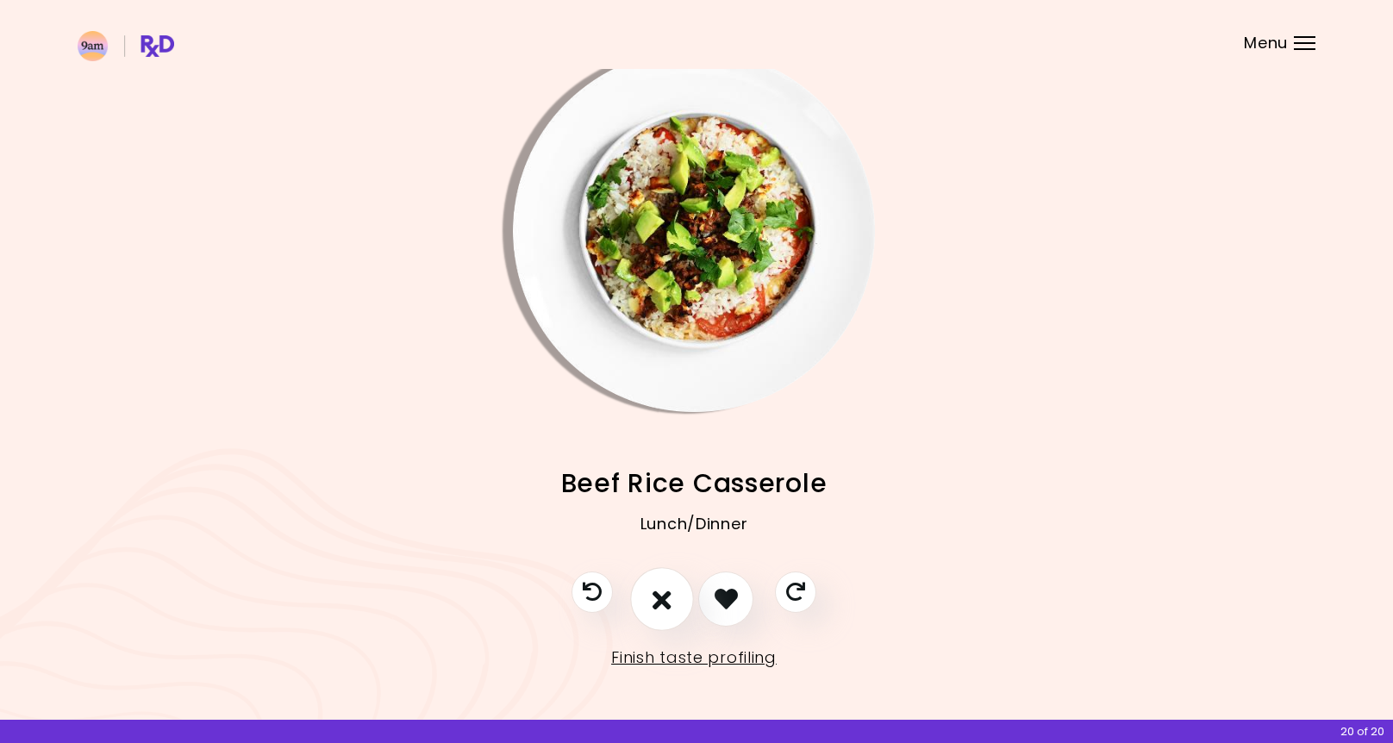
click at [657, 593] on icon "I don't like this recipe" at bounding box center [662, 598] width 19 height 27
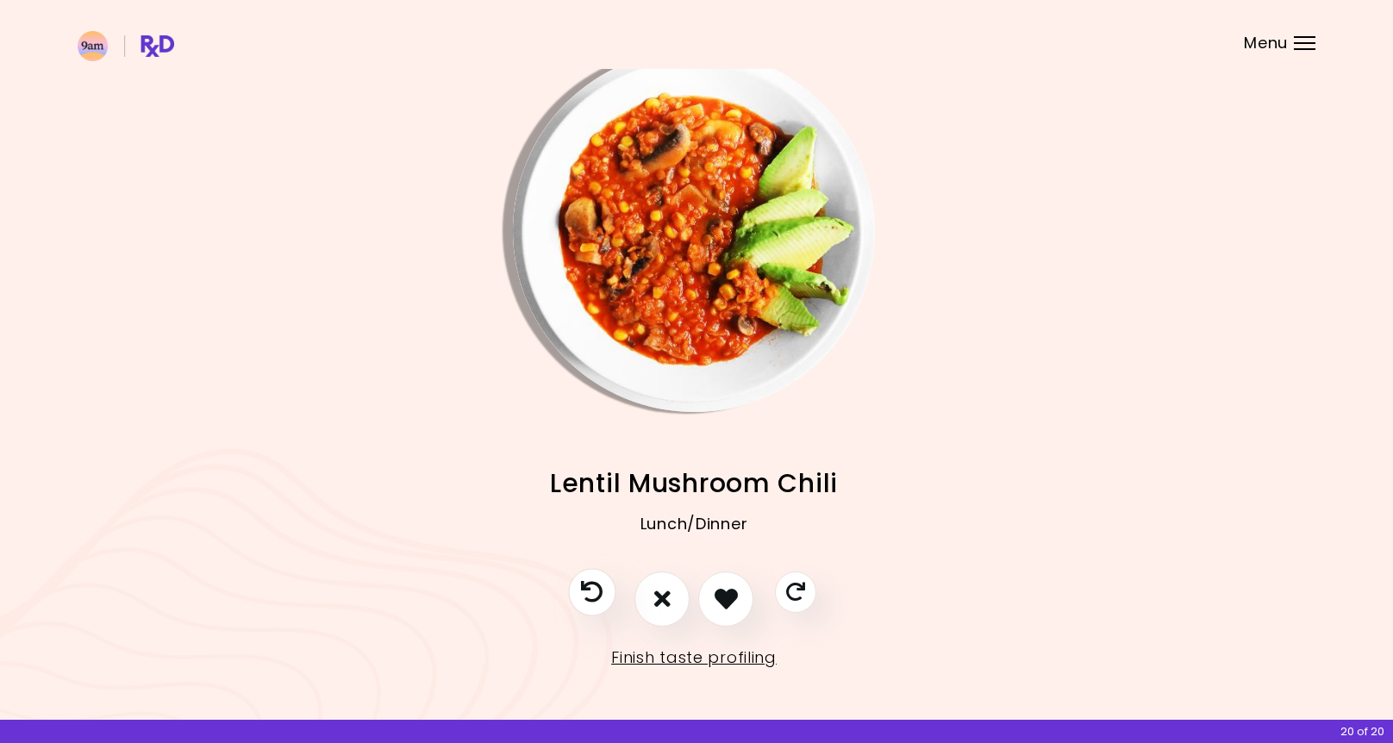
click at [602, 590] on button "Previous recipe" at bounding box center [591, 591] width 47 height 47
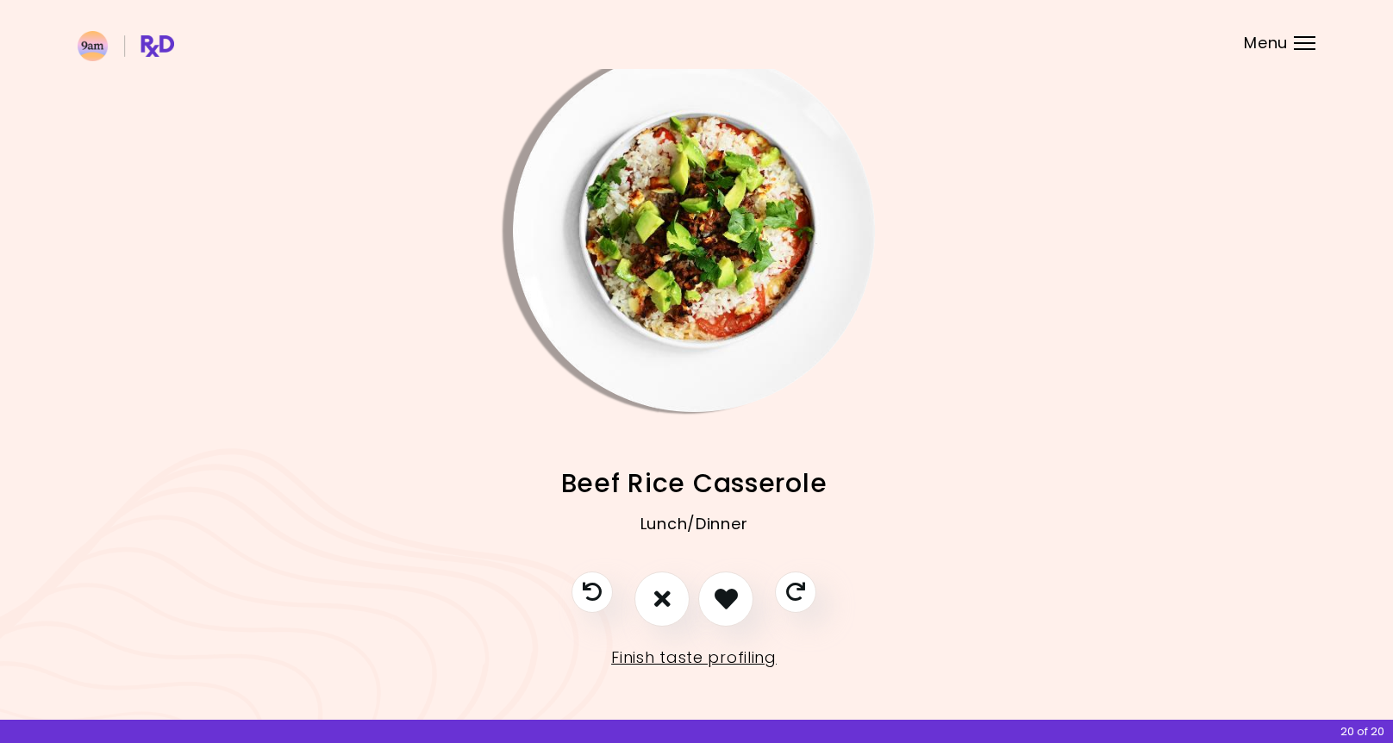
click at [715, 260] on img "Info - Beef Rice Casserole" at bounding box center [694, 231] width 362 height 362
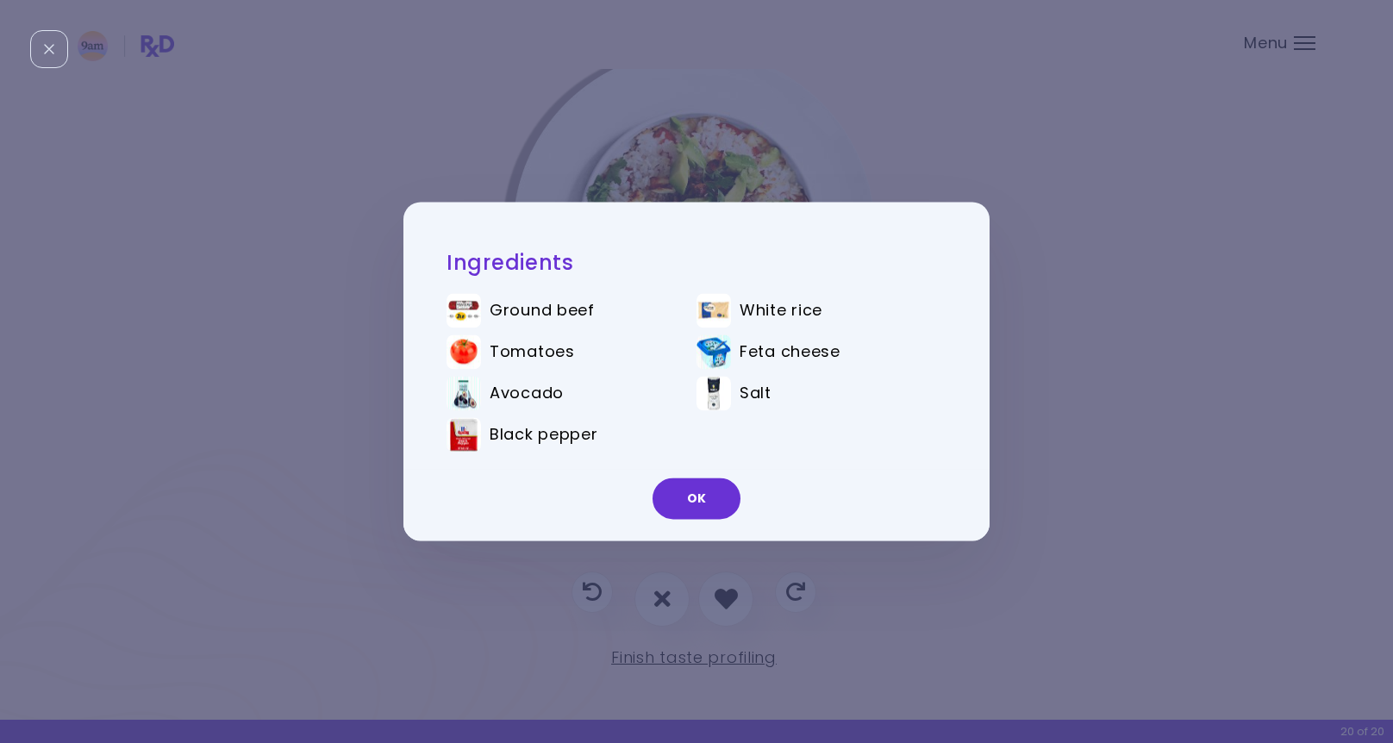
click at [708, 500] on button "OK" at bounding box center [697, 498] width 88 height 41
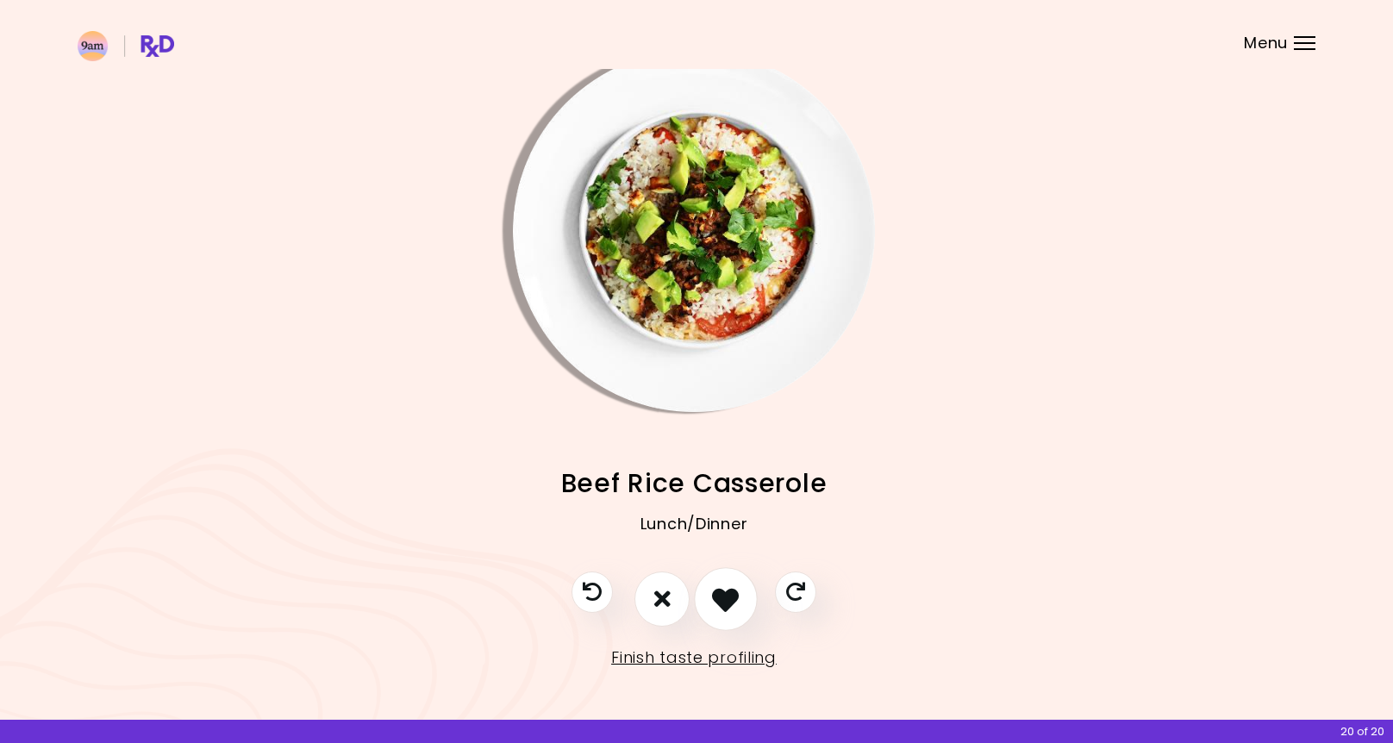
click at [726, 596] on icon "I like this recipe" at bounding box center [725, 598] width 27 height 27
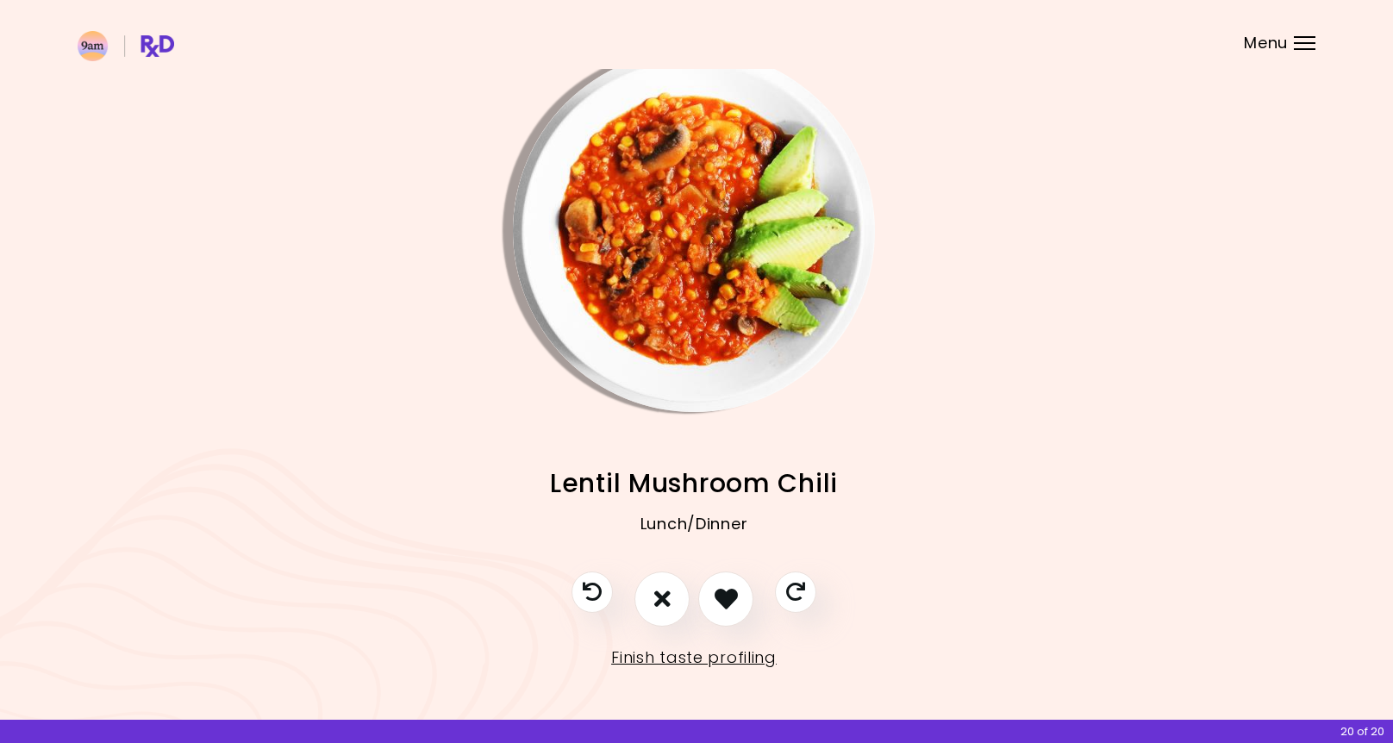
click at [741, 283] on img "Info - Lentil Mushroom Chili" at bounding box center [694, 231] width 362 height 362
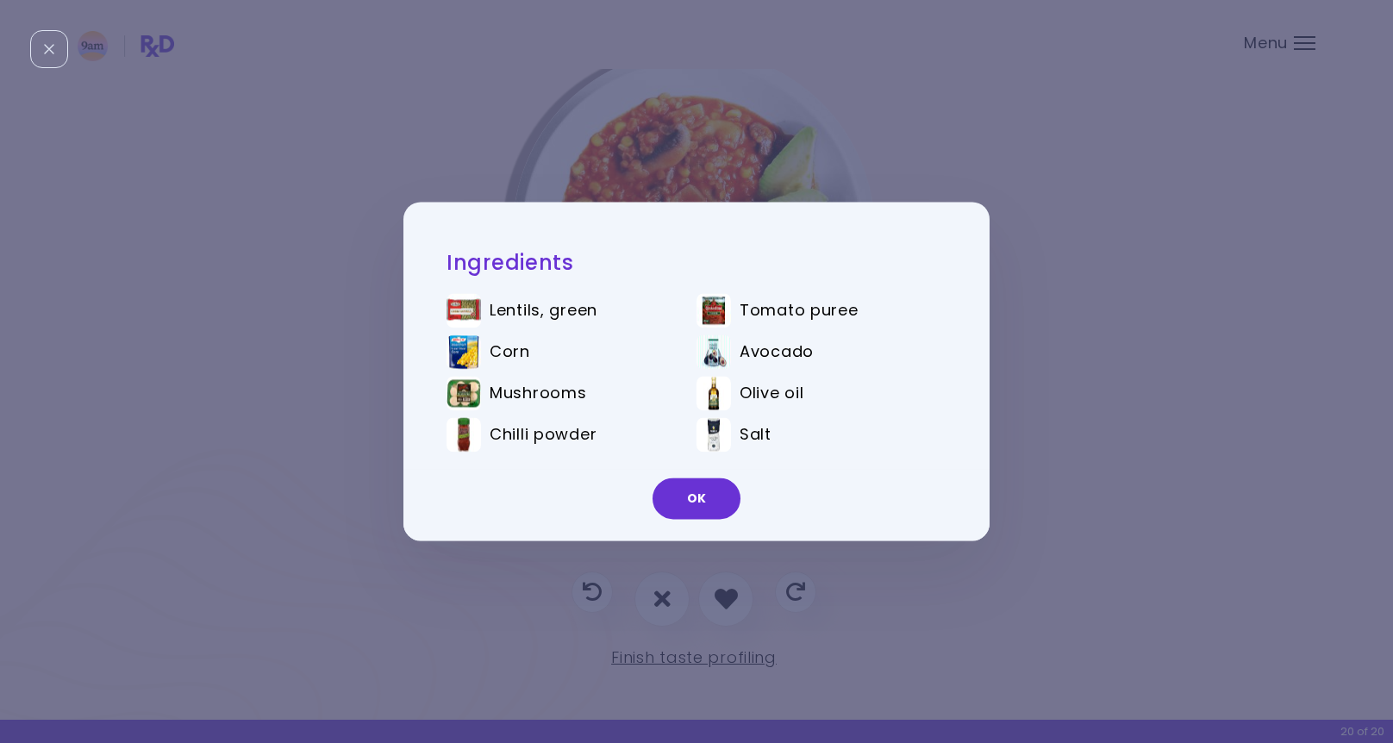
click at [728, 494] on button "OK" at bounding box center [697, 498] width 88 height 41
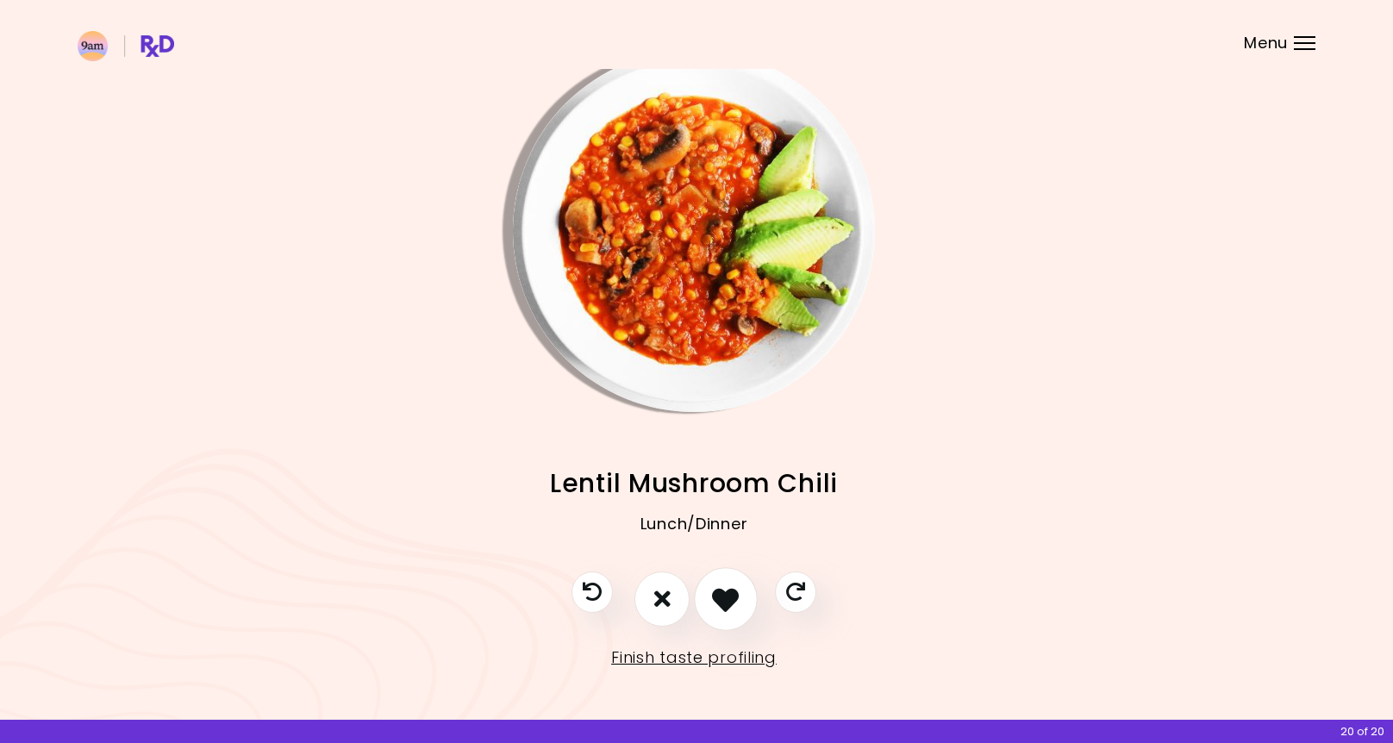
click at [727, 612] on button "I like this recipe" at bounding box center [726, 599] width 64 height 64
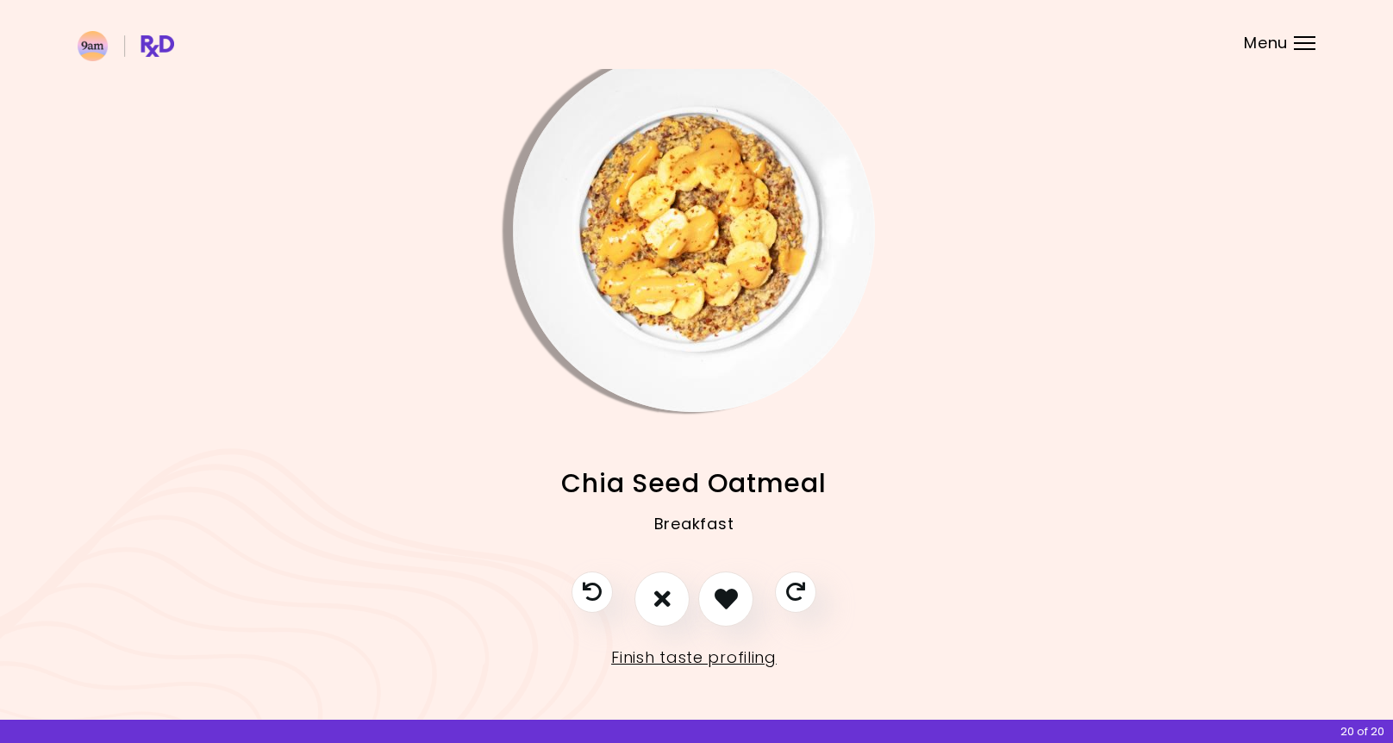
click at [748, 243] on img "Info - Chia Seed Oatmeal" at bounding box center [694, 231] width 362 height 362
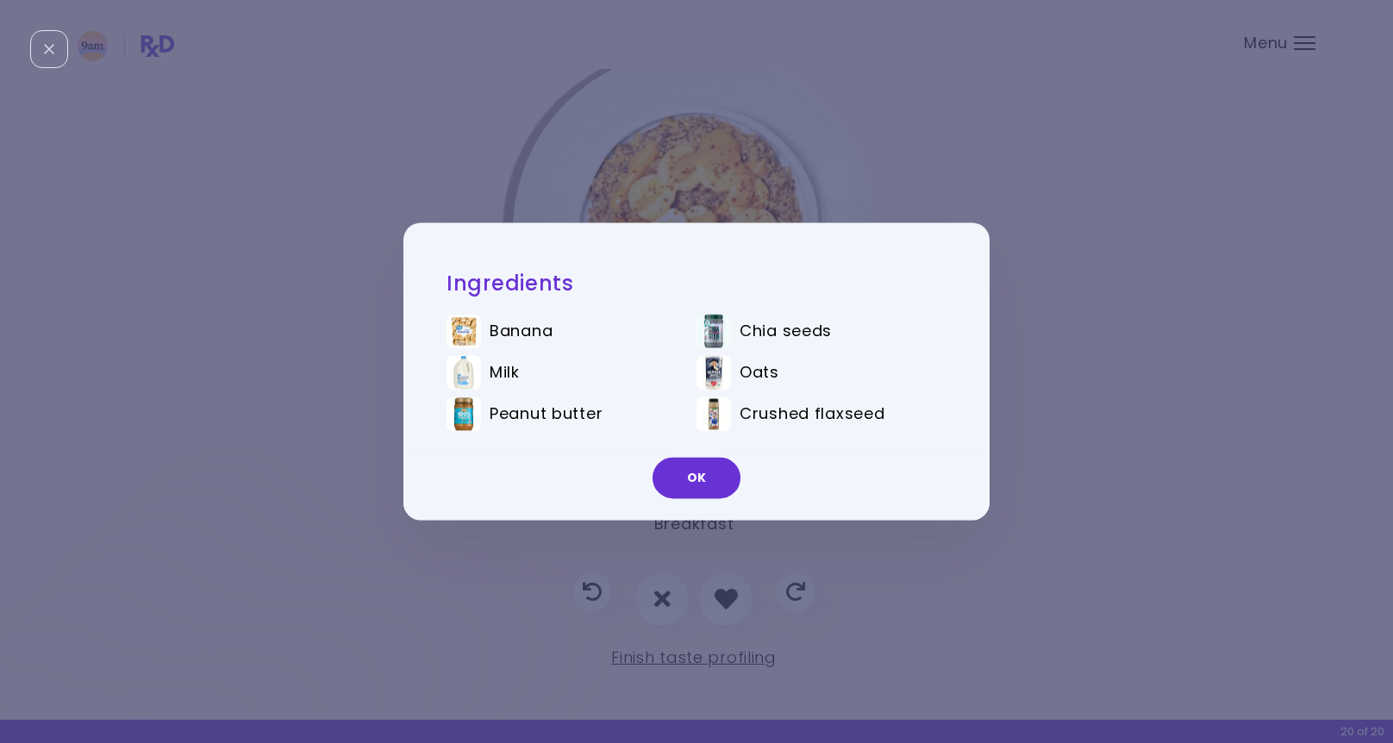
click at [704, 483] on button "OK" at bounding box center [697, 478] width 88 height 41
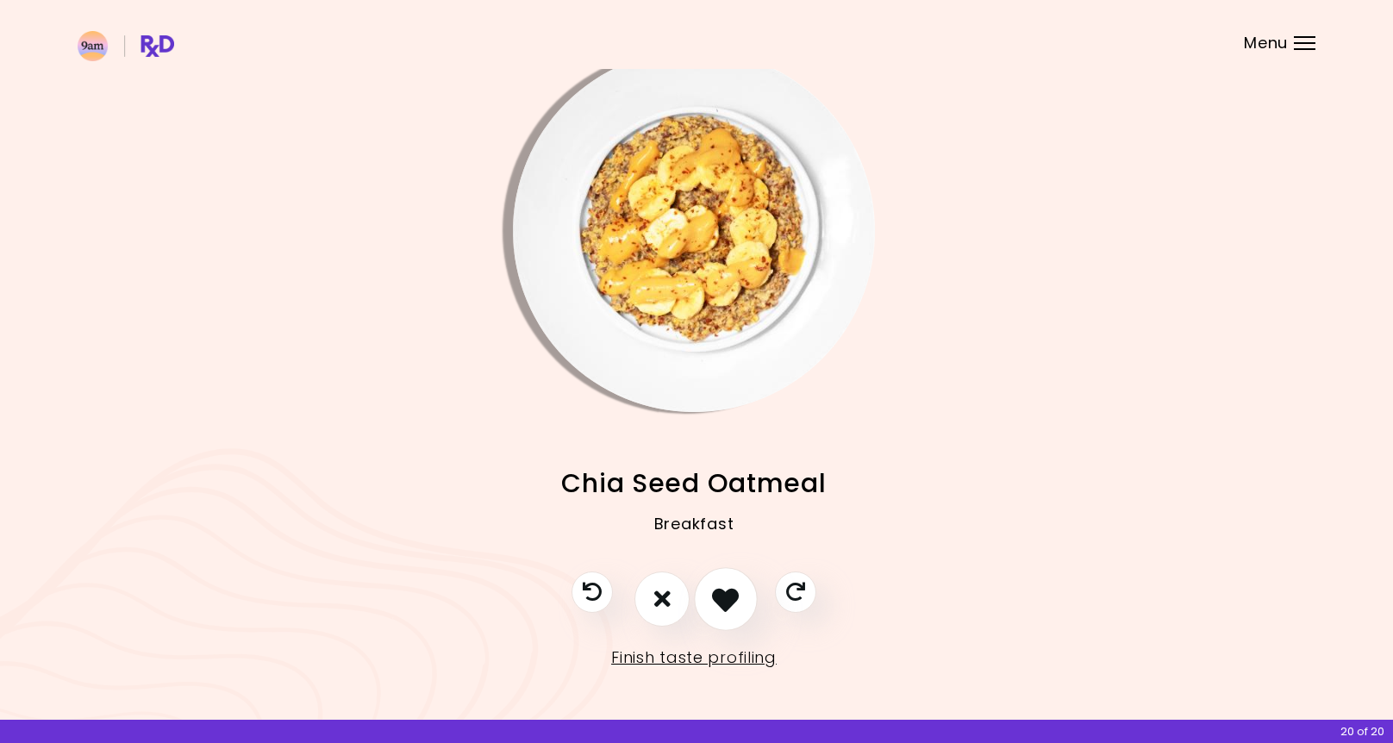
click at [725, 582] on button "I like this recipe" at bounding box center [726, 599] width 64 height 64
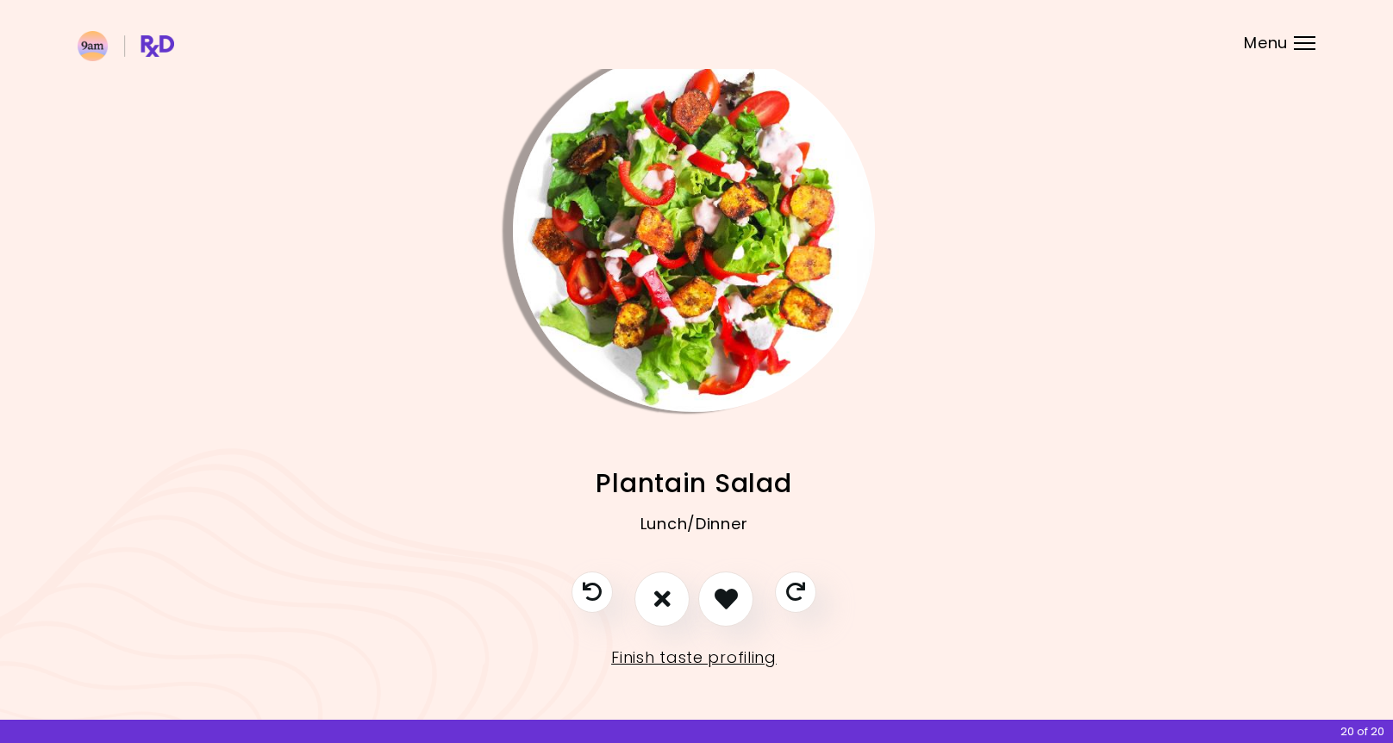
click at [670, 252] on img "Info - Plantain Salad" at bounding box center [694, 231] width 362 height 362
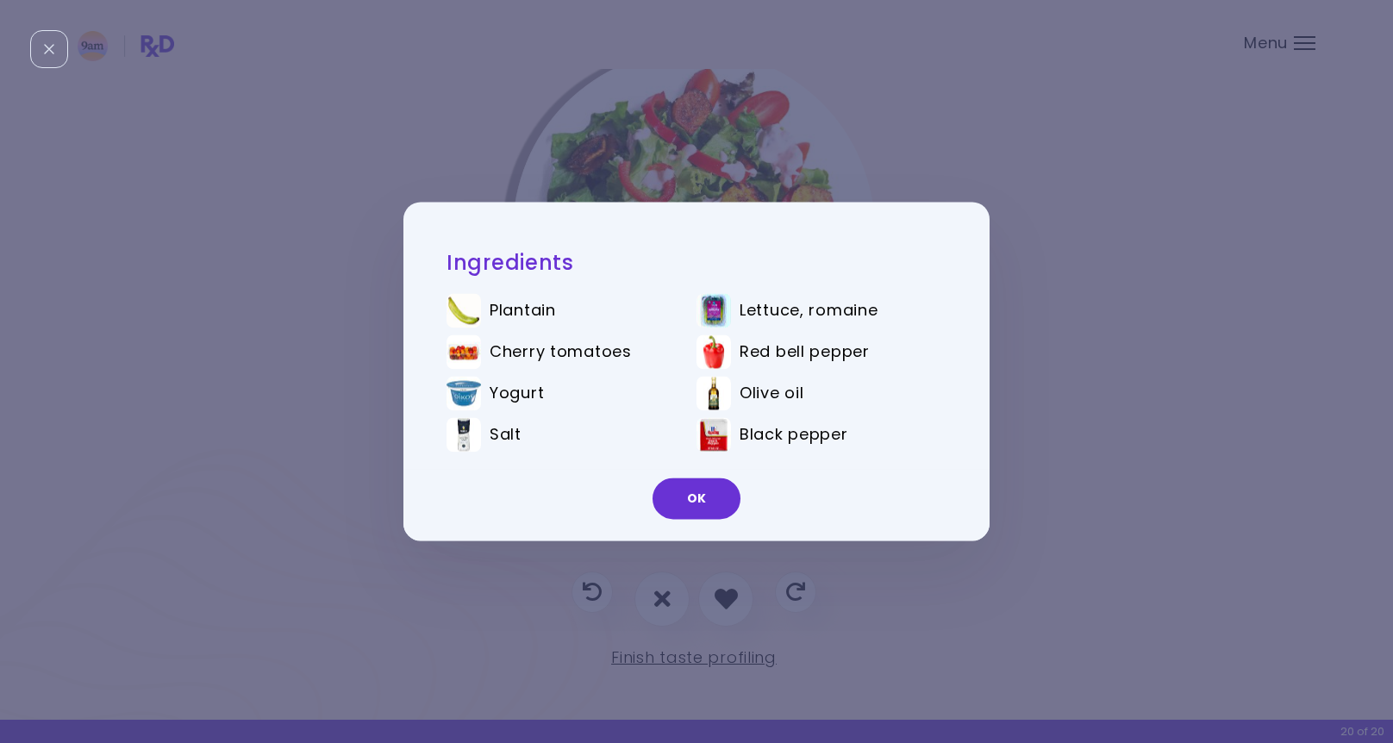
drag, startPoint x: 709, startPoint y: 507, endPoint x: 707, endPoint y: 527, distance: 19.9
click at [709, 508] on button "OK" at bounding box center [697, 498] width 88 height 41
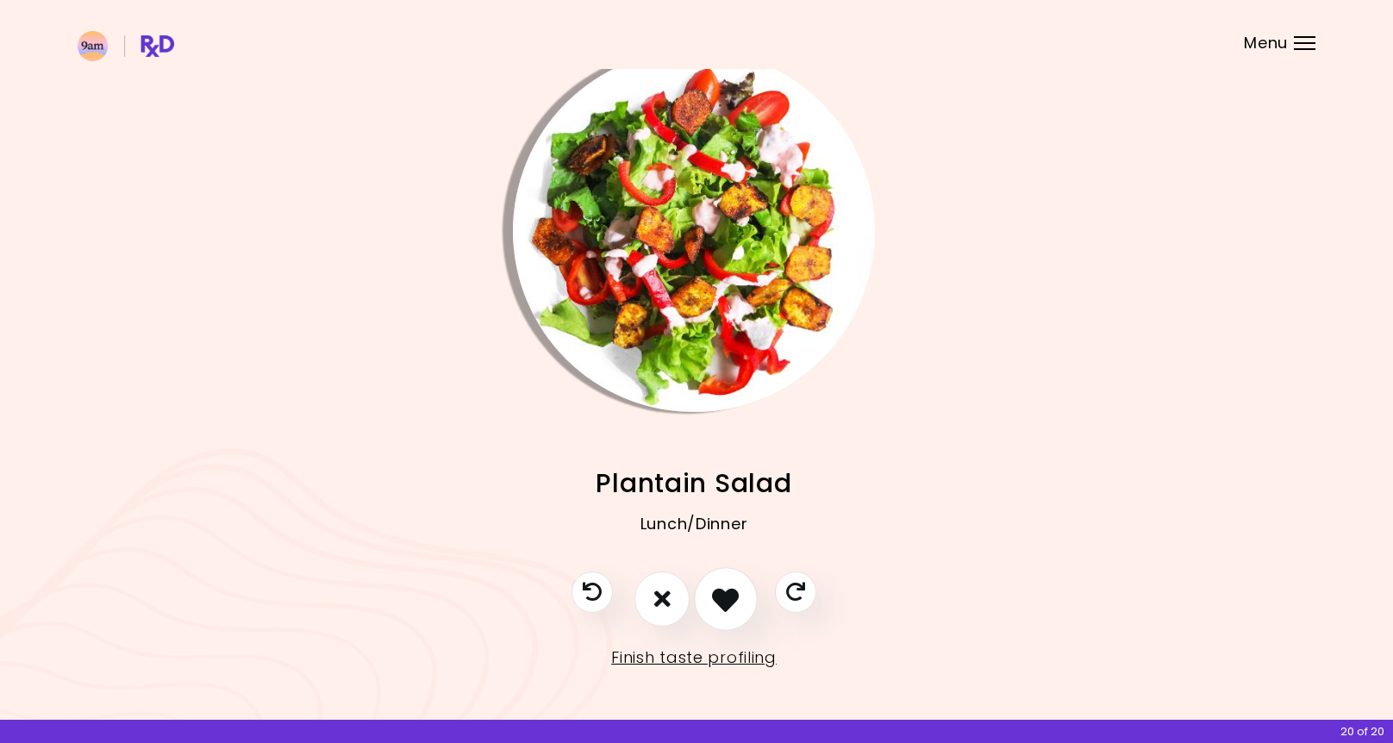
click at [715, 596] on icon "I like this recipe" at bounding box center [725, 598] width 27 height 27
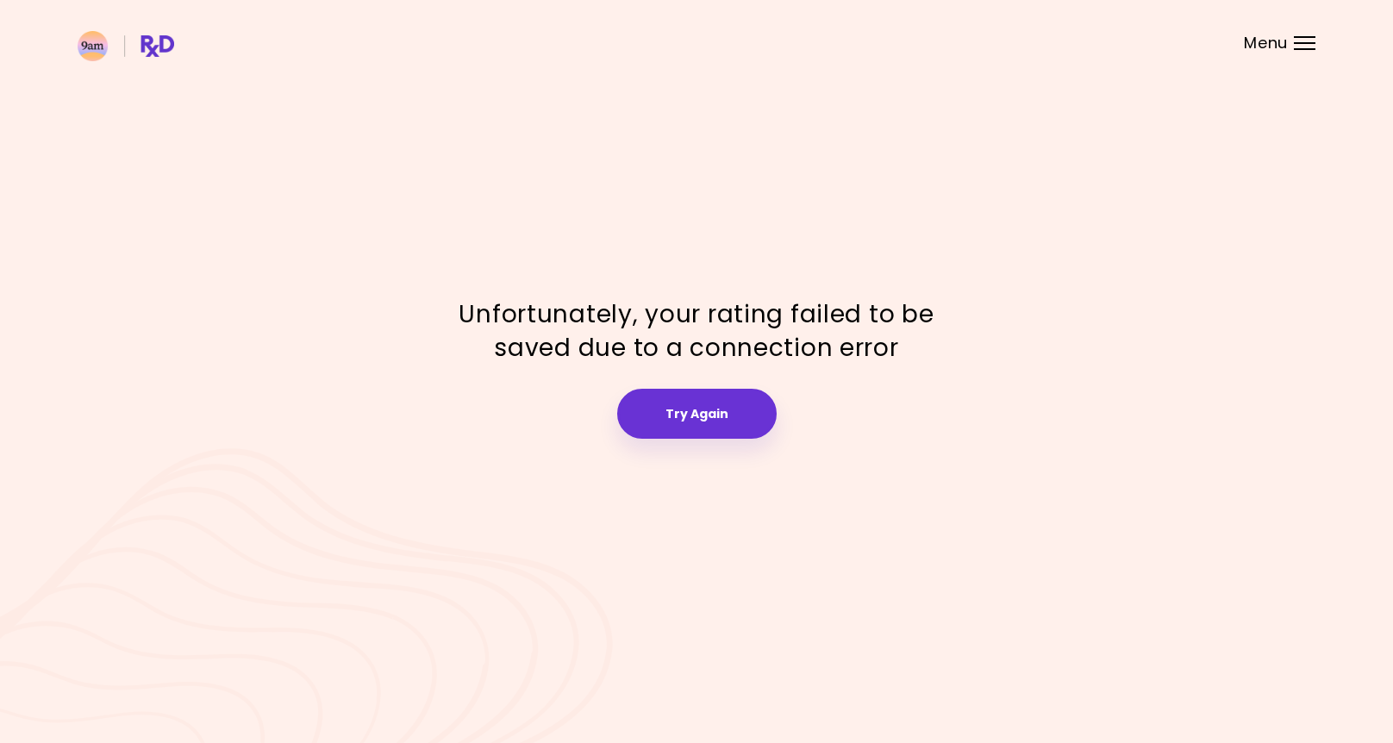
scroll to position [0, 0]
click at [710, 428] on button "Try Again" at bounding box center [696, 414] width 159 height 50
click at [700, 412] on button "Try Again" at bounding box center [696, 414] width 159 height 50
click at [697, 413] on button "Try Again" at bounding box center [696, 414] width 159 height 50
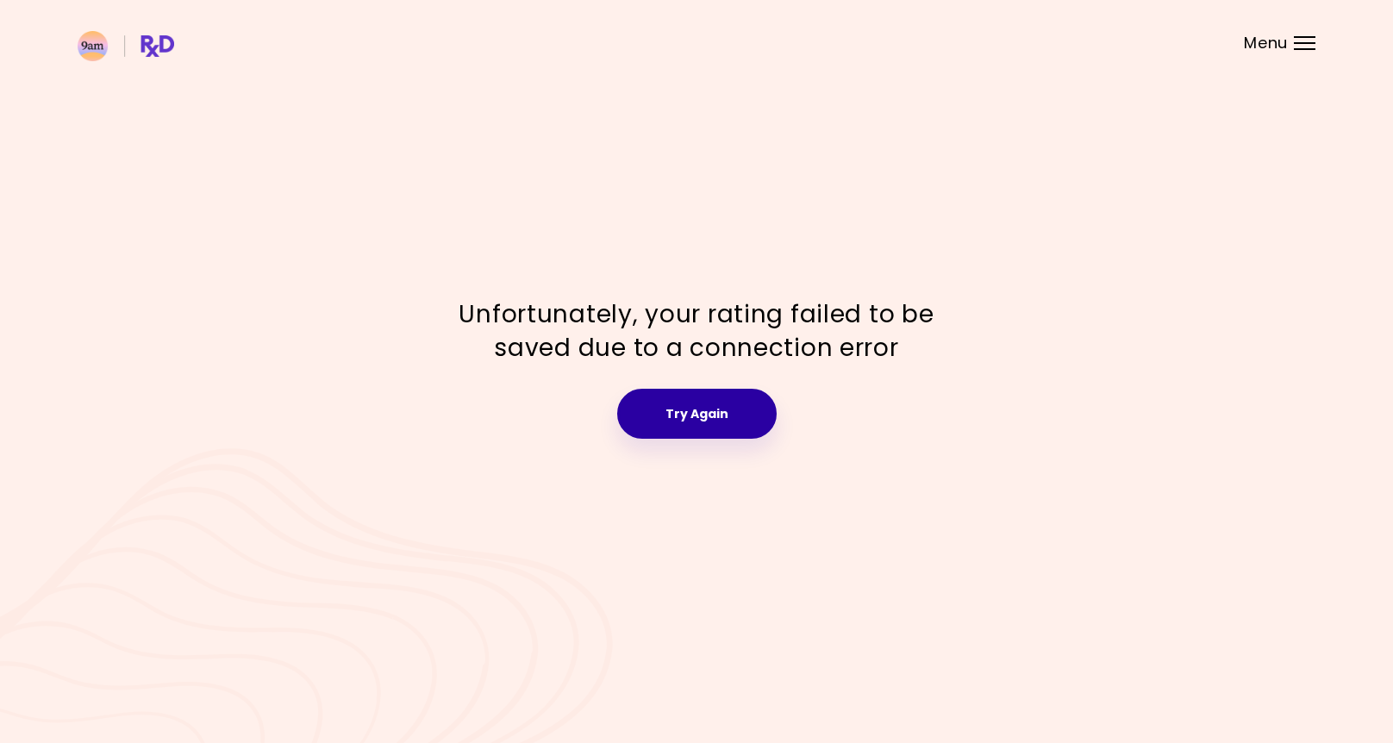
click at [697, 413] on button "Try Again" at bounding box center [696, 414] width 159 height 50
click at [1279, 47] on span "Menu" at bounding box center [1266, 43] width 44 height 16
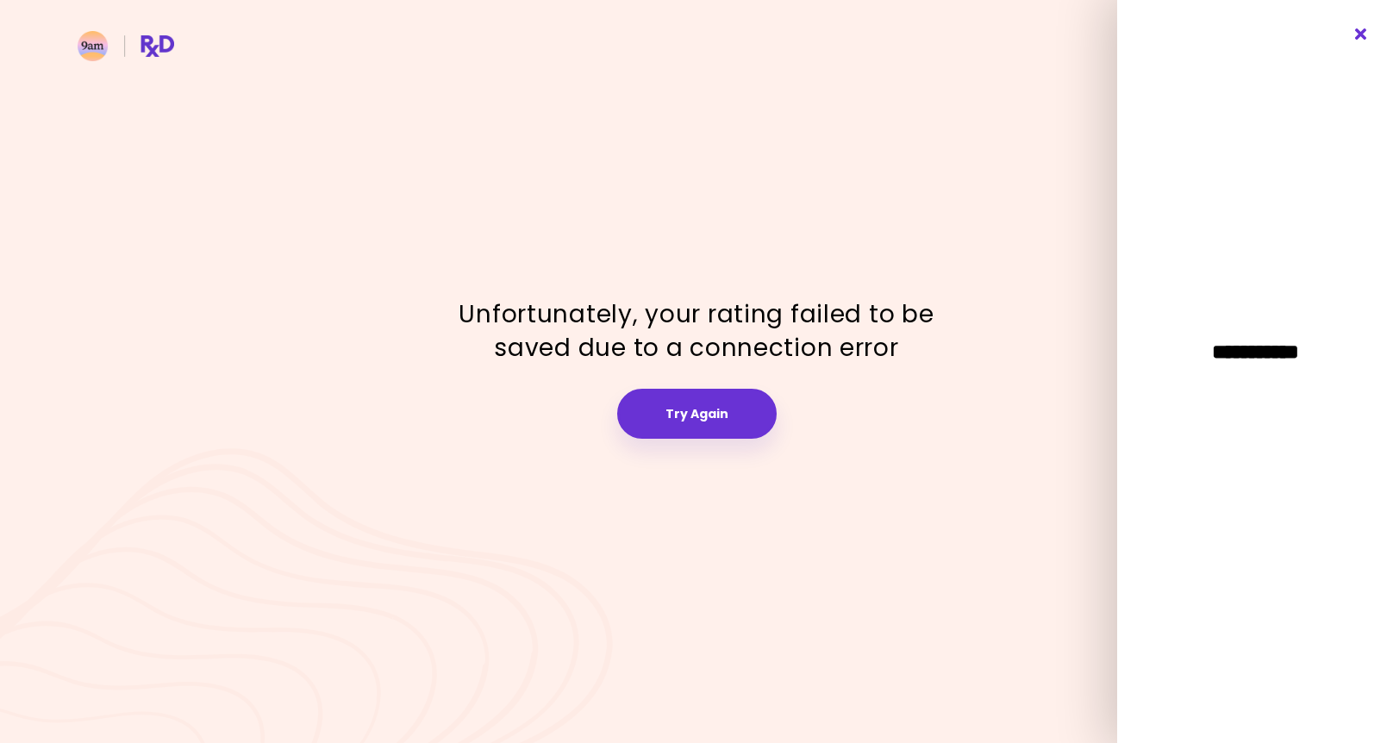
click at [1361, 30] on icon "Close" at bounding box center [1362, 34] width 16 height 12
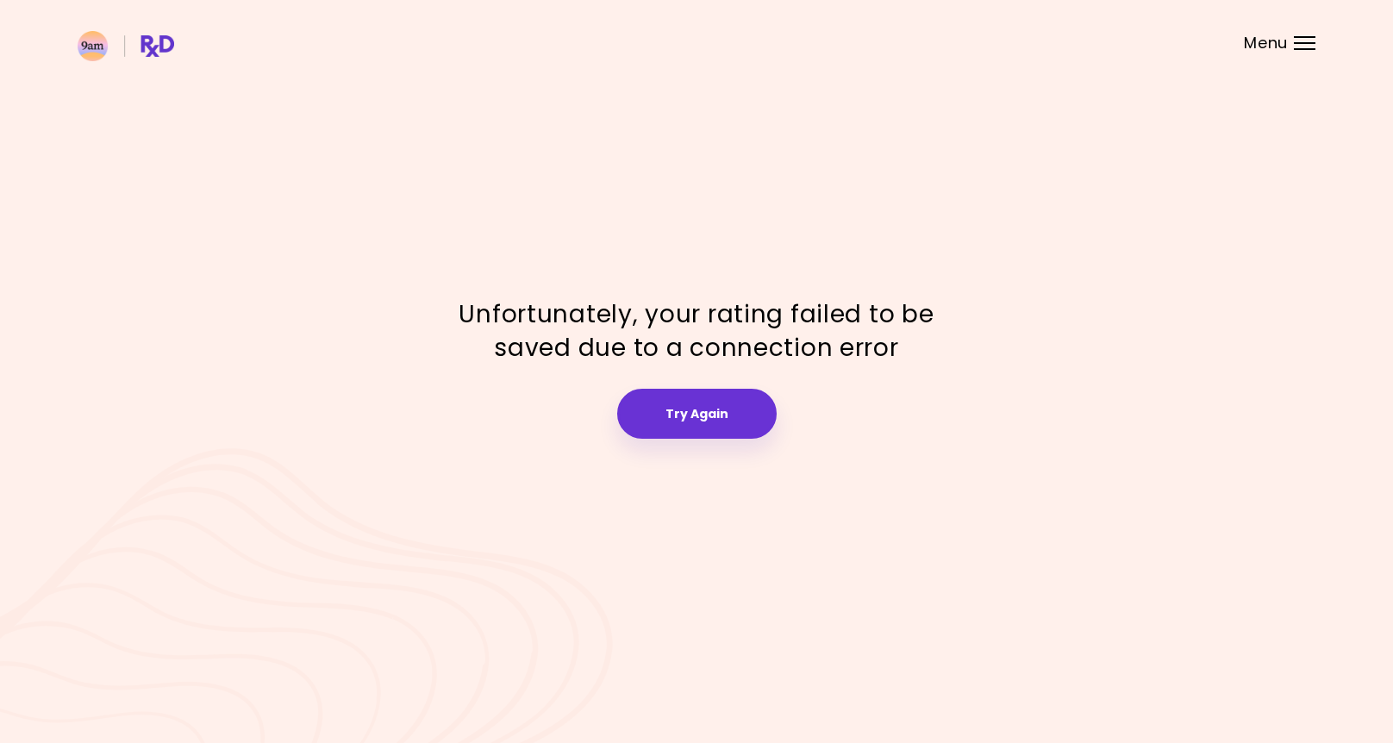
click at [1293, 56] on header at bounding box center [696, 34] width 1393 height 69
click at [1298, 42] on div at bounding box center [1305, 43] width 22 height 2
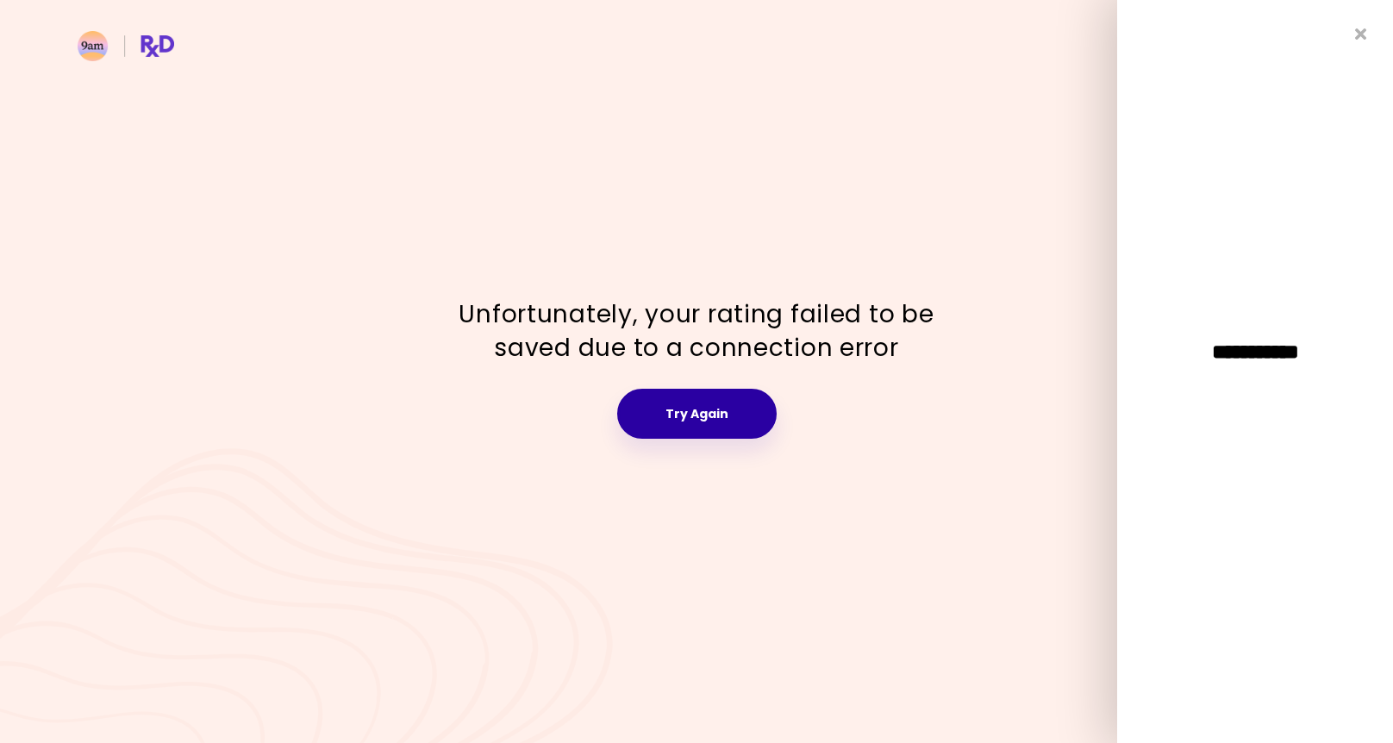
click at [741, 411] on button "Try Again" at bounding box center [696, 414] width 159 height 50
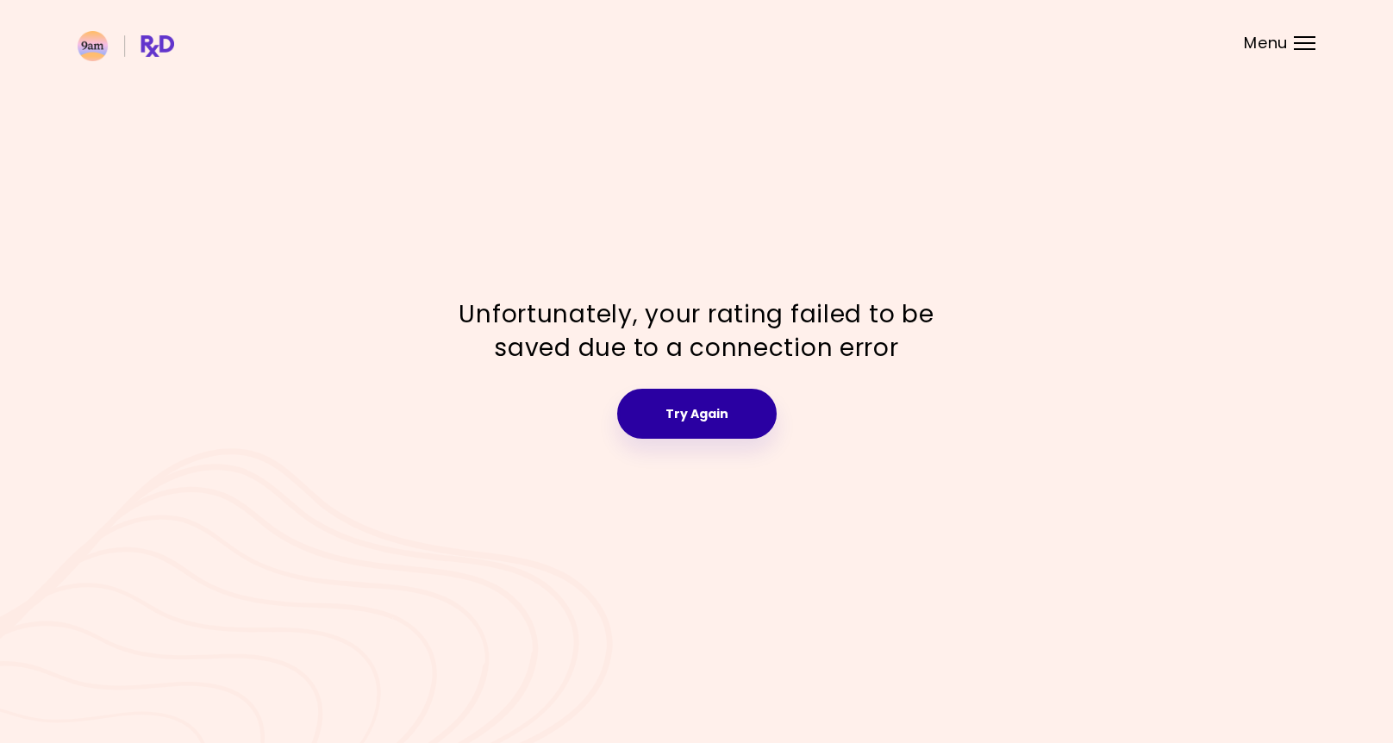
click at [737, 411] on button "Try Again" at bounding box center [696, 414] width 159 height 50
